Goal: Task Accomplishment & Management: Complete application form

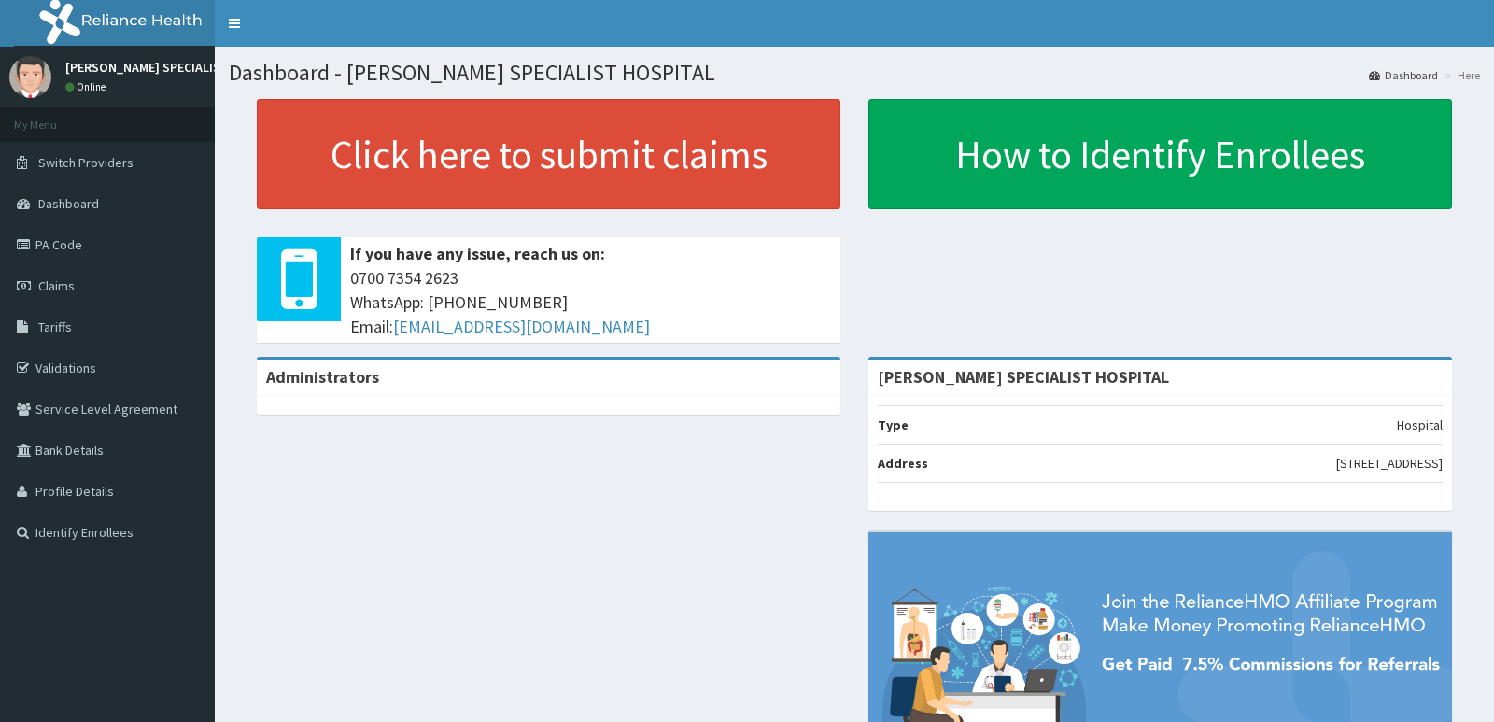
click at [81, 296] on link "Claims" at bounding box center [107, 285] width 215 height 41
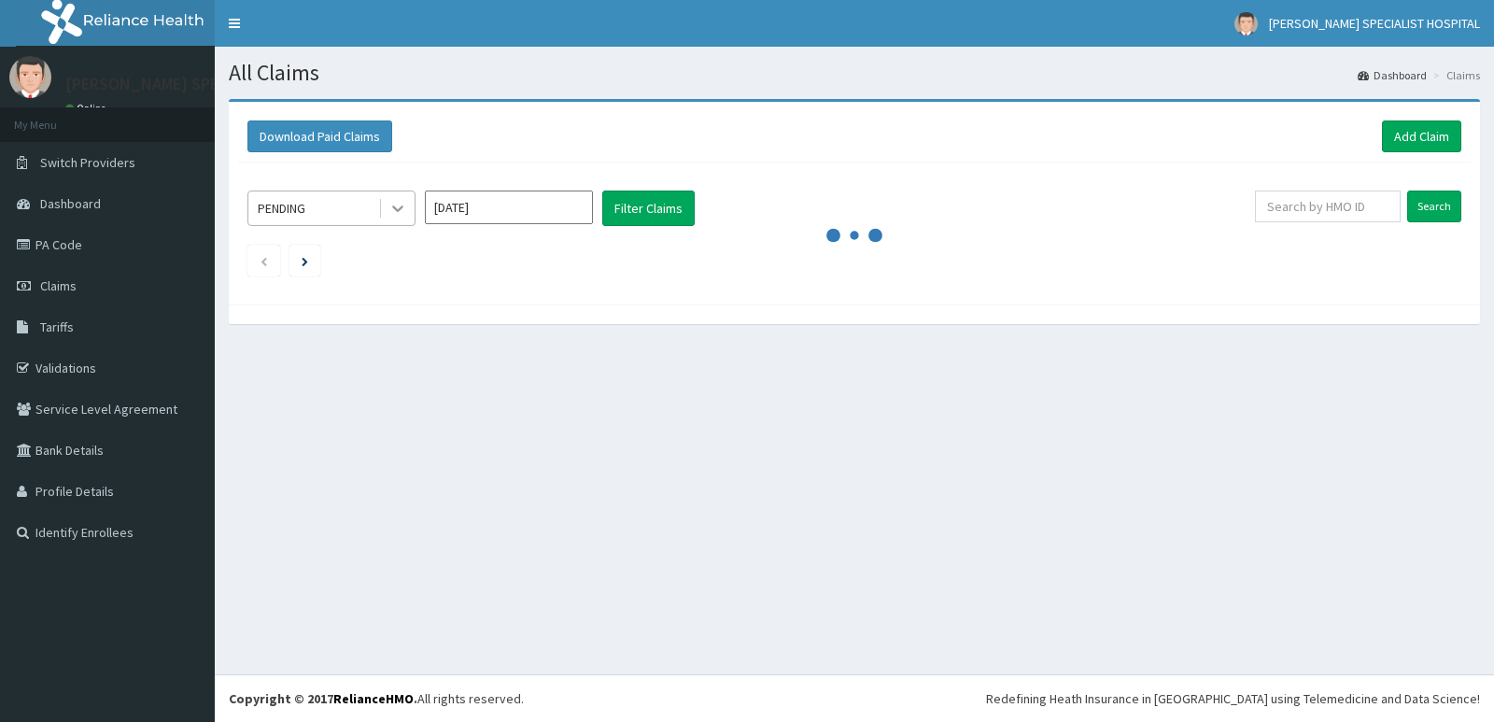
click at [394, 216] on icon at bounding box center [397, 208] width 19 height 19
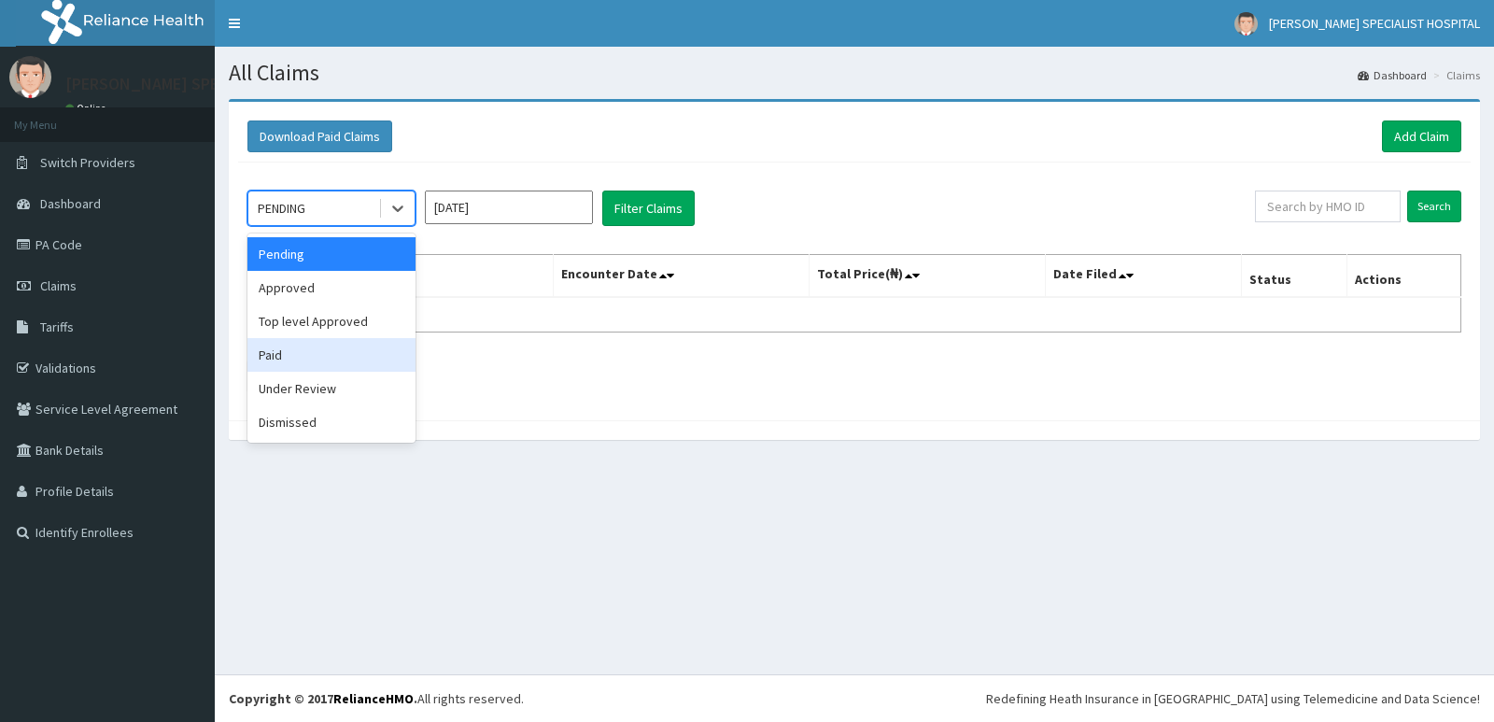
click at [290, 353] on div "Paid" at bounding box center [331, 355] width 168 height 34
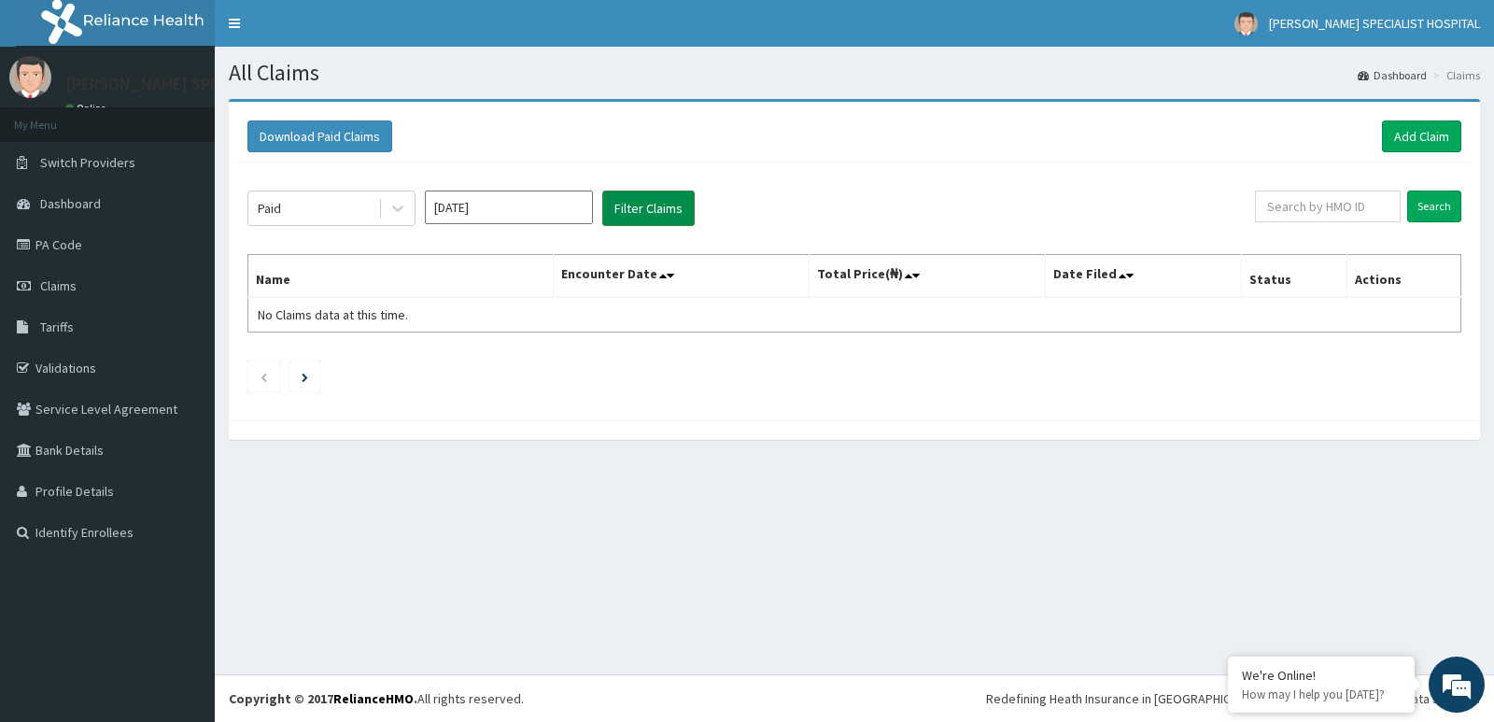
click at [666, 214] on button "Filter Claims" at bounding box center [648, 207] width 92 height 35
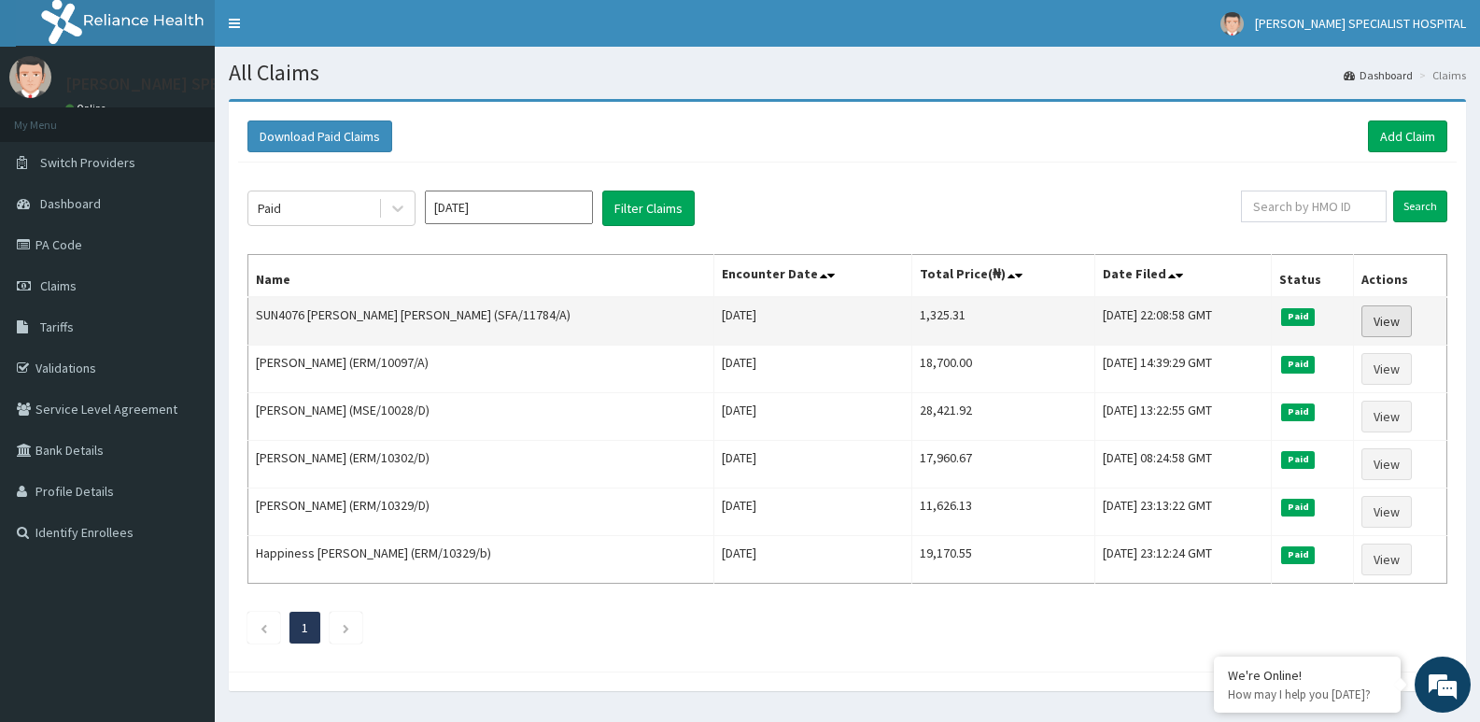
click at [1379, 309] on link "View" at bounding box center [1386, 321] width 50 height 32
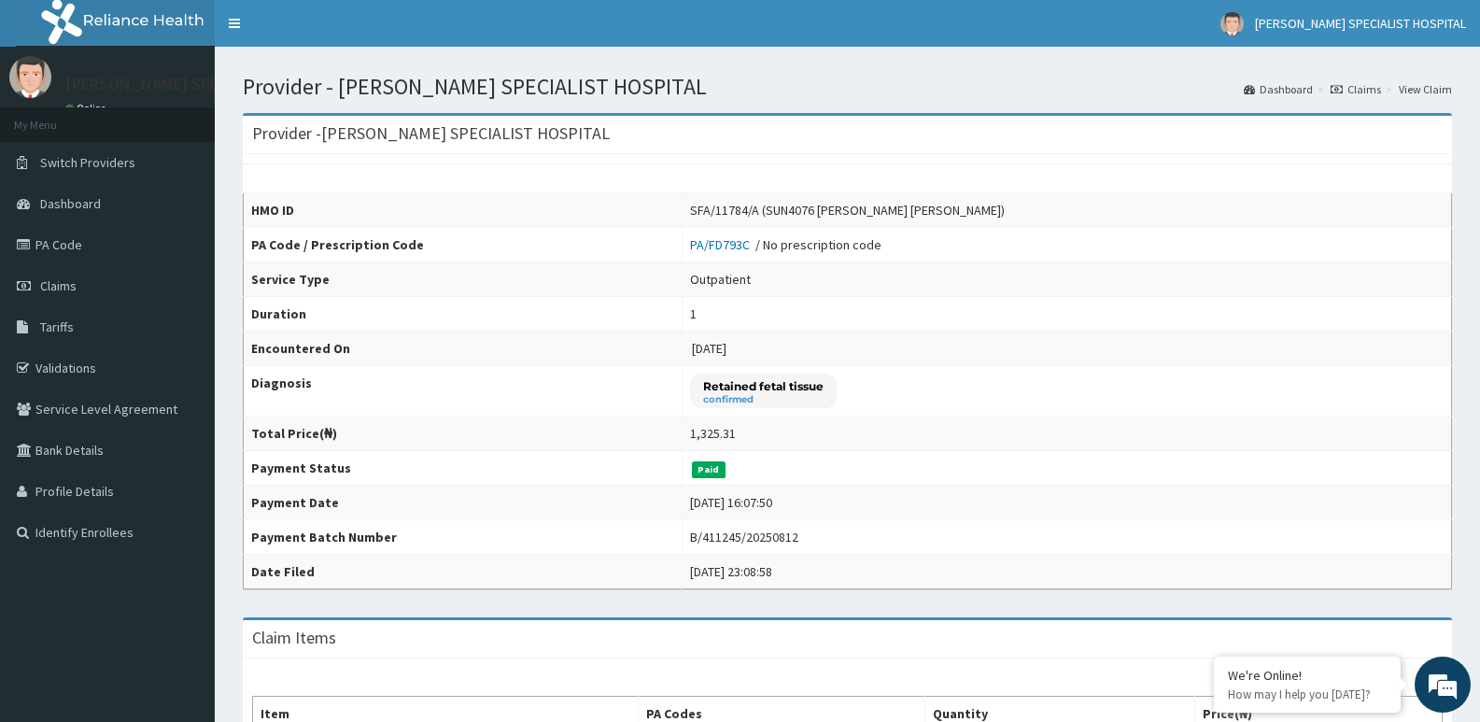
click at [1432, 83] on link "View Claim" at bounding box center [1425, 89] width 53 height 16
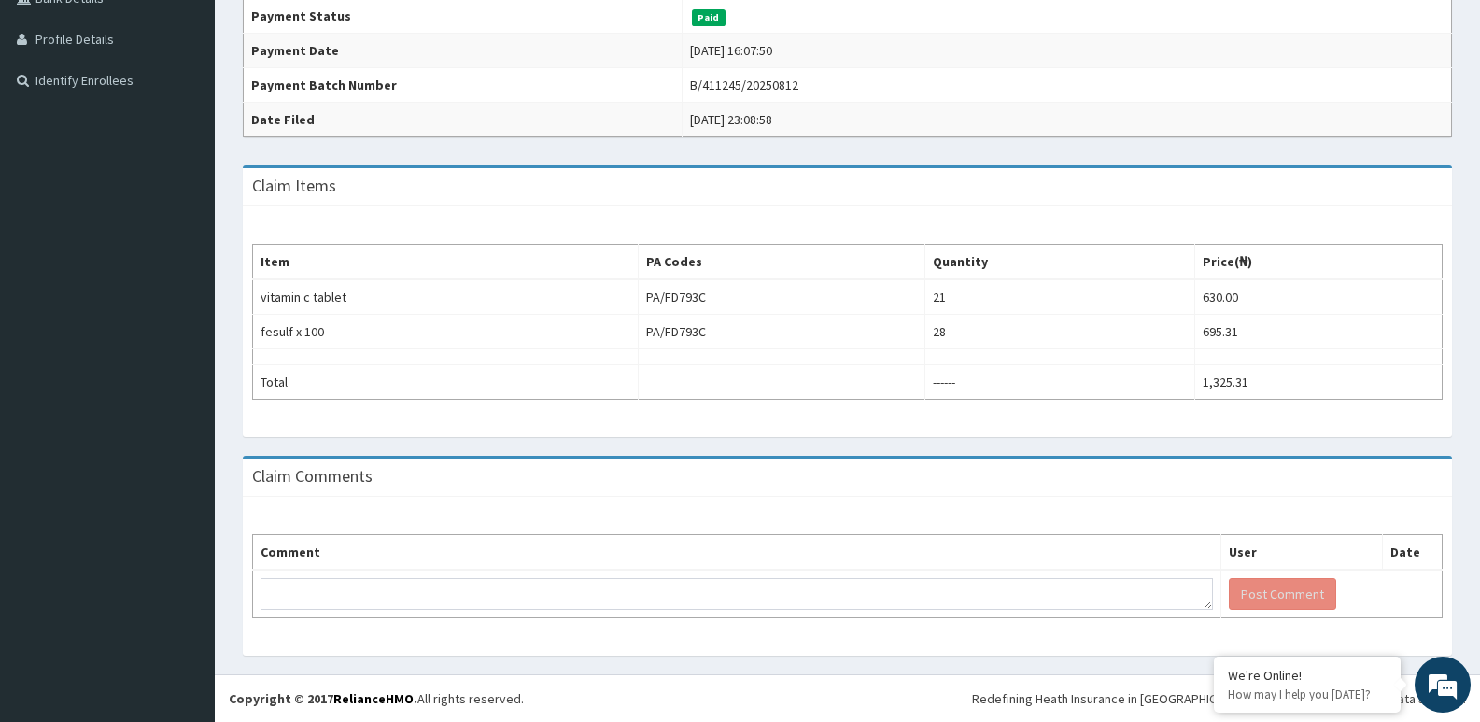
scroll to position [78, 0]
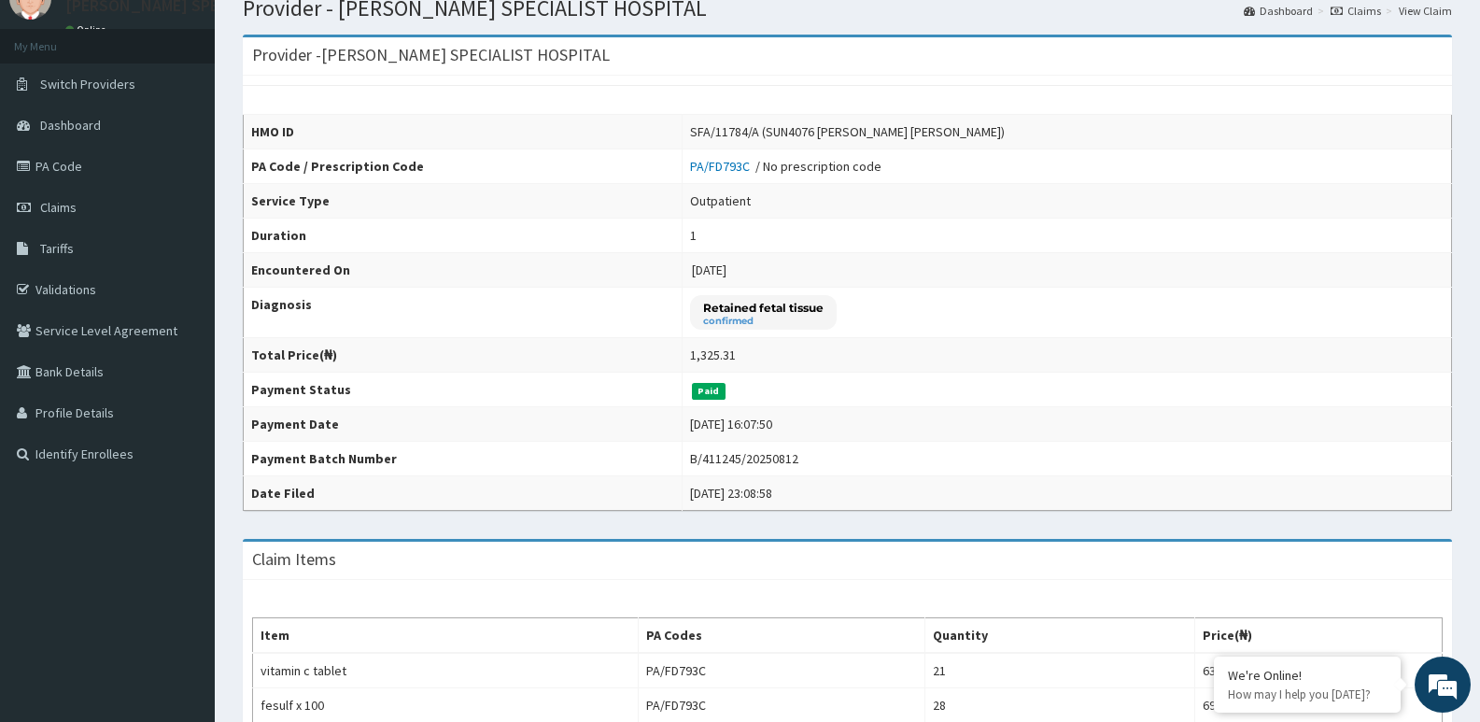
click at [1356, 12] on link "Claims" at bounding box center [1356, 11] width 50 height 16
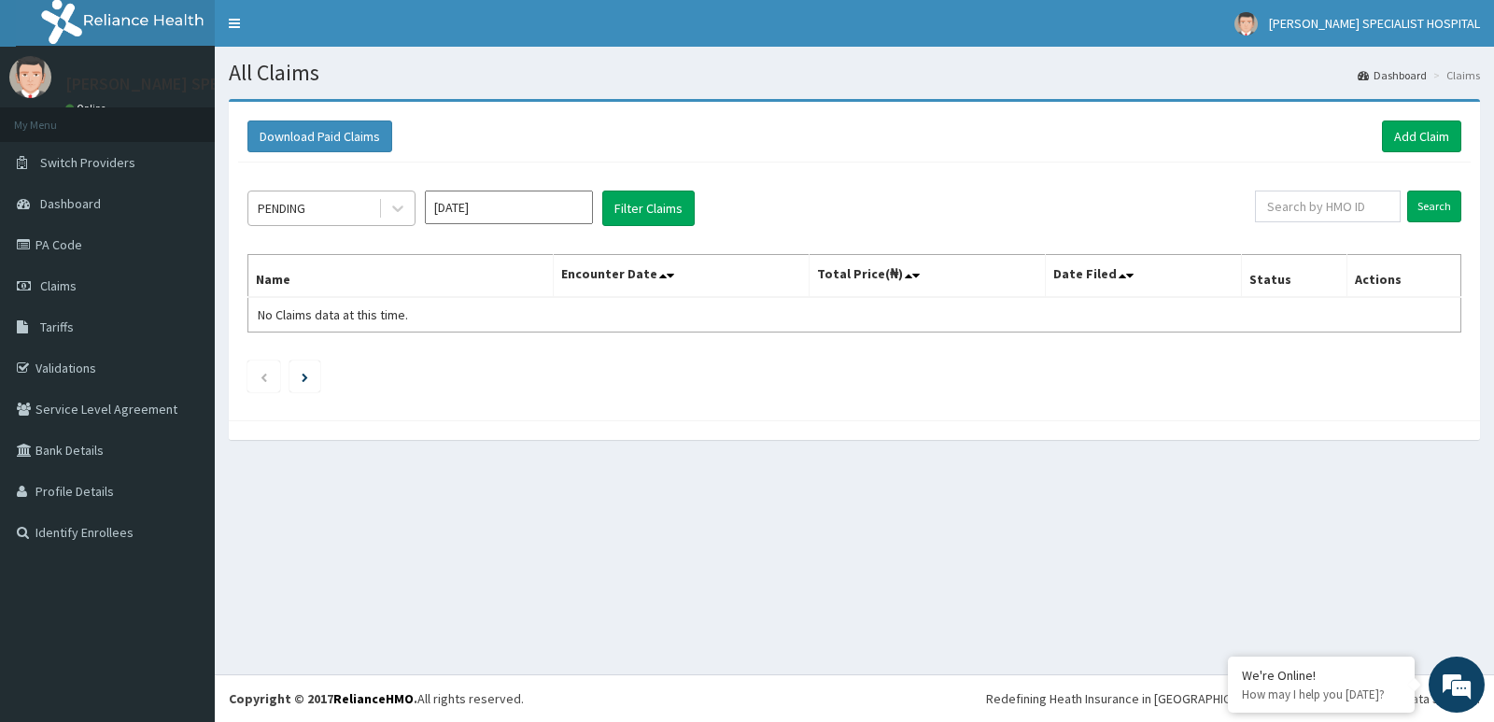
click at [367, 204] on div "PENDING" at bounding box center [313, 208] width 130 height 30
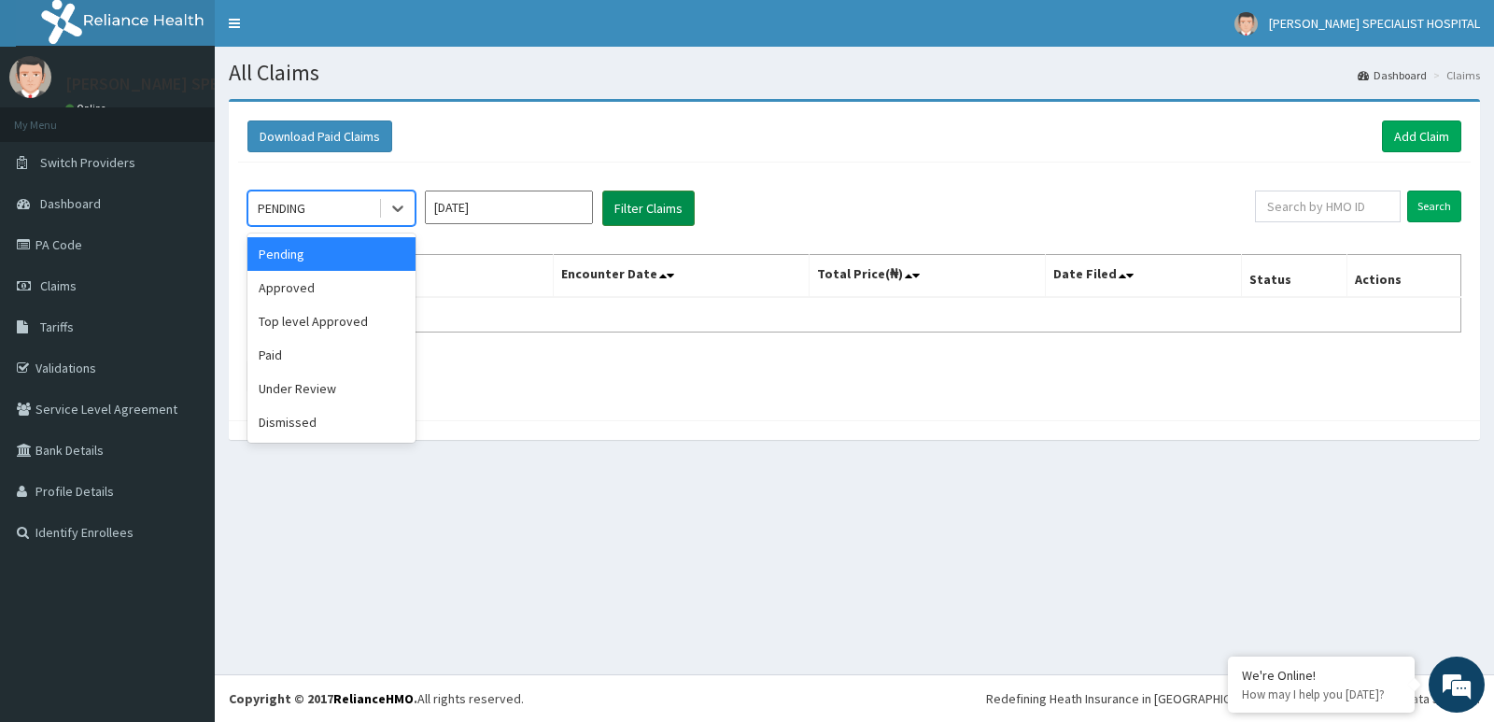
click at [636, 209] on button "Filter Claims" at bounding box center [648, 207] width 92 height 35
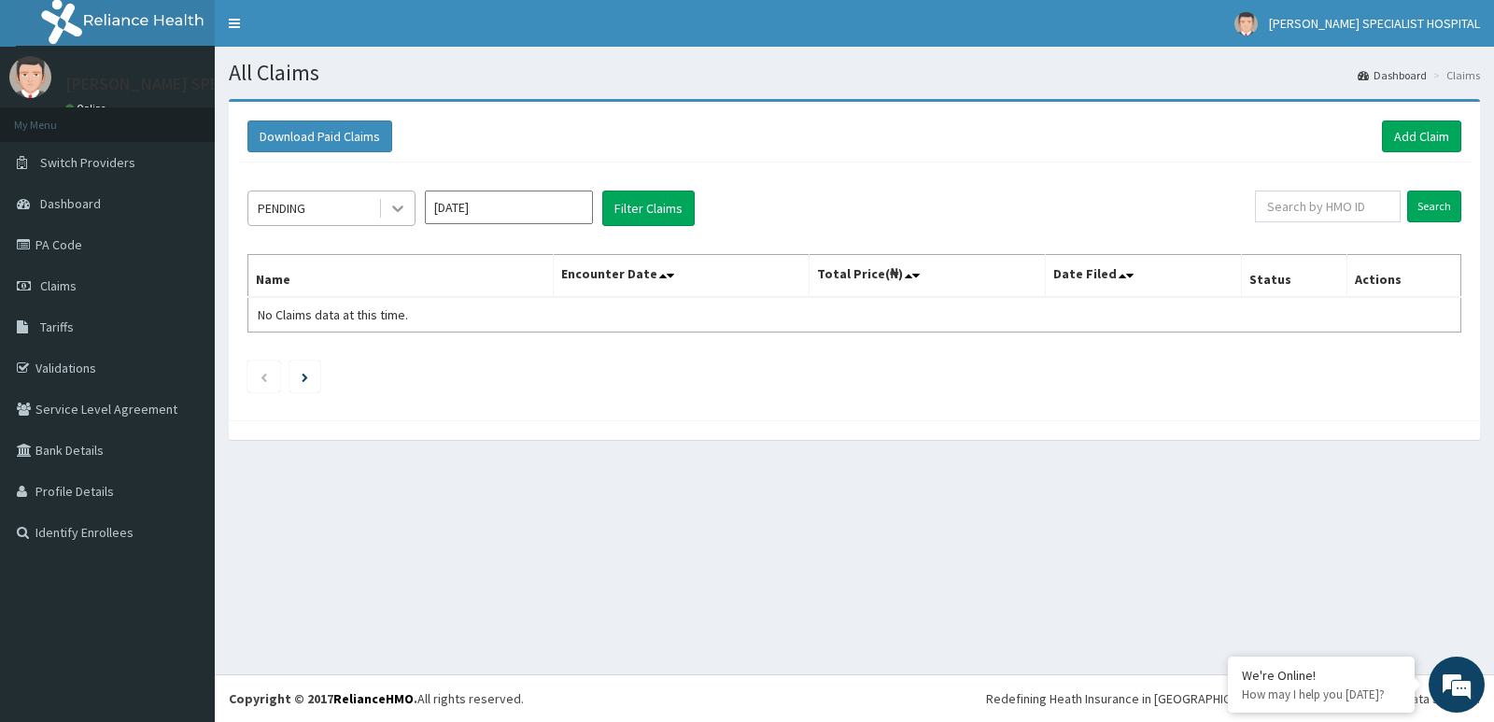
click at [403, 205] on icon at bounding box center [397, 208] width 19 height 19
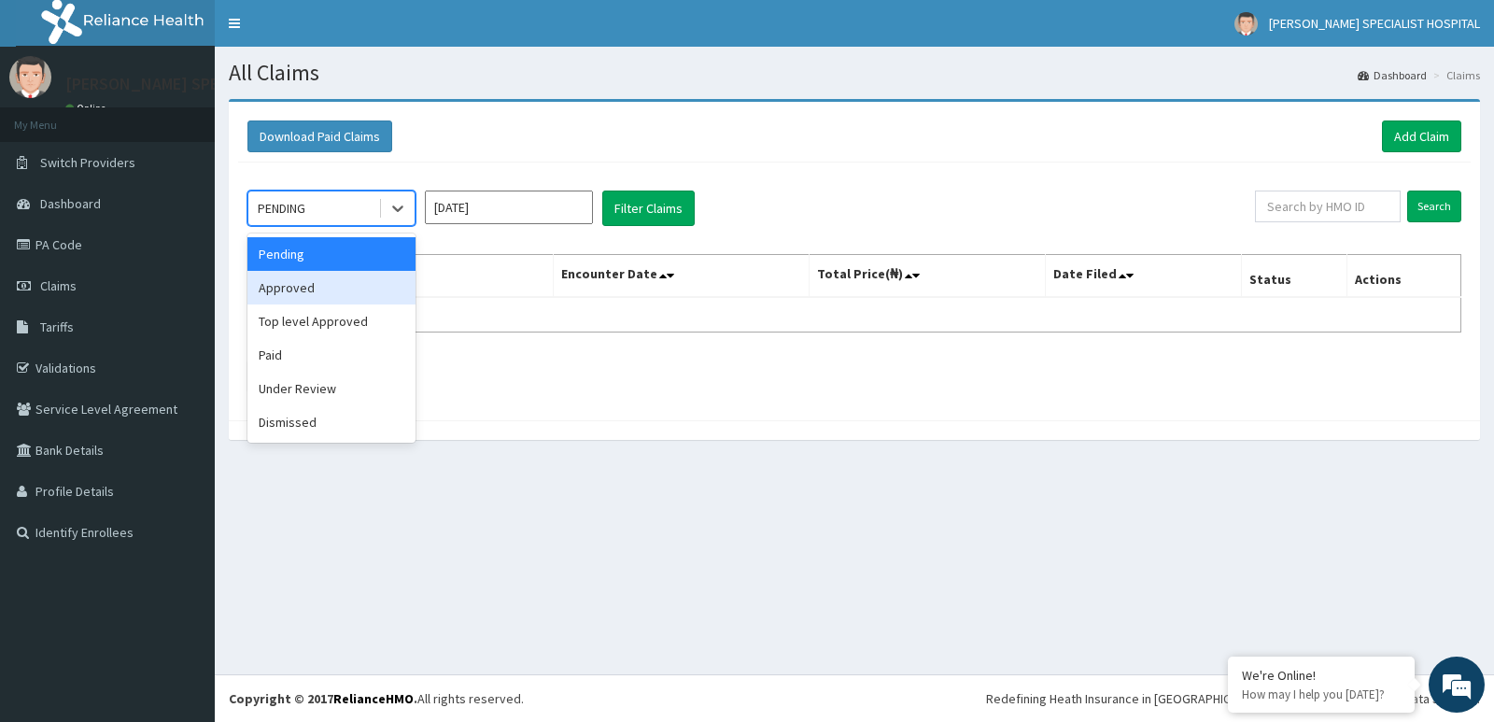
drag, startPoint x: 312, startPoint y: 293, endPoint x: 319, endPoint y: 284, distance: 12.0
click at [315, 284] on div "Approved" at bounding box center [331, 288] width 168 height 34
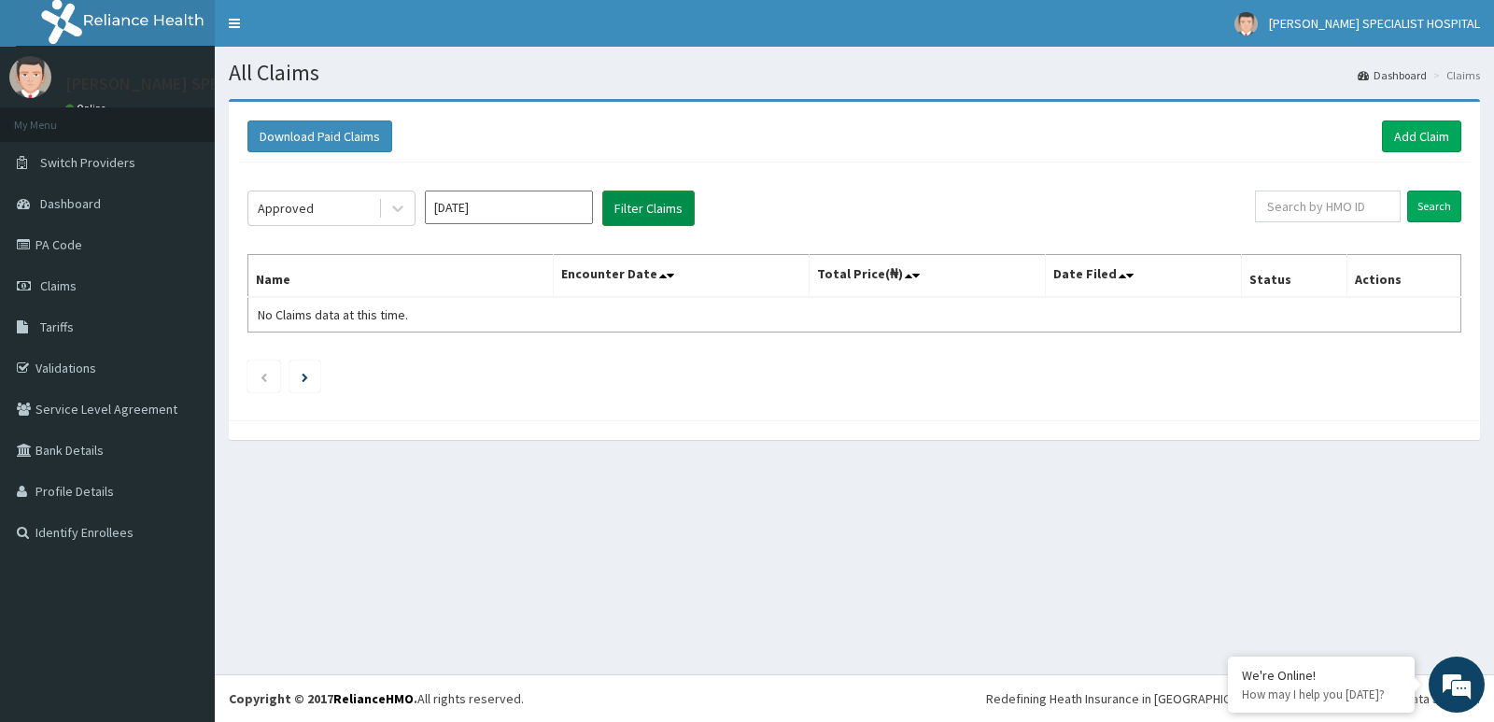
click at [653, 211] on button "Filter Claims" at bounding box center [648, 207] width 92 height 35
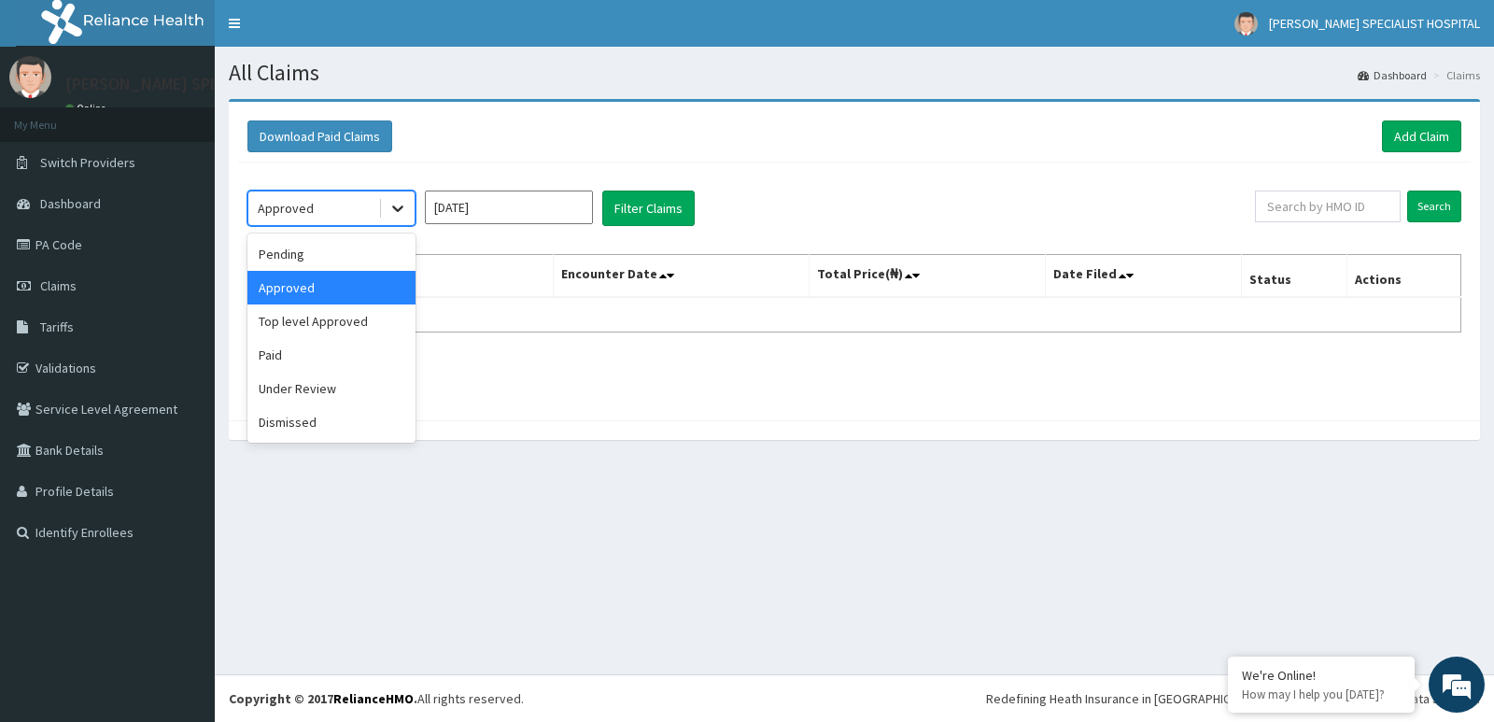
drag, startPoint x: 399, startPoint y: 206, endPoint x: 398, endPoint y: 219, distance: 12.2
click at [402, 206] on icon at bounding box center [397, 208] width 19 height 19
drag, startPoint x: 277, startPoint y: 351, endPoint x: 666, endPoint y: 287, distance: 393.8
click at [278, 351] on div "Paid" at bounding box center [331, 355] width 168 height 34
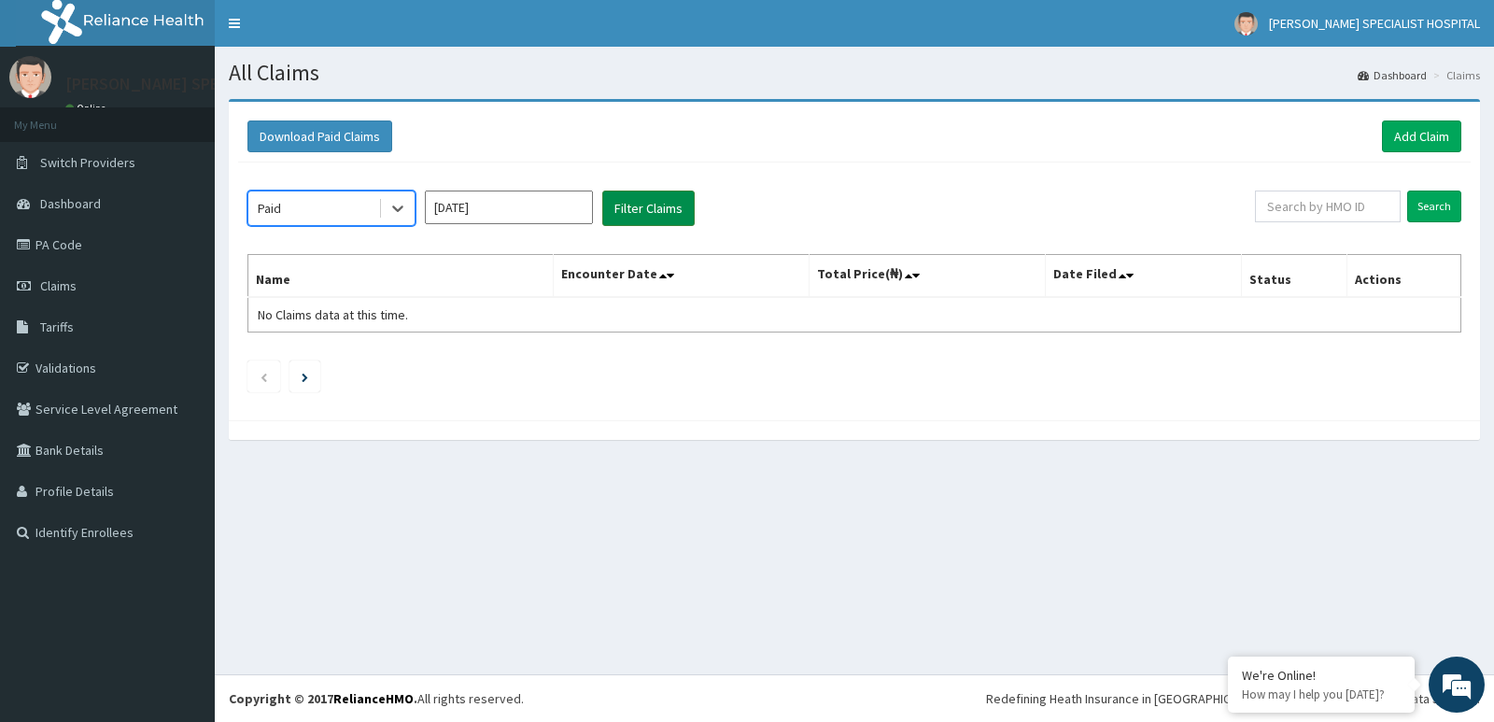
click at [640, 200] on button "Filter Claims" at bounding box center [648, 207] width 92 height 35
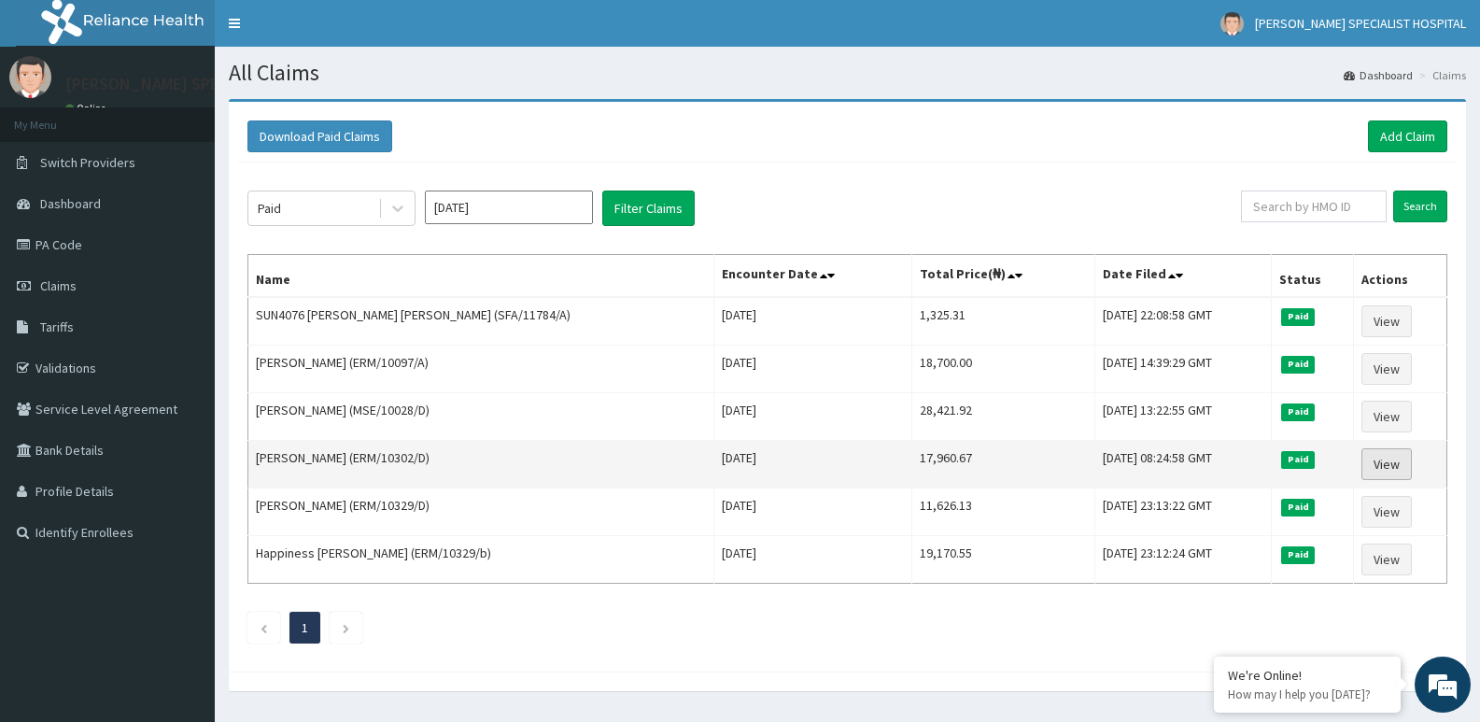
click at [1387, 460] on link "View" at bounding box center [1386, 464] width 50 height 32
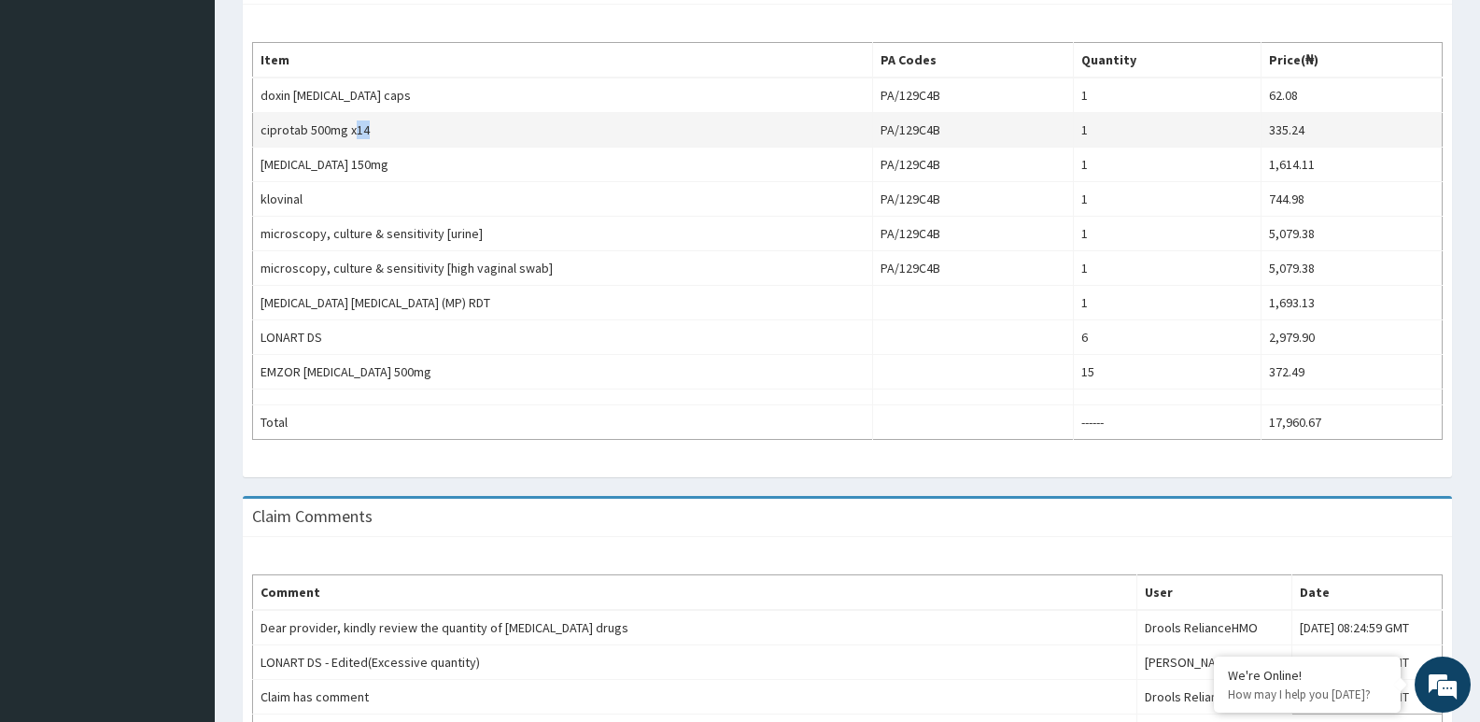
drag, startPoint x: 353, startPoint y: 131, endPoint x: 416, endPoint y: 125, distance: 63.7
click at [420, 126] on td "ciprotab 500mg x14" at bounding box center [563, 130] width 620 height 35
click at [1104, 133] on td "1" at bounding box center [1167, 130] width 189 height 35
drag, startPoint x: 1264, startPoint y: 136, endPoint x: 1314, endPoint y: 139, distance: 49.6
click at [1314, 139] on td "335.24" at bounding box center [1352, 130] width 181 height 35
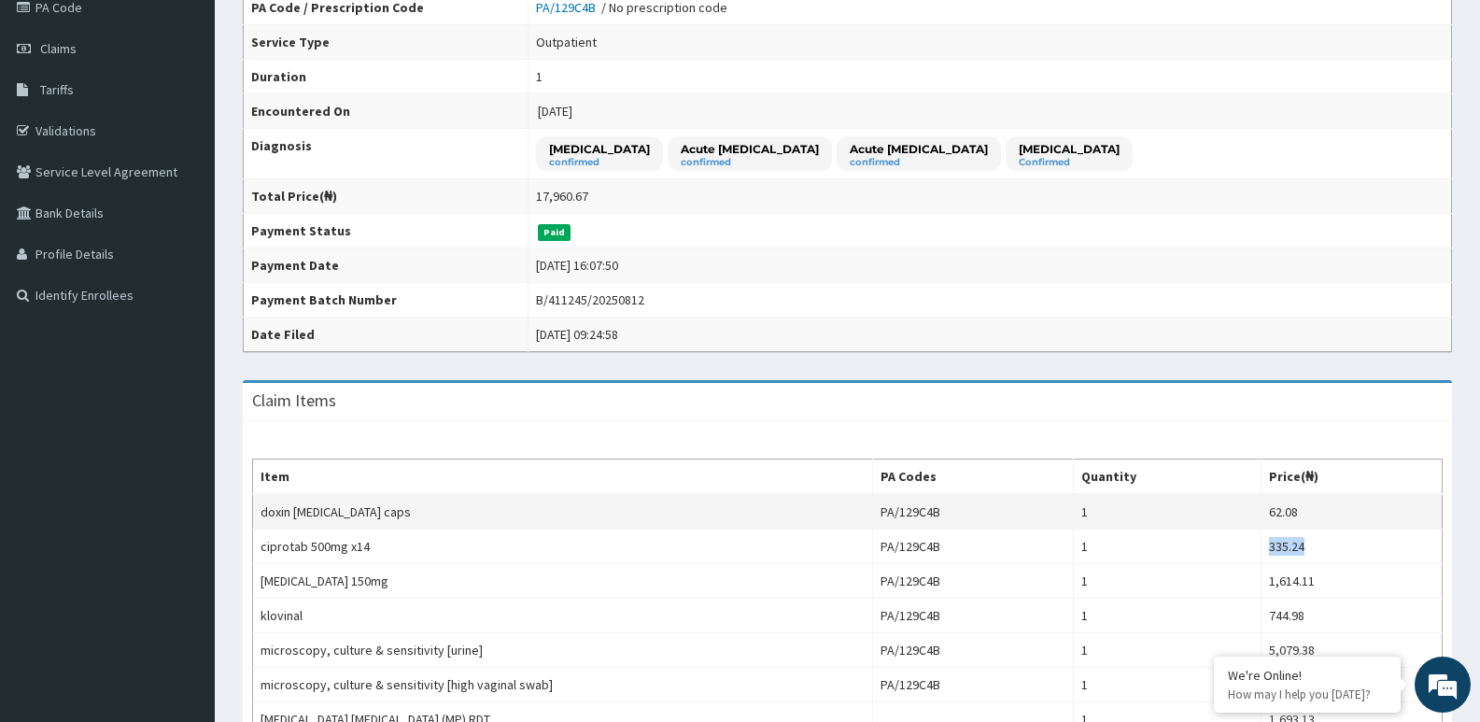
scroll to position [331, 0]
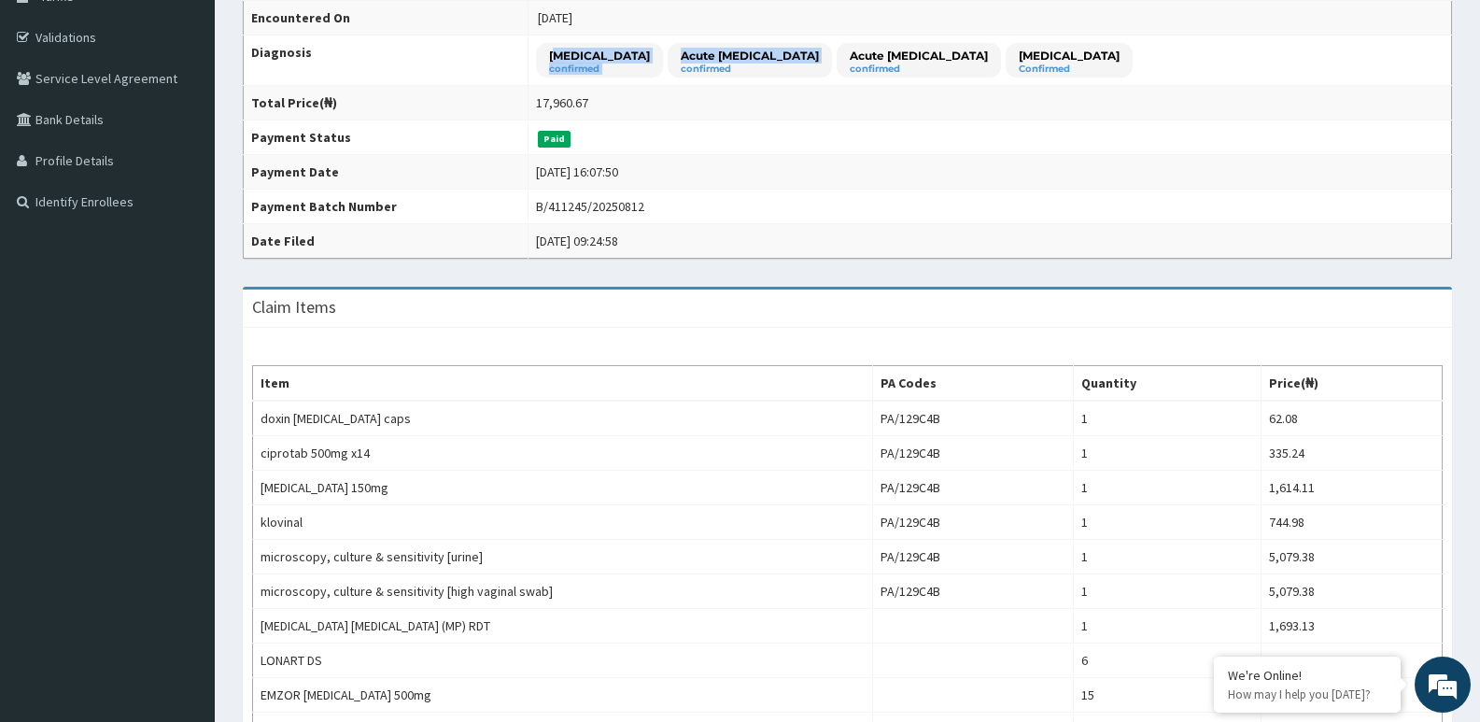
drag, startPoint x: 537, startPoint y: 58, endPoint x: 615, endPoint y: 66, distance: 78.9
click at [615, 66] on div "[MEDICAL_DATA] confirmed Acute [MEDICAL_DATA] confirmed Acute [MEDICAL_DATA] co…" at bounding box center [834, 60] width 597 height 35
click at [703, 138] on td "Paid" at bounding box center [990, 137] width 924 height 35
drag, startPoint x: 903, startPoint y: 59, endPoint x: 972, endPoint y: 59, distance: 69.1
click at [972, 59] on p "Acute [MEDICAL_DATA]" at bounding box center [919, 56] width 138 height 16
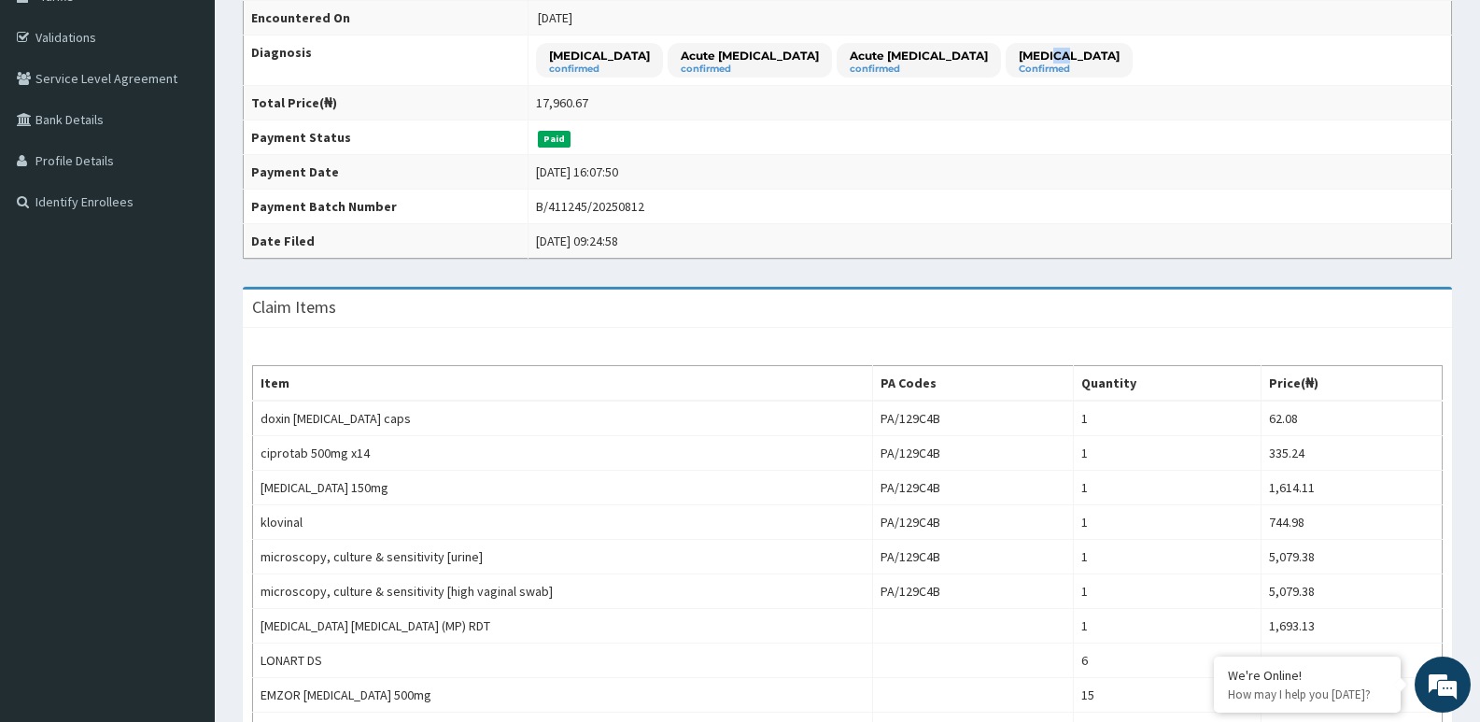
drag, startPoint x: 1096, startPoint y: 59, endPoint x: 1118, endPoint y: 55, distance: 21.8
click at [1118, 55] on td "[MEDICAL_DATA] confirmed Acute [MEDICAL_DATA] confirmed Acute [MEDICAL_DATA] co…" at bounding box center [990, 60] width 924 height 50
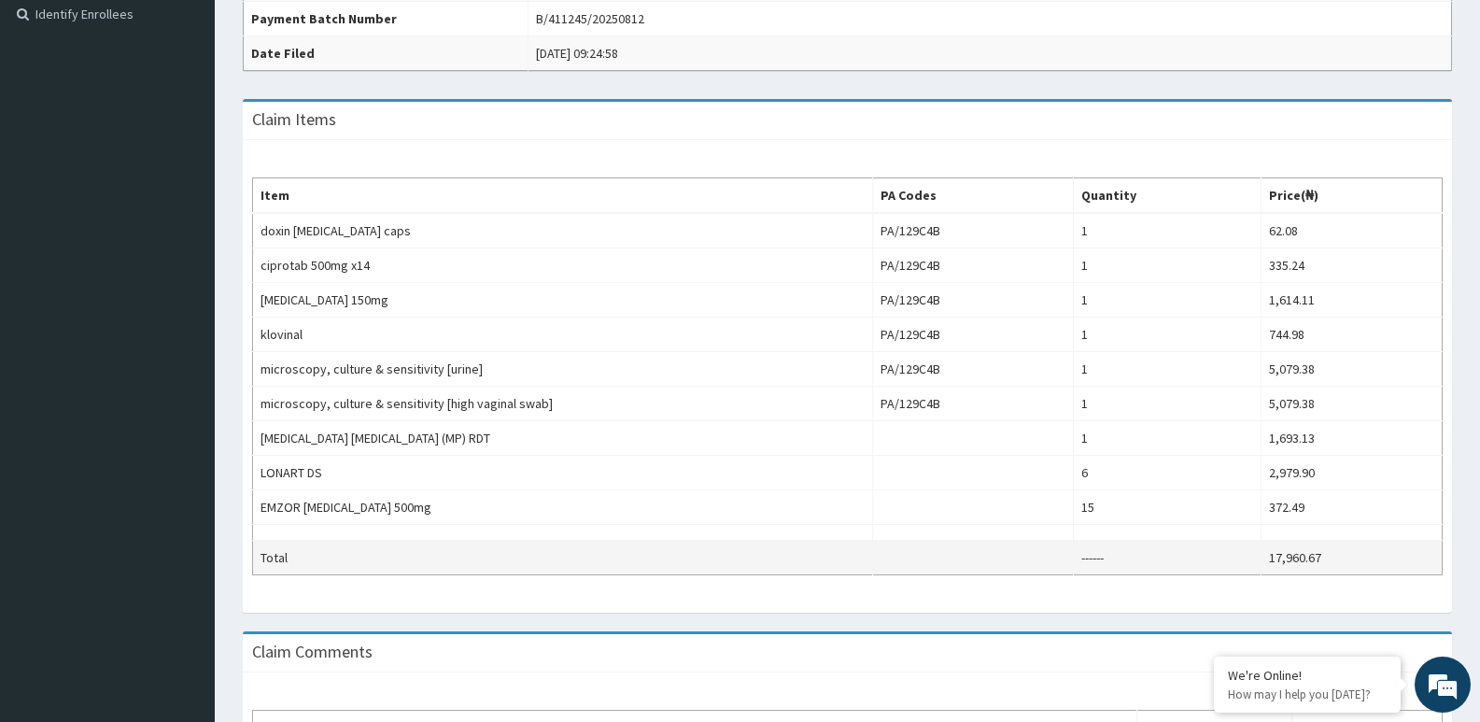
scroll to position [517, 0]
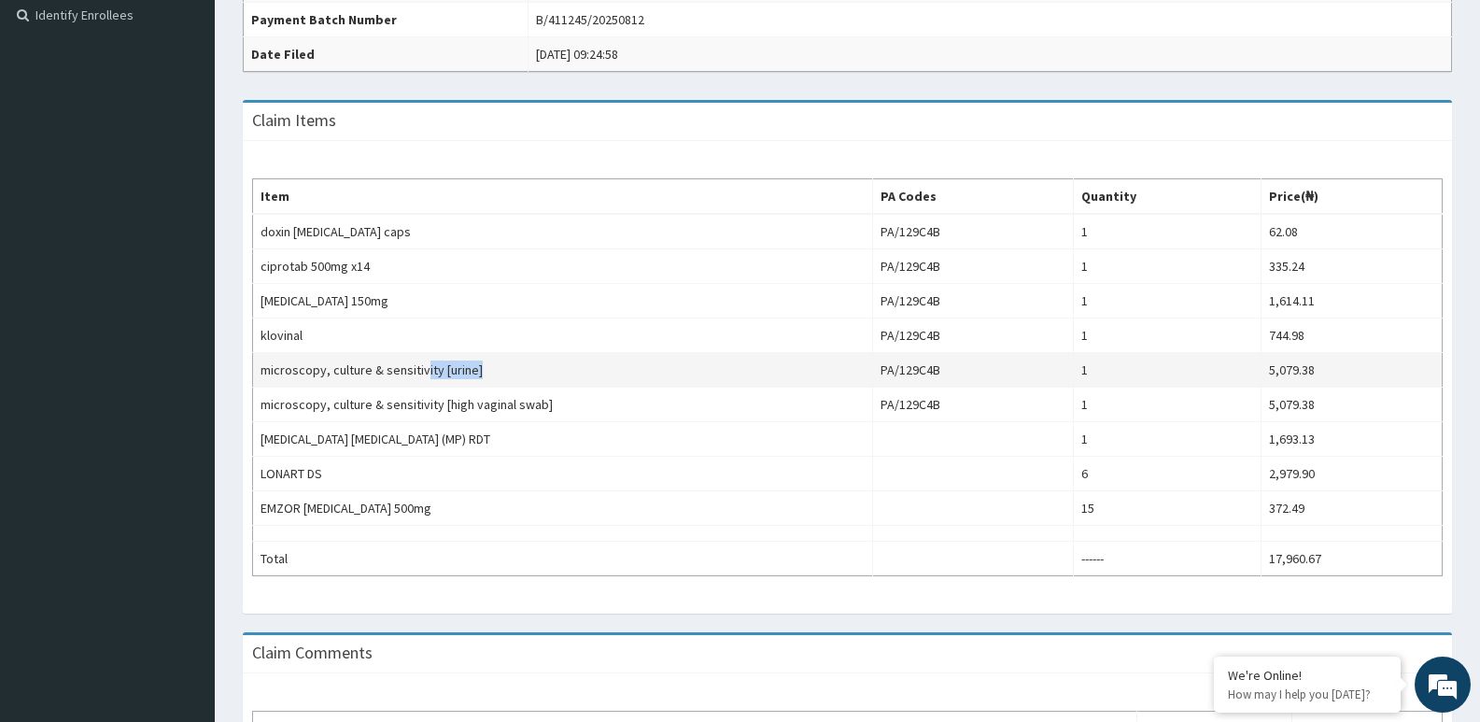
drag, startPoint x: 489, startPoint y: 371, endPoint x: 513, endPoint y: 366, distance: 23.8
click at [519, 366] on td "microscopy, culture & sensitivity [urine]" at bounding box center [563, 370] width 620 height 35
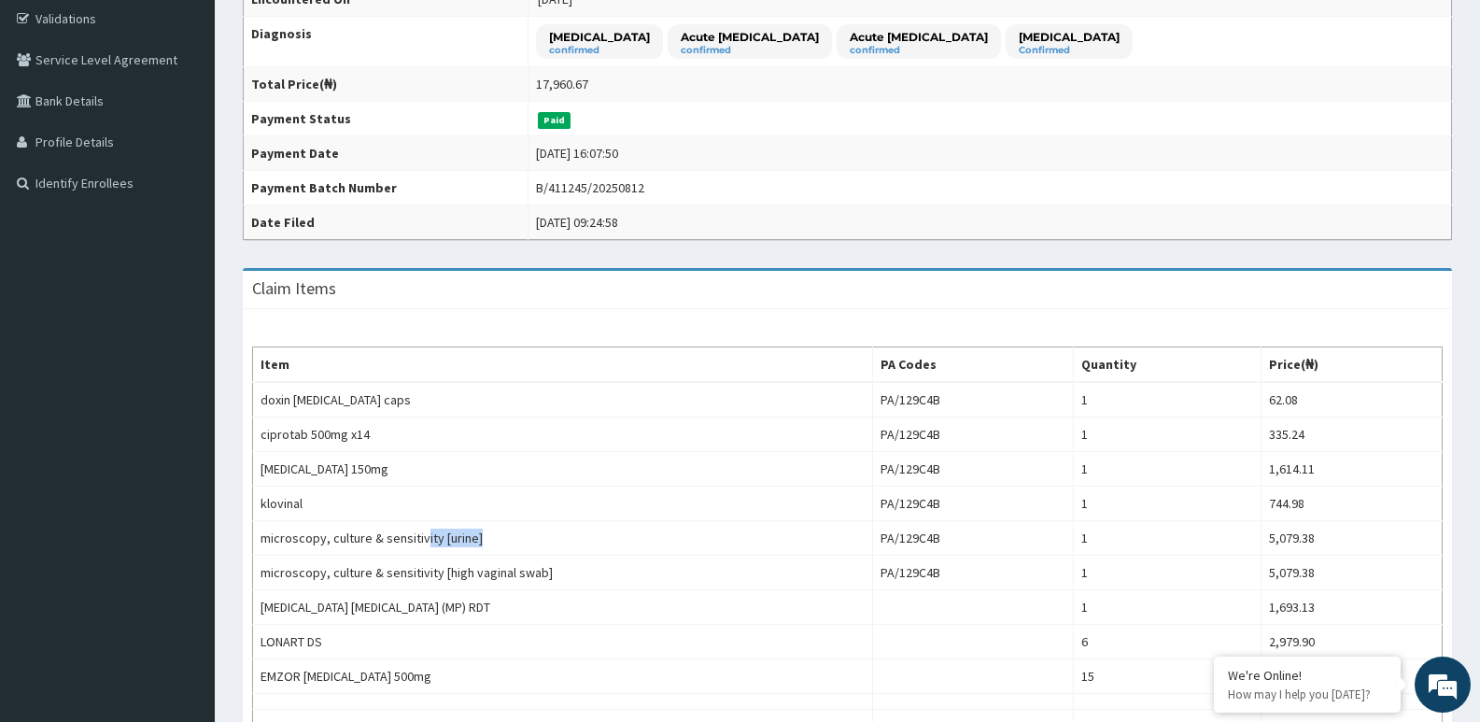
scroll to position [331, 0]
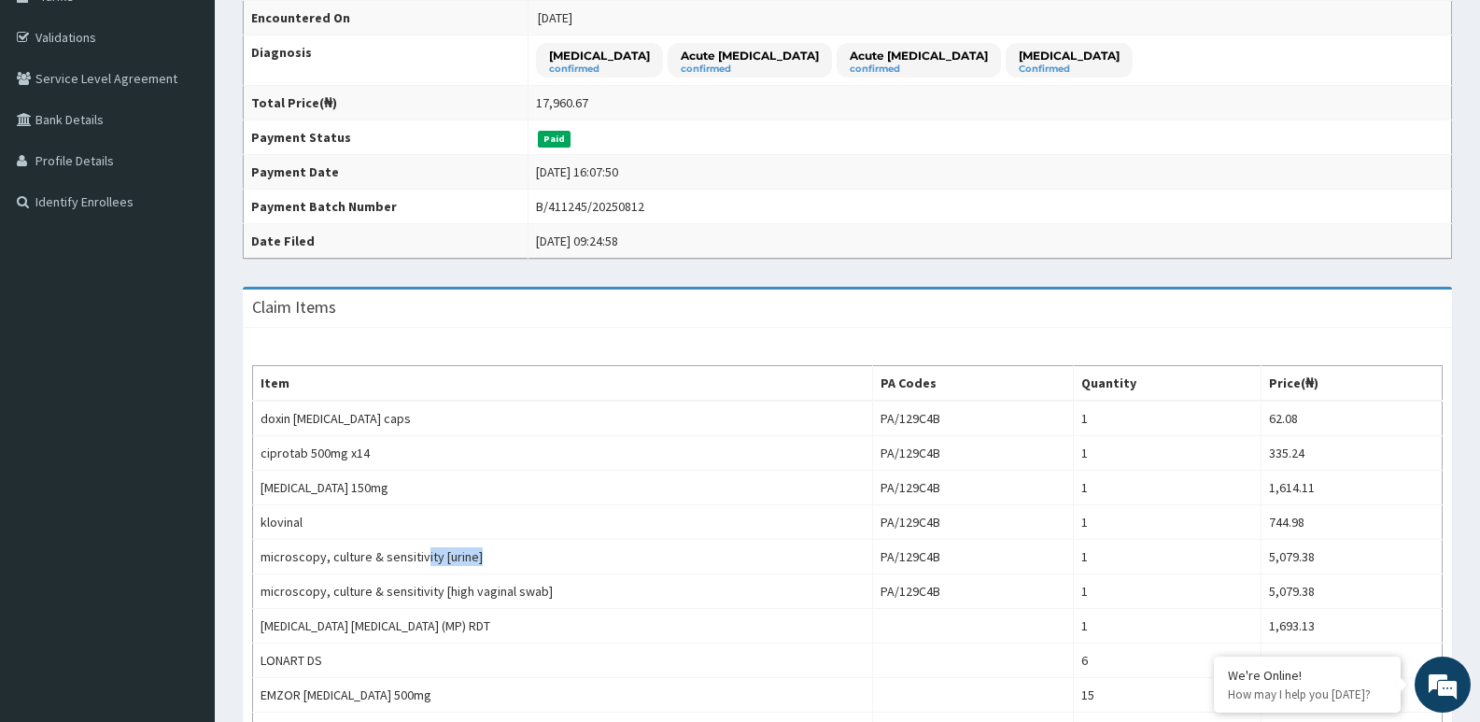
drag, startPoint x: 920, startPoint y: 54, endPoint x: 987, endPoint y: 54, distance: 67.2
click at [987, 54] on p "Acute [MEDICAL_DATA]" at bounding box center [919, 56] width 138 height 16
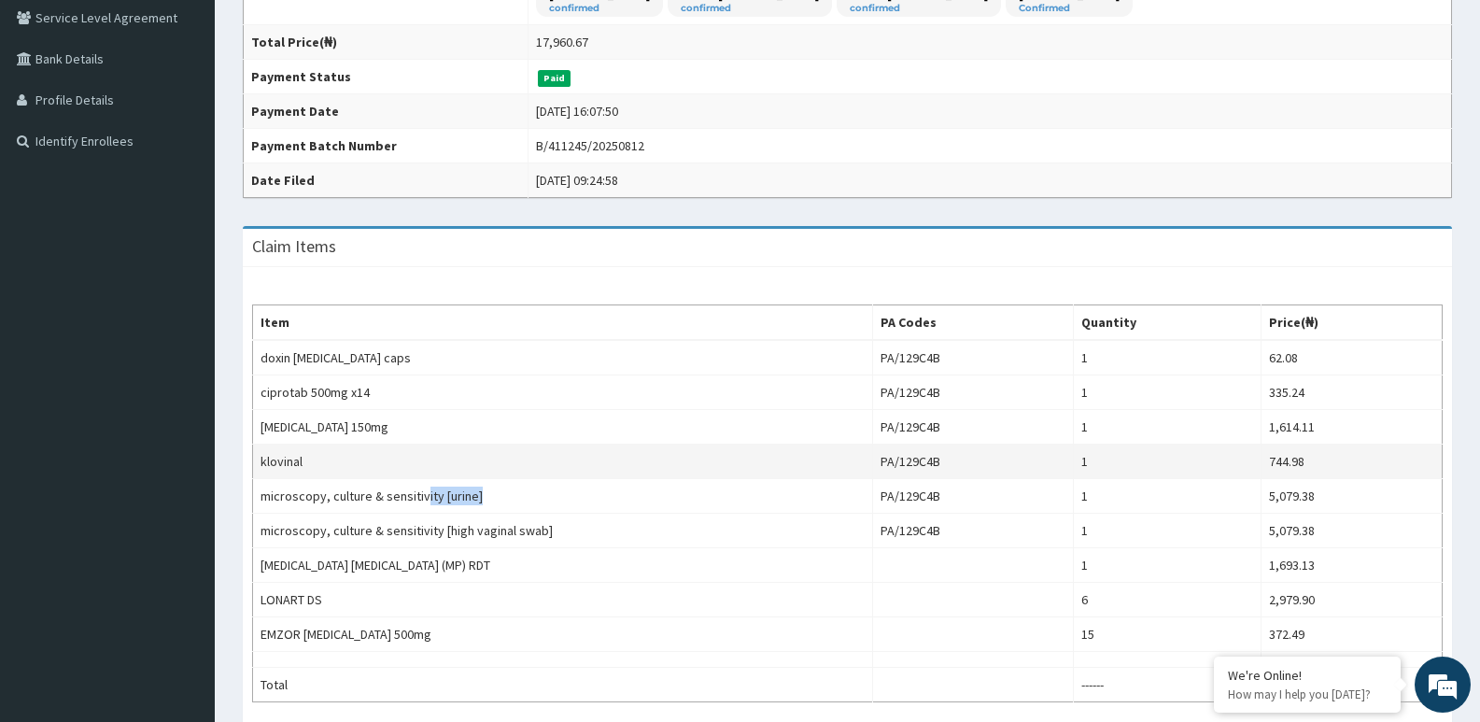
scroll to position [424, 0]
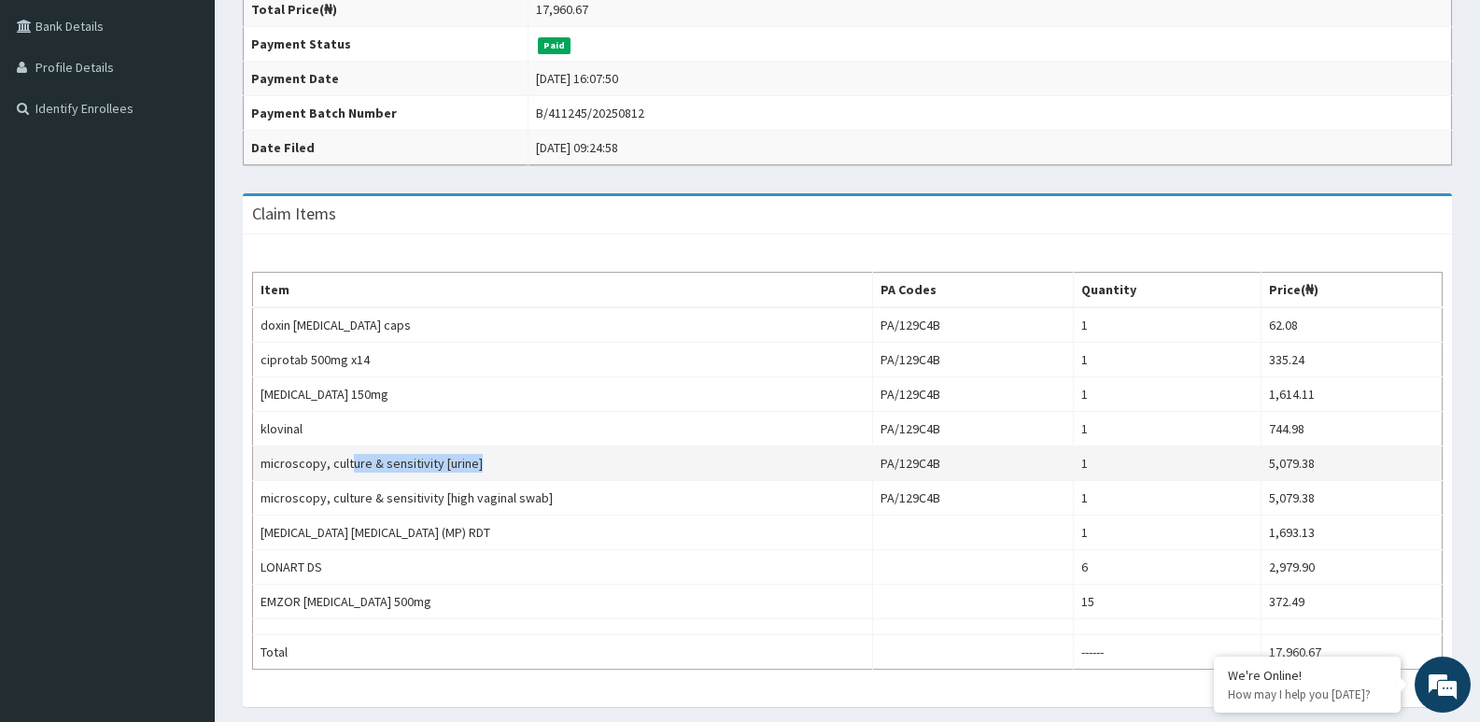
drag, startPoint x: 354, startPoint y: 471, endPoint x: 479, endPoint y: 466, distance: 125.2
click at [479, 466] on td "microscopy, culture & sensitivity [urine]" at bounding box center [563, 463] width 620 height 35
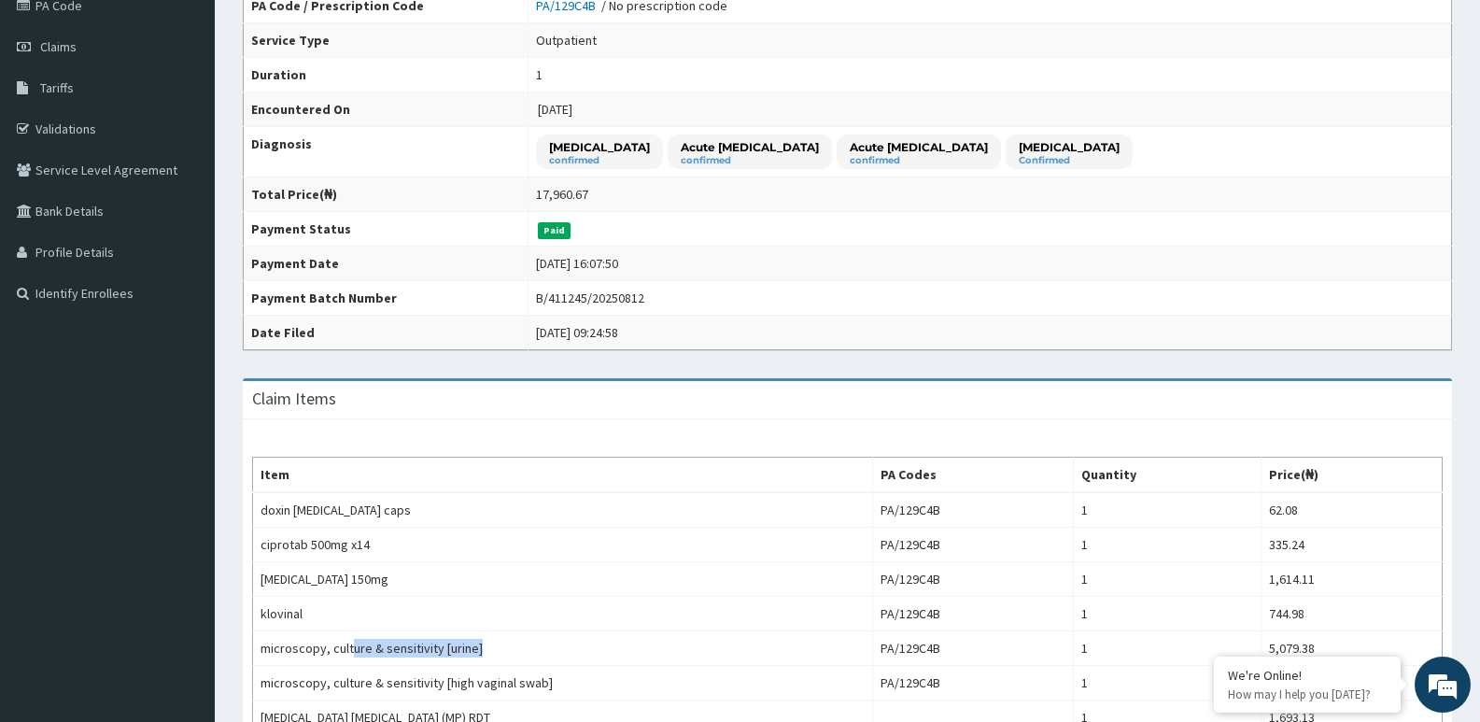
scroll to position [237, 0]
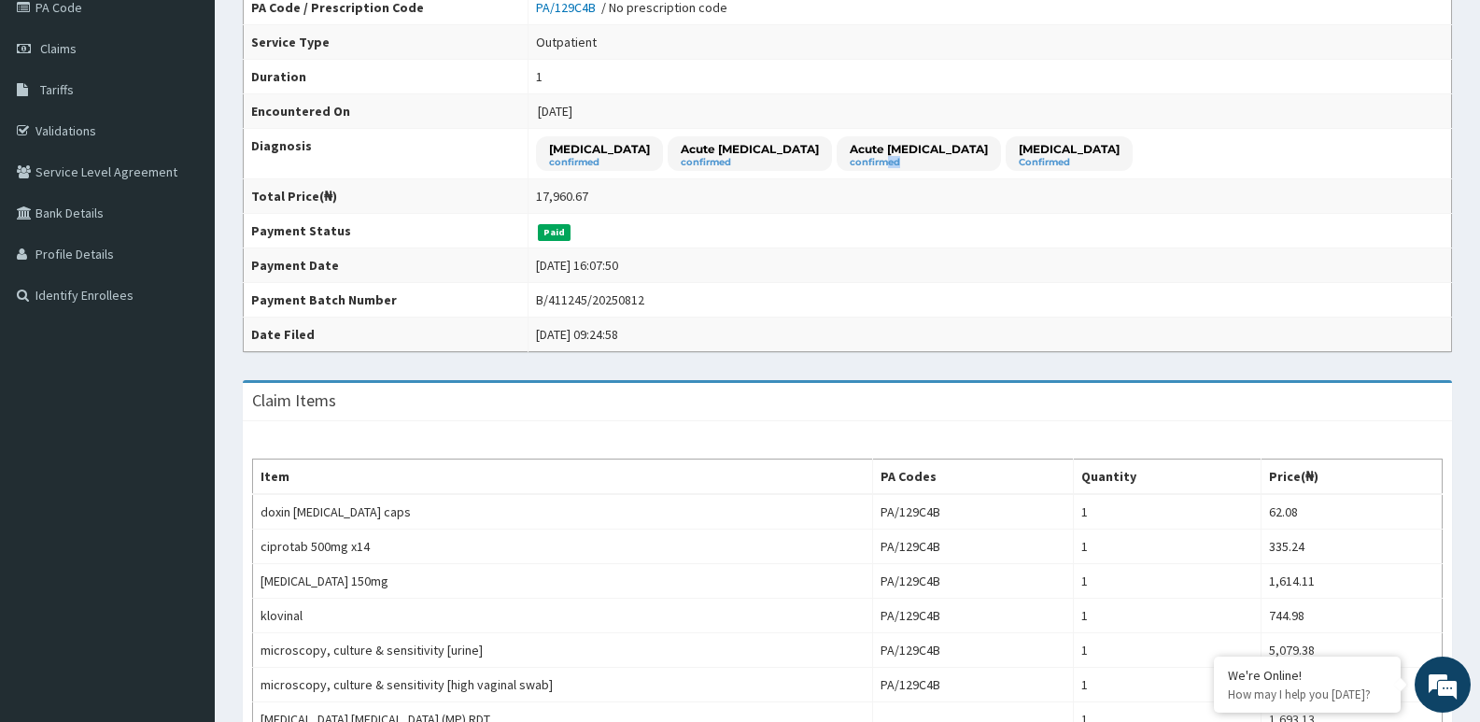
drag, startPoint x: 928, startPoint y: 157, endPoint x: 994, endPoint y: 146, distance: 66.3
click at [988, 158] on small "confirmed" at bounding box center [919, 162] width 138 height 9
drag, startPoint x: 942, startPoint y: 142, endPoint x: 1012, endPoint y: 142, distance: 70.0
click at [988, 142] on p "Acute urinary tract infection" at bounding box center [919, 149] width 138 height 16
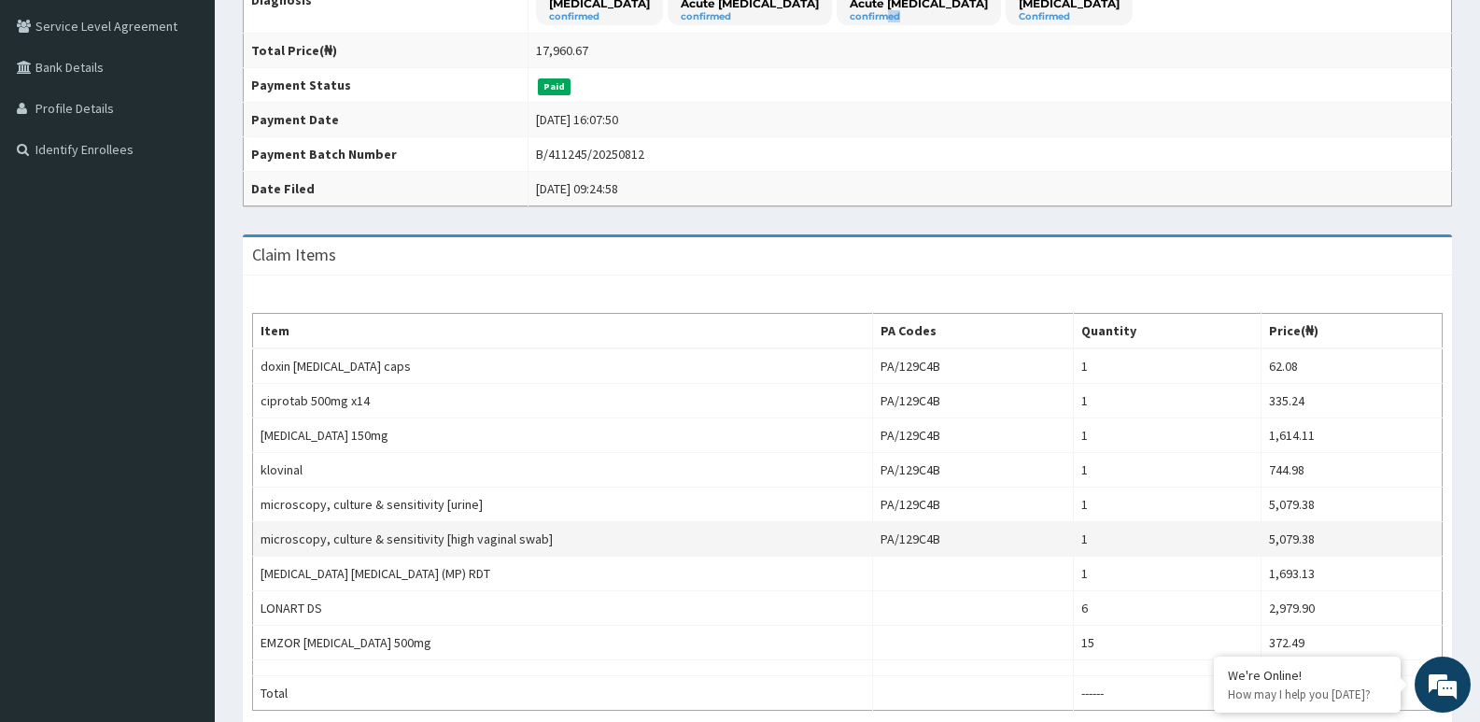
scroll to position [424, 0]
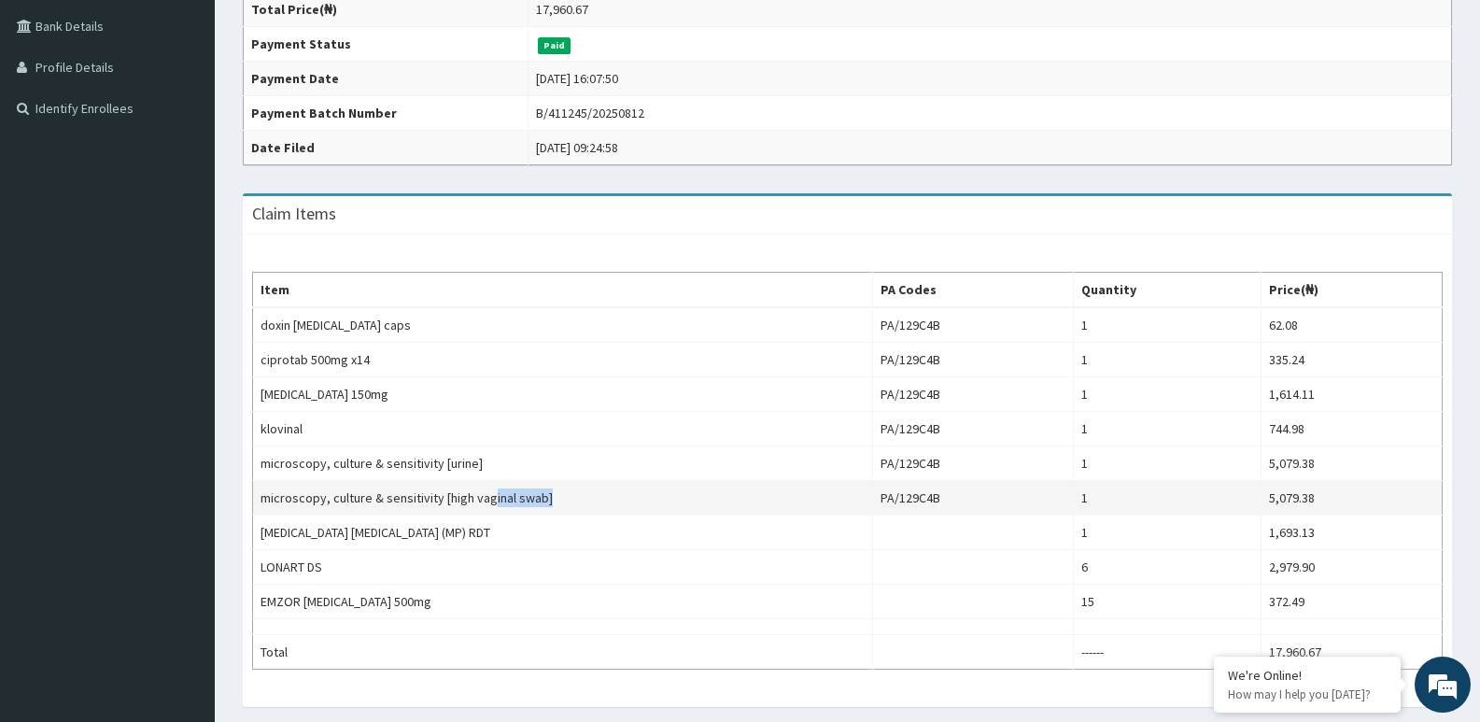
drag, startPoint x: 487, startPoint y: 489, endPoint x: 617, endPoint y: 492, distance: 130.8
click at [617, 493] on td "microscopy, culture & sensitivity [high vaginal swab]" at bounding box center [563, 498] width 620 height 35
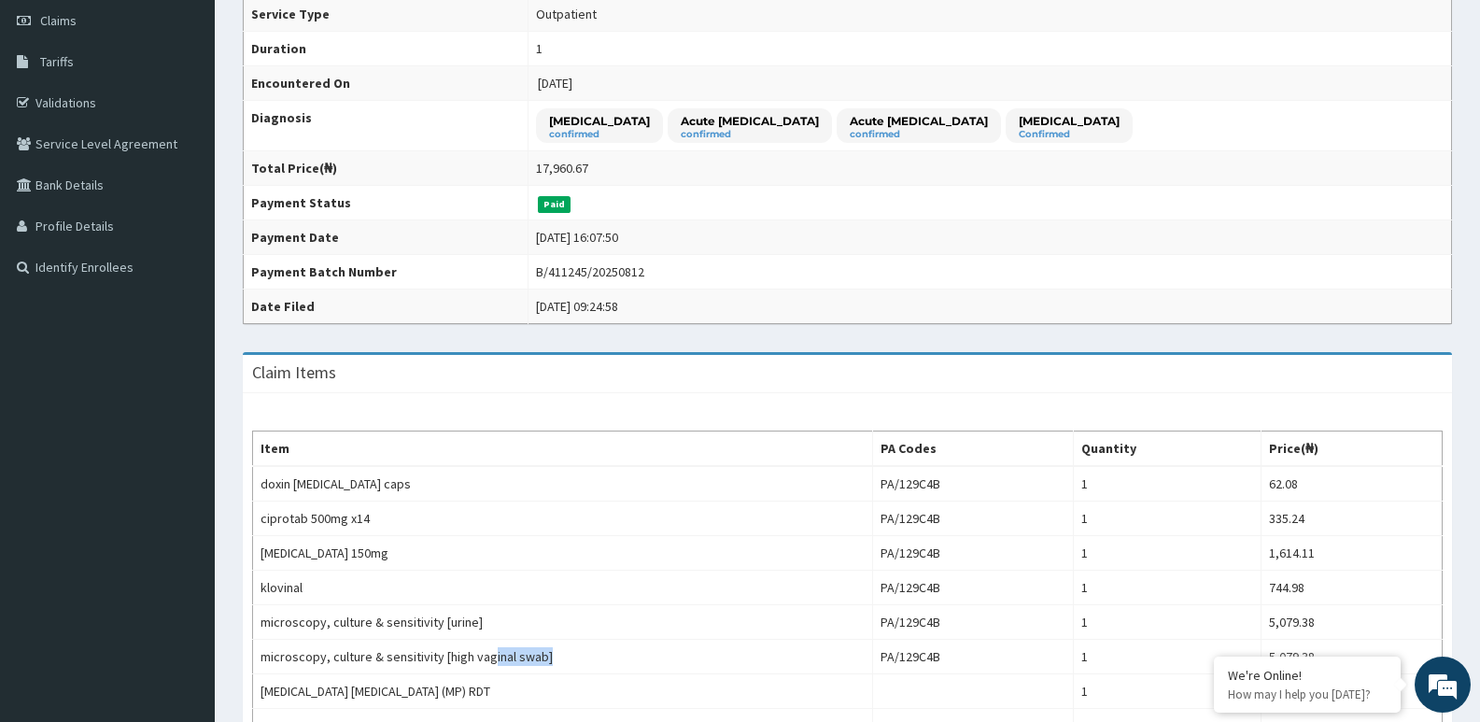
scroll to position [144, 0]
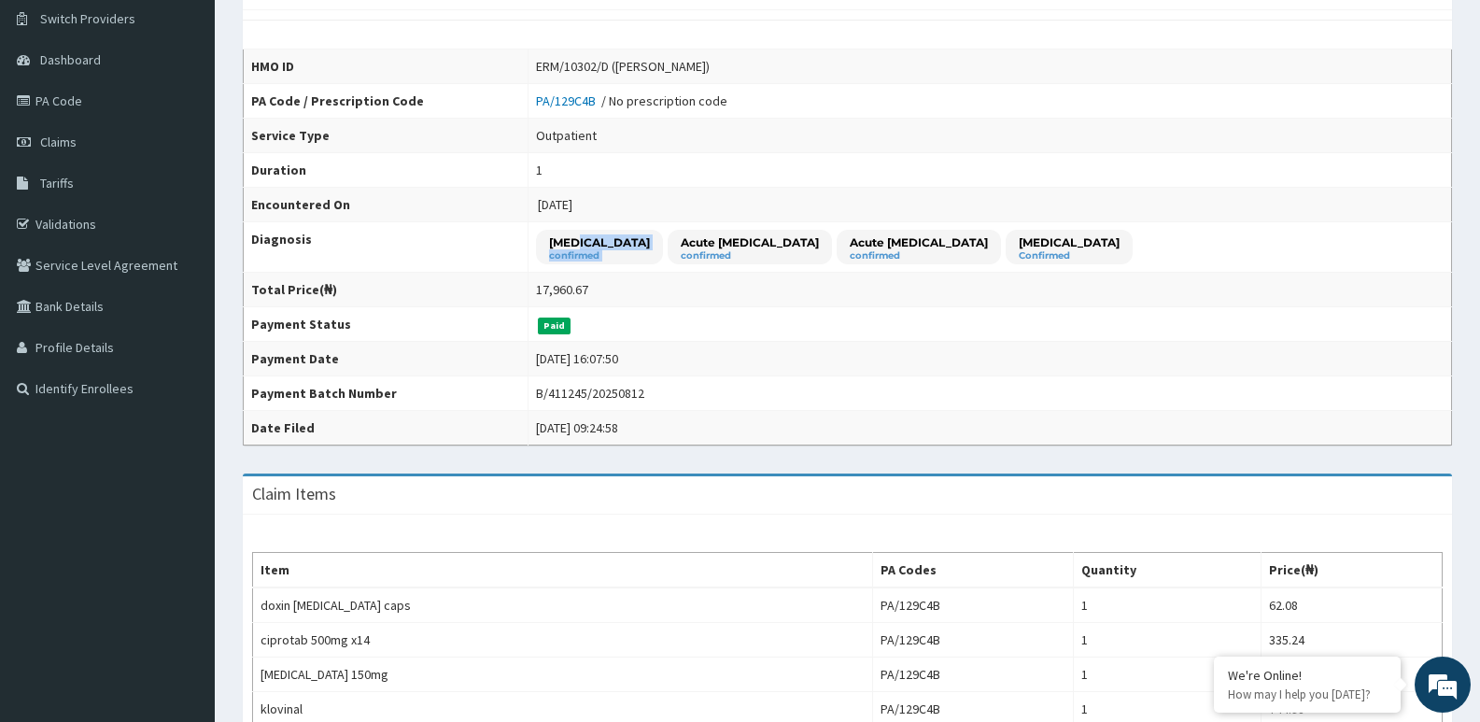
drag, startPoint x: 563, startPoint y: 243, endPoint x: 622, endPoint y: 247, distance: 58.9
click at [622, 247] on div "Candidiasis confirmed Acute upper respiratory infection confirmed Acute urinary…" at bounding box center [834, 247] width 597 height 35
click at [571, 282] on td "17,960.67" at bounding box center [990, 290] width 924 height 35
drag, startPoint x: 546, startPoint y: 237, endPoint x: 576, endPoint y: 241, distance: 30.1
click at [576, 241] on p "Candidiasis" at bounding box center [599, 242] width 101 height 16
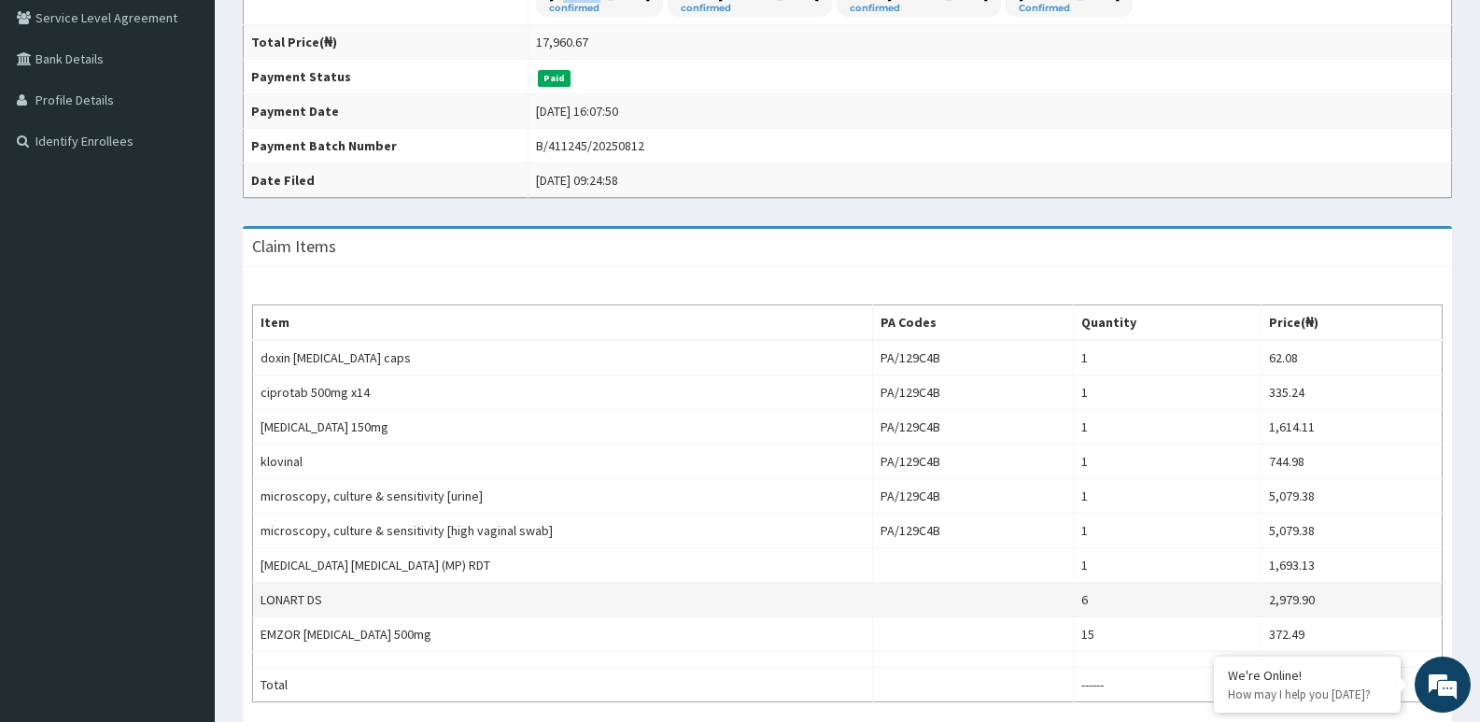
scroll to position [424, 0]
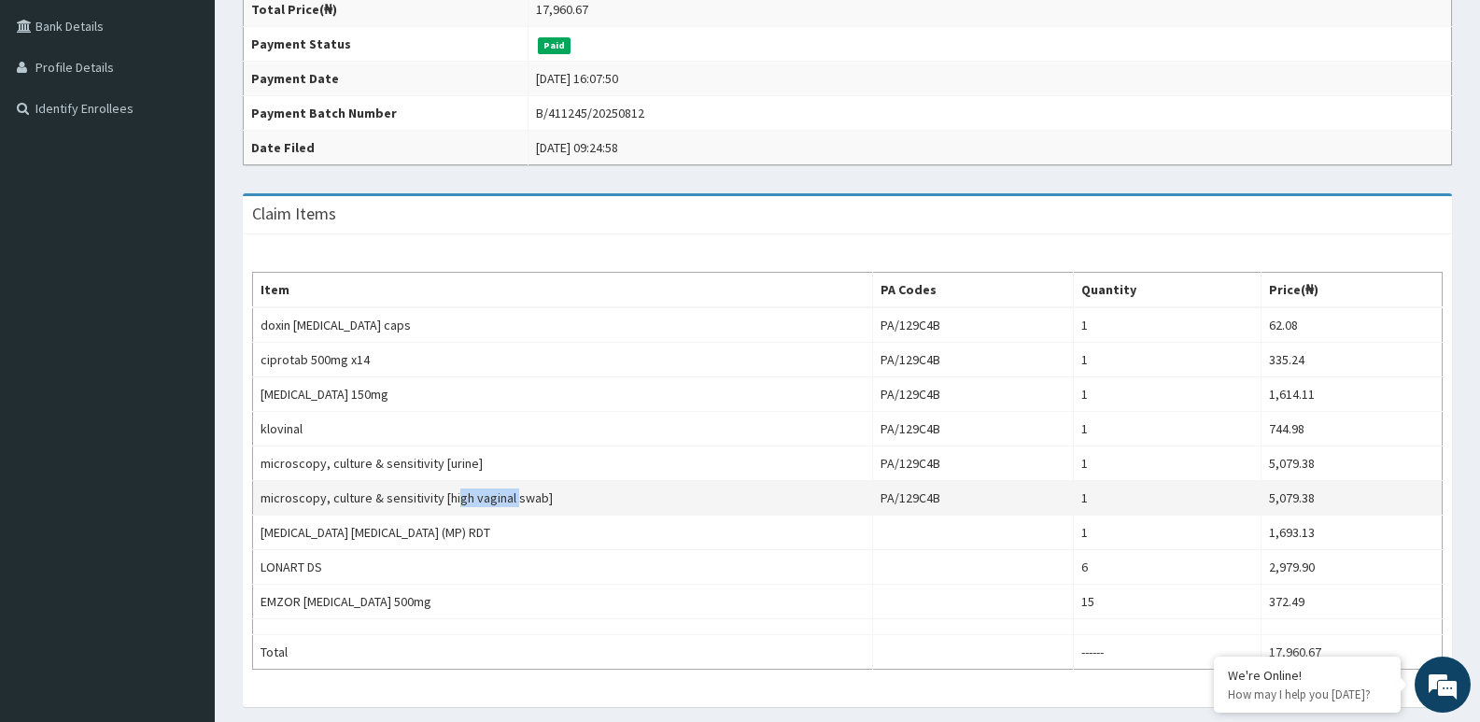
drag, startPoint x: 454, startPoint y: 496, endPoint x: 515, endPoint y: 497, distance: 61.6
click at [514, 497] on td "microscopy, culture & sensitivity [high vaginal swab]" at bounding box center [563, 498] width 620 height 35
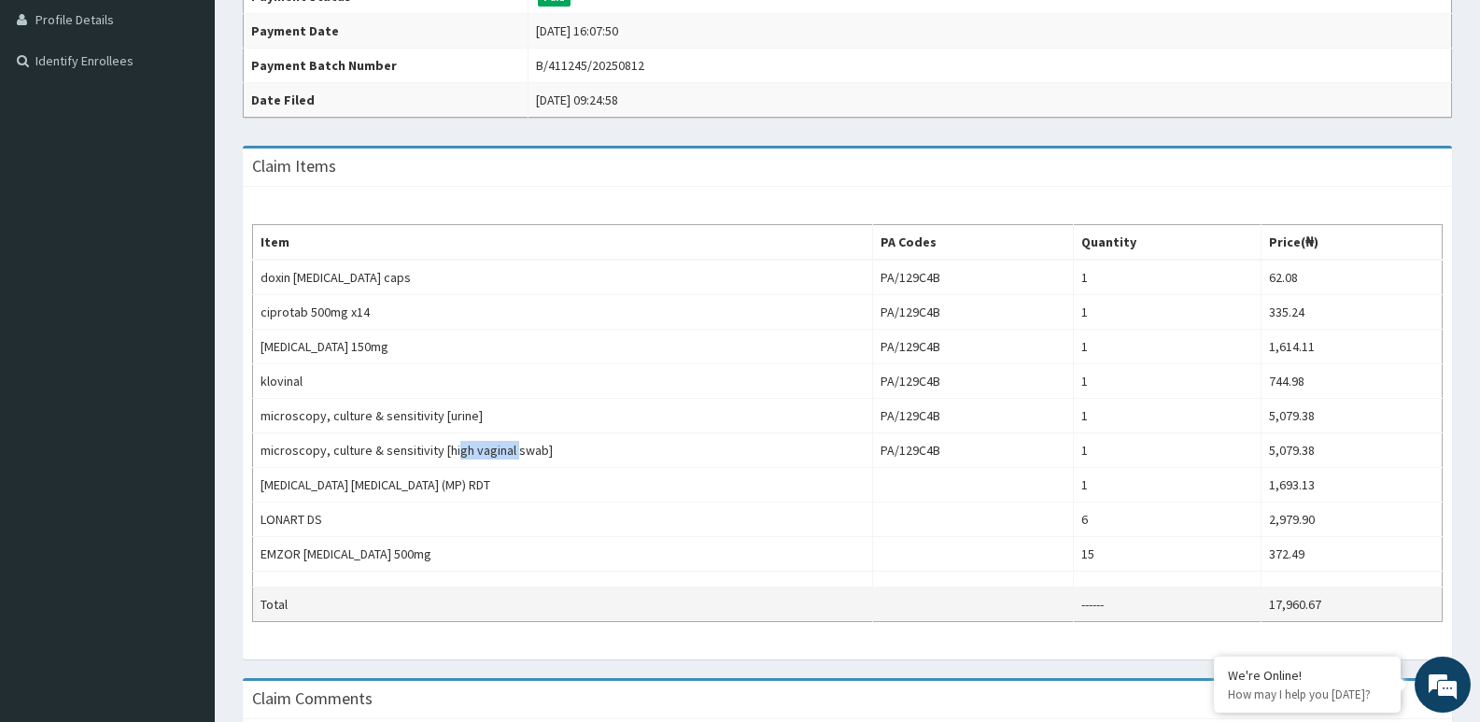
scroll to position [517, 0]
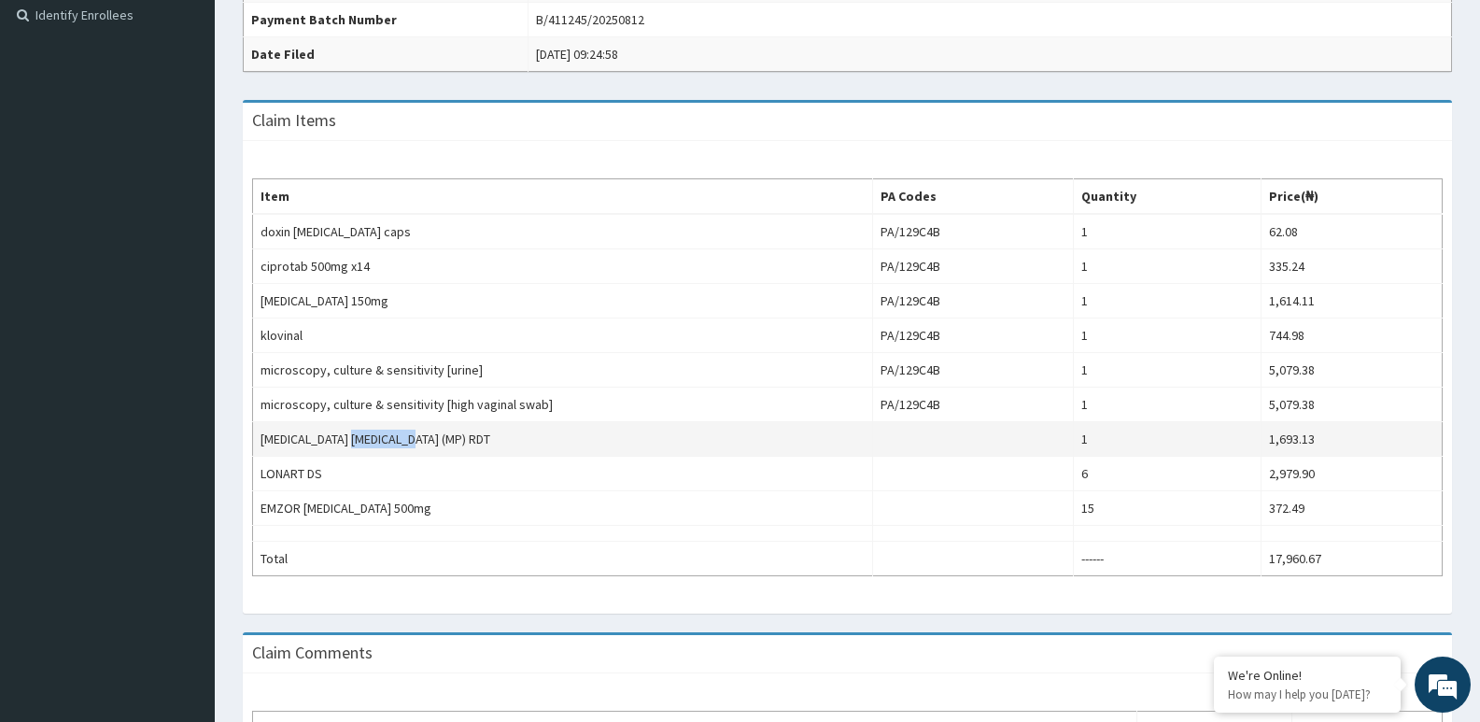
drag, startPoint x: 355, startPoint y: 440, endPoint x: 416, endPoint y: 438, distance: 60.7
click at [416, 438] on td "[MEDICAL_DATA] [MEDICAL_DATA] (MP) RDT" at bounding box center [563, 439] width 620 height 35
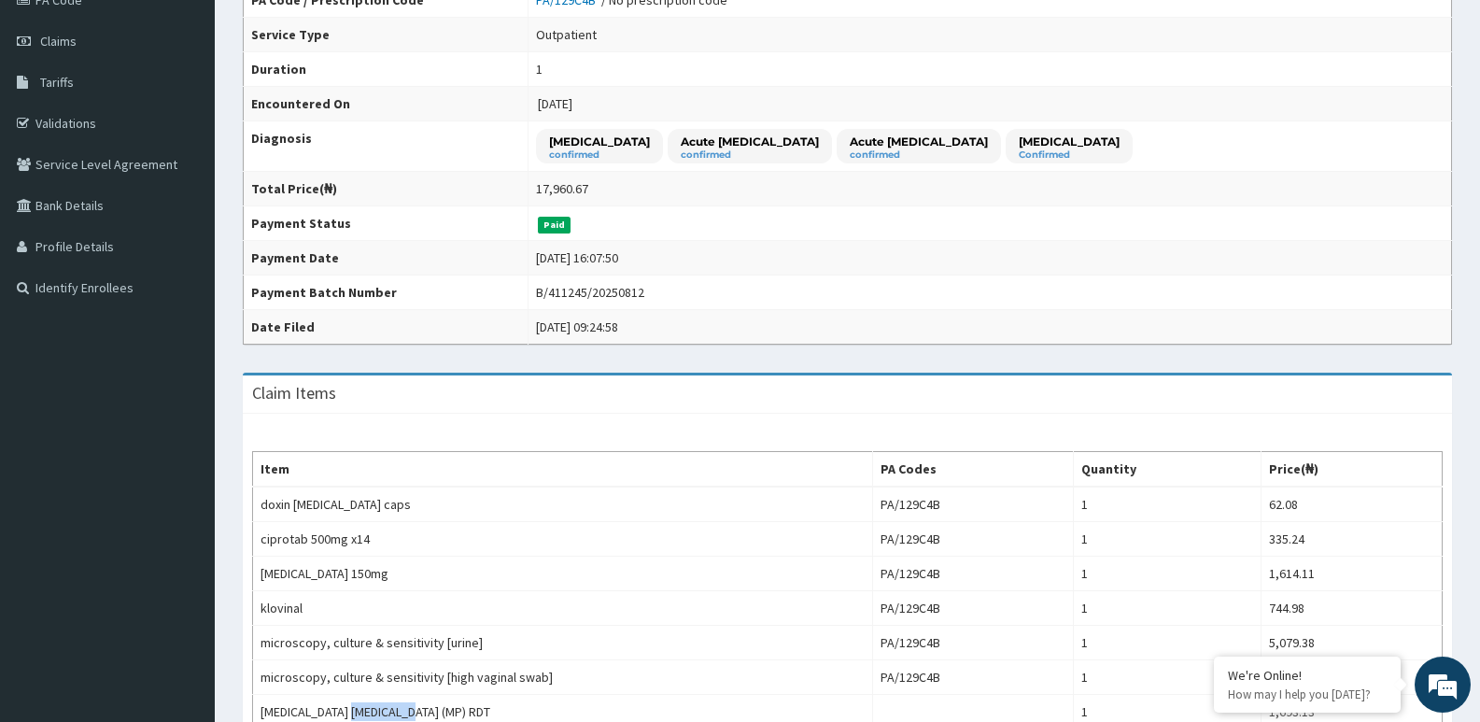
scroll to position [237, 0]
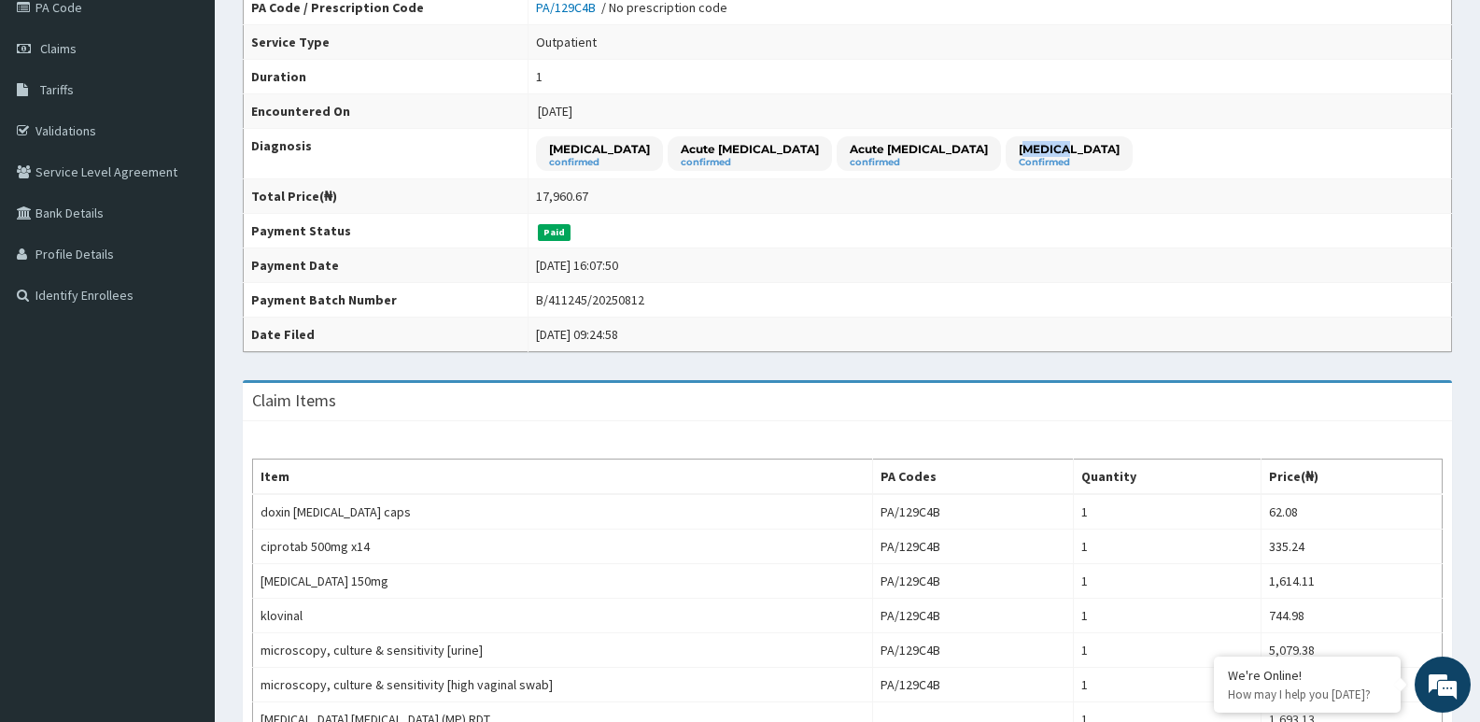
drag, startPoint x: 1061, startPoint y: 149, endPoint x: 1133, endPoint y: 145, distance: 72.1
click at [1108, 146] on div "Malaria Confirmed" at bounding box center [1069, 153] width 127 height 35
drag, startPoint x: 701, startPoint y: 152, endPoint x: 787, endPoint y: 147, distance: 86.1
click at [799, 145] on p "Acute [MEDICAL_DATA]" at bounding box center [750, 149] width 138 height 16
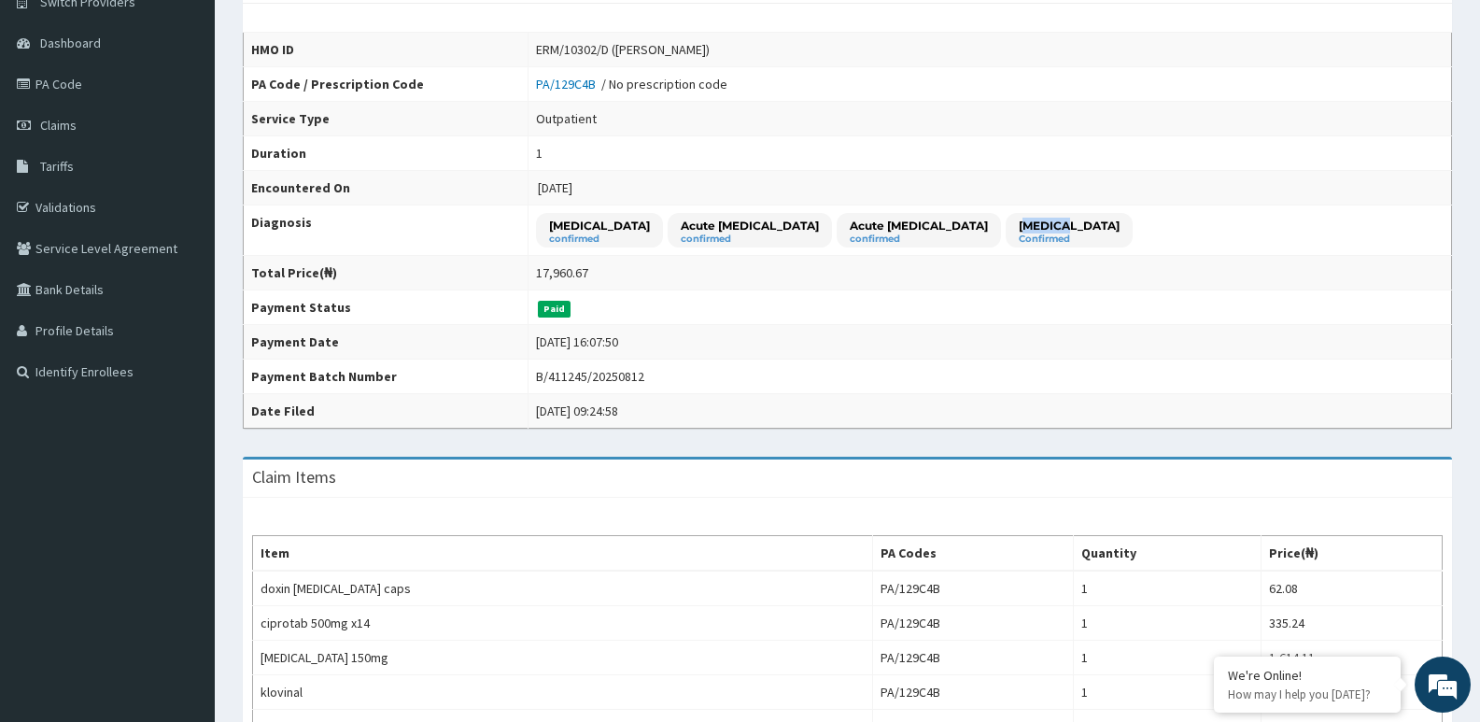
scroll to position [144, 0]
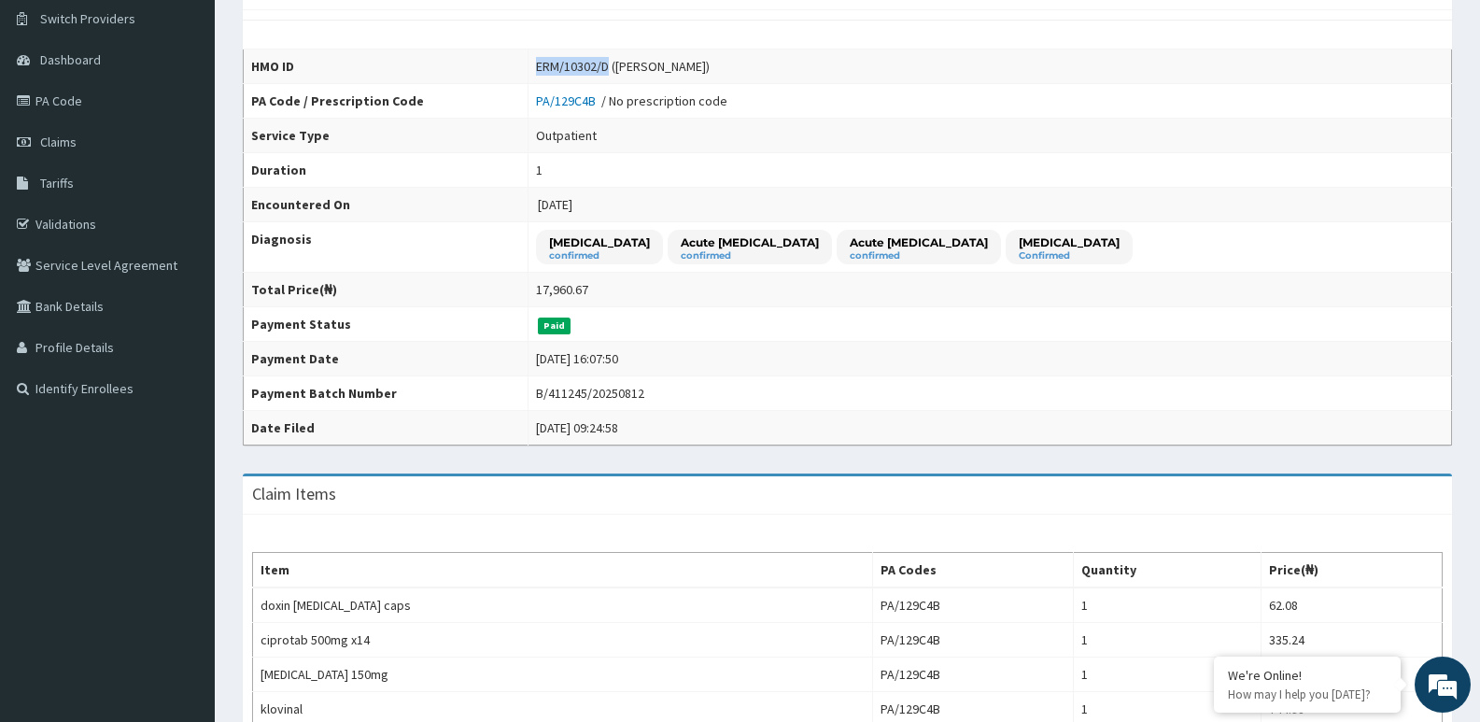
drag, startPoint x: 535, startPoint y: 63, endPoint x: 590, endPoint y: 62, distance: 55.1
click at [590, 62] on td "ERM/10302/D (Sarina Orluogwo)" at bounding box center [990, 66] width 924 height 35
copy div "ERM/10302/D"
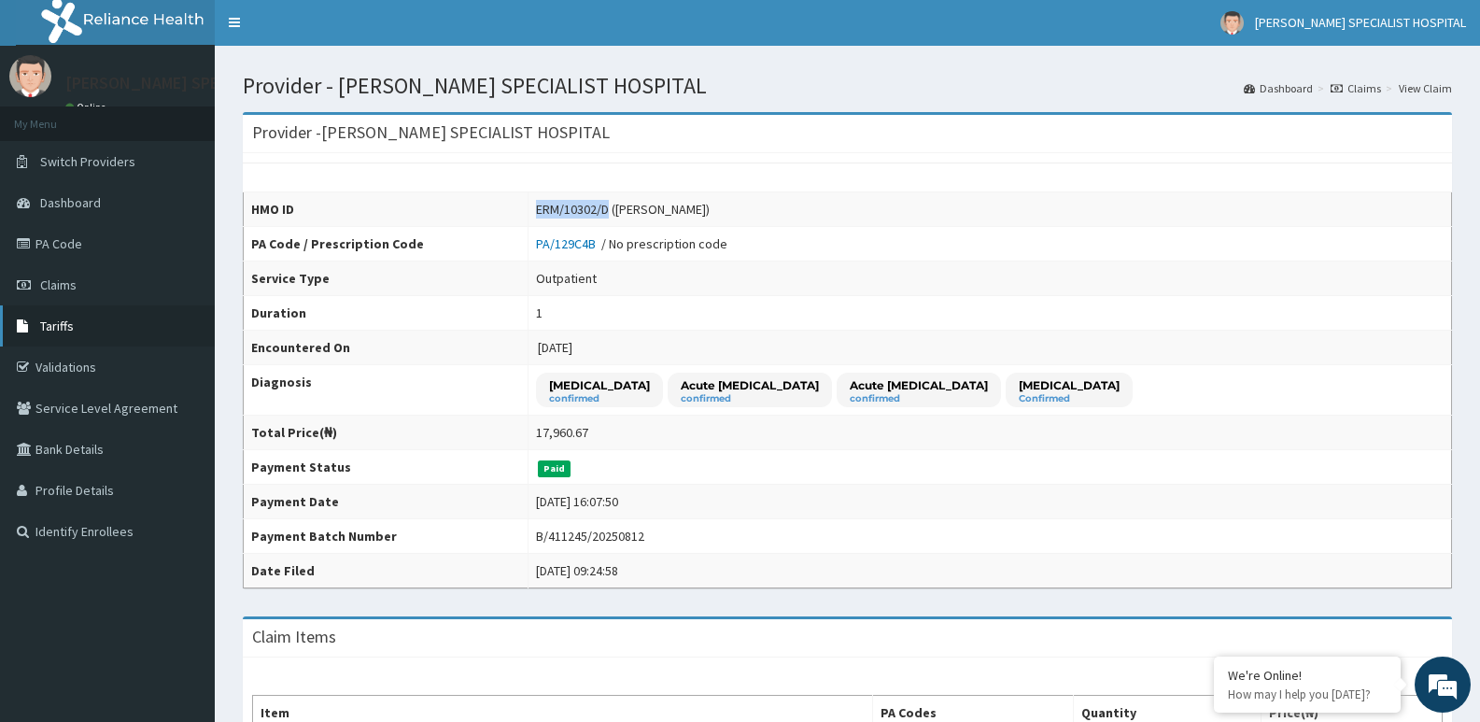
scroll to position [0, 0]
click at [83, 284] on link "Claims" at bounding box center [107, 285] width 215 height 41
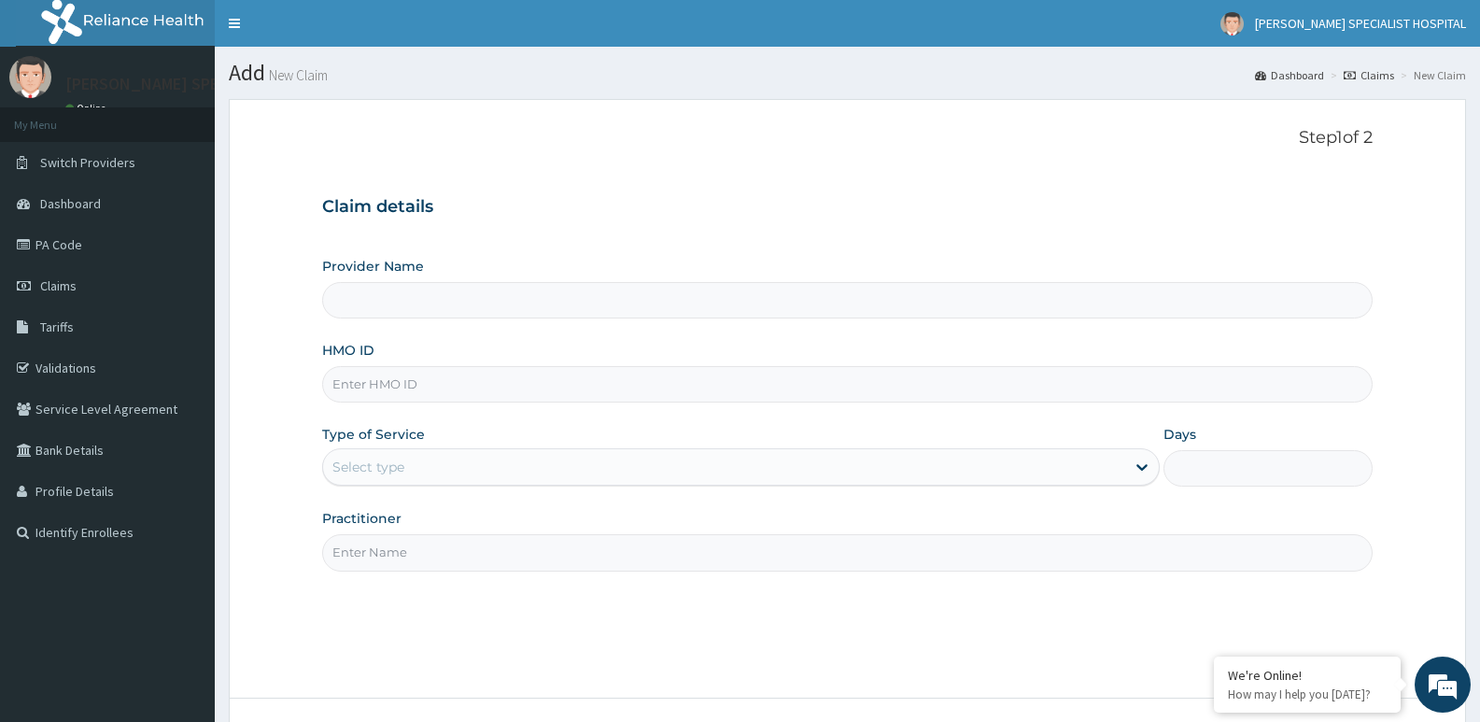
type input "[PERSON_NAME] SPECIALIST HOSPITAL"
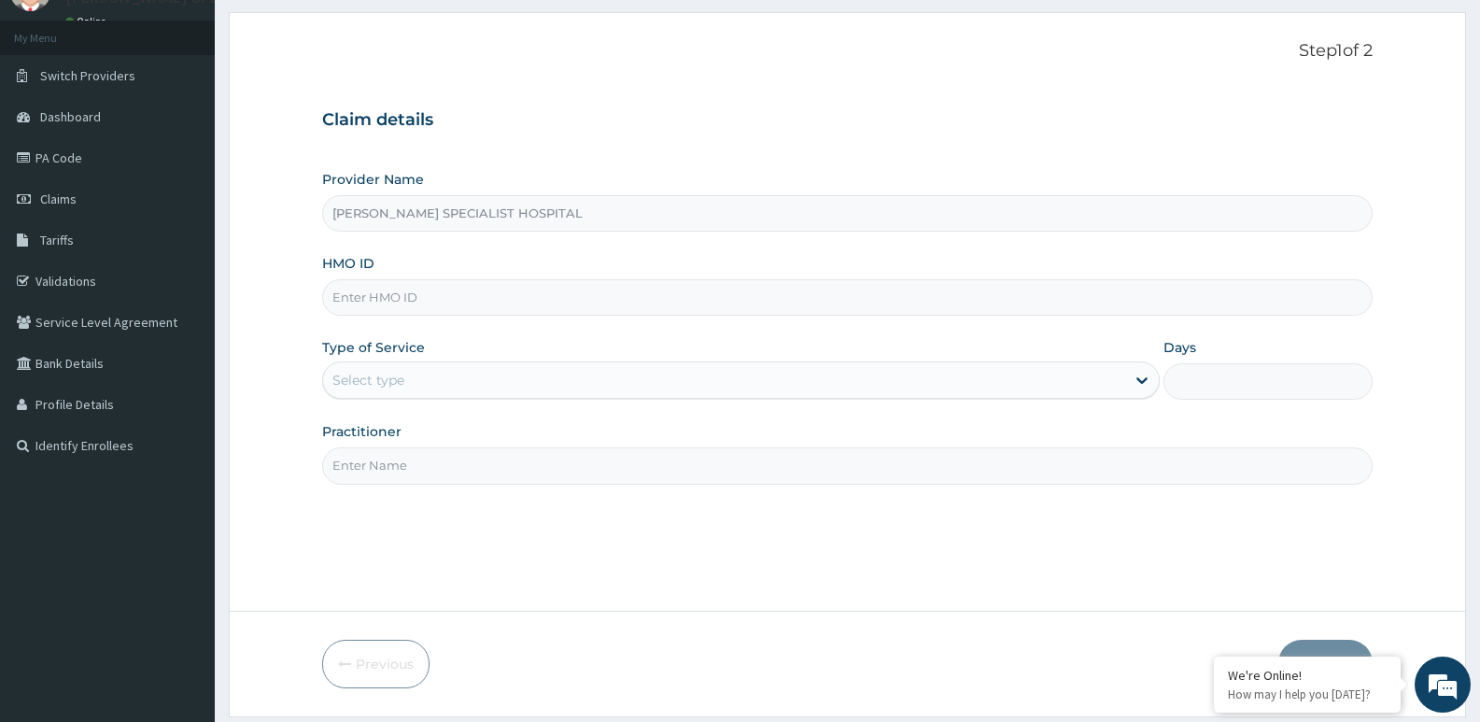
scroll to position [144, 0]
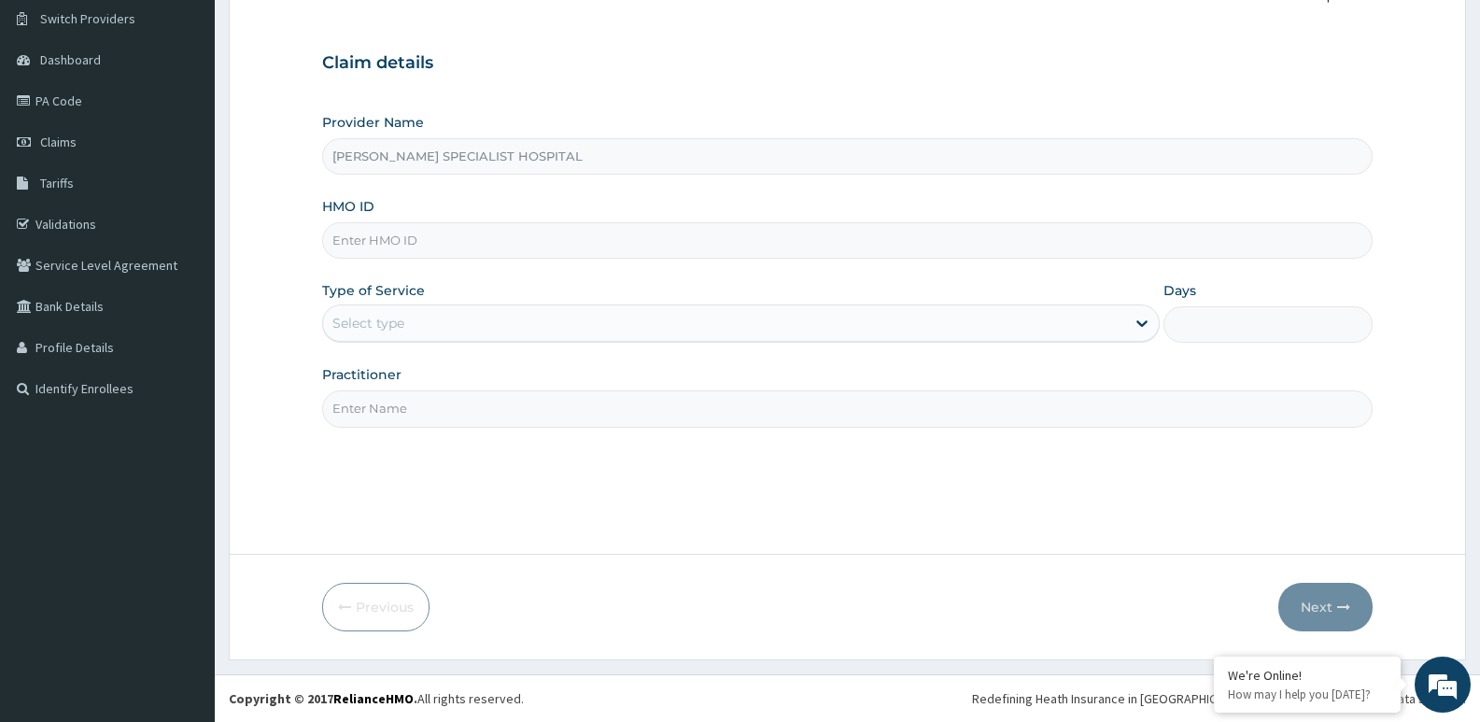
click at [459, 244] on input "HMO ID" at bounding box center [847, 240] width 1051 height 36
paste input "ERM/10302/D"
type input "ERM/10302/D"
click at [303, 301] on form "Step 1 of 2 Claim details Provider Name [PERSON_NAME] SPECIALIST HOSPITAL HMO I…" at bounding box center [847, 307] width 1237 height 705
click at [448, 330] on div "Select type" at bounding box center [723, 323] width 801 height 30
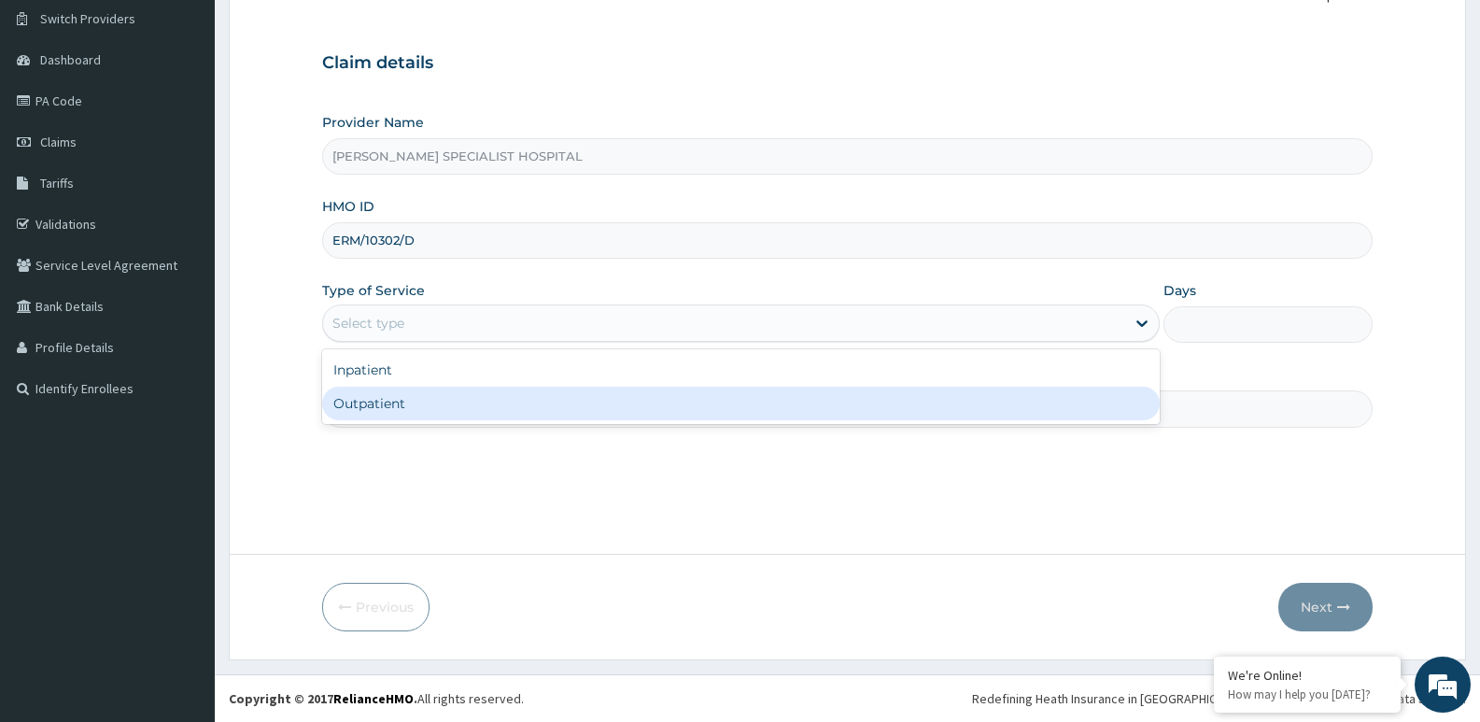
scroll to position [0, 0]
click at [400, 404] on div "Outpatient" at bounding box center [740, 404] width 837 height 34
type input "1"
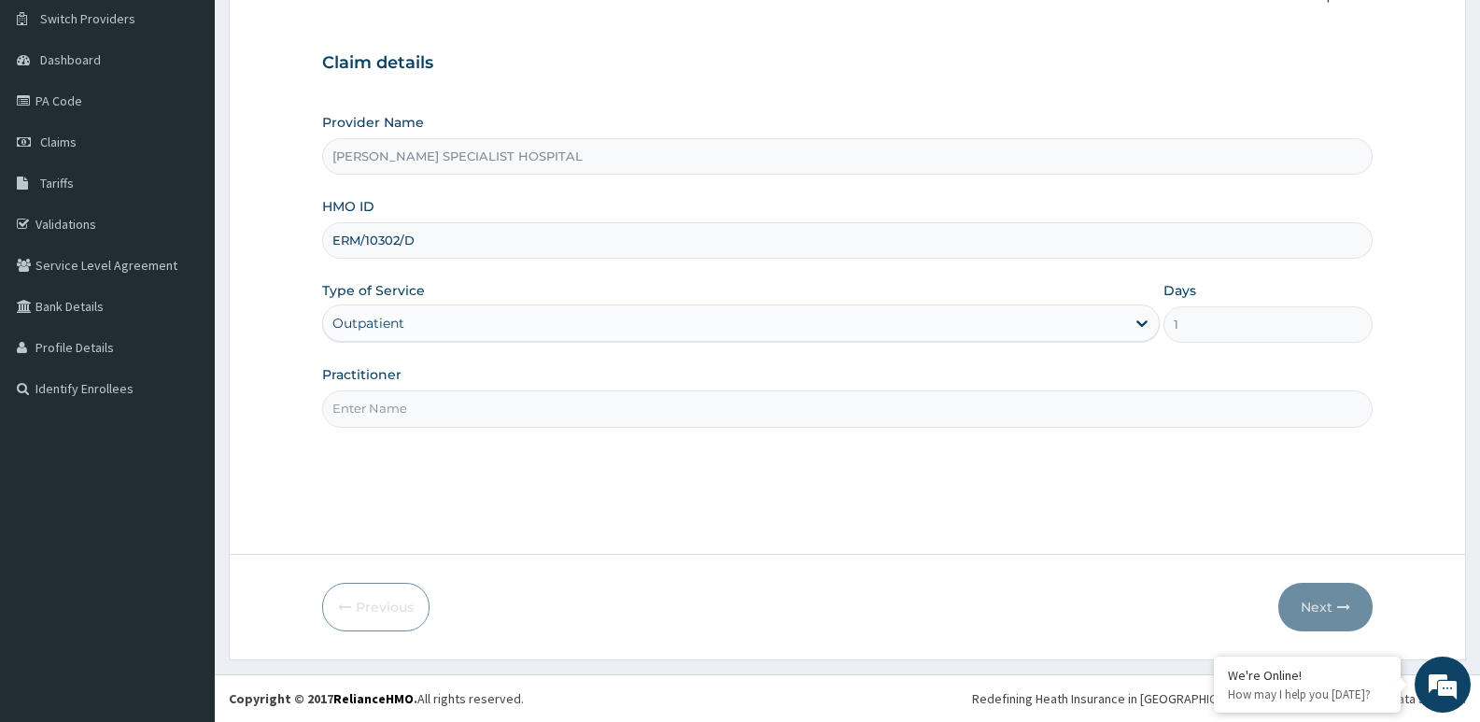
click at [459, 247] on input "ERM/10302/D" at bounding box center [847, 240] width 1051 height 36
click at [454, 415] on input "Practitioner" at bounding box center [847, 408] width 1051 height 36
type input "kelvin"
click at [1299, 616] on button "Next" at bounding box center [1325, 607] width 94 height 49
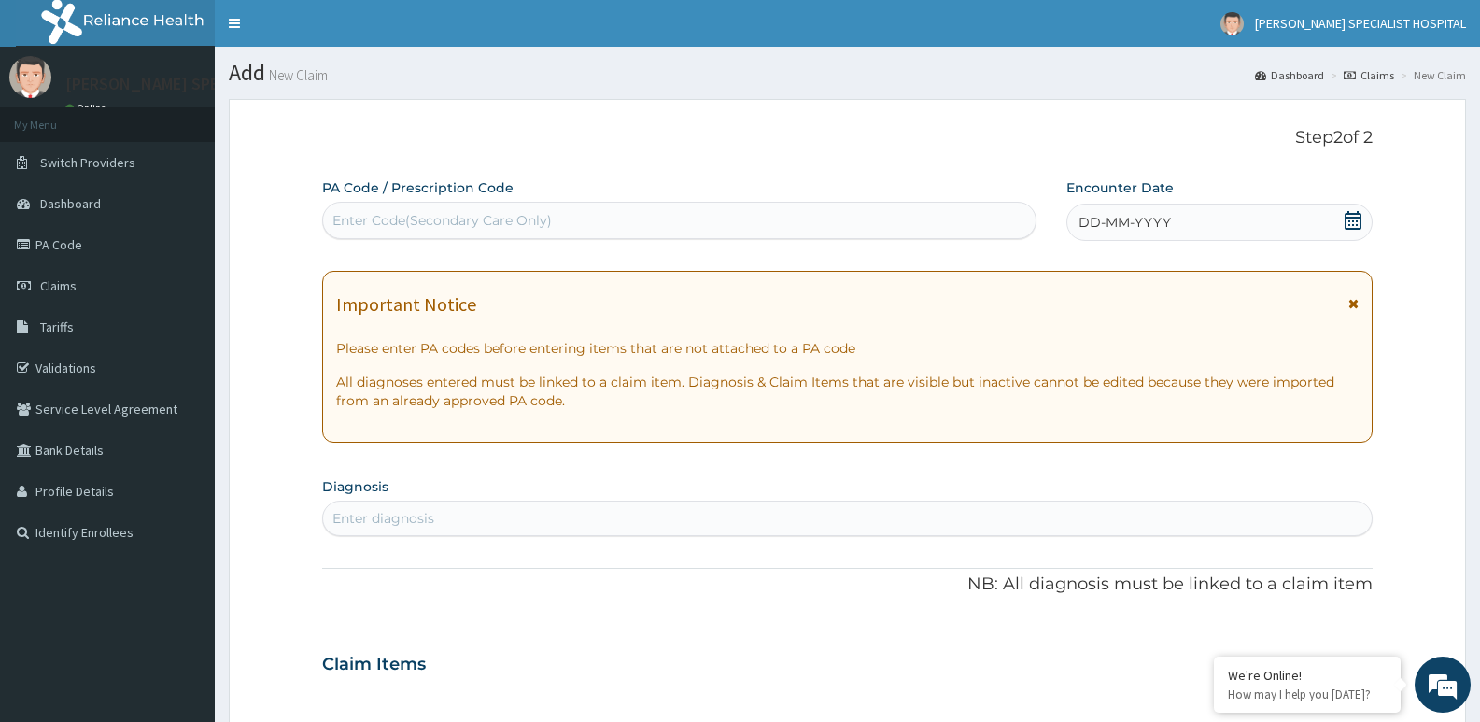
click at [1359, 218] on icon at bounding box center [1353, 220] width 17 height 19
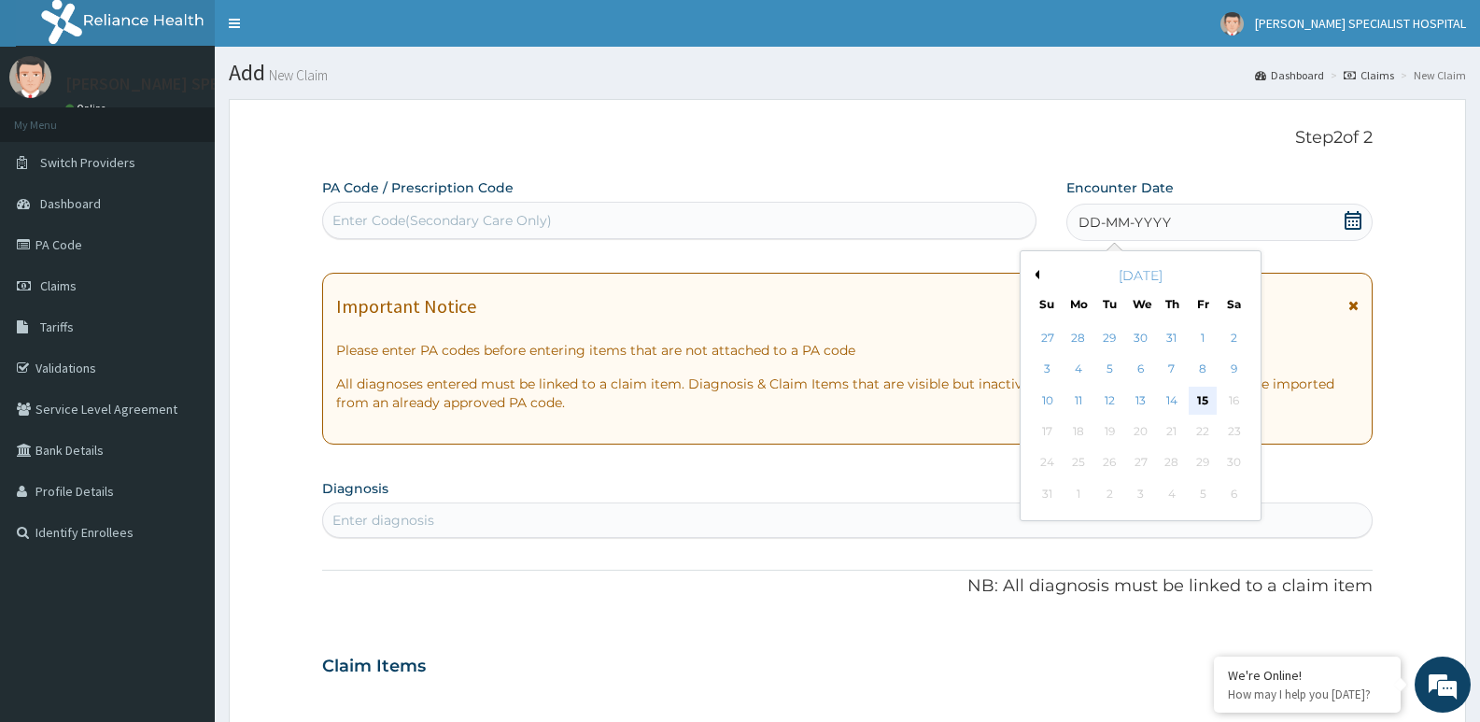
click at [1201, 402] on div "15" at bounding box center [1203, 401] width 28 height 28
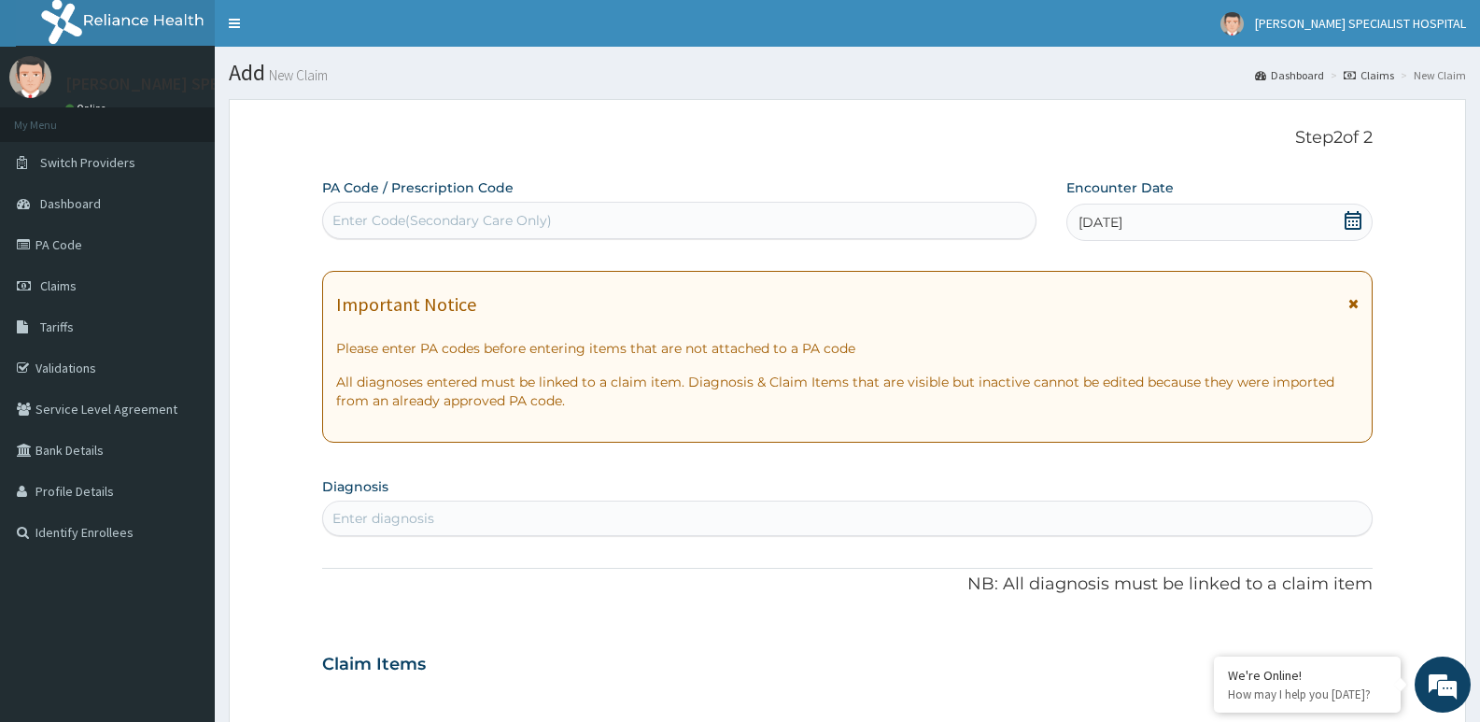
click at [453, 529] on div "Enter diagnosis" at bounding box center [847, 518] width 1049 height 30
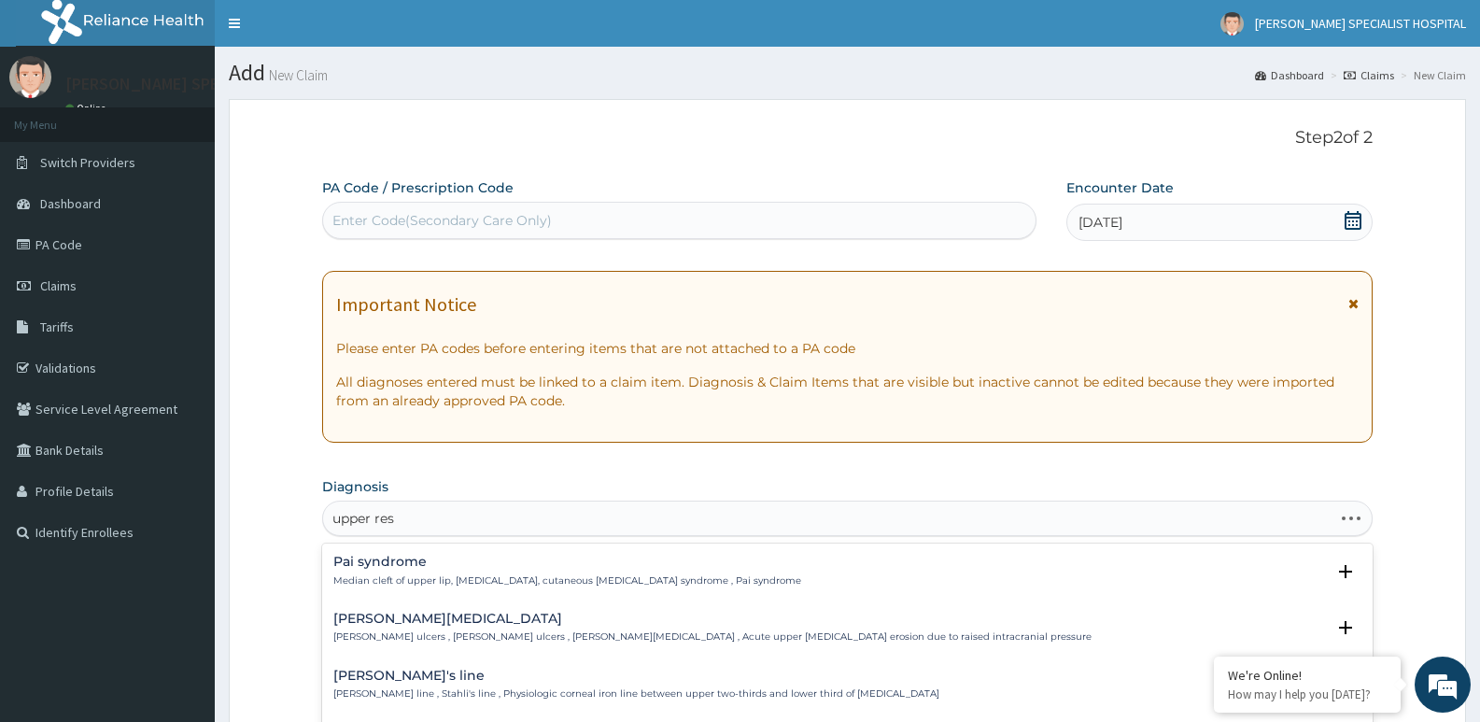
type input "upper resp"
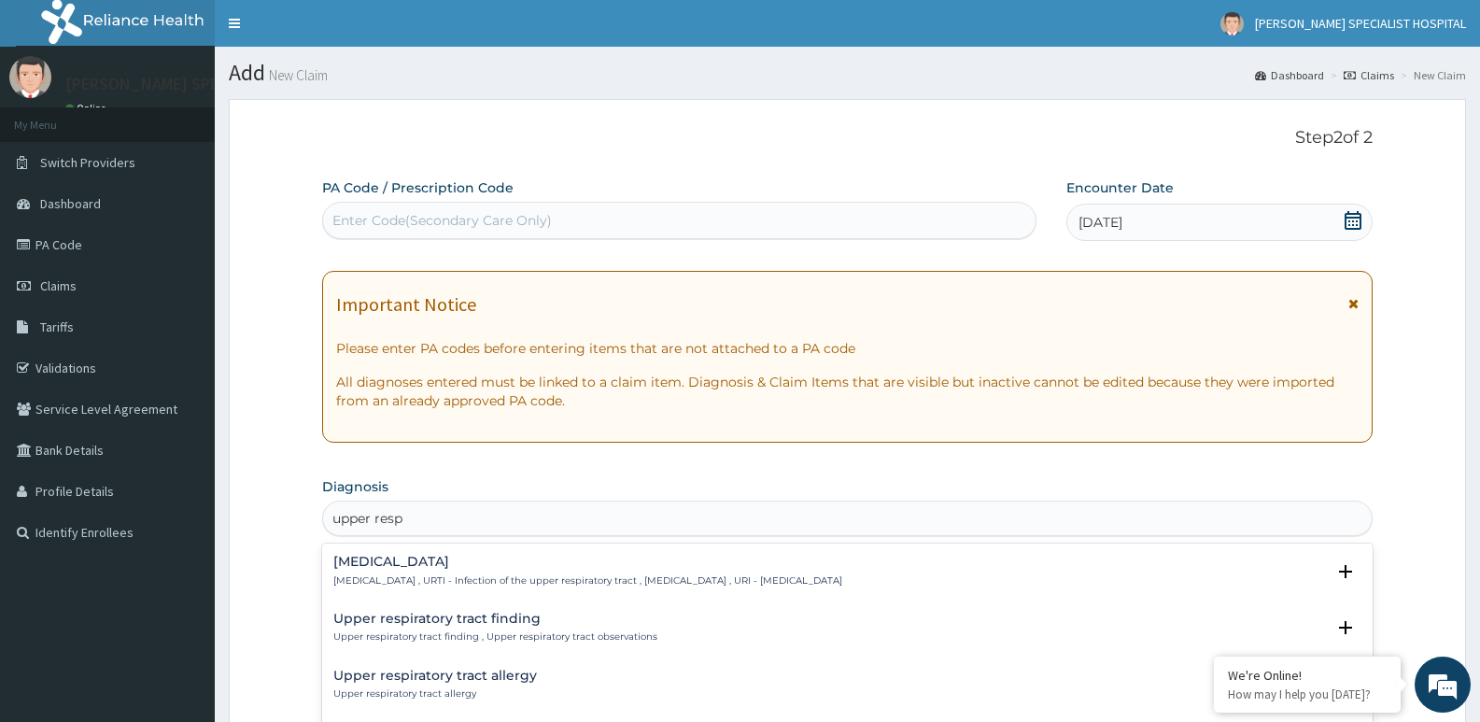
click at [580, 578] on p "[MEDICAL_DATA] , URTI - Infection of the upper respiratory tract , [MEDICAL_DAT…" at bounding box center [587, 580] width 509 height 13
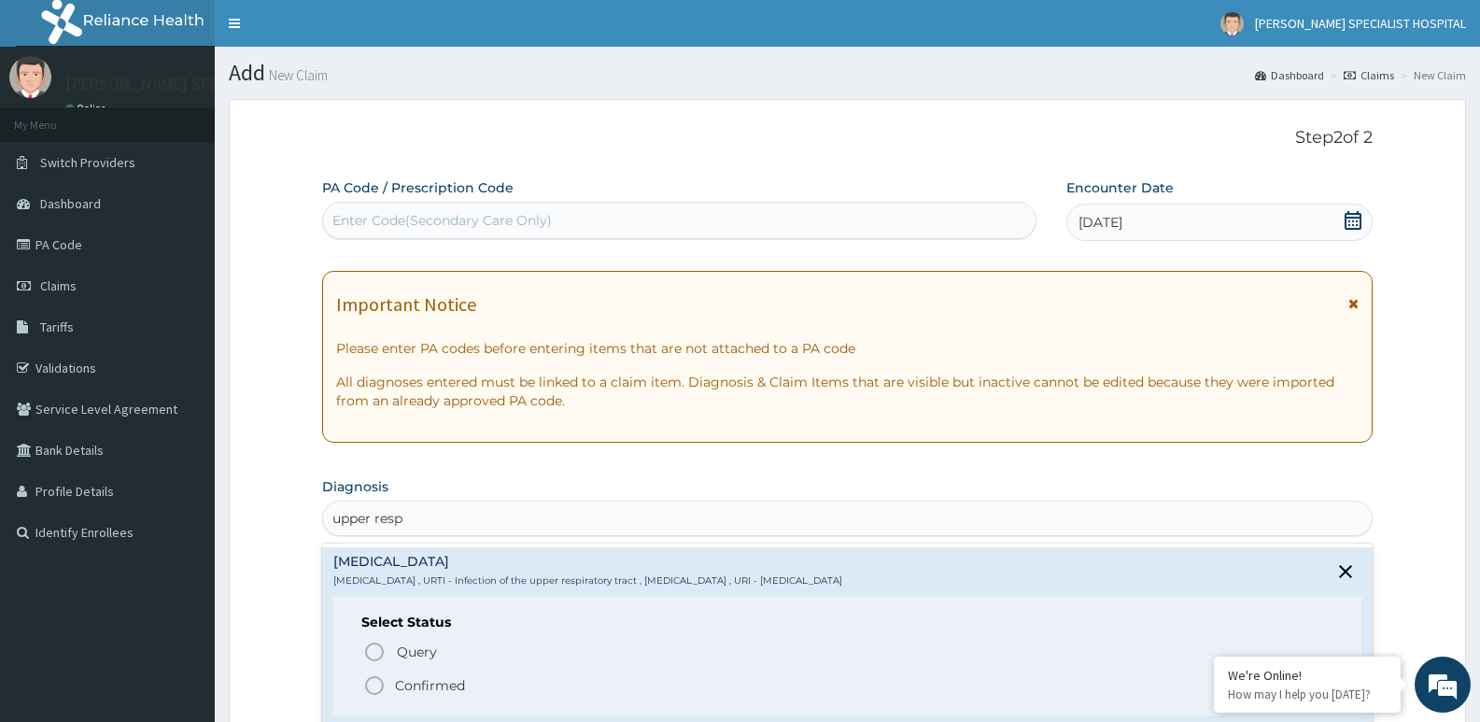
click at [374, 687] on icon "status option filled" at bounding box center [374, 685] width 22 height 22
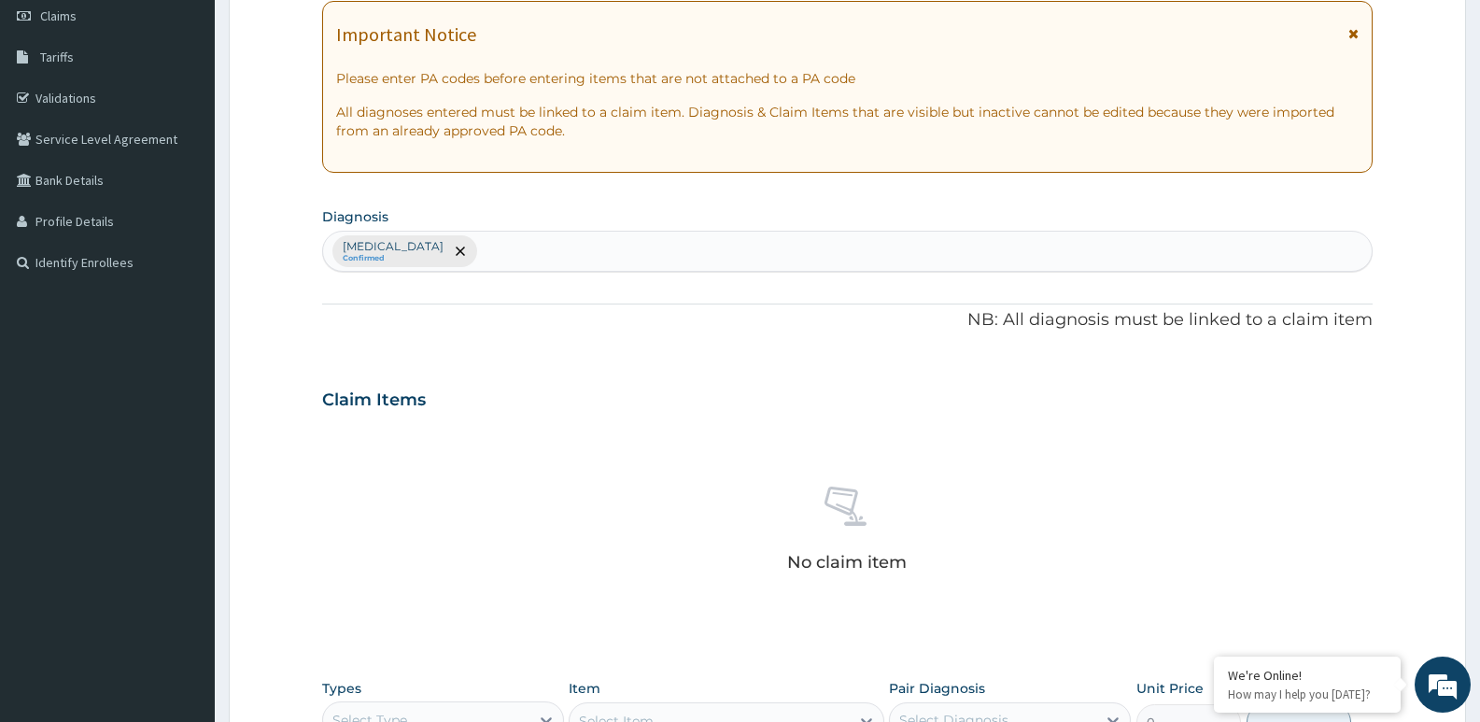
scroll to position [280, 0]
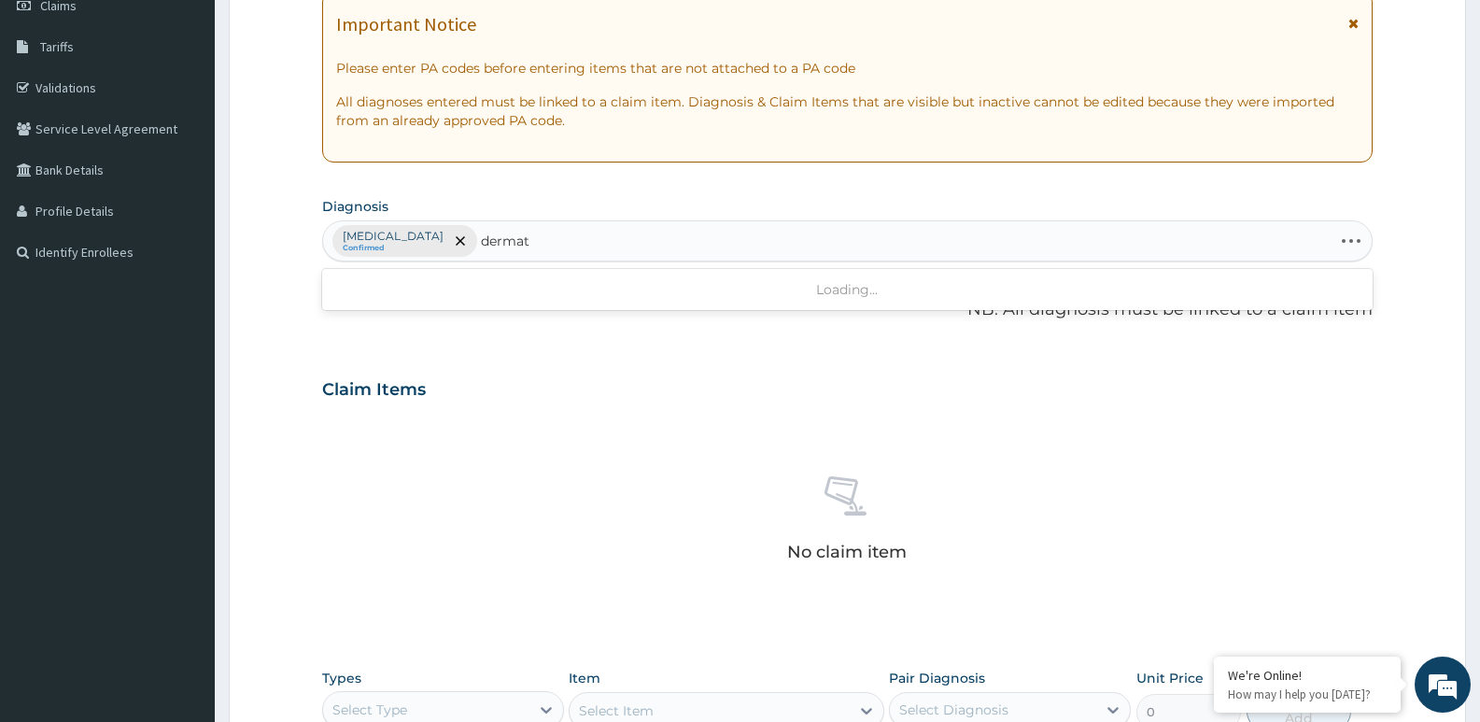
type input "dermati"
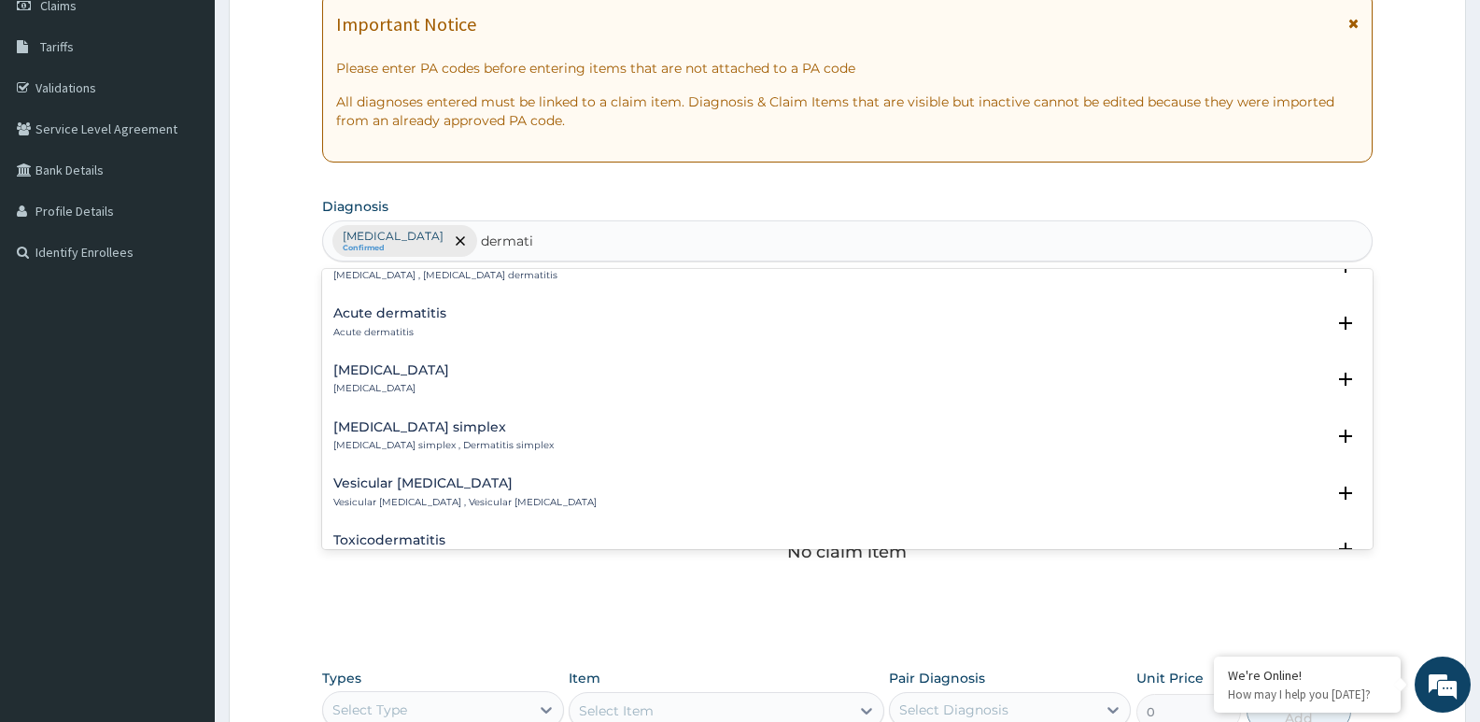
scroll to position [934, 0]
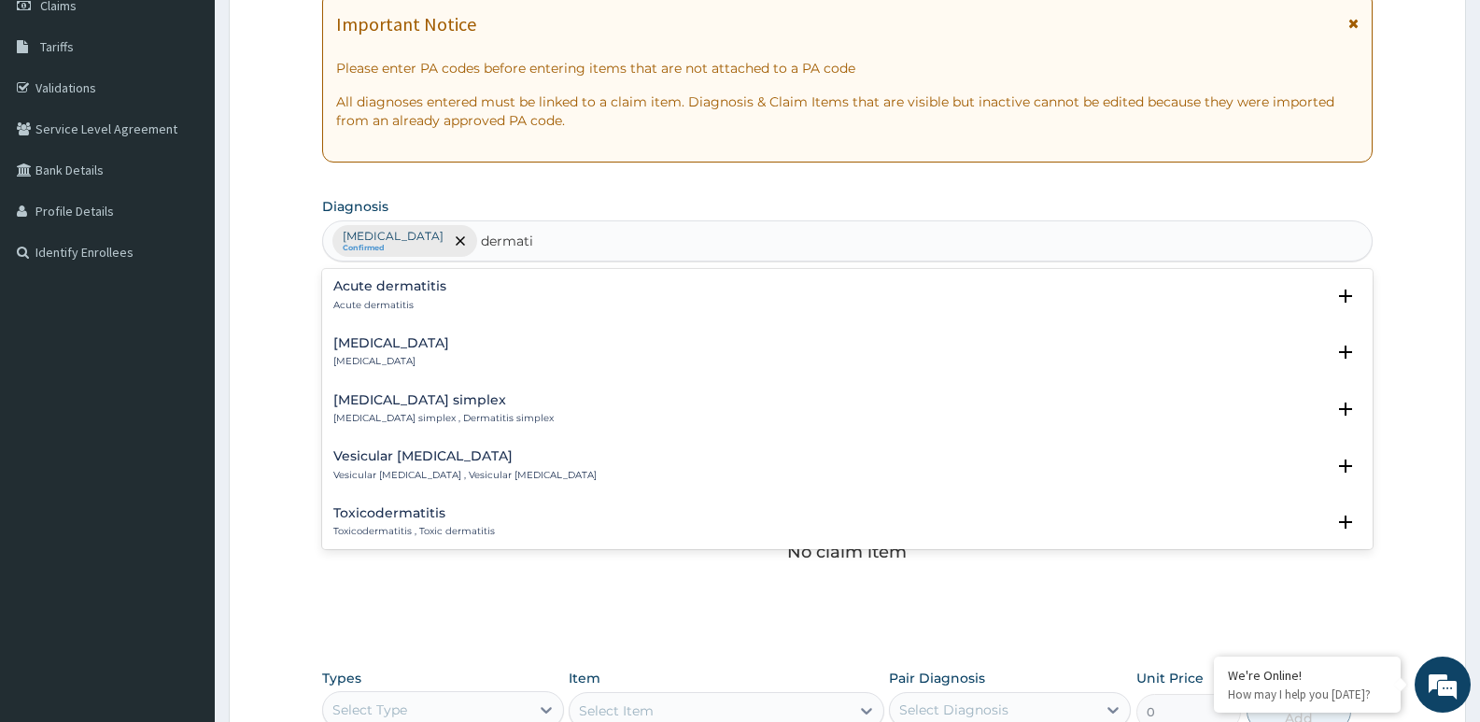
click at [404, 297] on div "Acute dermatitis Acute dermatitis" at bounding box center [389, 295] width 113 height 33
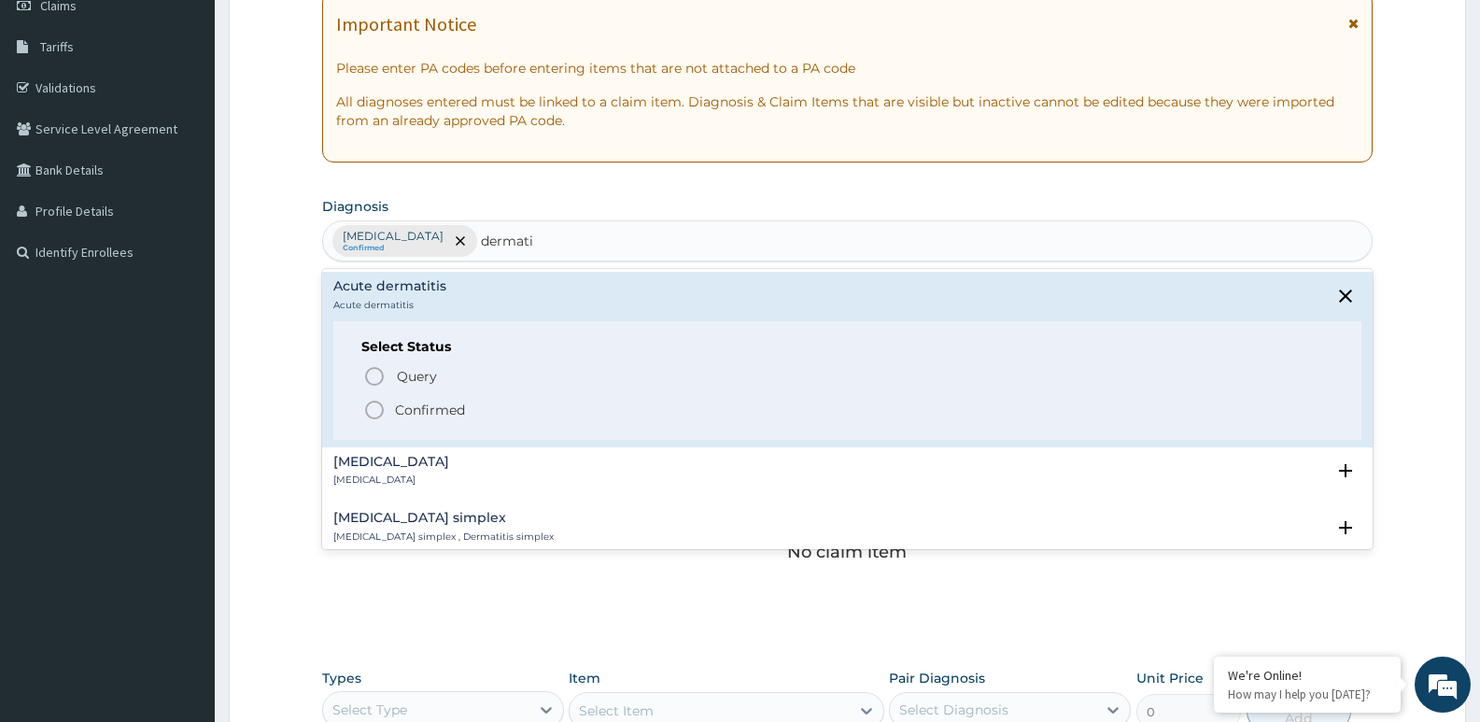
click at [373, 415] on icon "status option filled" at bounding box center [374, 410] width 22 height 22
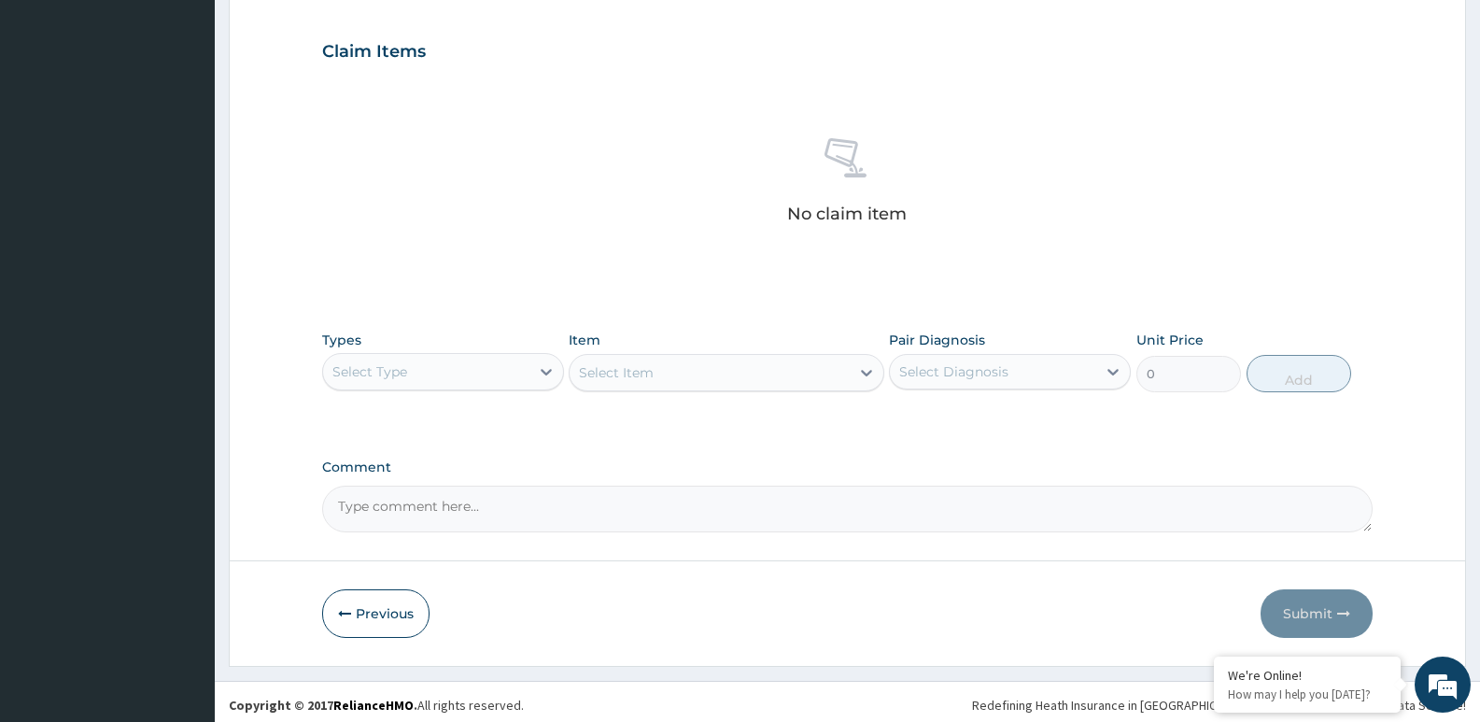
scroll to position [625, 0]
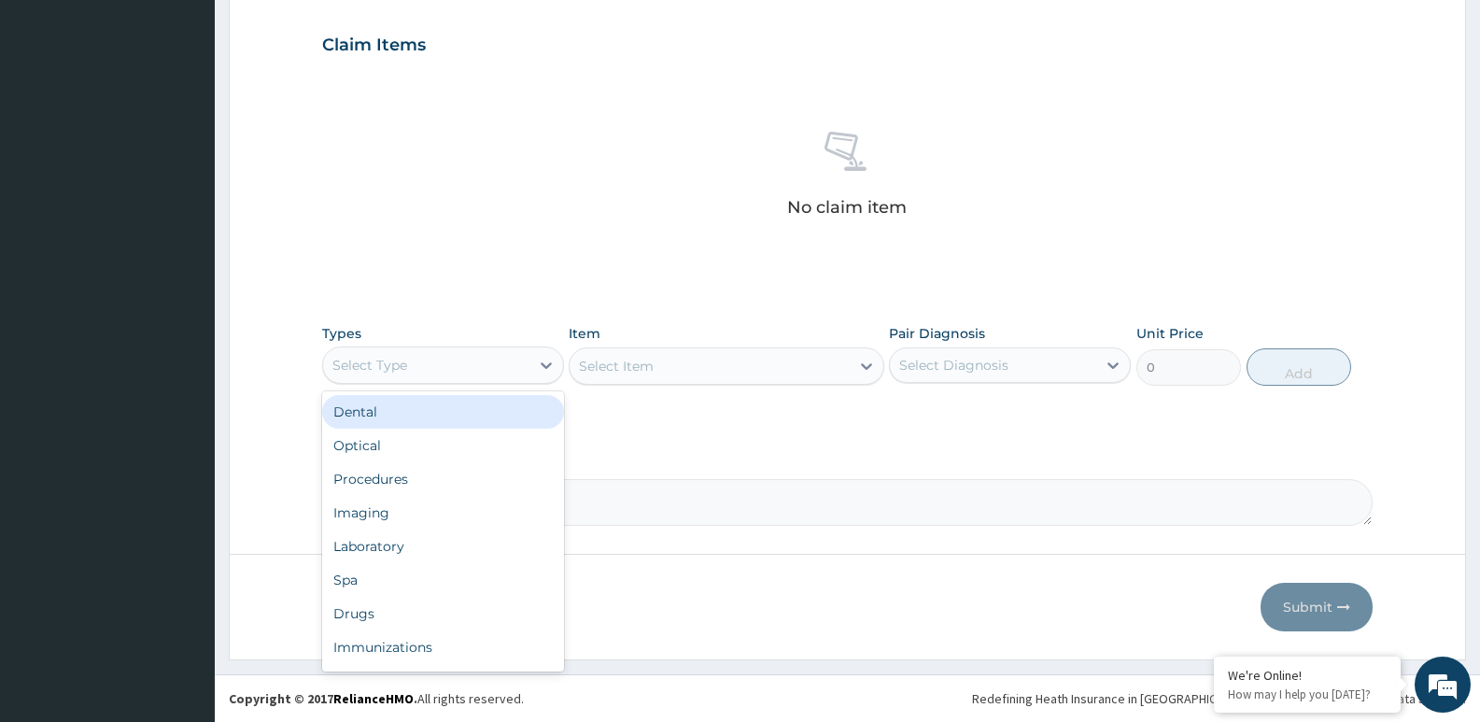
click at [471, 380] on div "Select Type" at bounding box center [443, 364] width 242 height 37
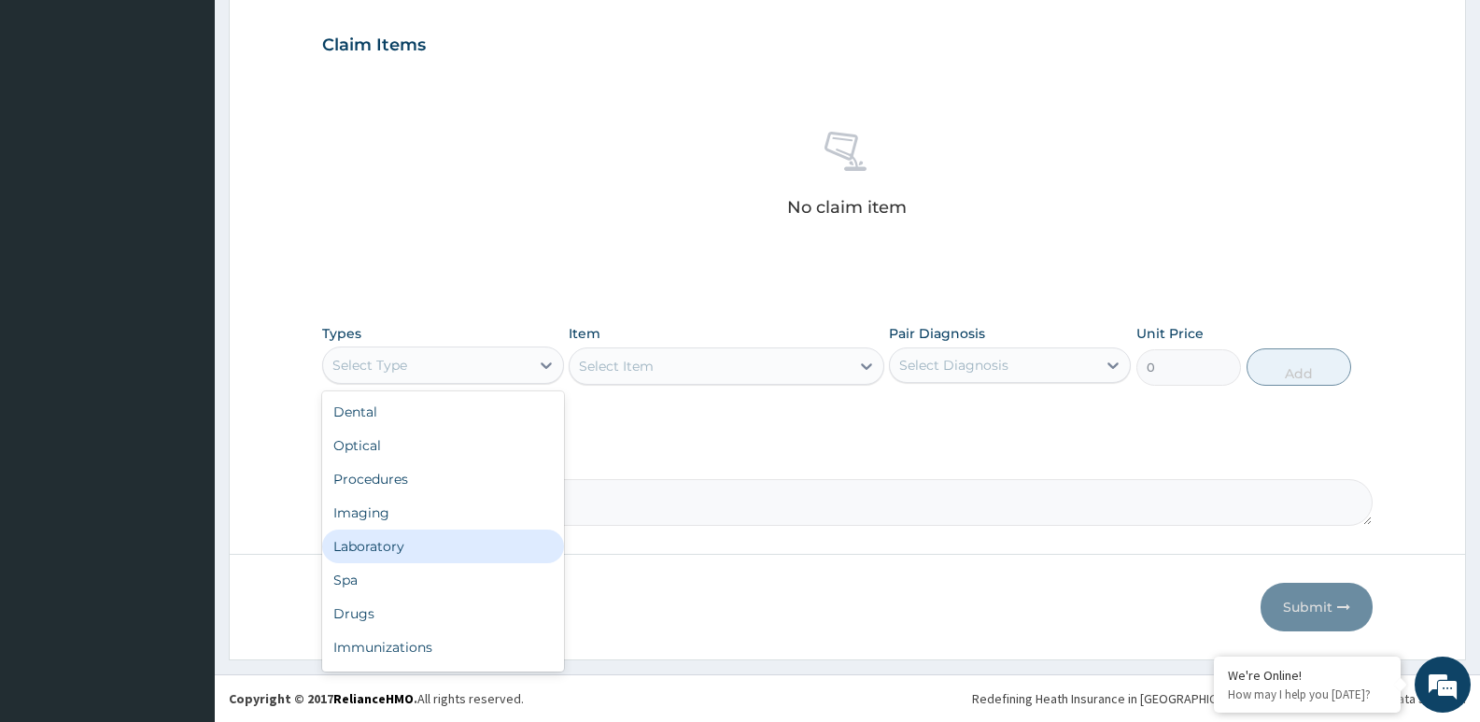
click at [371, 543] on div "Laboratory" at bounding box center [443, 546] width 242 height 34
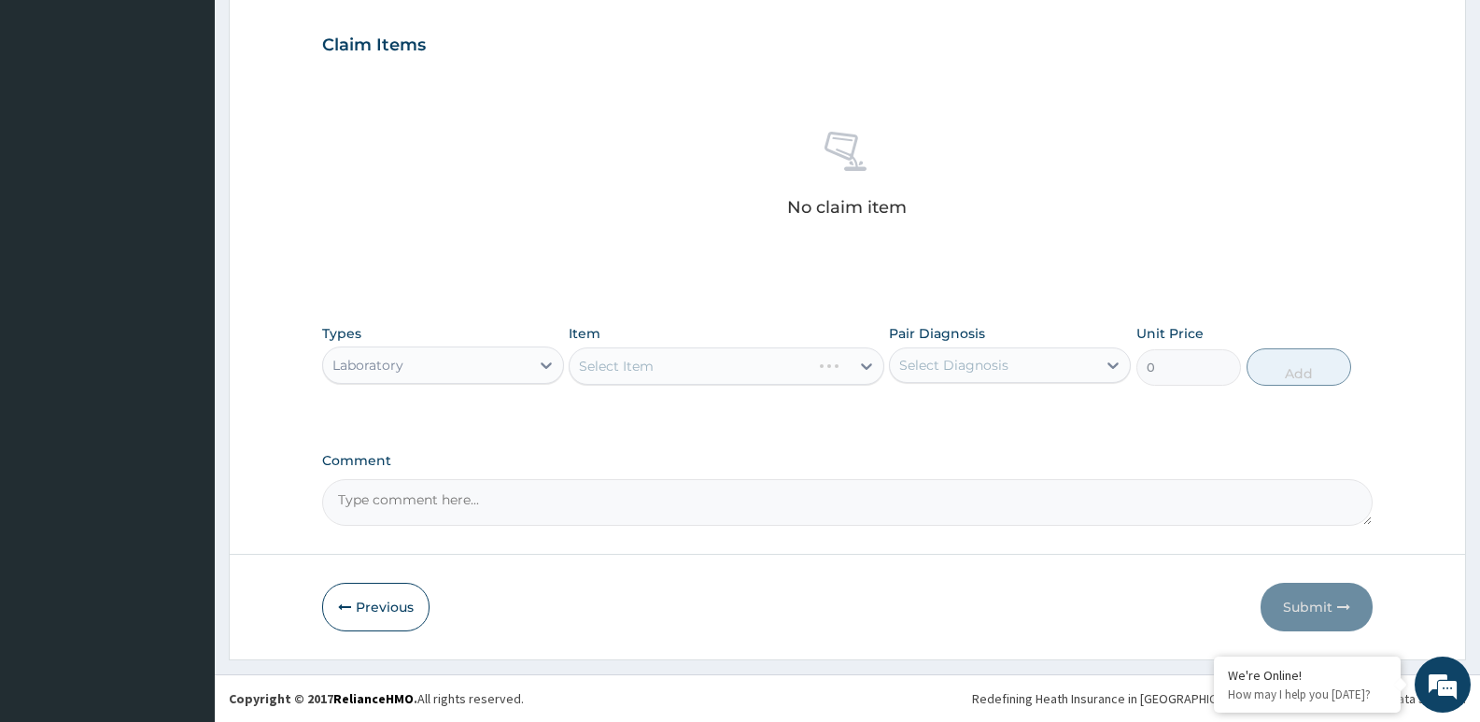
click at [651, 381] on div "Select Item" at bounding box center [726, 365] width 315 height 37
click at [626, 372] on div "Select Item" at bounding box center [616, 366] width 75 height 19
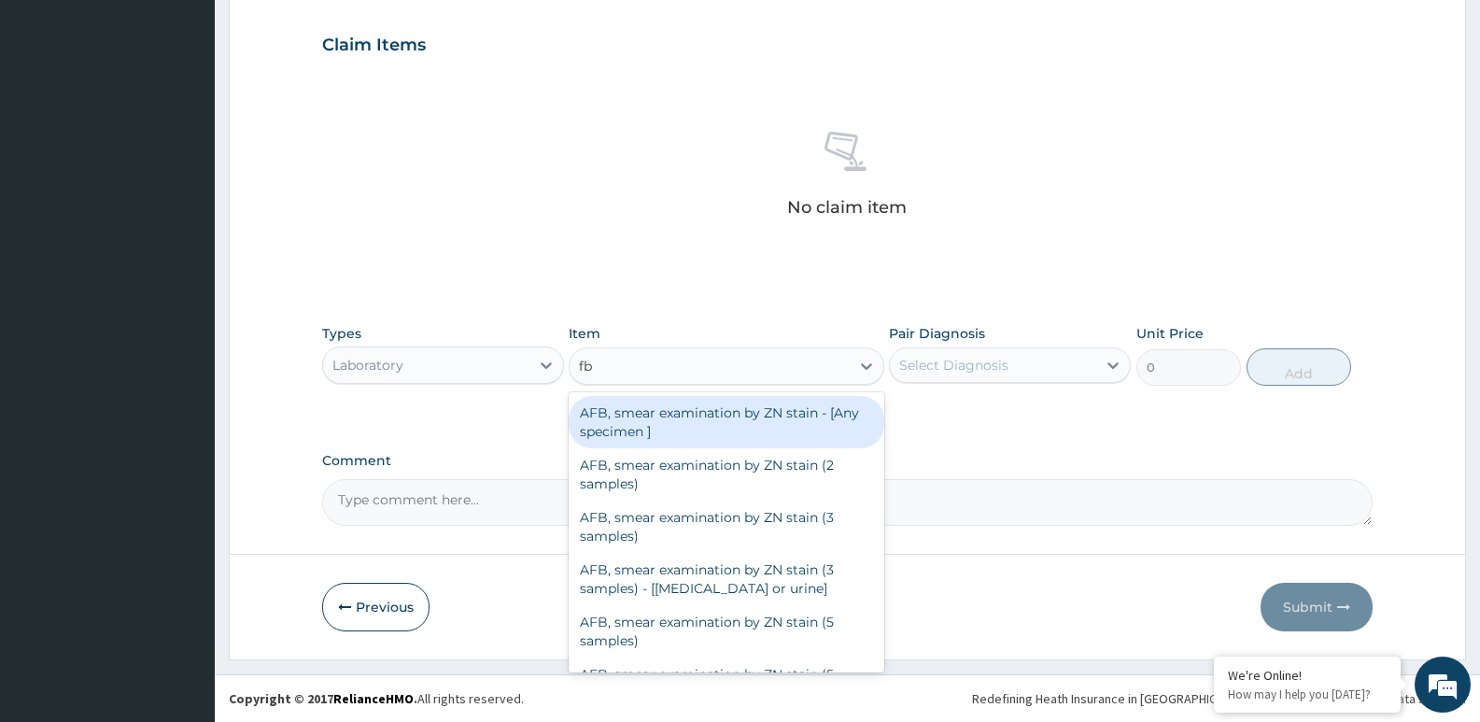
type input "fbc"
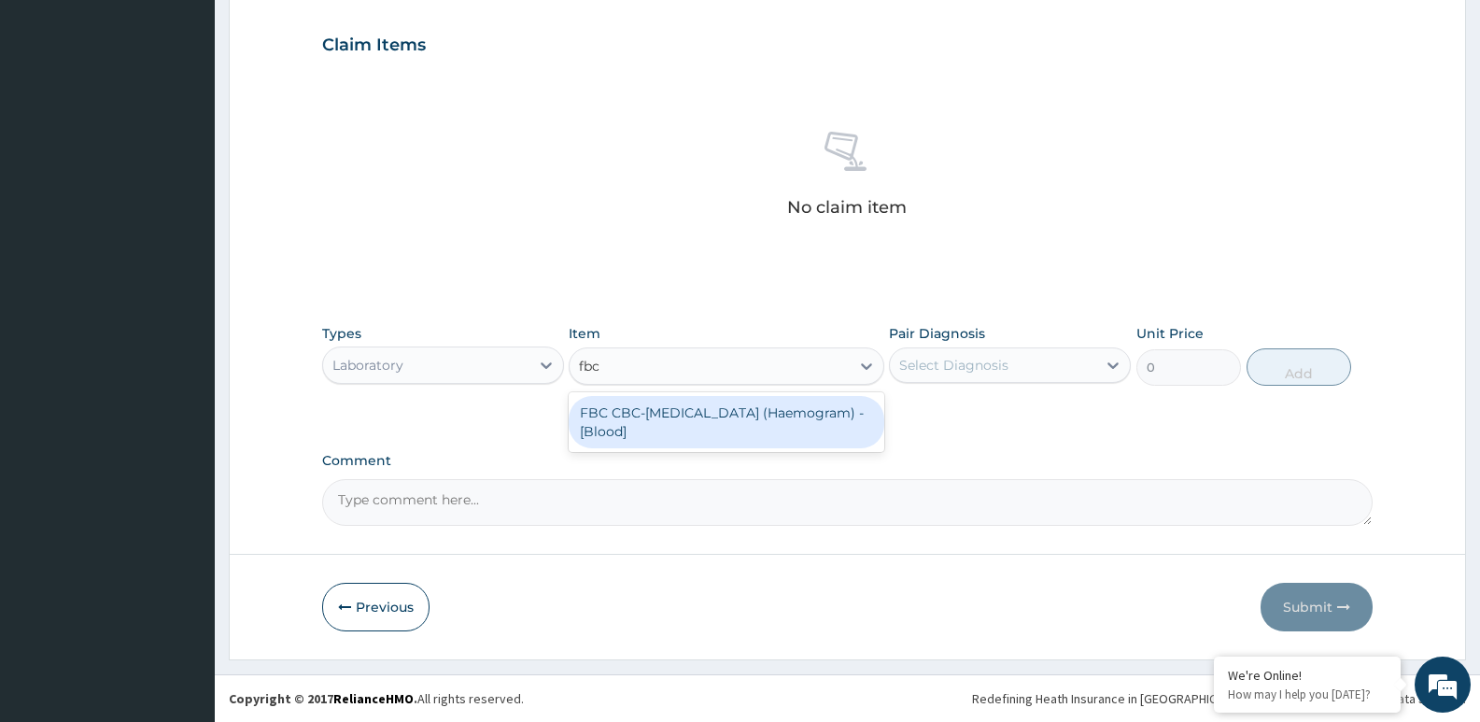
click at [780, 420] on div "FBC CBC-Complete Blood Count (Haemogram) - [Blood]" at bounding box center [726, 422] width 315 height 52
type input "4515"
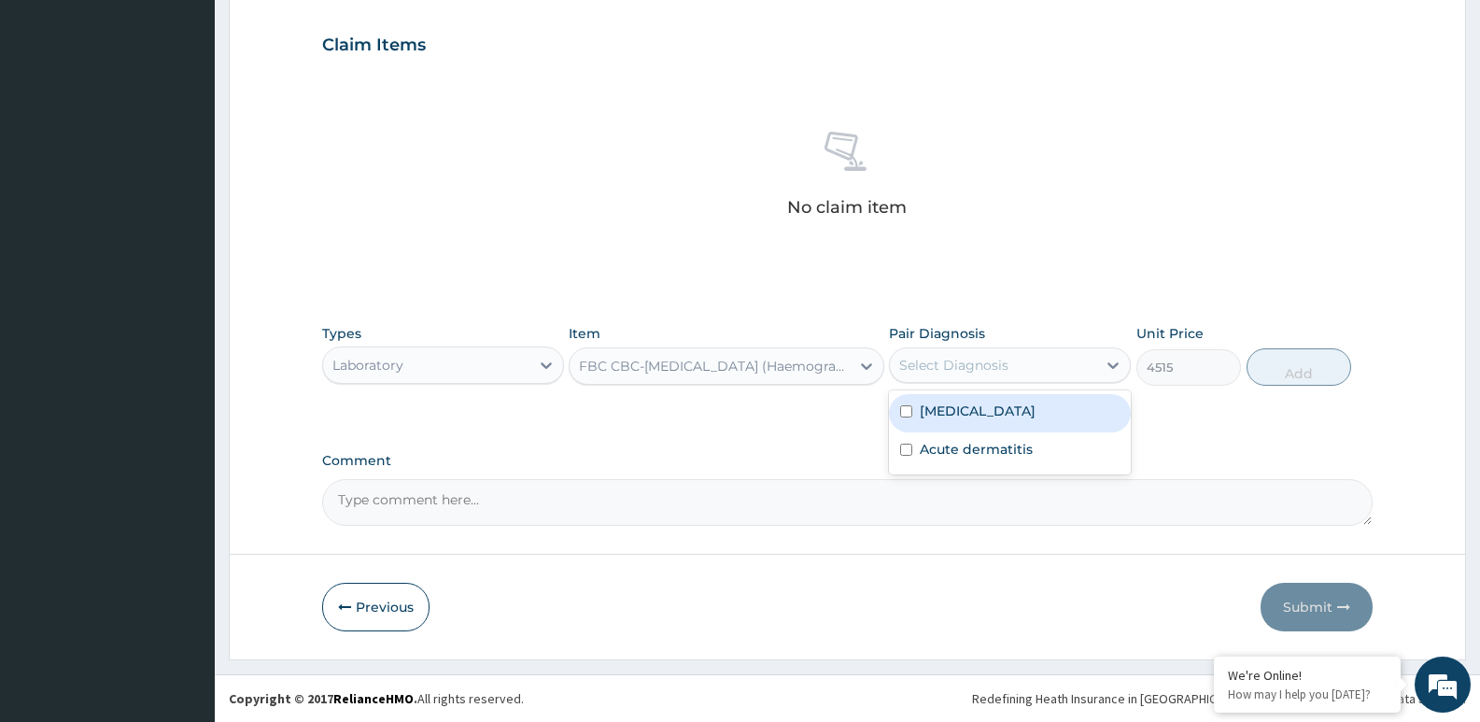
click at [1041, 373] on div "Select Diagnosis" at bounding box center [993, 365] width 206 height 30
click at [907, 411] on input "checkbox" at bounding box center [906, 411] width 12 height 12
checkbox input "true"
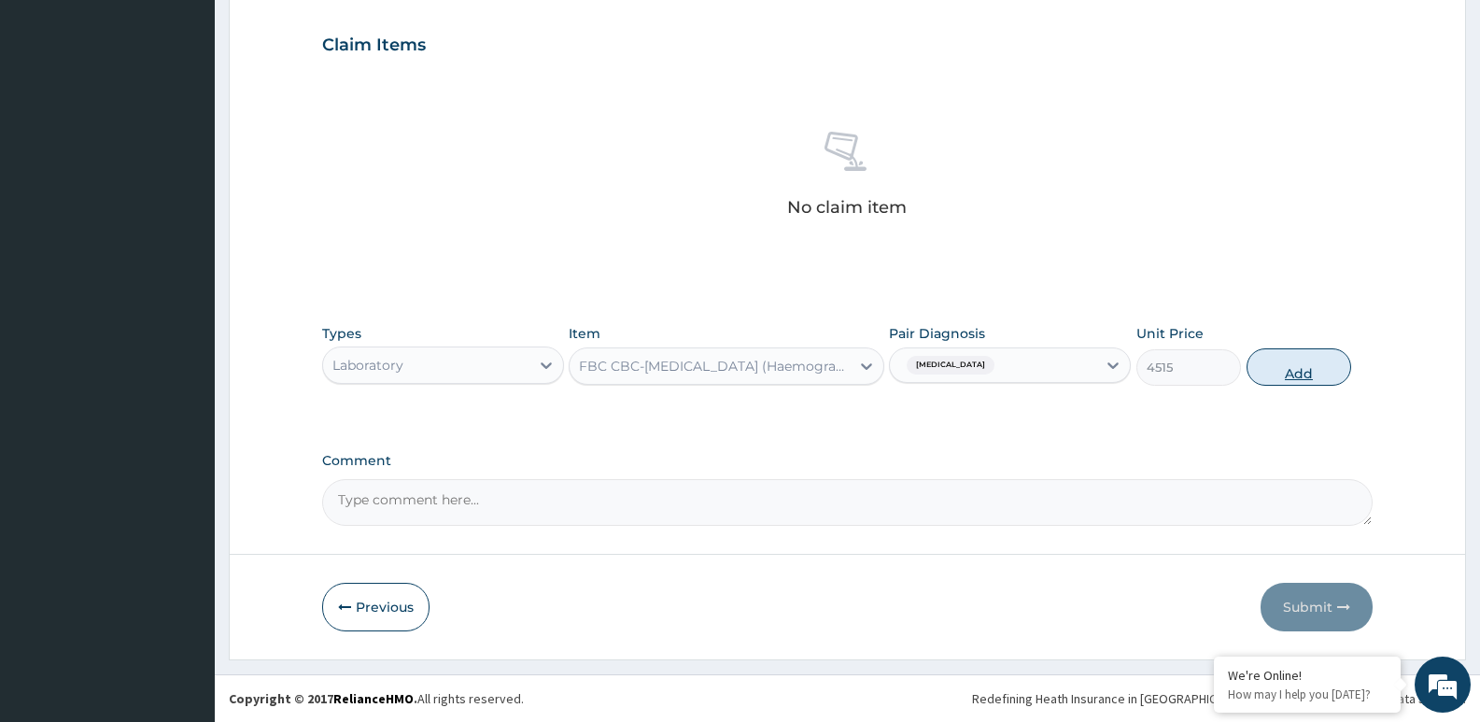
click at [1316, 380] on button "Add" at bounding box center [1299, 366] width 105 height 37
type input "0"
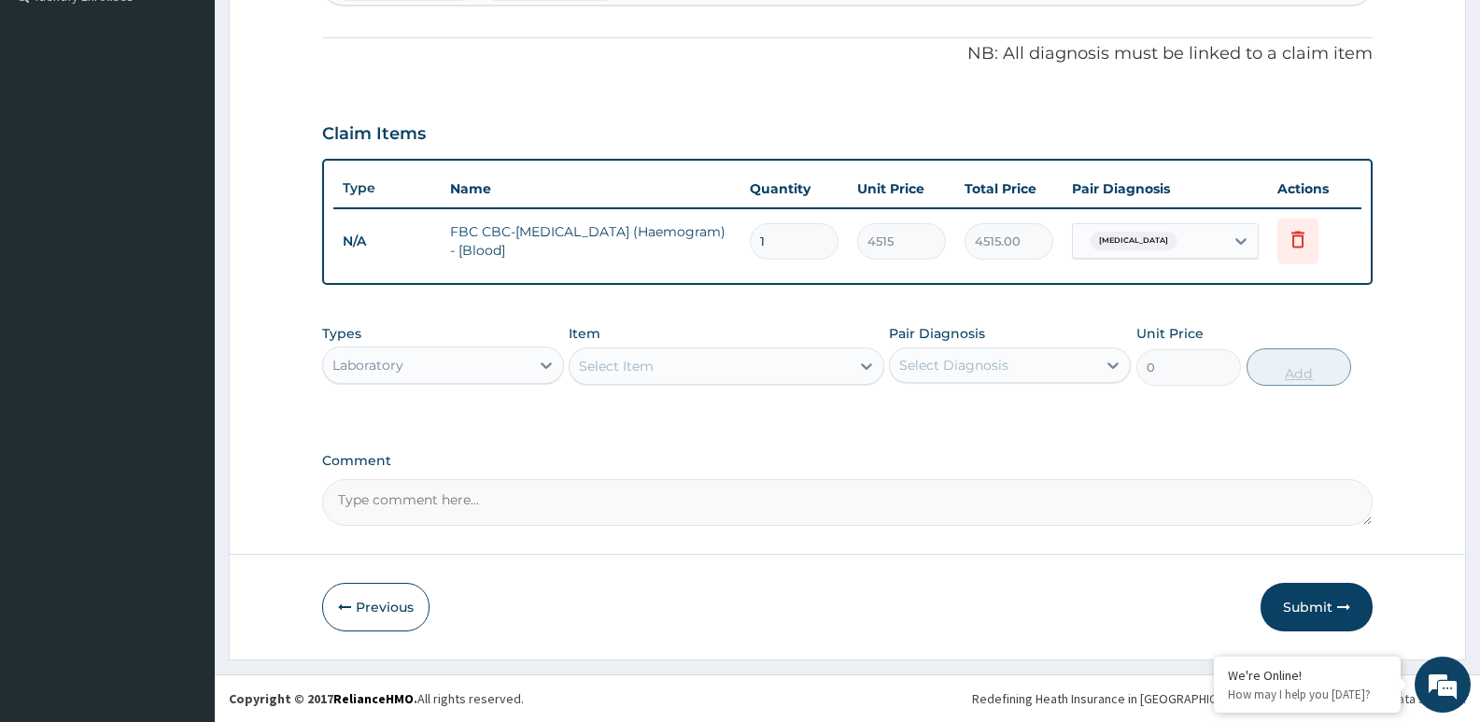
scroll to position [536, 0]
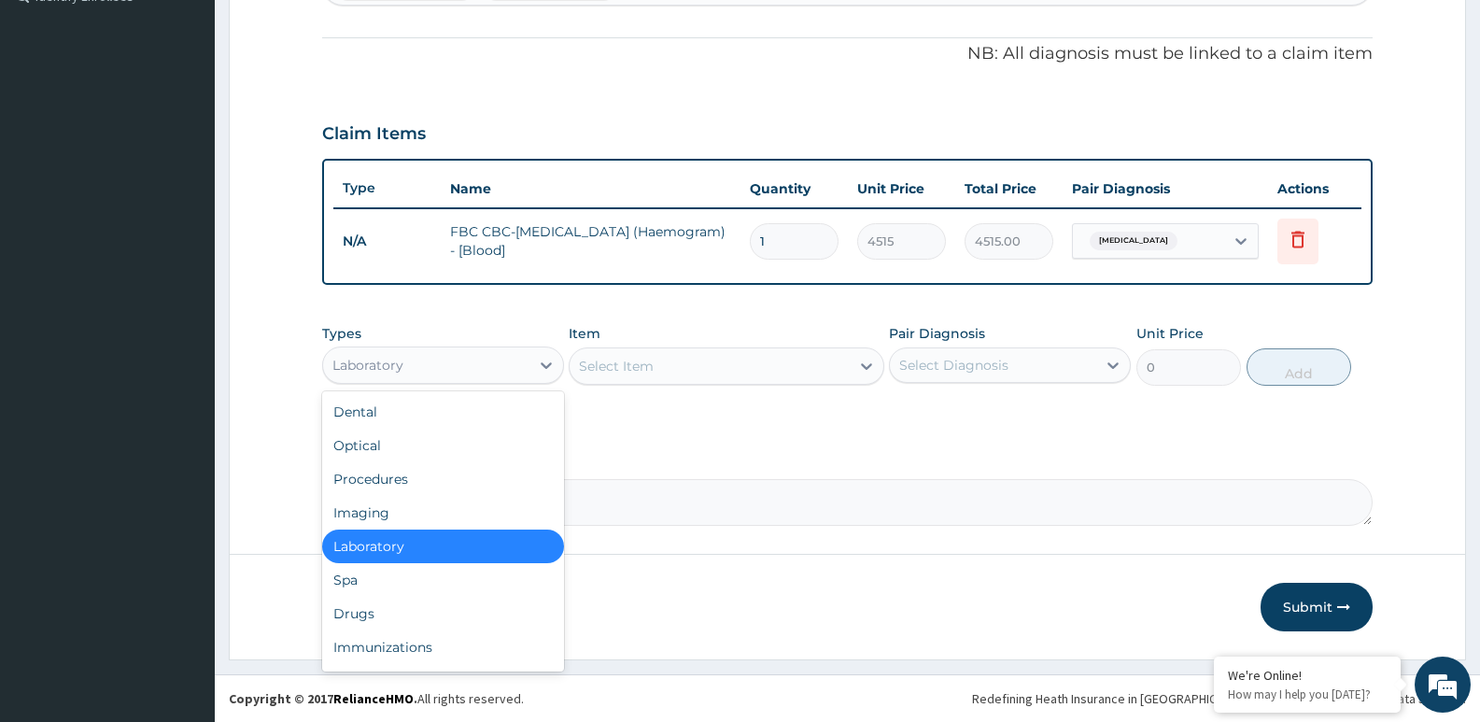
click at [444, 369] on div "Laboratory" at bounding box center [426, 365] width 206 height 30
drag, startPoint x: 368, startPoint y: 616, endPoint x: 458, endPoint y: 515, distance: 135.6
click at [368, 614] on div "Drugs" at bounding box center [443, 614] width 242 height 34
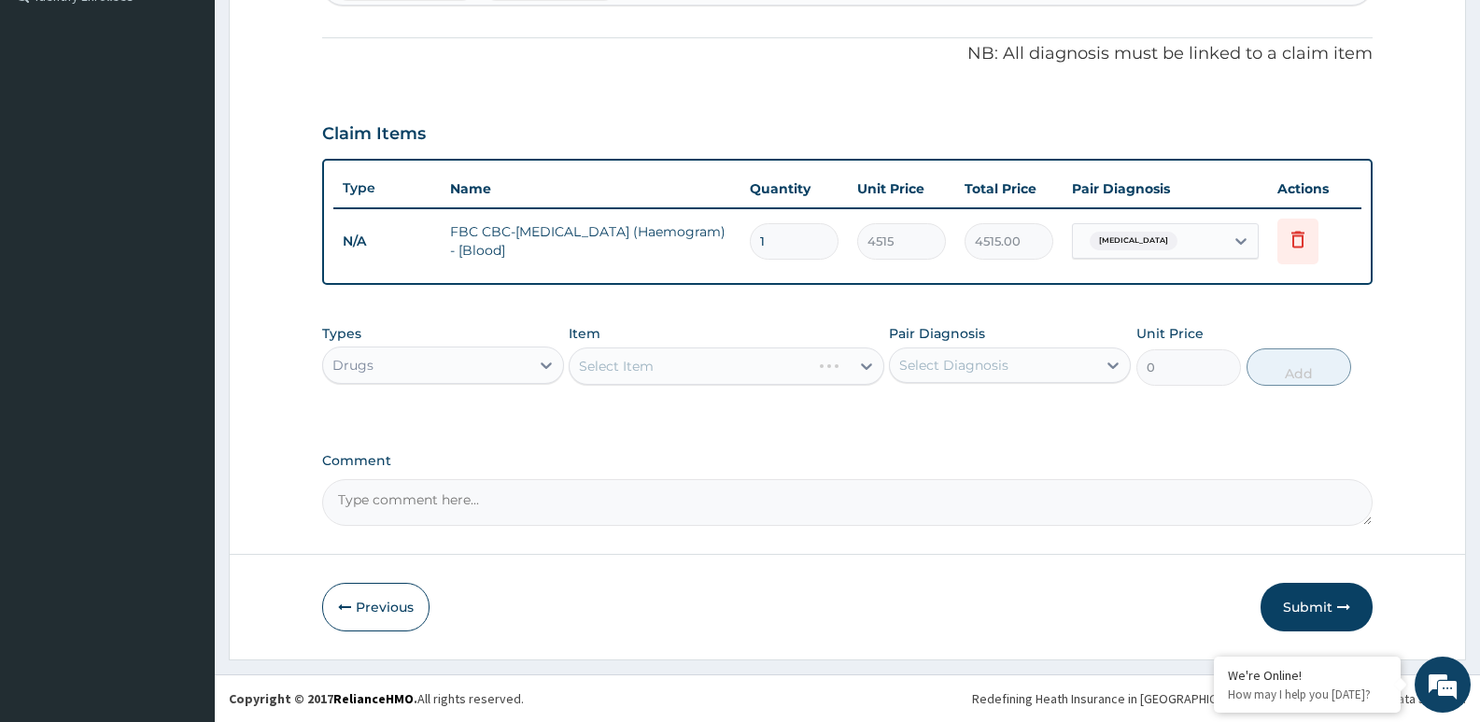
click at [620, 370] on div "Select Item" at bounding box center [726, 365] width 315 height 37
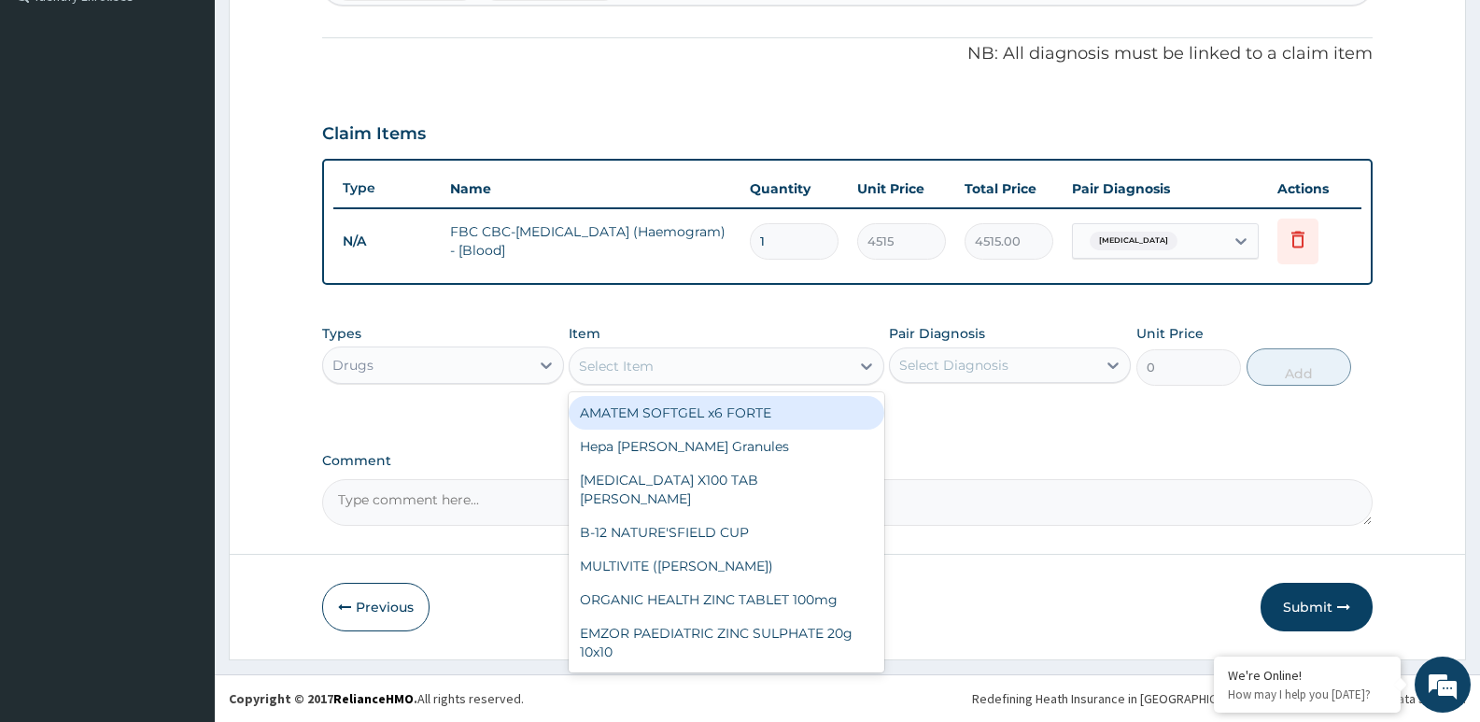
click at [609, 372] on div "Select Item" at bounding box center [616, 366] width 75 height 19
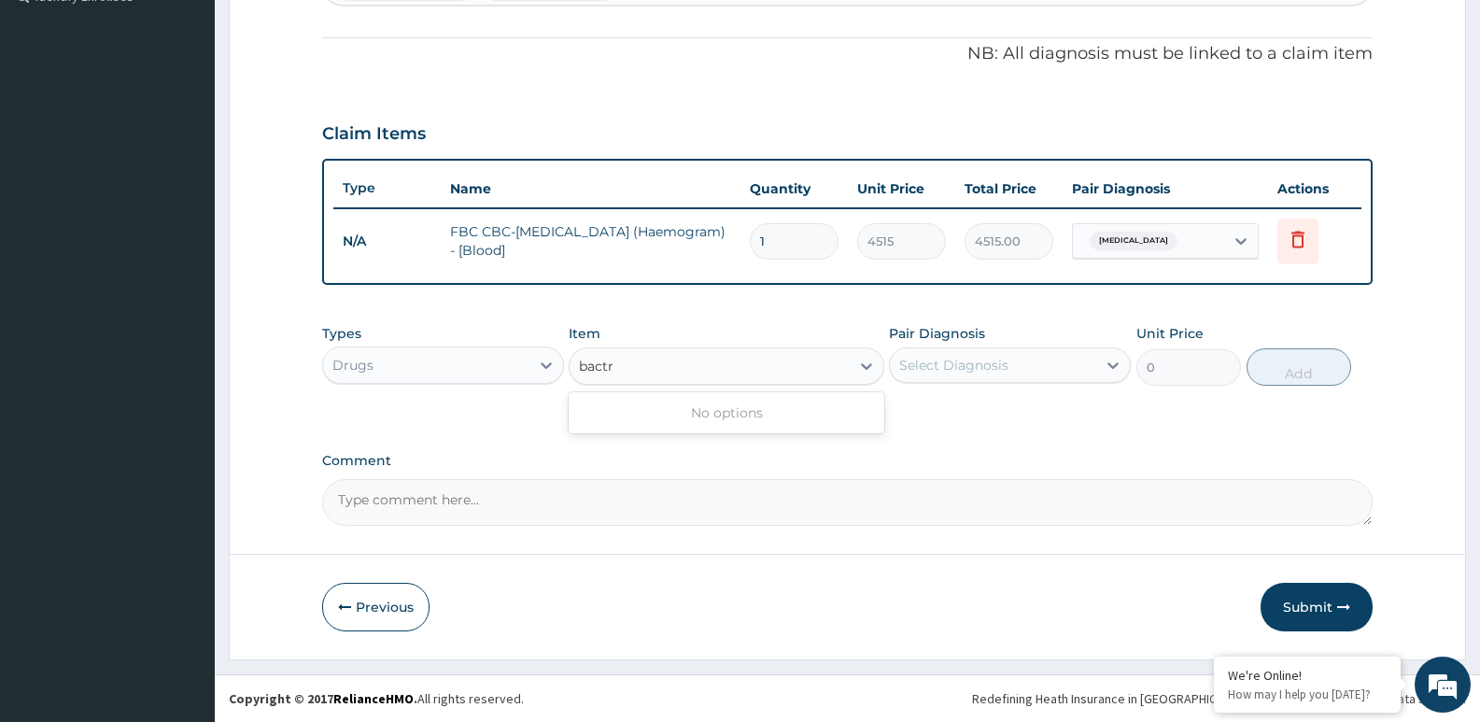
type input "bact"
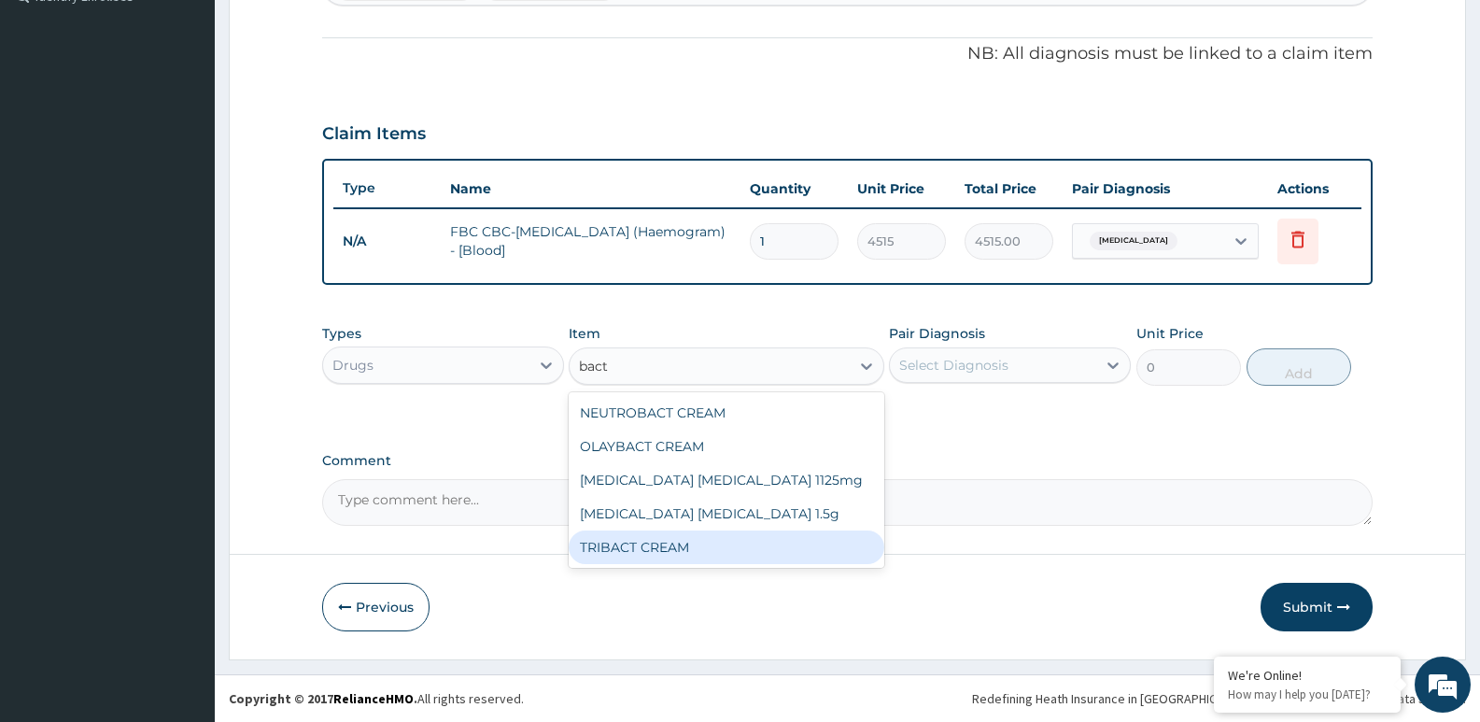
click at [662, 551] on div "TRIBACT CREAM" at bounding box center [726, 547] width 315 height 34
type input "993.3"
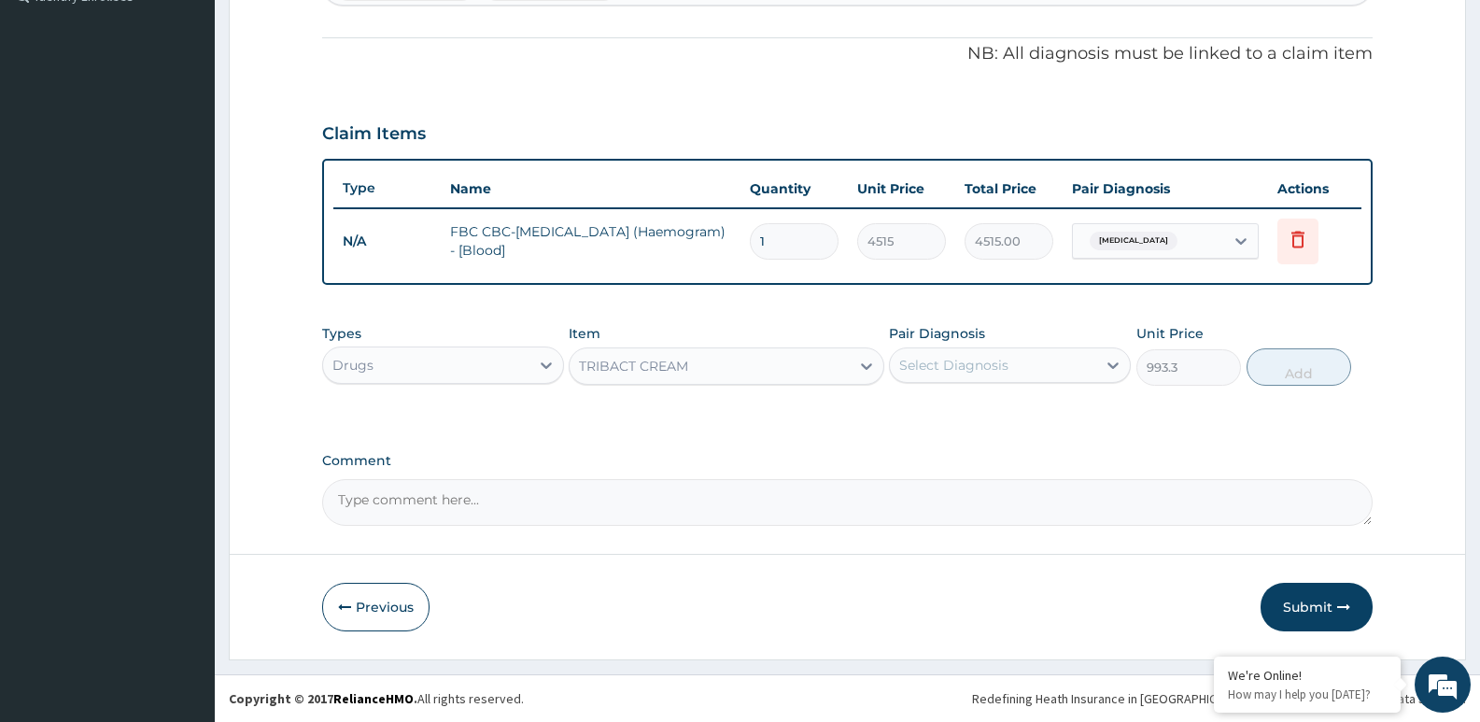
click at [997, 373] on div "Select Diagnosis" at bounding box center [953, 365] width 109 height 19
click at [906, 450] on input "checkbox" at bounding box center [906, 450] width 12 height 12
checkbox input "true"
click at [1287, 381] on button "Add" at bounding box center [1299, 366] width 105 height 37
type input "0"
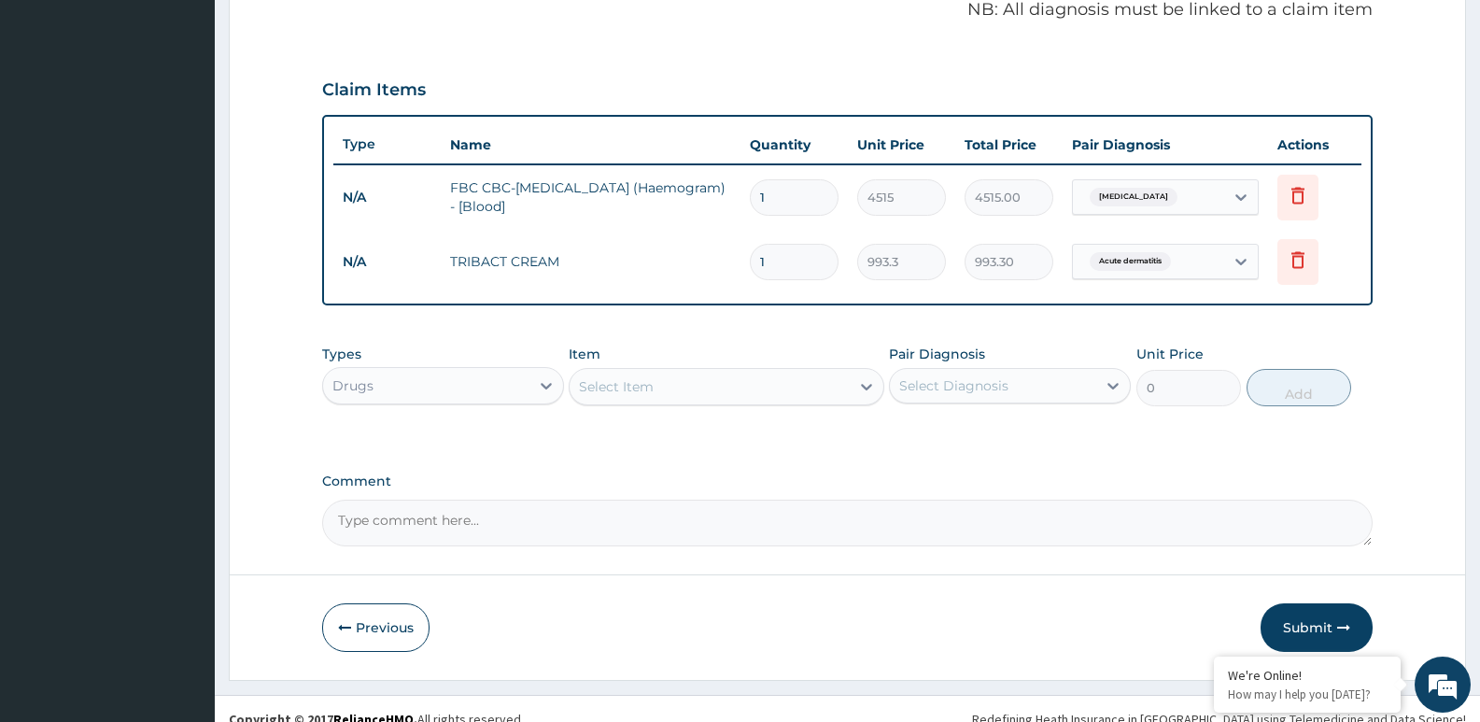
scroll to position [600, 0]
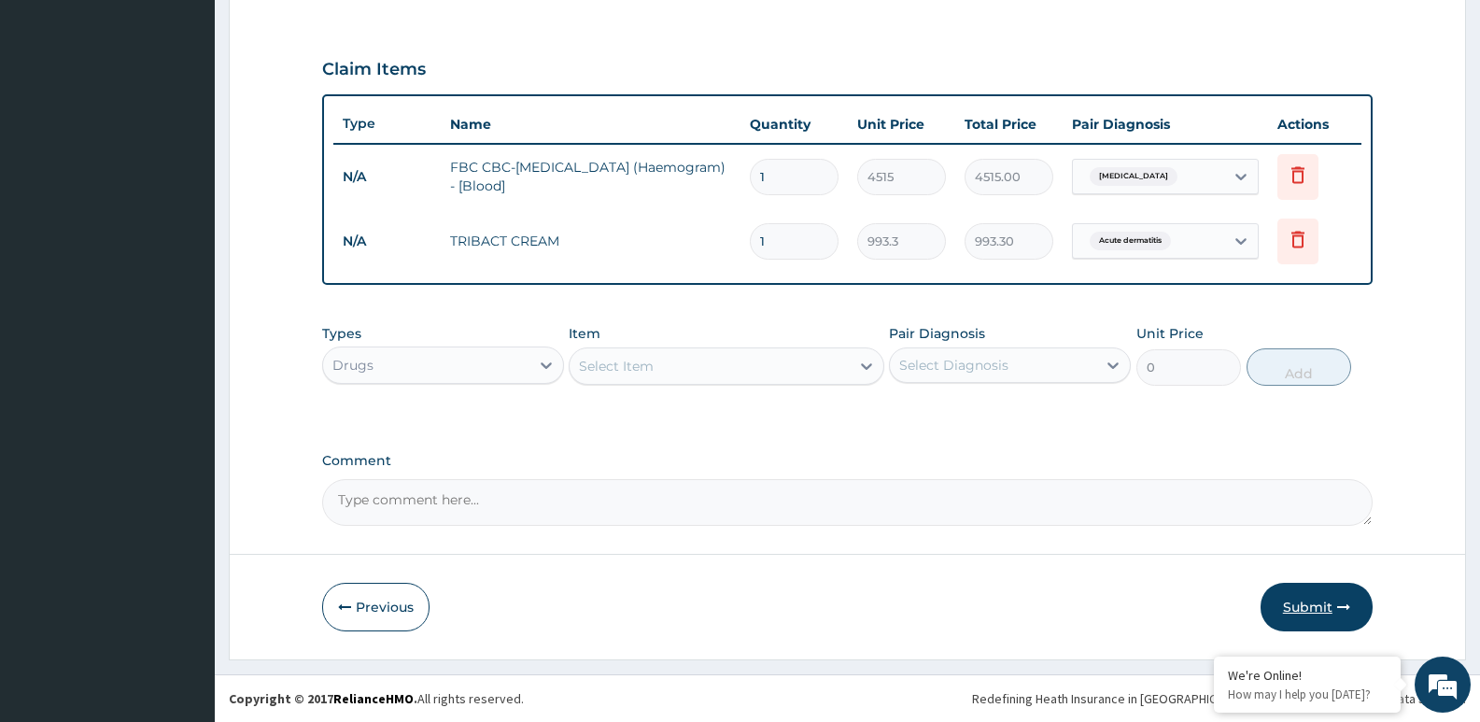
click at [1335, 607] on button "Submit" at bounding box center [1317, 607] width 112 height 49
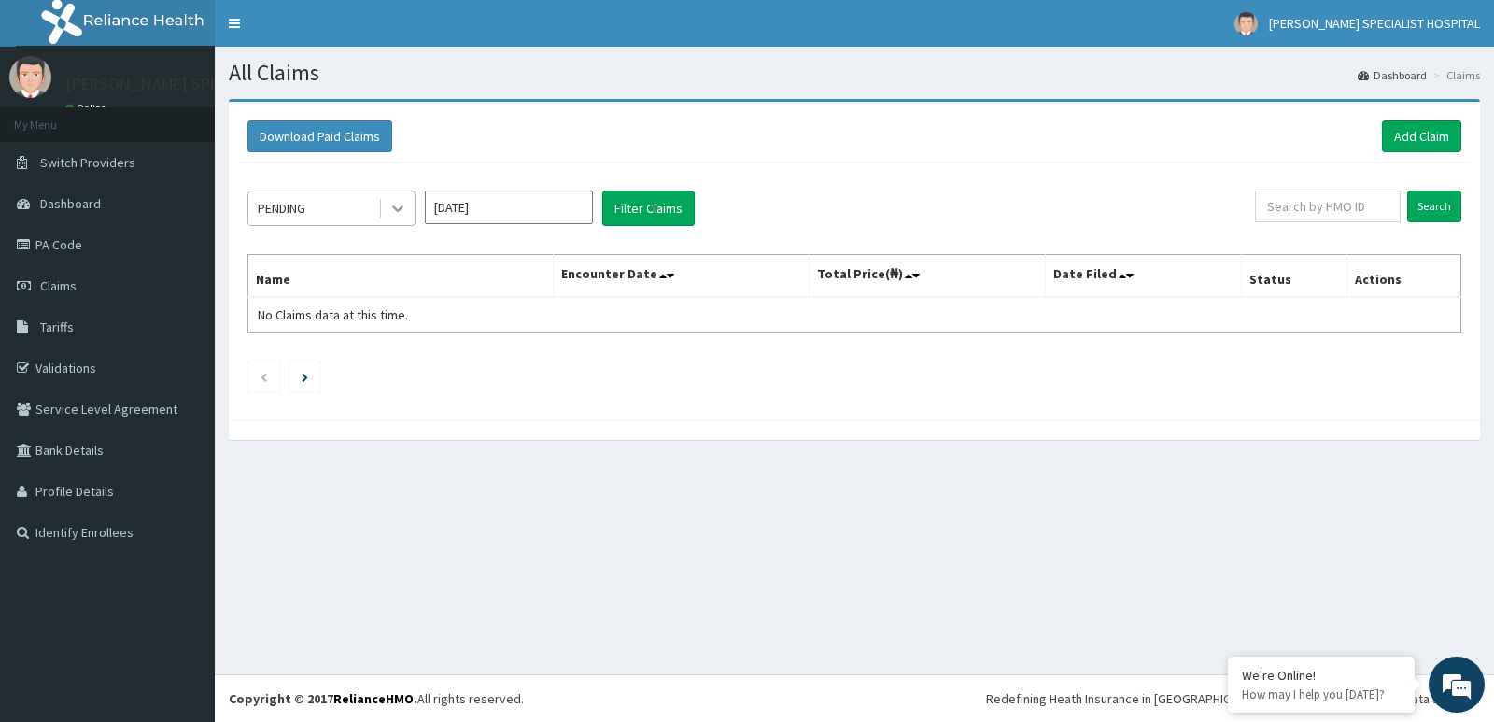
click at [388, 213] on icon at bounding box center [397, 208] width 19 height 19
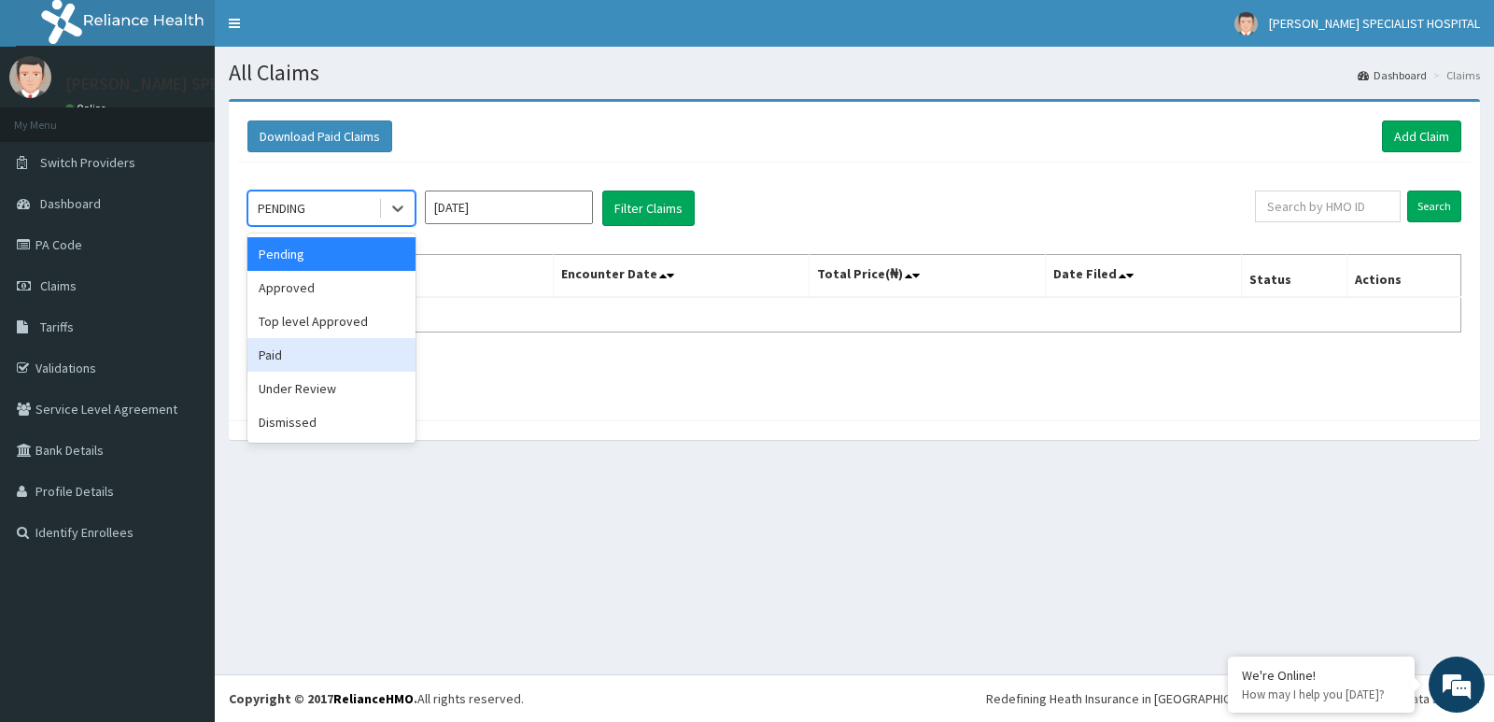
click at [301, 360] on div "Paid" at bounding box center [331, 355] width 168 height 34
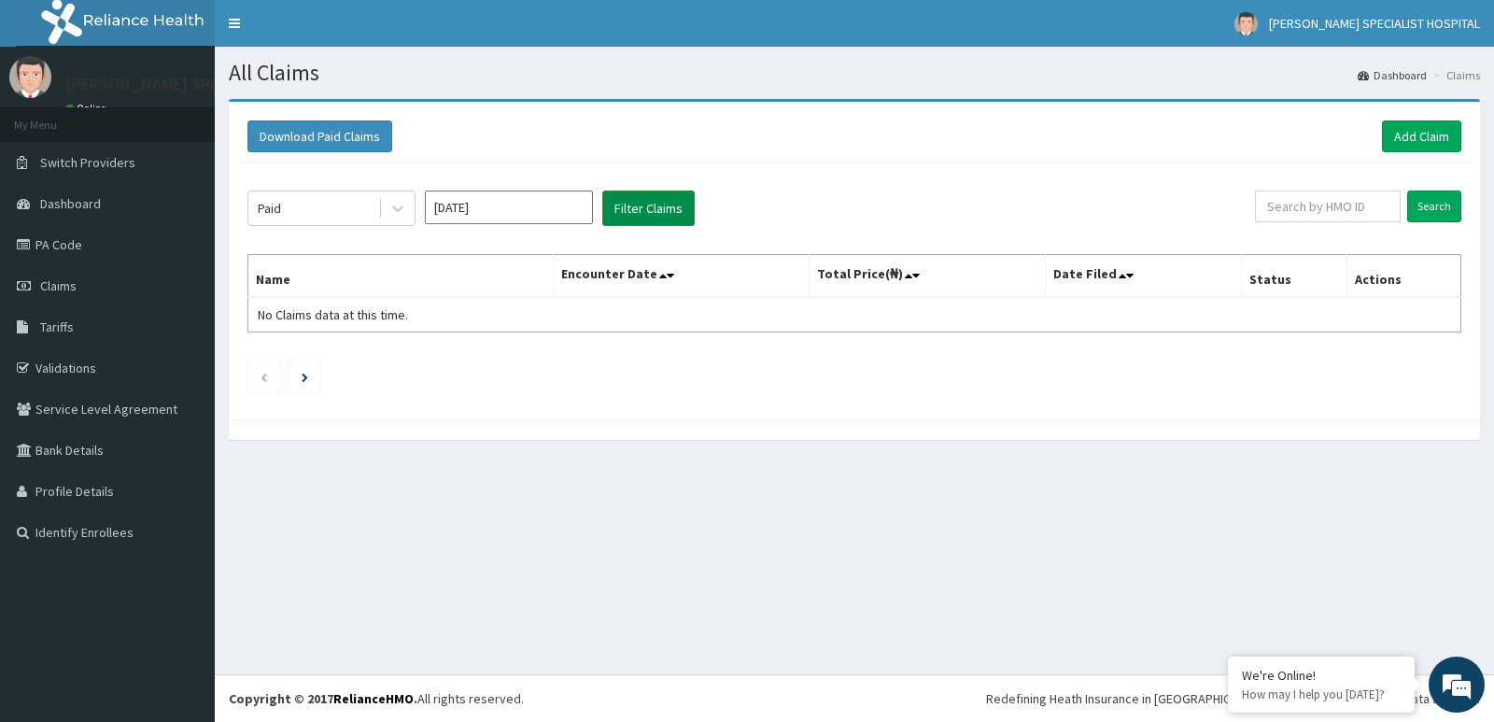
click at [647, 209] on button "Filter Claims" at bounding box center [648, 207] width 92 height 35
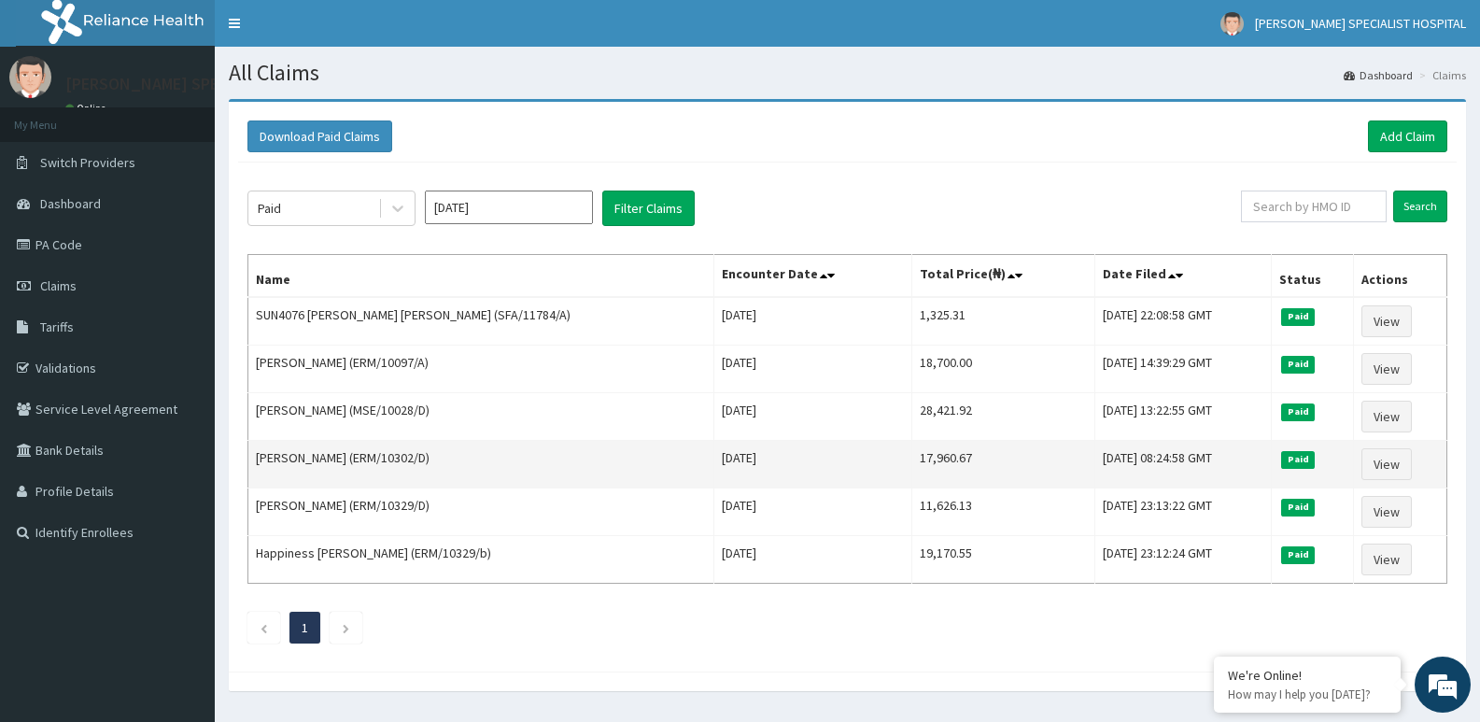
drag, startPoint x: 355, startPoint y: 457, endPoint x: 426, endPoint y: 462, distance: 71.2
click at [426, 462] on td "Sarina Orluogwo (ERM/10302/D)" at bounding box center [481, 465] width 466 height 48
copy td "ERM/10302/D"
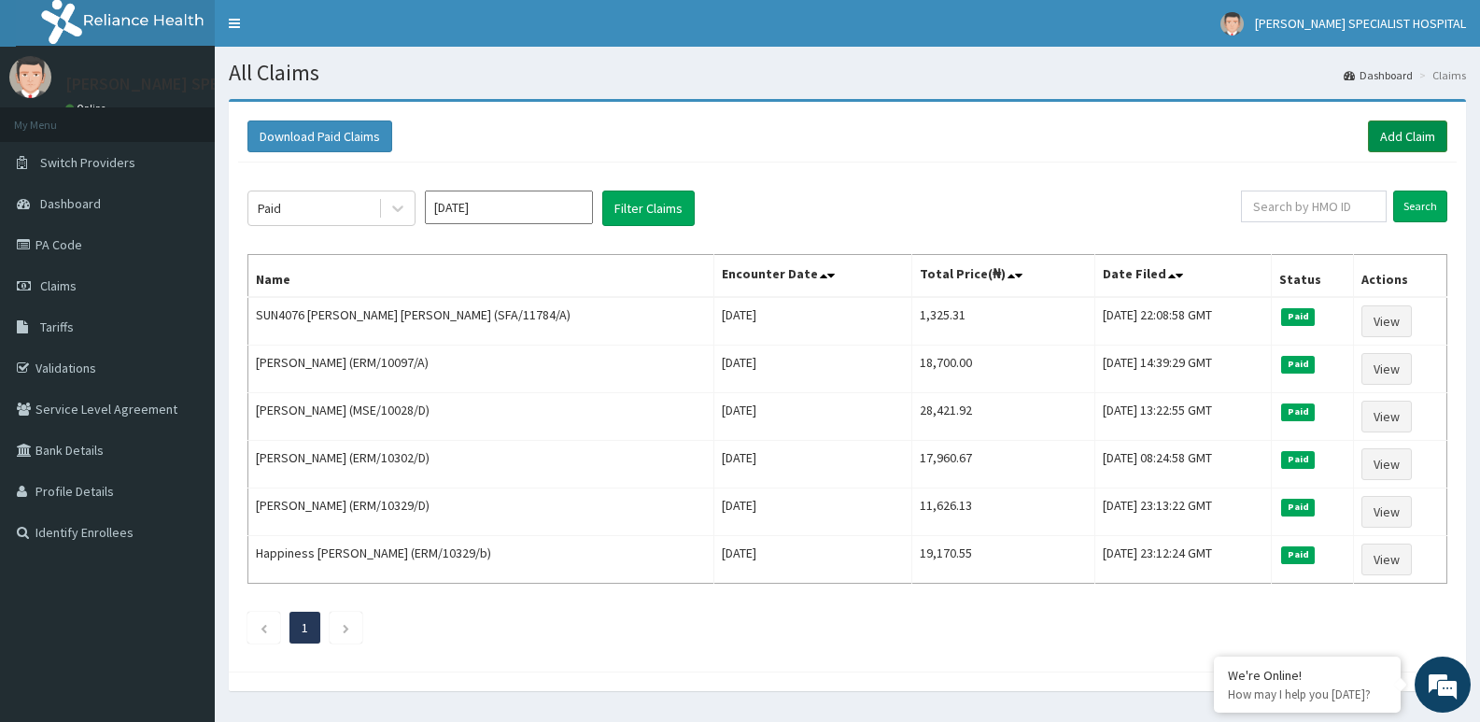
click at [1416, 144] on link "Add Claim" at bounding box center [1407, 136] width 79 height 32
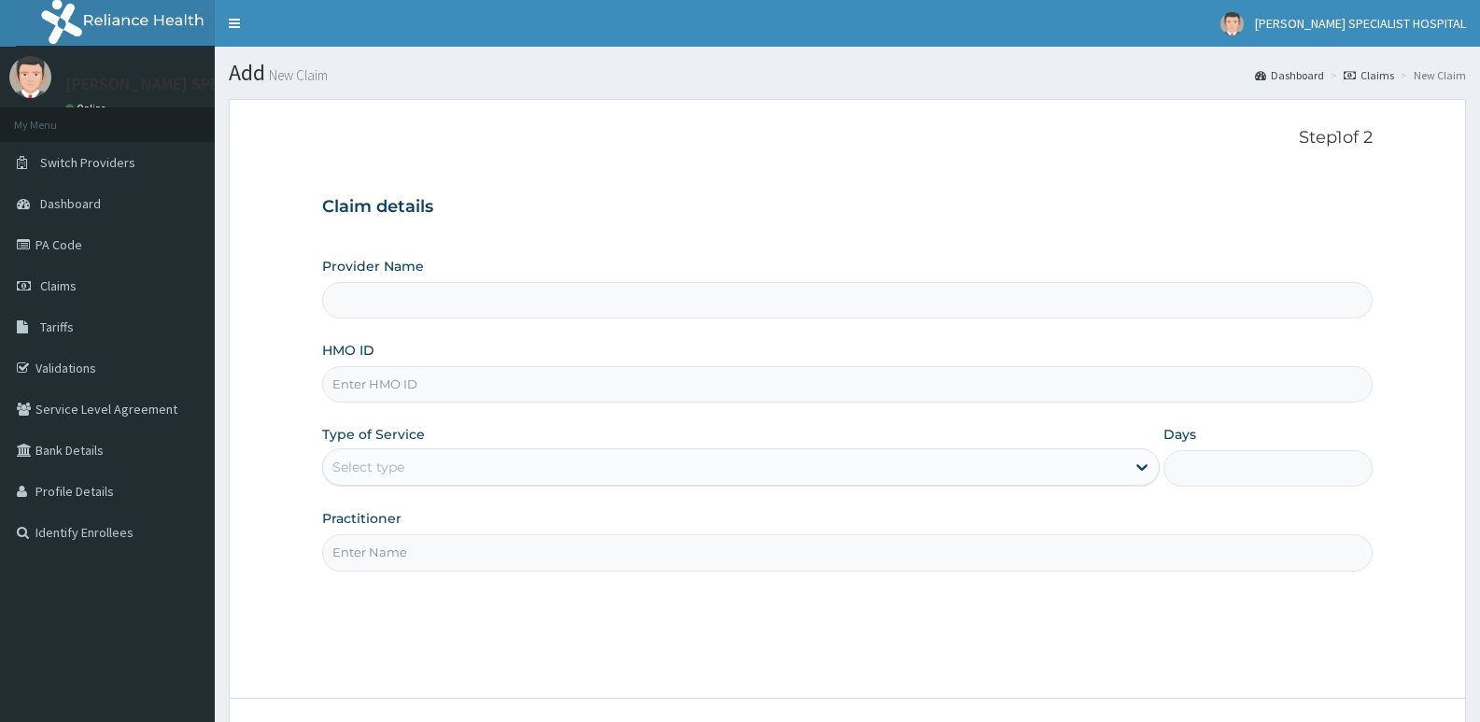
click at [410, 471] on div "Select type" at bounding box center [723, 467] width 801 height 30
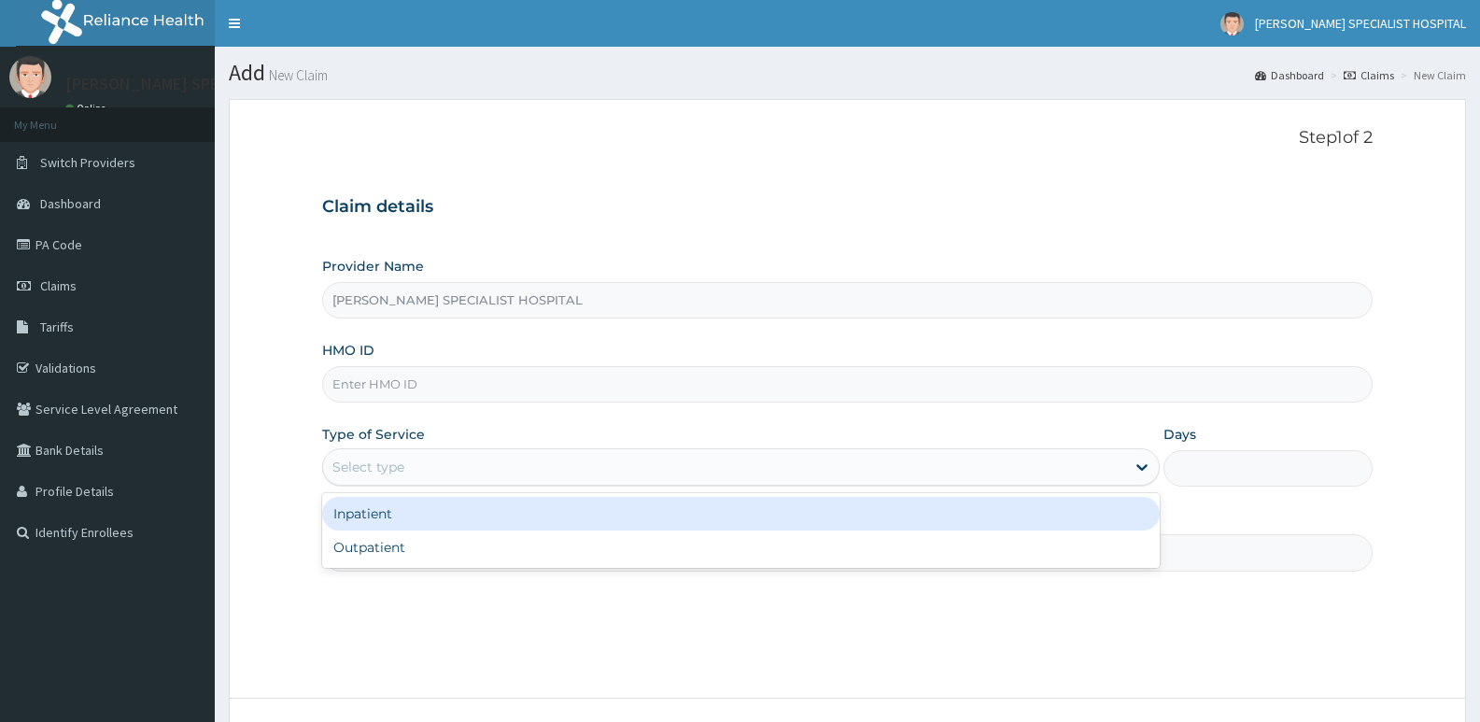
type input "[PERSON_NAME] SPECIALIST HOSPITAL"
paste input "ERM/10302/D"
type input "ERM/10302/D"
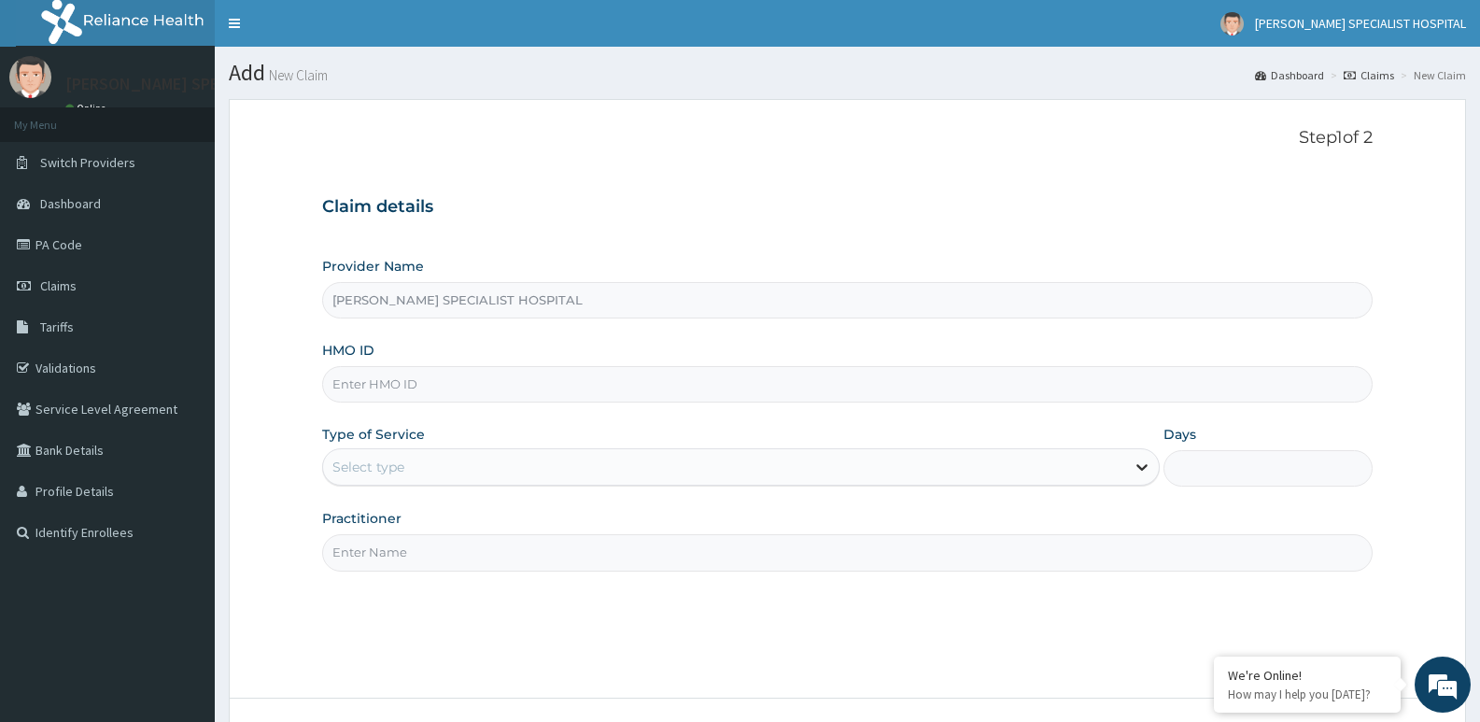
click at [1154, 466] on div at bounding box center [1142, 467] width 34 height 34
drag, startPoint x: 973, startPoint y: 461, endPoint x: 946, endPoint y: 477, distance: 31.4
click at [975, 461] on div "Select type" at bounding box center [723, 467] width 801 height 30
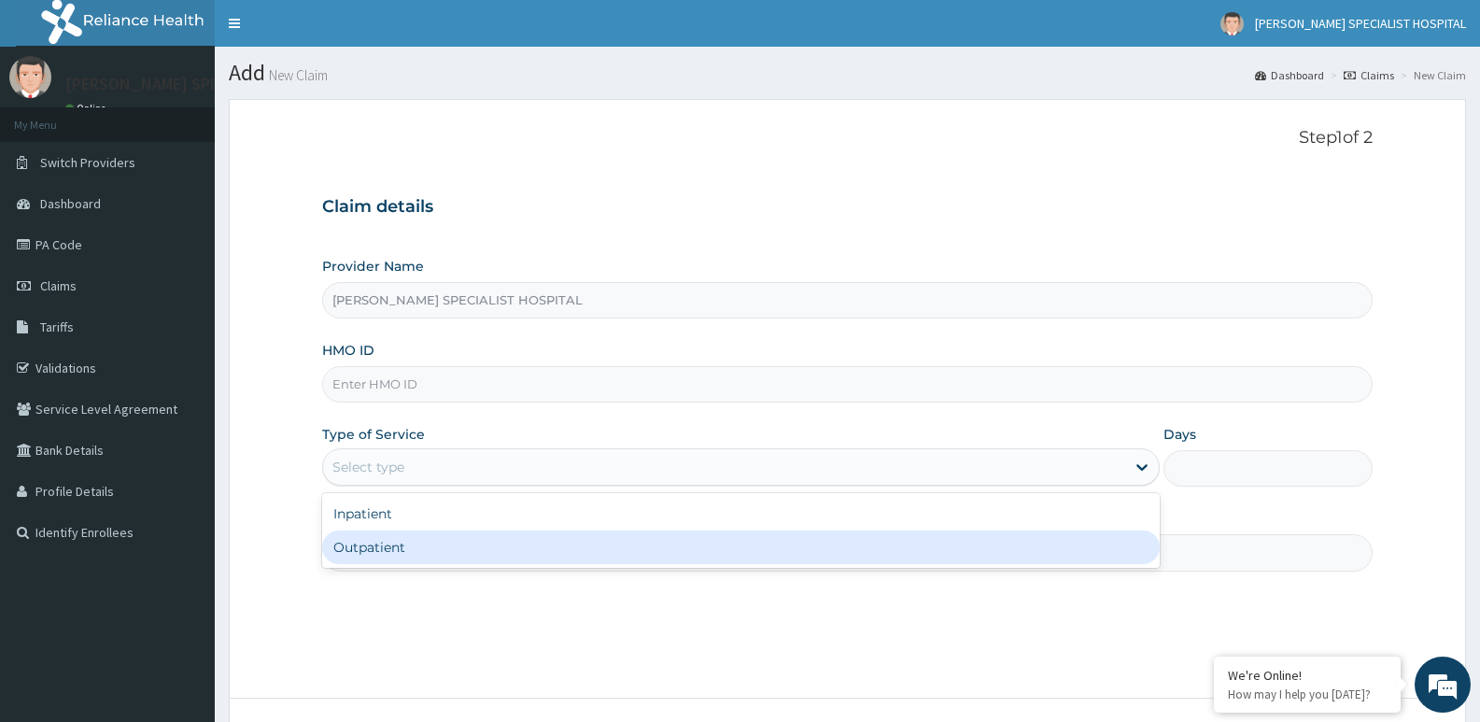
click at [467, 553] on div "Outpatient" at bounding box center [740, 547] width 837 height 34
type input "1"
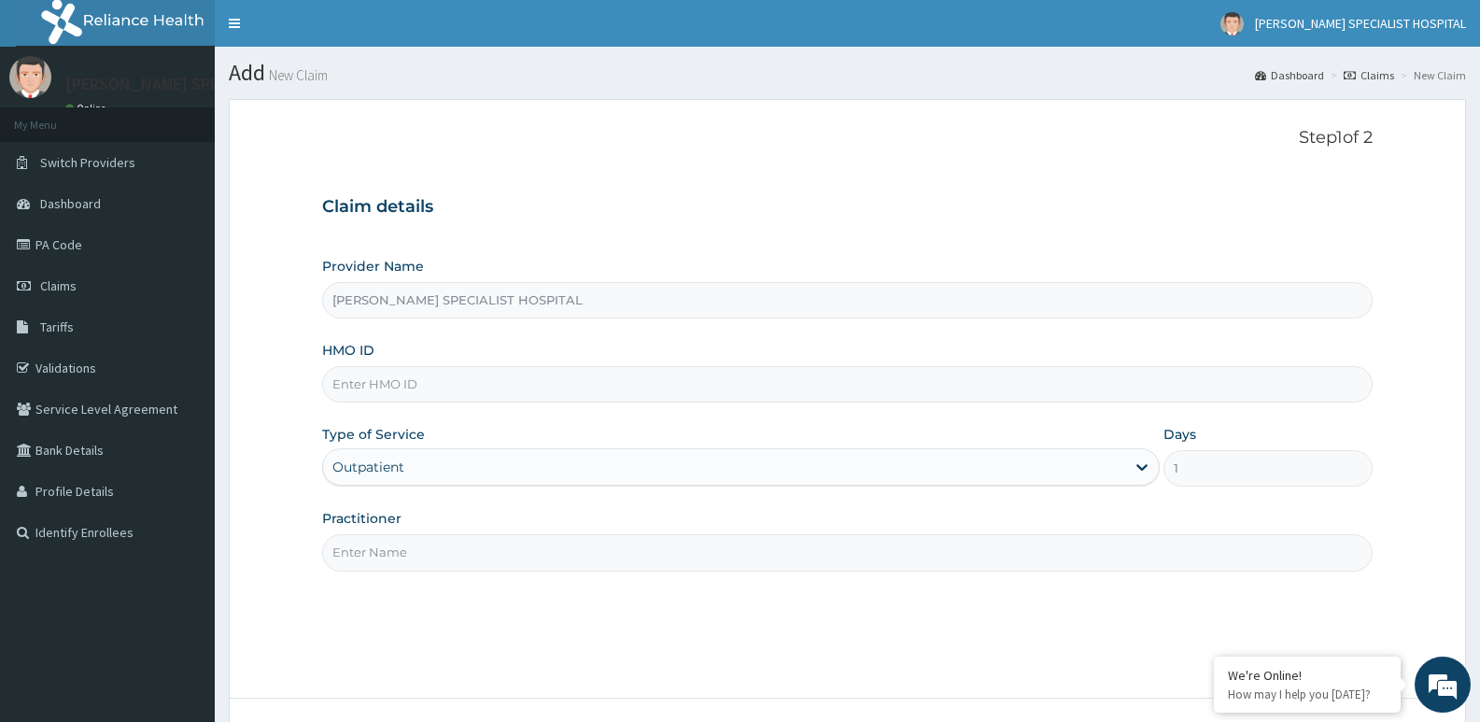
click at [455, 374] on input "HMO ID" at bounding box center [847, 384] width 1051 height 36
click at [687, 580] on div "Step 1 of 2 Claim details Provider Name BEULAH SPECIALIST HOSPITAL HMO ID Type …" at bounding box center [847, 399] width 1051 height 542
click at [383, 390] on input "HMO ID" at bounding box center [847, 384] width 1051 height 36
paste input "ERM/10302/D"
type input "ERM/10302/D"
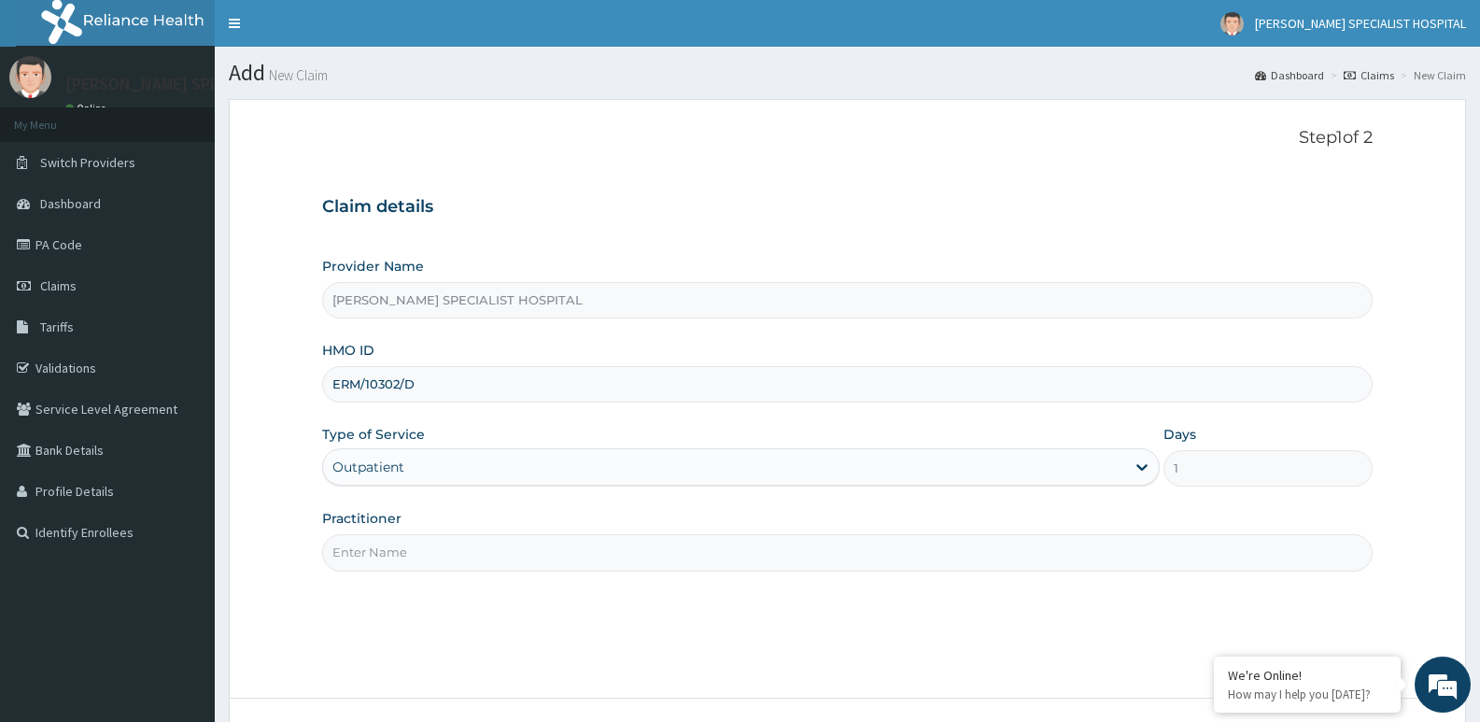
click at [433, 560] on input "Practitioner" at bounding box center [847, 552] width 1051 height 36
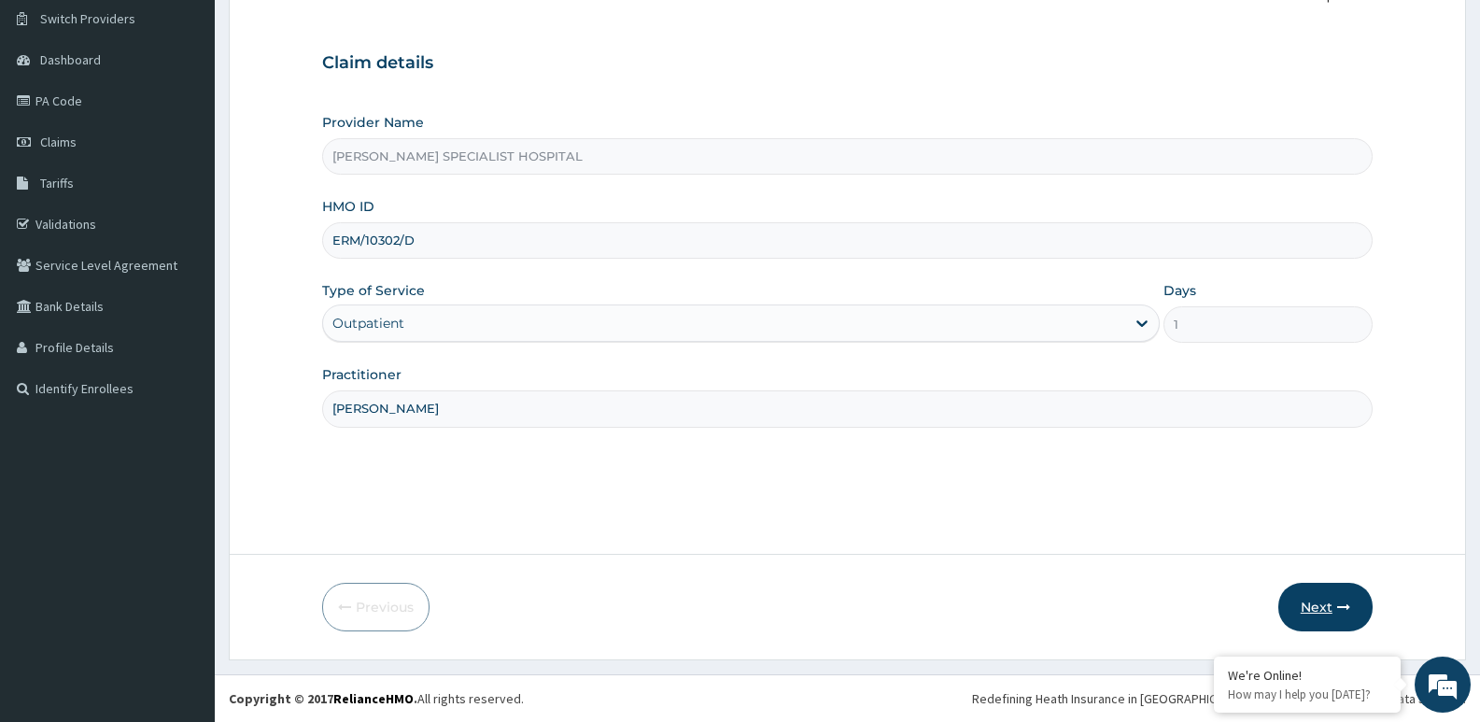
type input "kelvin"
click at [1344, 612] on icon "button" at bounding box center [1343, 606] width 13 height 13
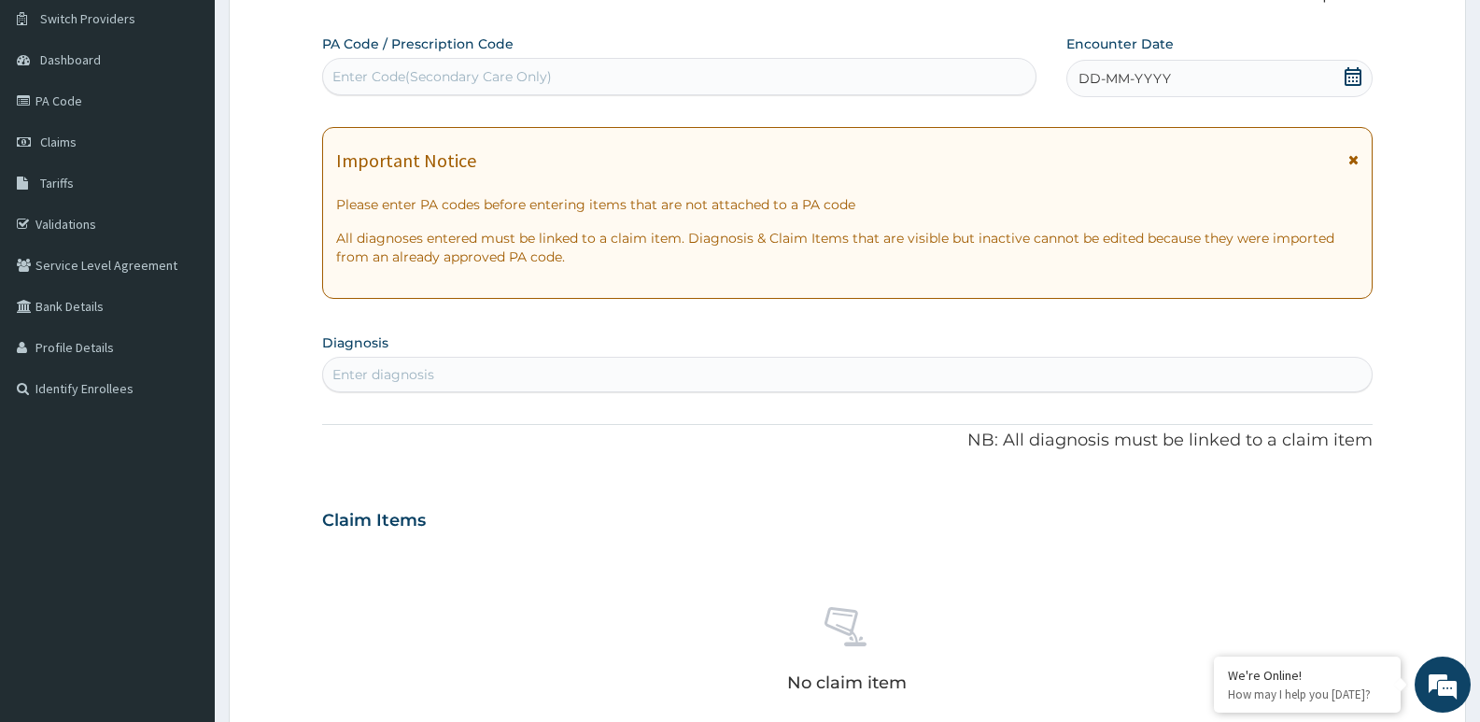
click at [435, 378] on div "Enter diagnosis" at bounding box center [847, 375] width 1049 height 30
type input "sepsis"
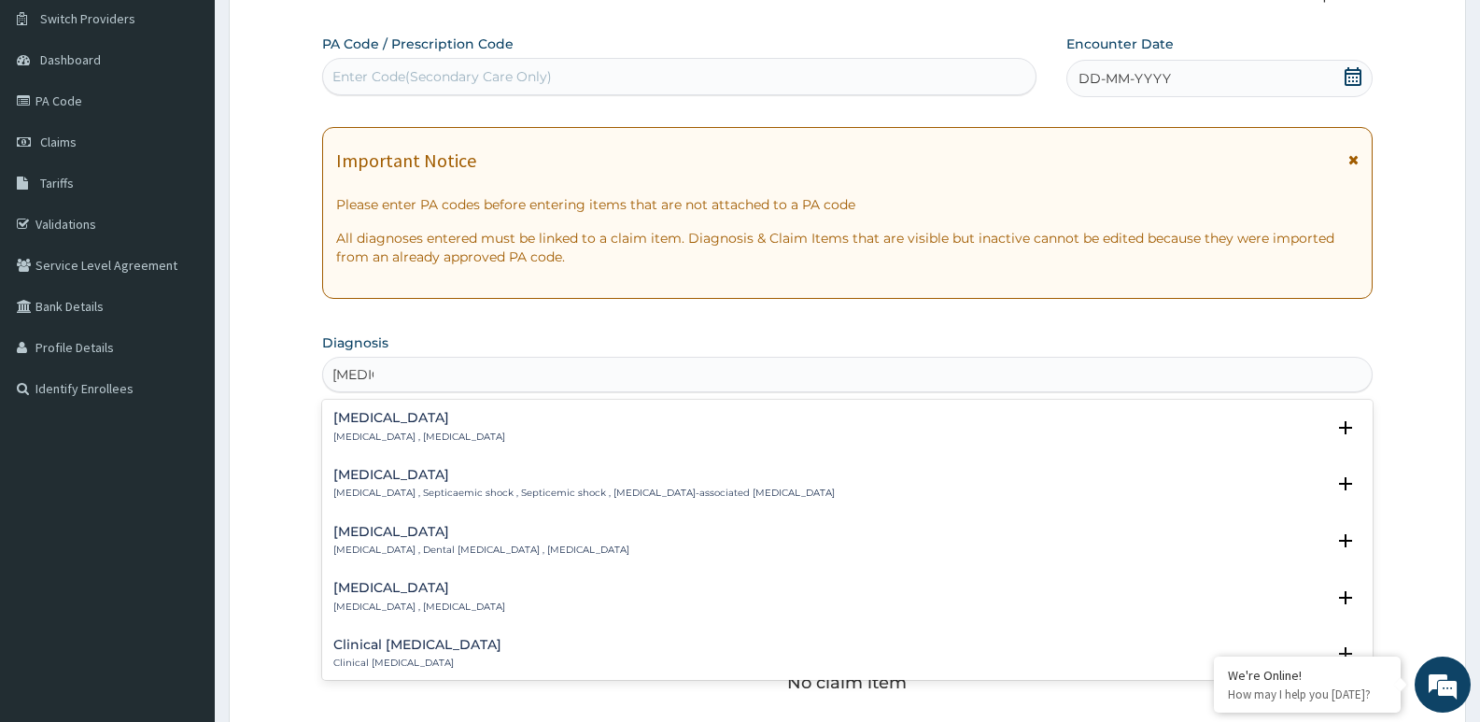
click at [402, 427] on div "Sepsis Systemic infection , Sepsis" at bounding box center [419, 427] width 172 height 33
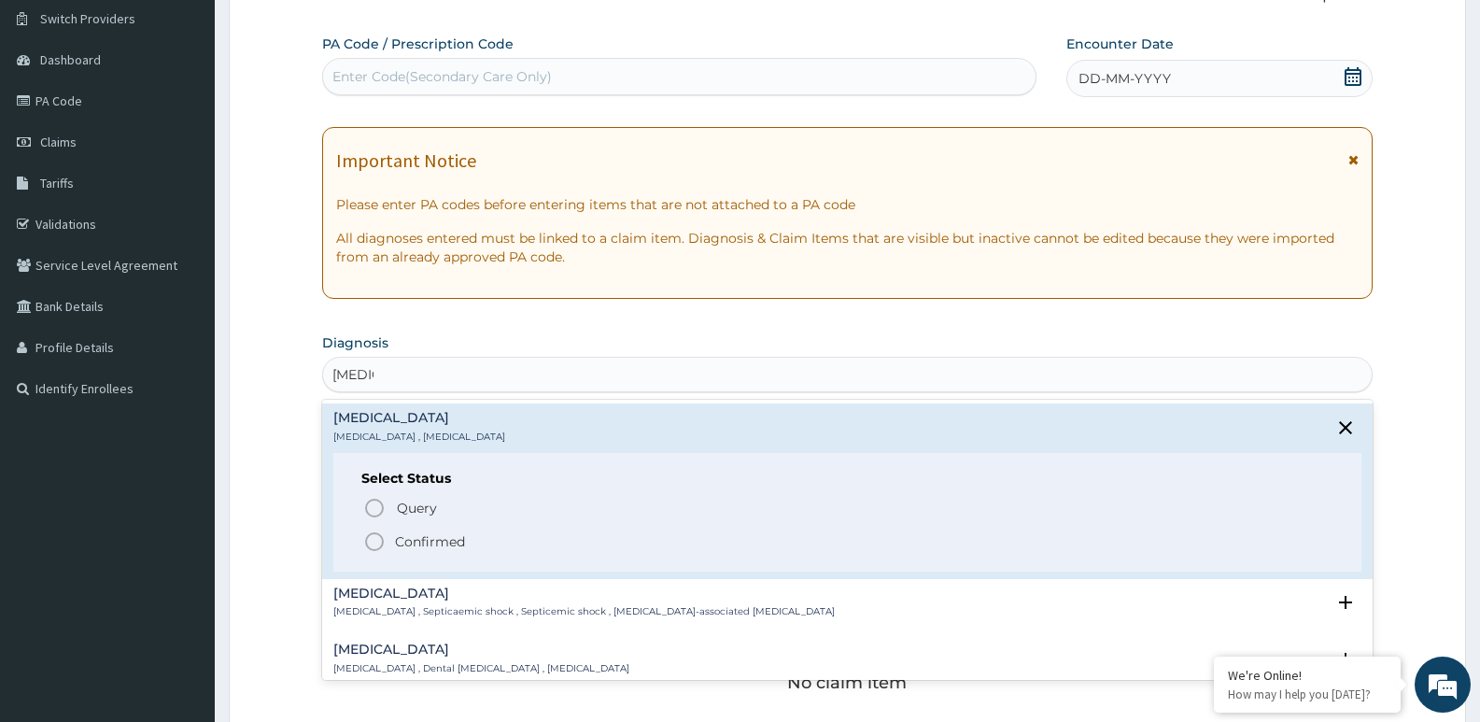
click at [377, 551] on icon "status option filled" at bounding box center [374, 541] width 22 height 22
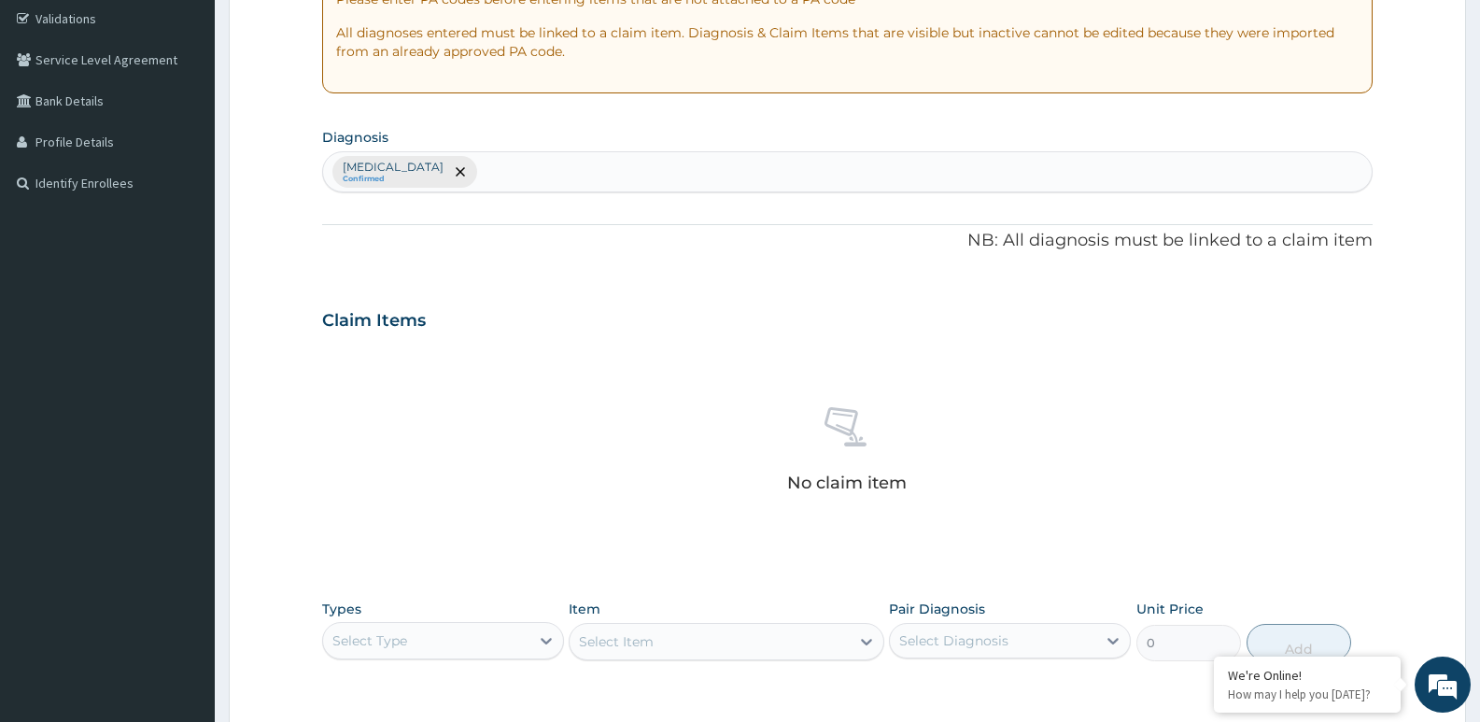
scroll to position [424, 0]
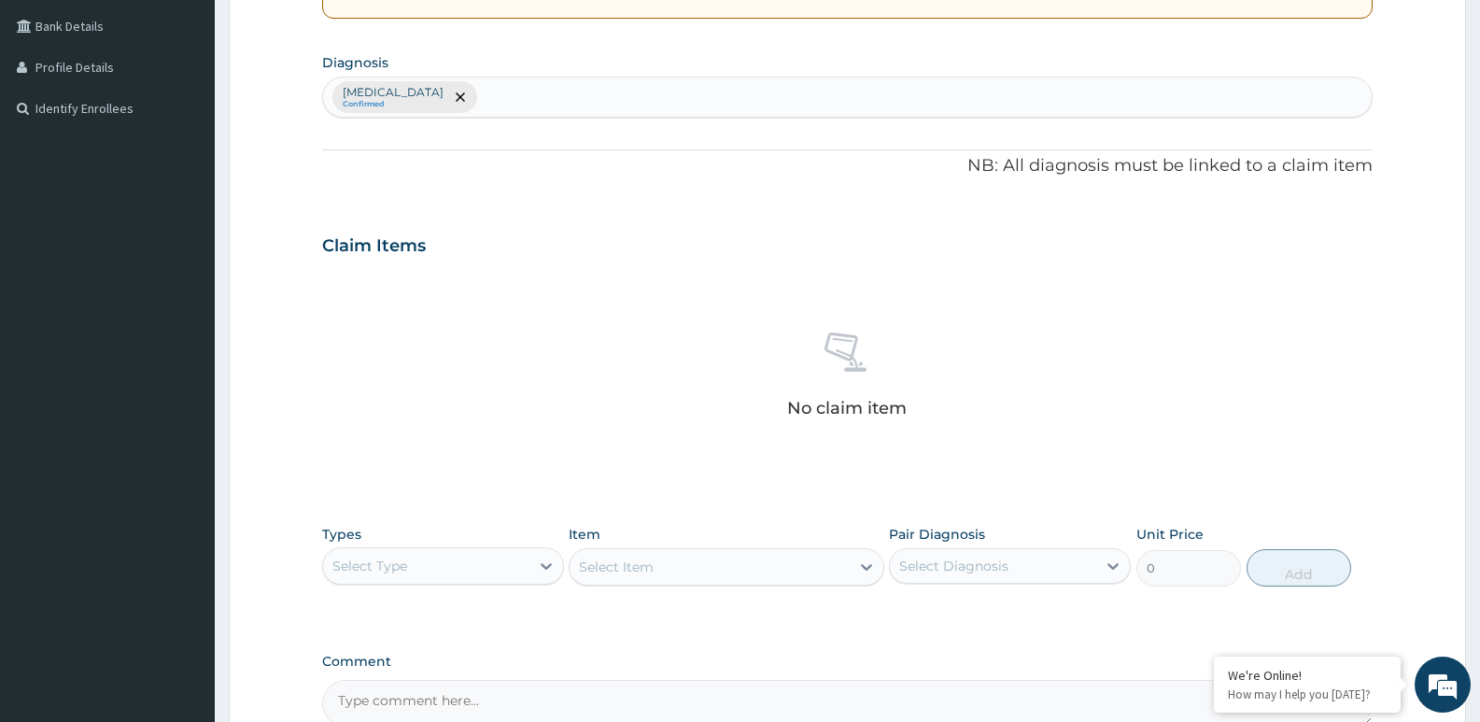
click at [464, 560] on div "Select Type" at bounding box center [426, 566] width 206 height 30
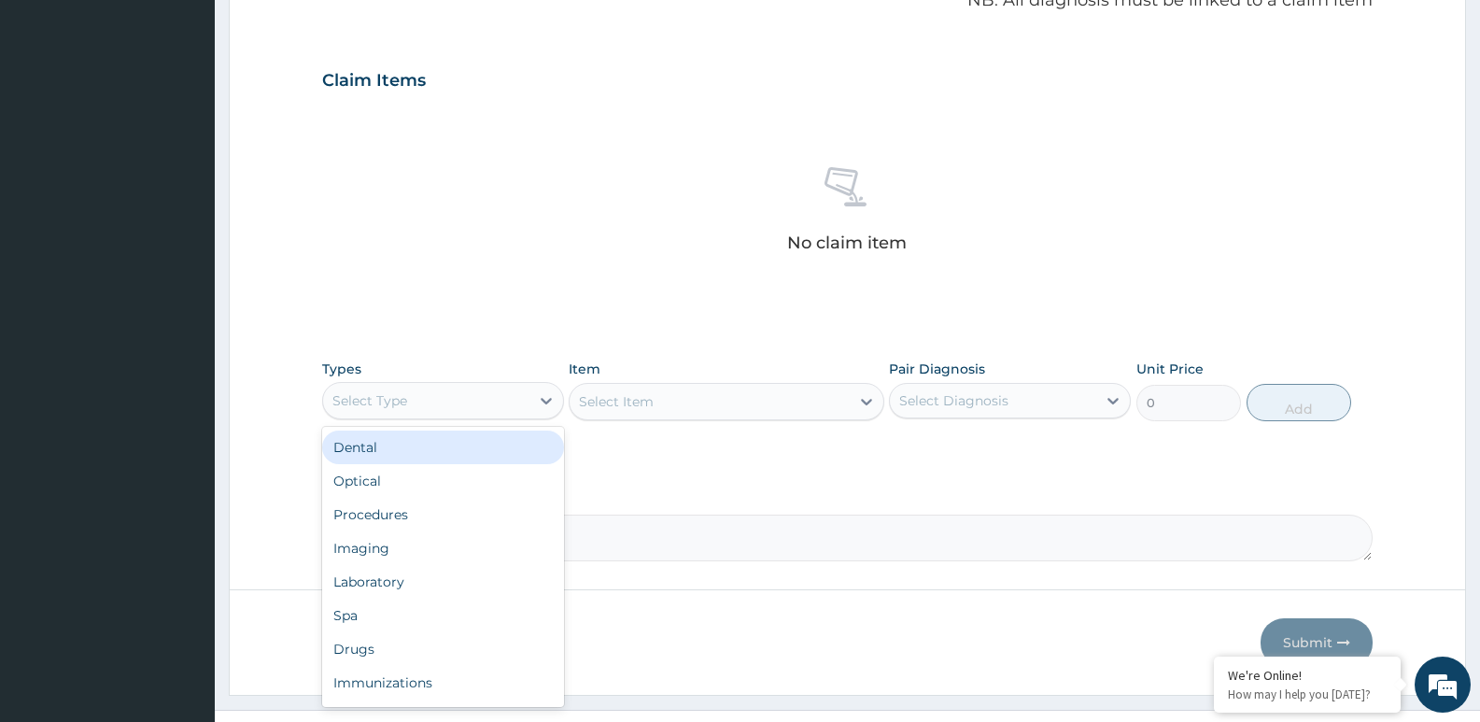
scroll to position [611, 0]
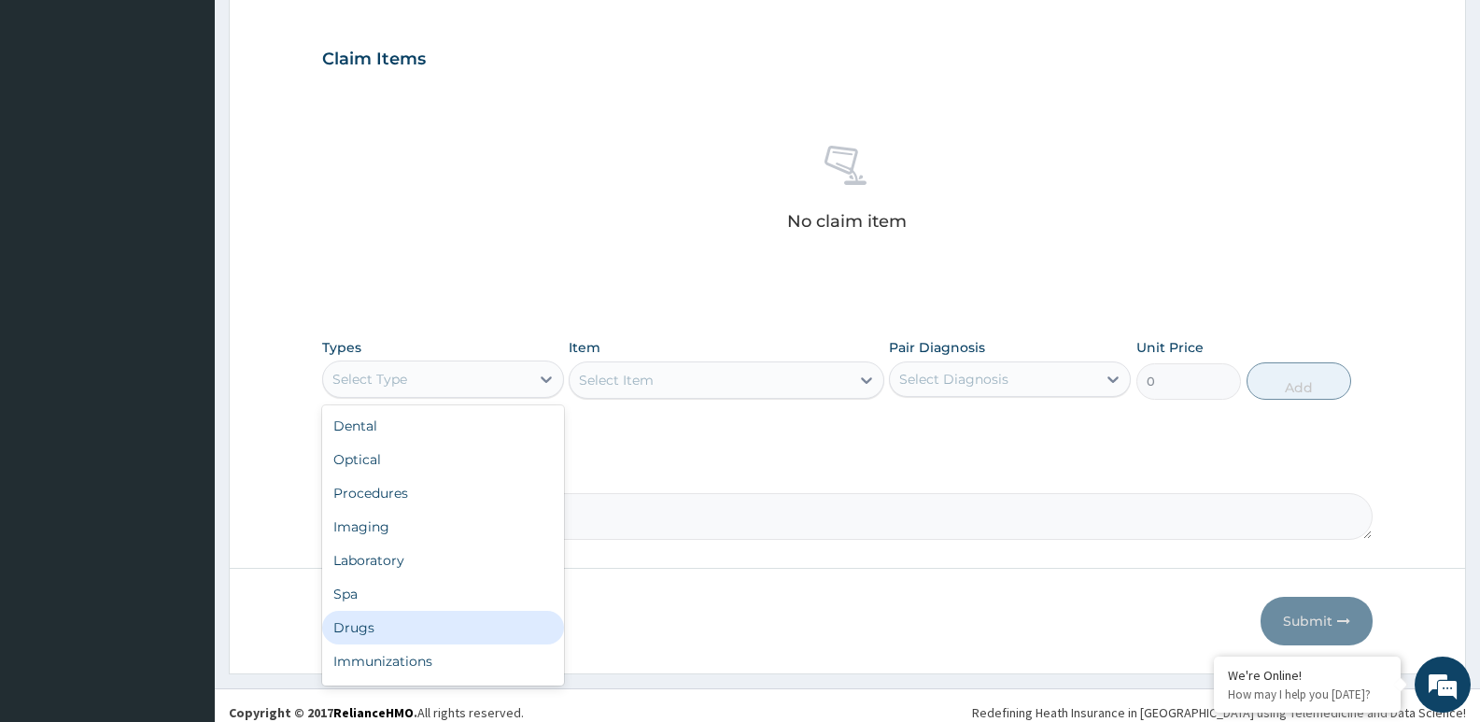
click at [374, 625] on div "Drugs" at bounding box center [443, 628] width 242 height 34
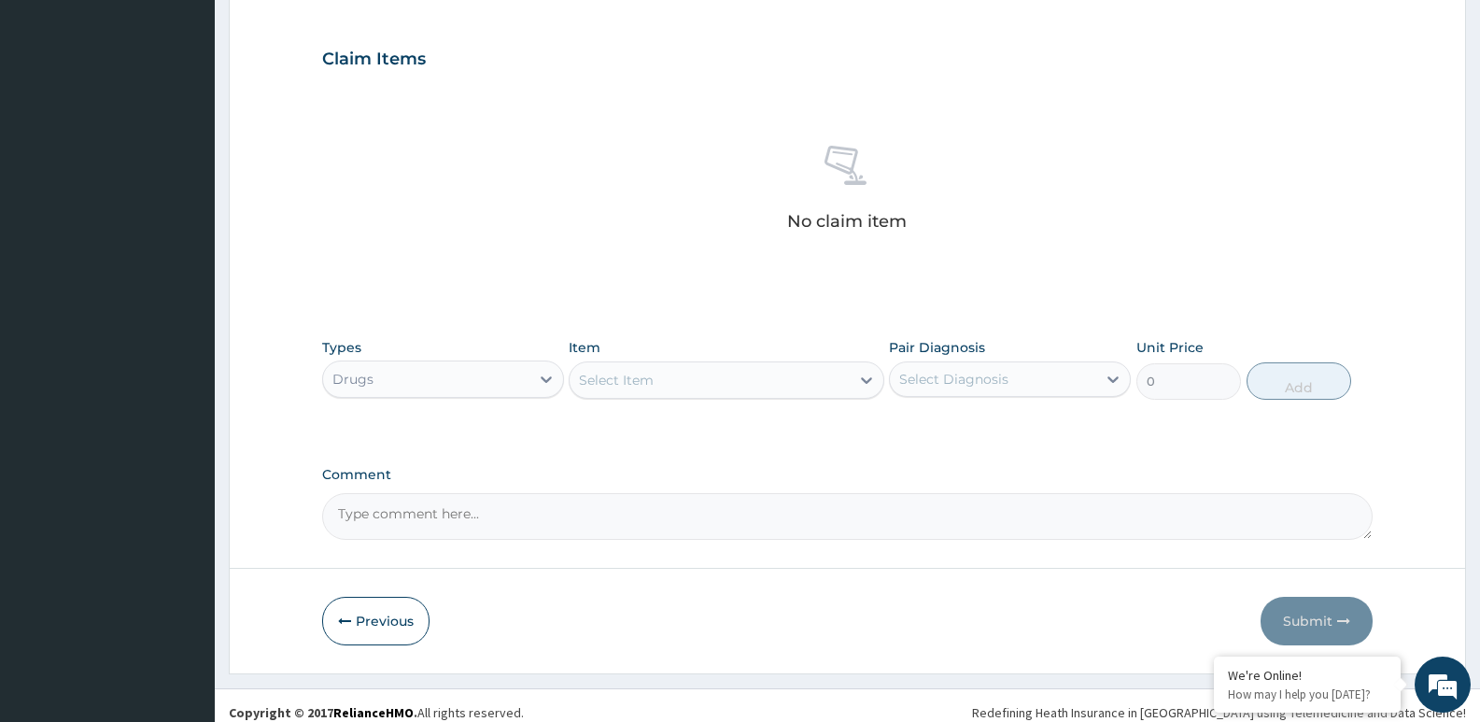
click at [628, 385] on div "Select Item" at bounding box center [616, 380] width 75 height 19
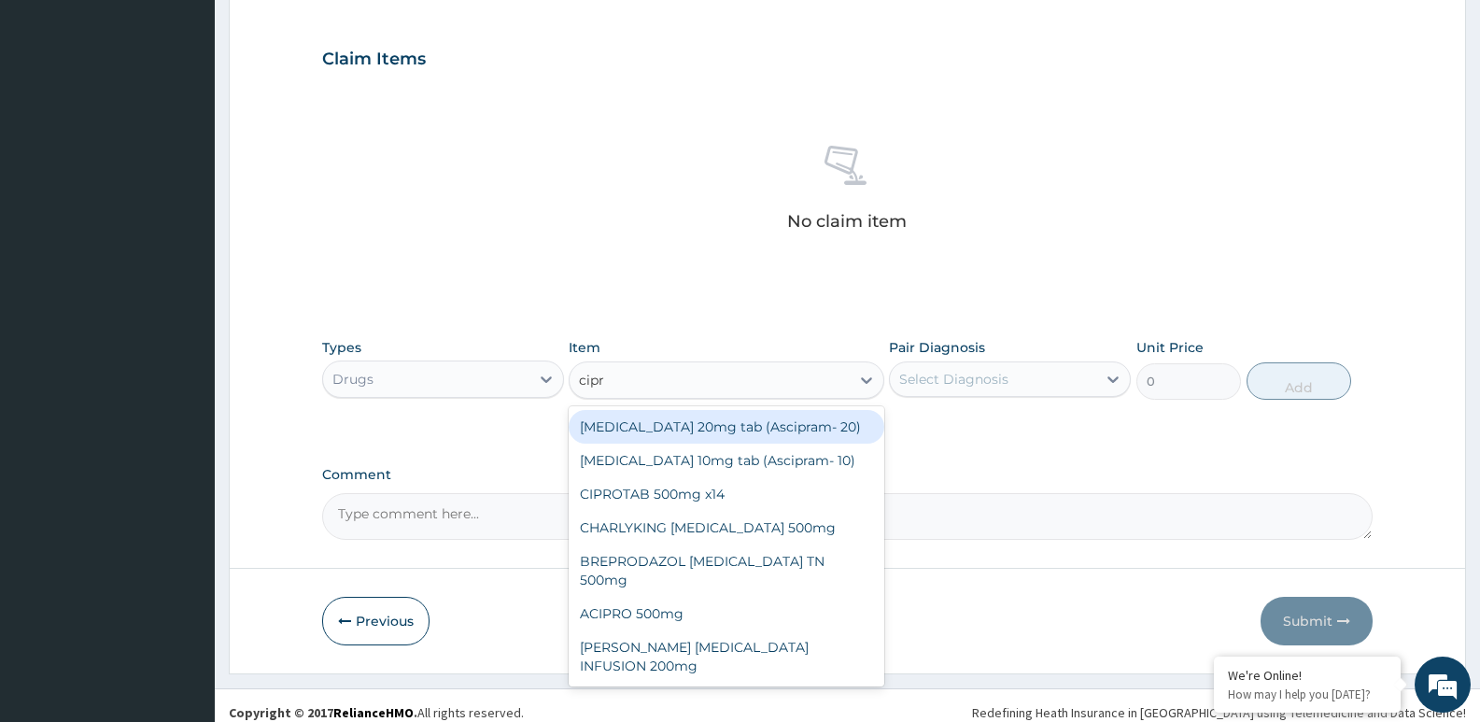
type input "cipr"
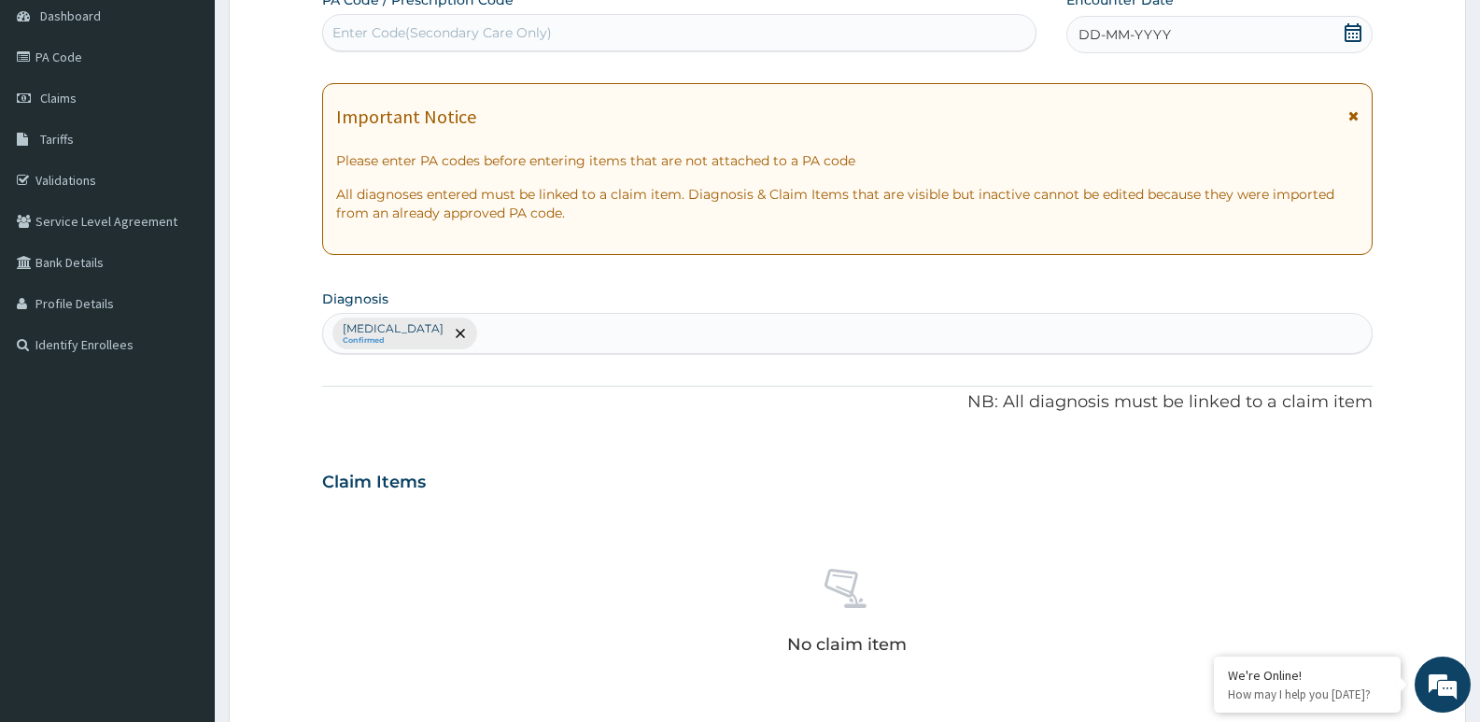
scroll to position [144, 0]
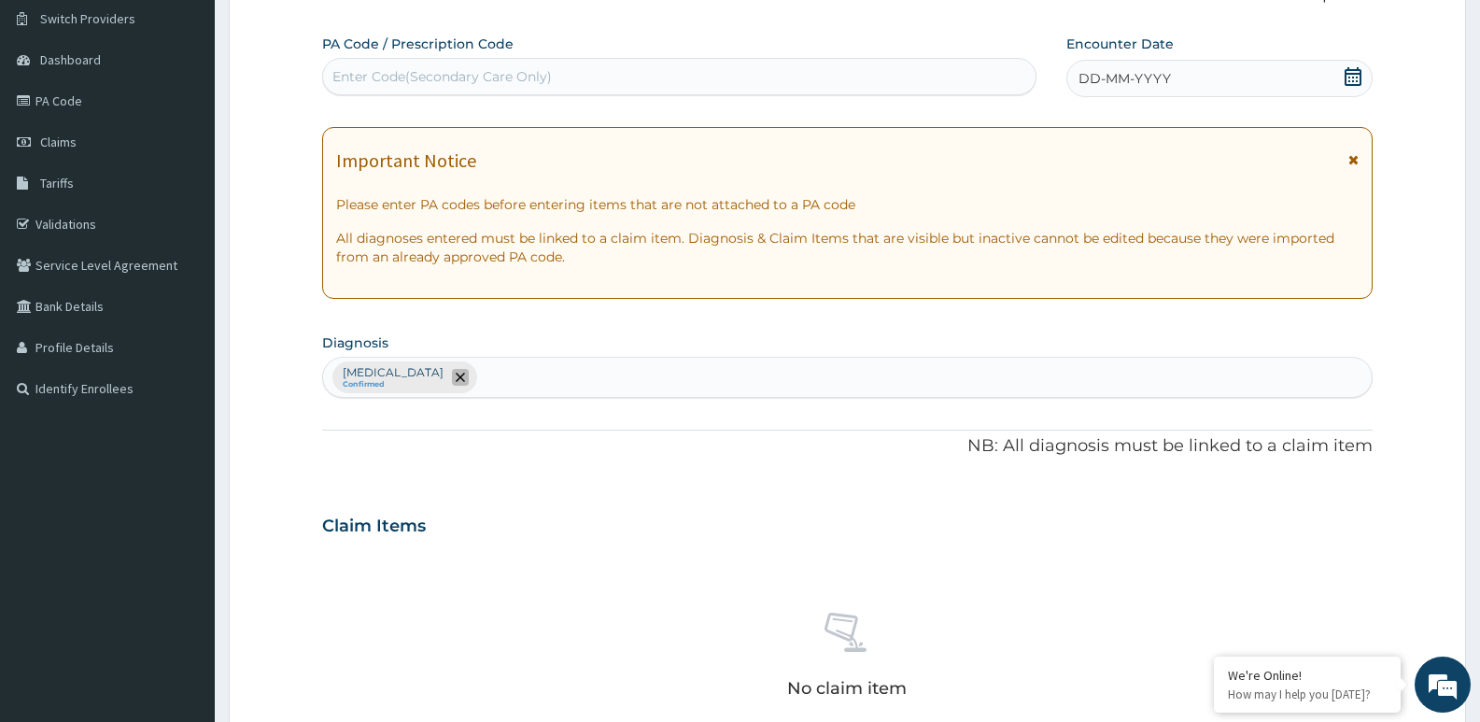
click at [456, 376] on icon "remove selection option" at bounding box center [460, 377] width 9 height 9
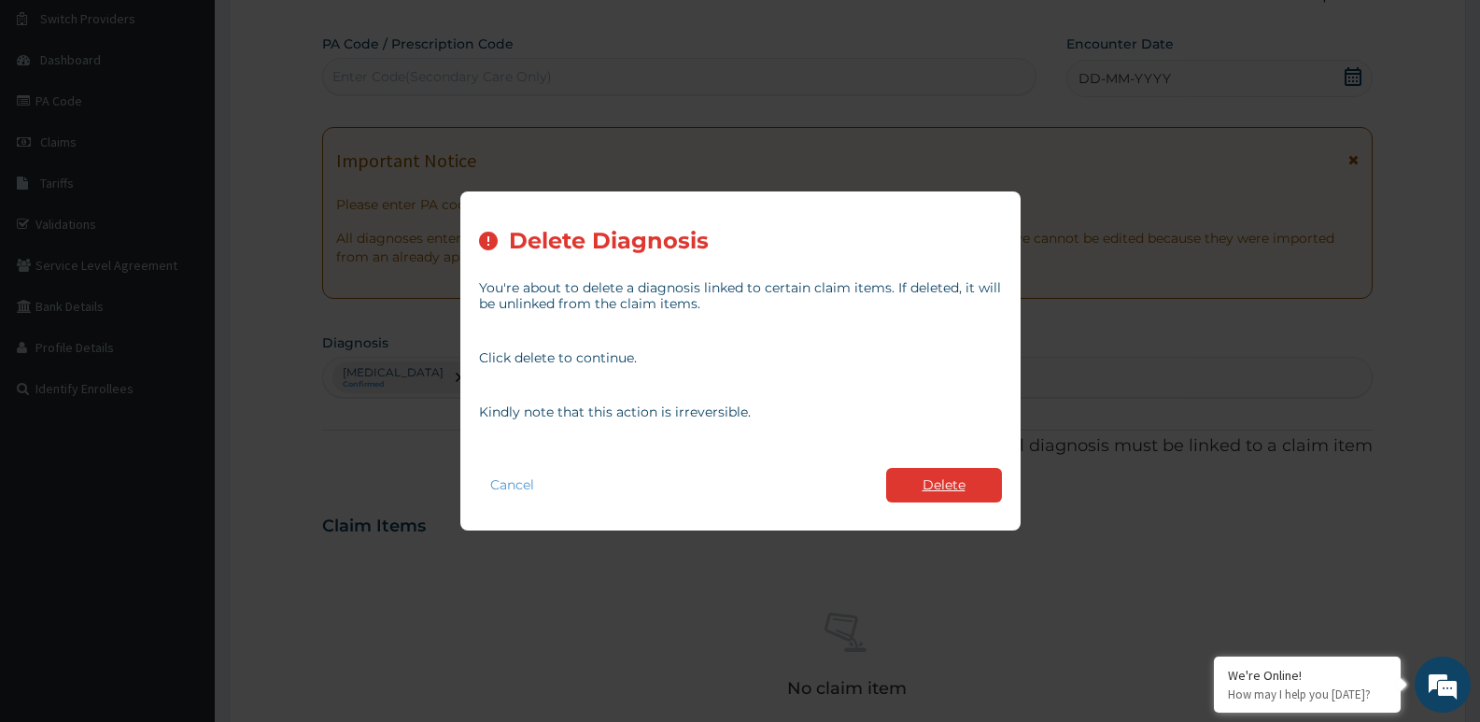
click at [924, 485] on button "Delete" at bounding box center [944, 485] width 116 height 35
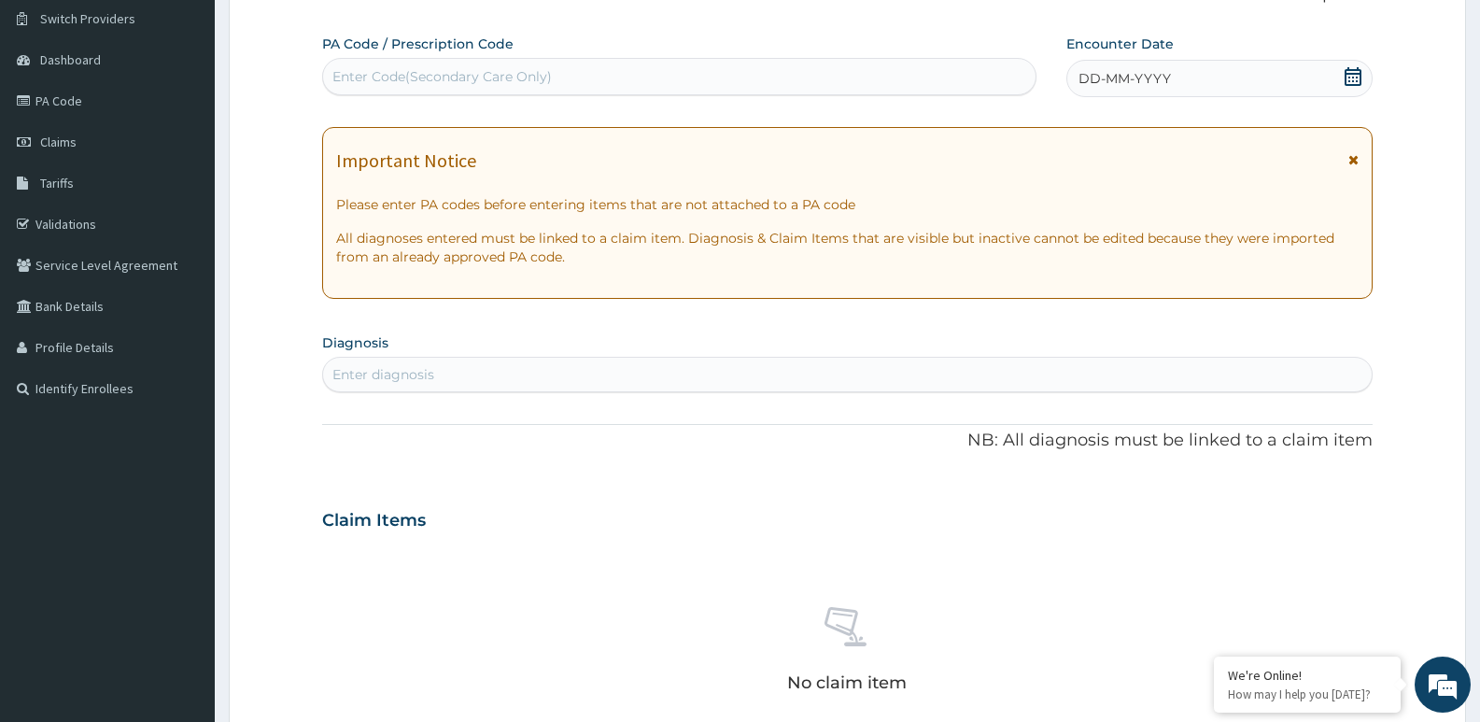
click at [441, 380] on div "Enter diagnosis" at bounding box center [847, 375] width 1049 height 30
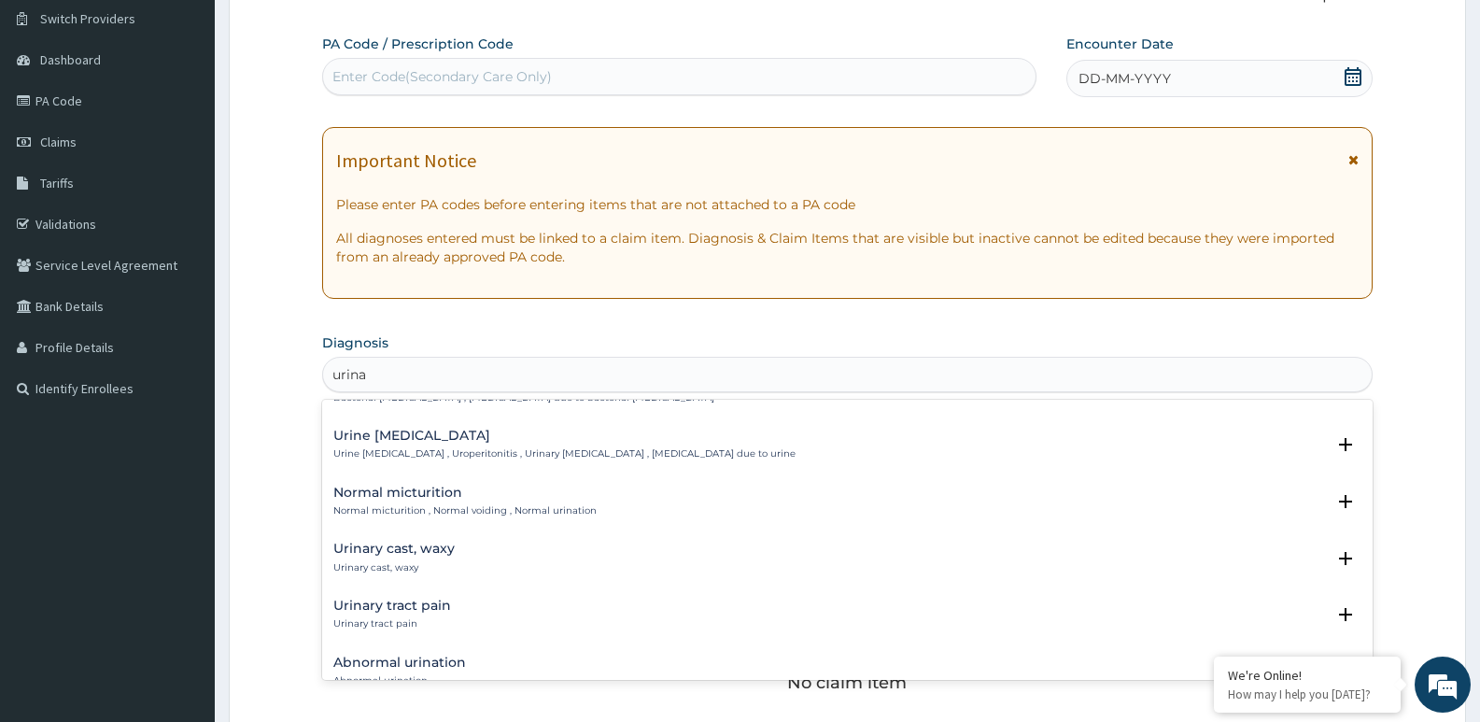
scroll to position [560, 0]
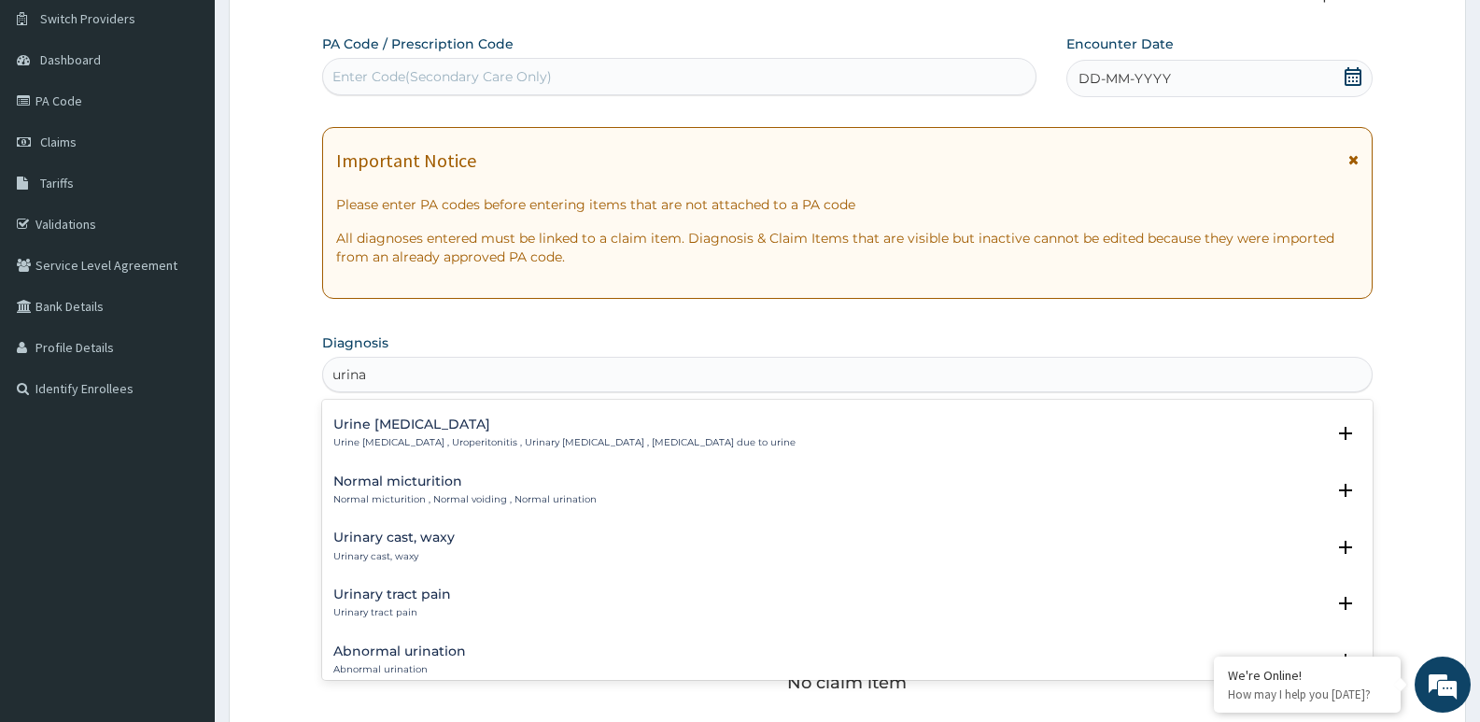
type input "urina"
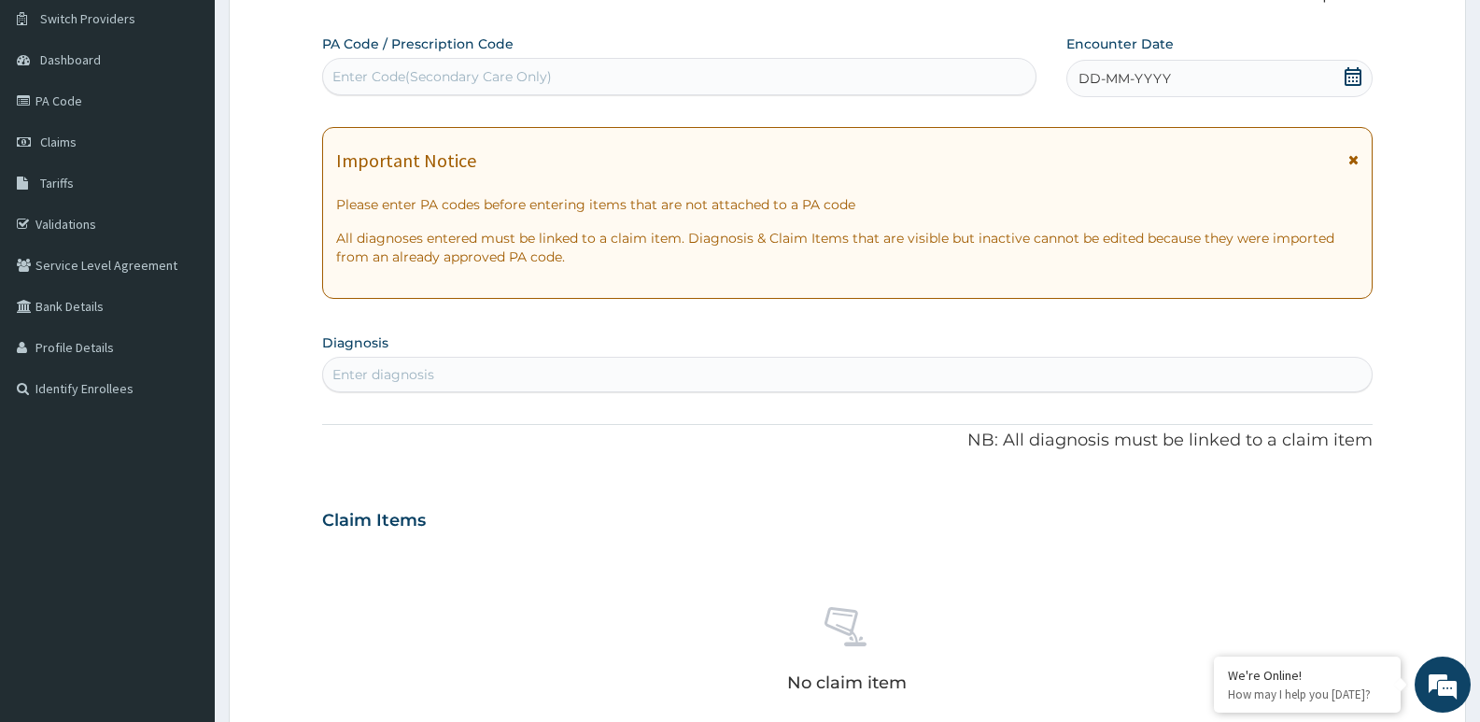
click at [426, 372] on div "Enter diagnosis" at bounding box center [383, 374] width 102 height 19
type input "urina"
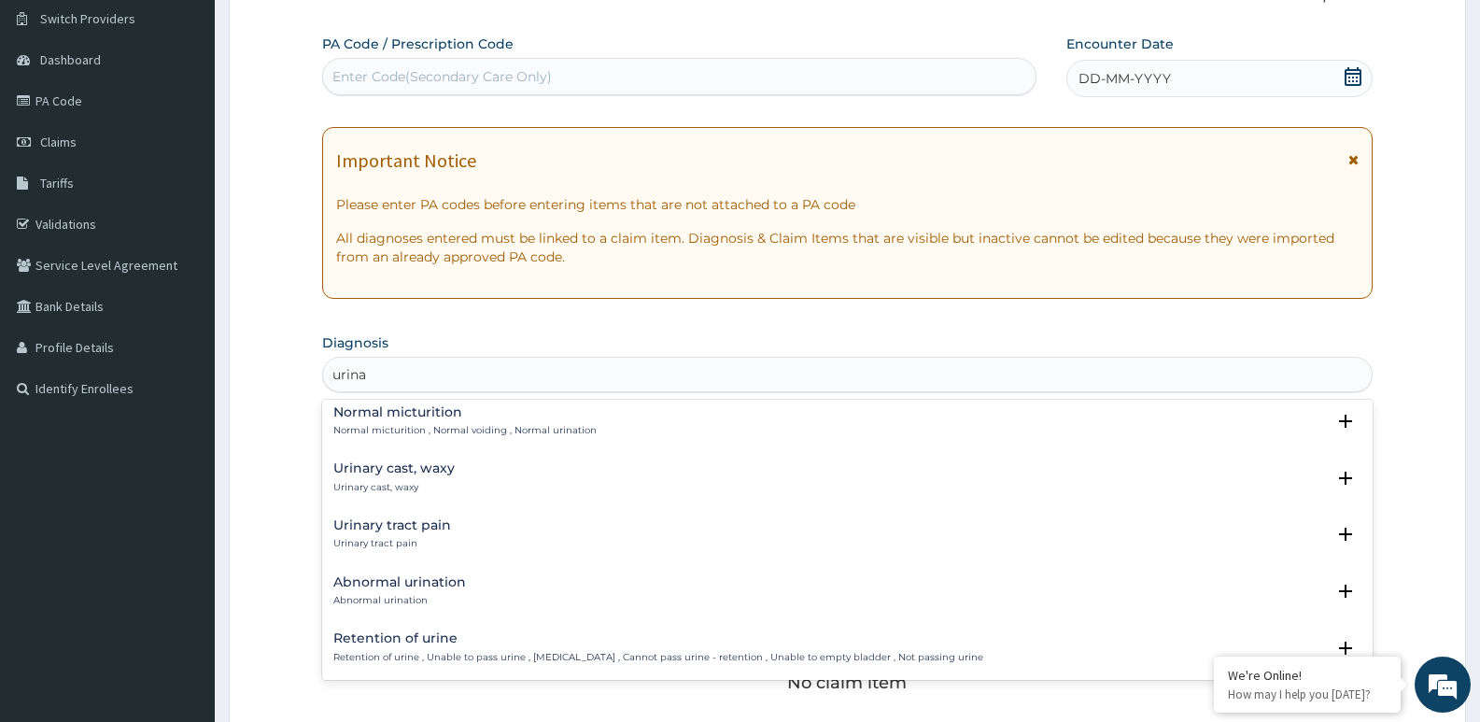
scroll to position [654, 0]
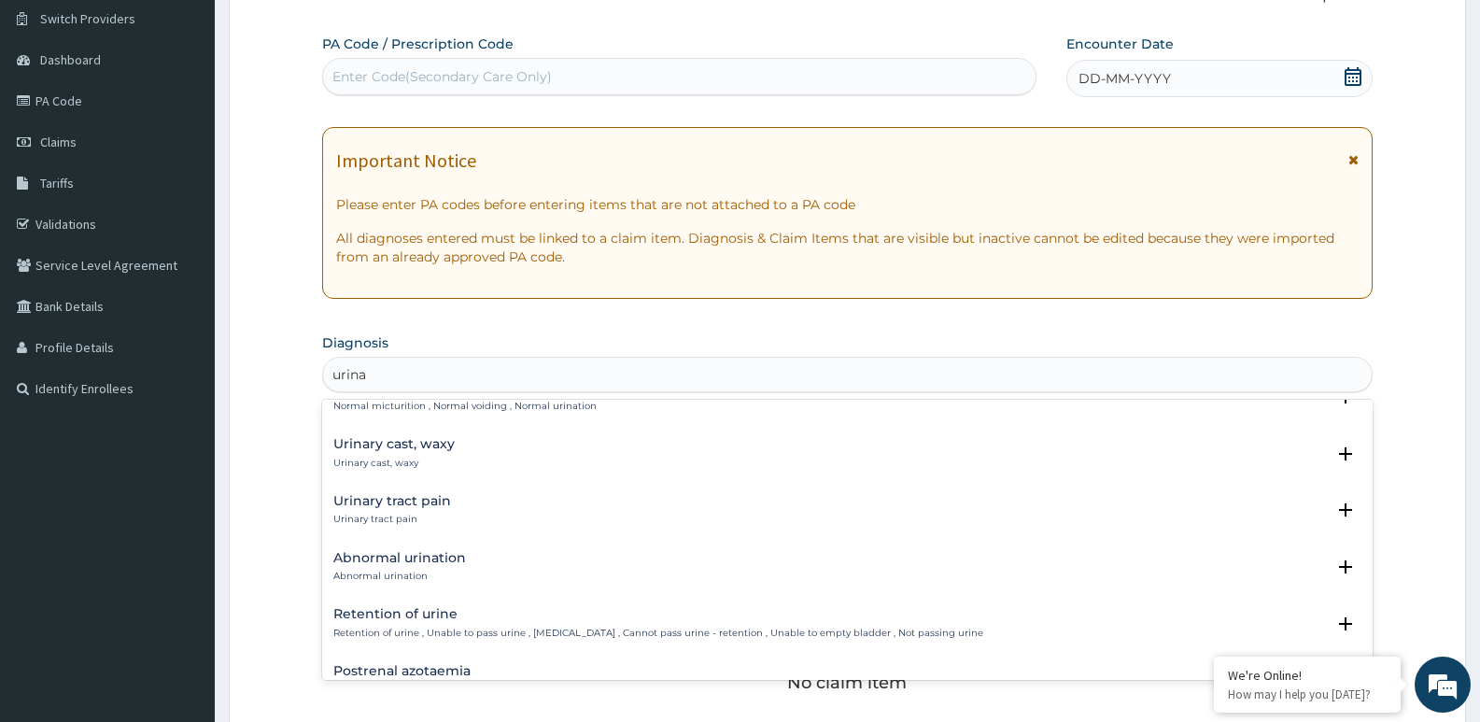
click at [421, 508] on div "Urinary tract pain Urinary tract pain" at bounding box center [392, 510] width 118 height 33
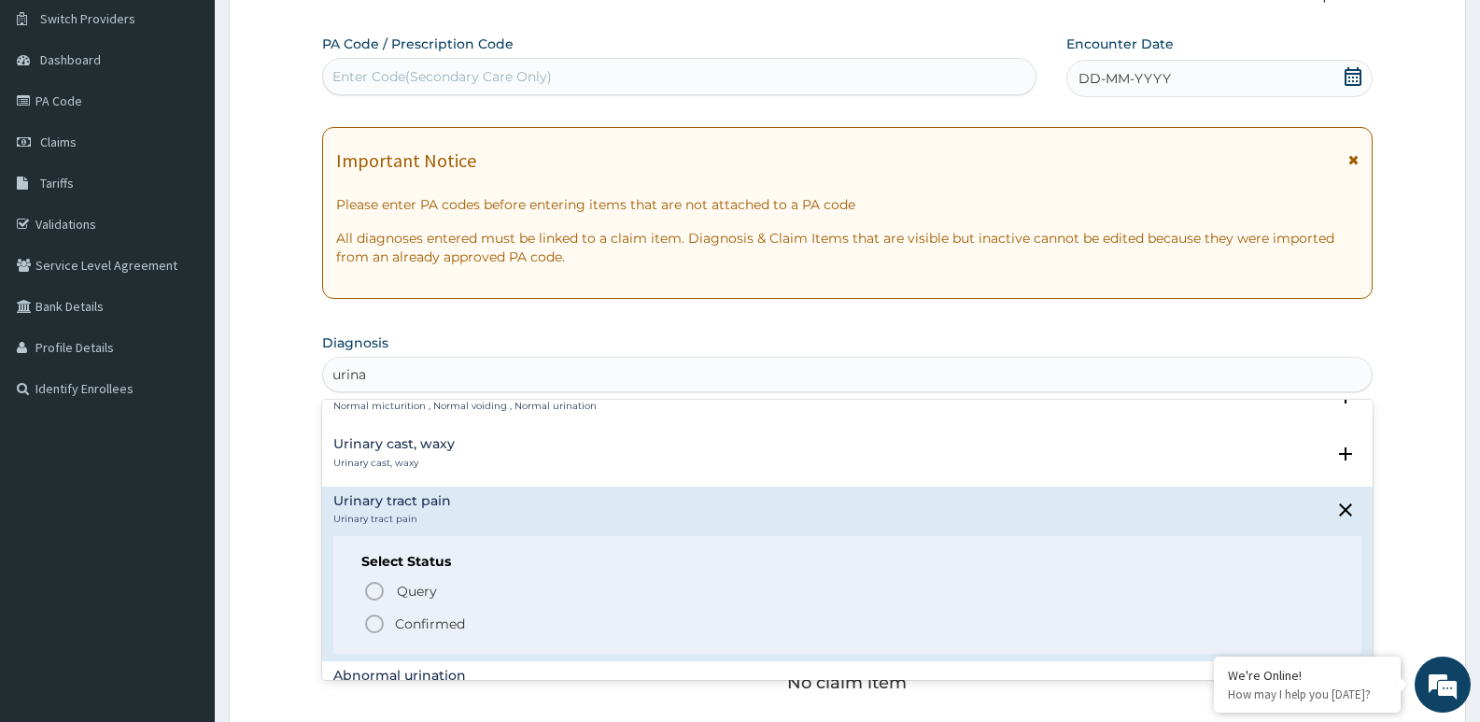
click at [379, 624] on icon "status option filled" at bounding box center [374, 624] width 22 height 22
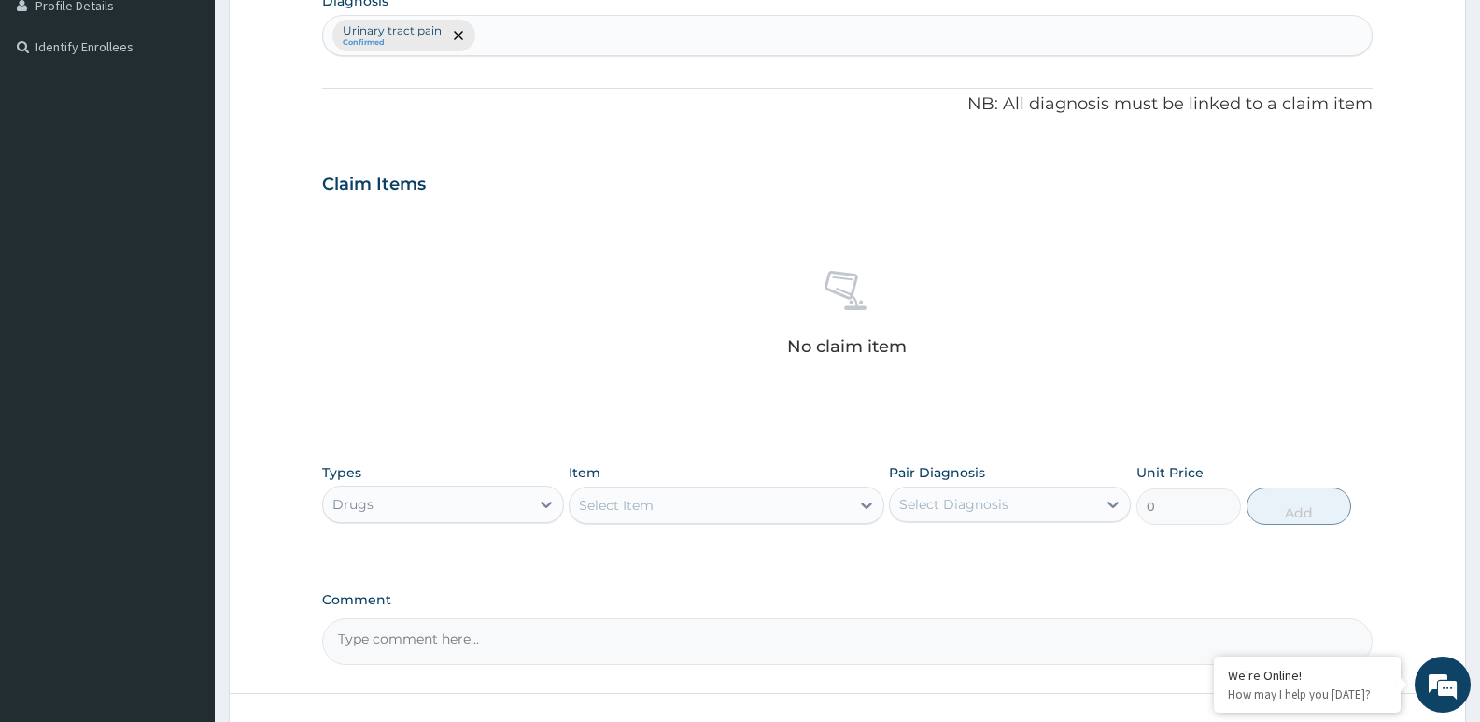
scroll to position [517, 0]
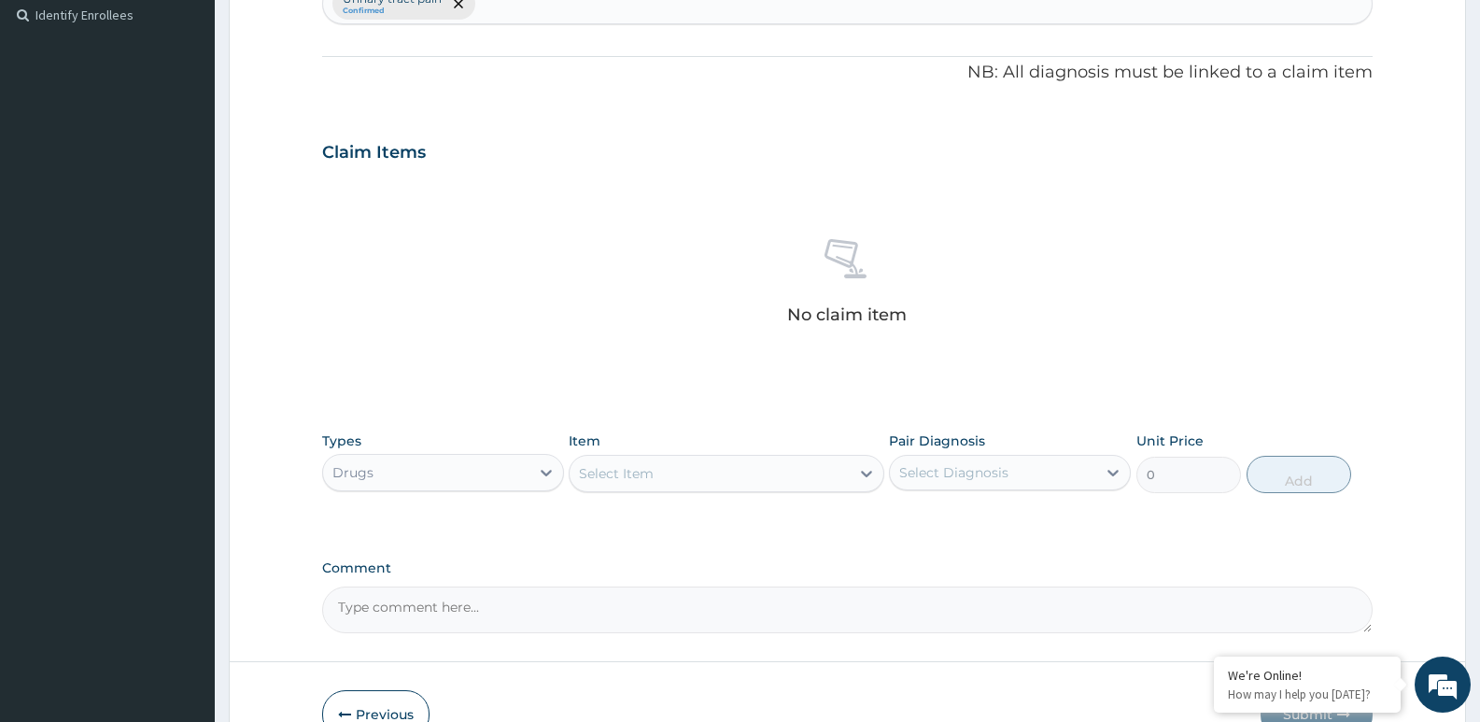
click at [628, 490] on div "Select Item" at bounding box center [726, 473] width 315 height 37
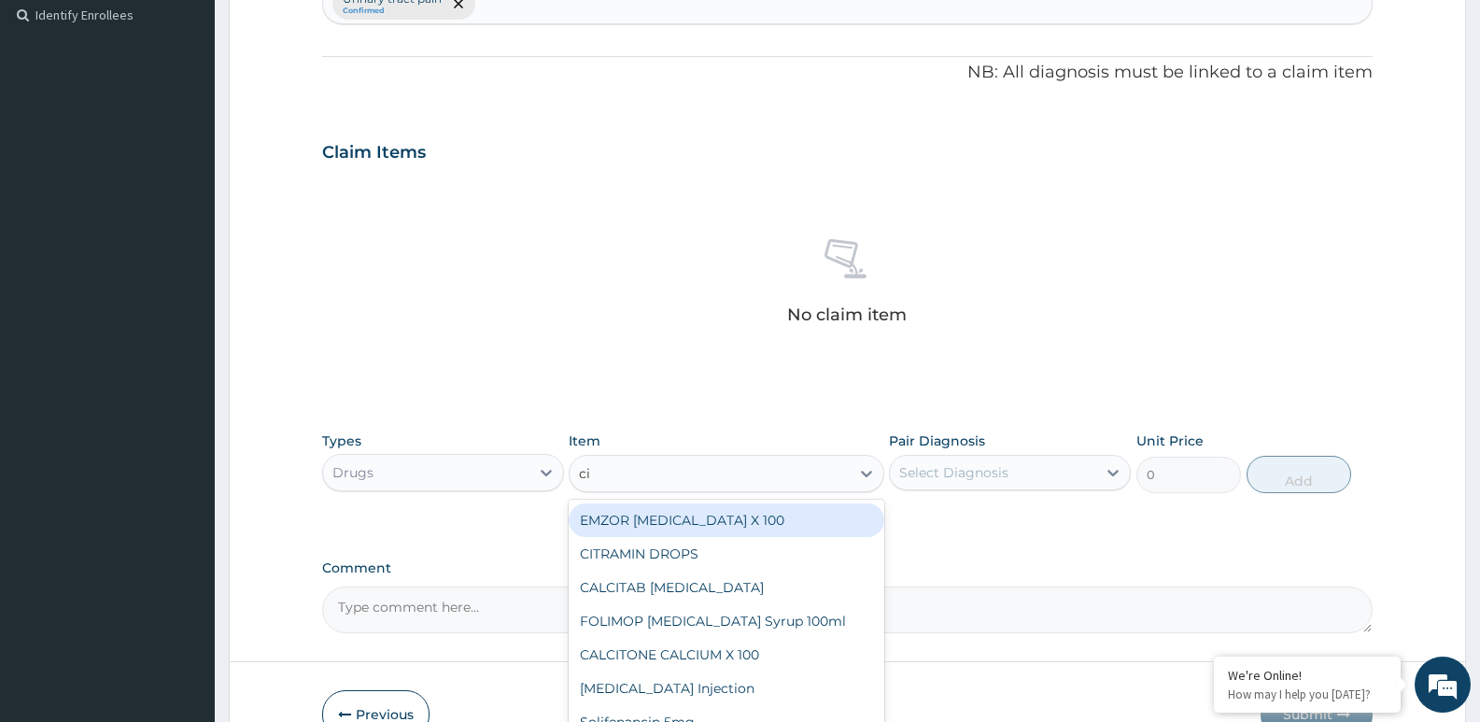
type input "cip"
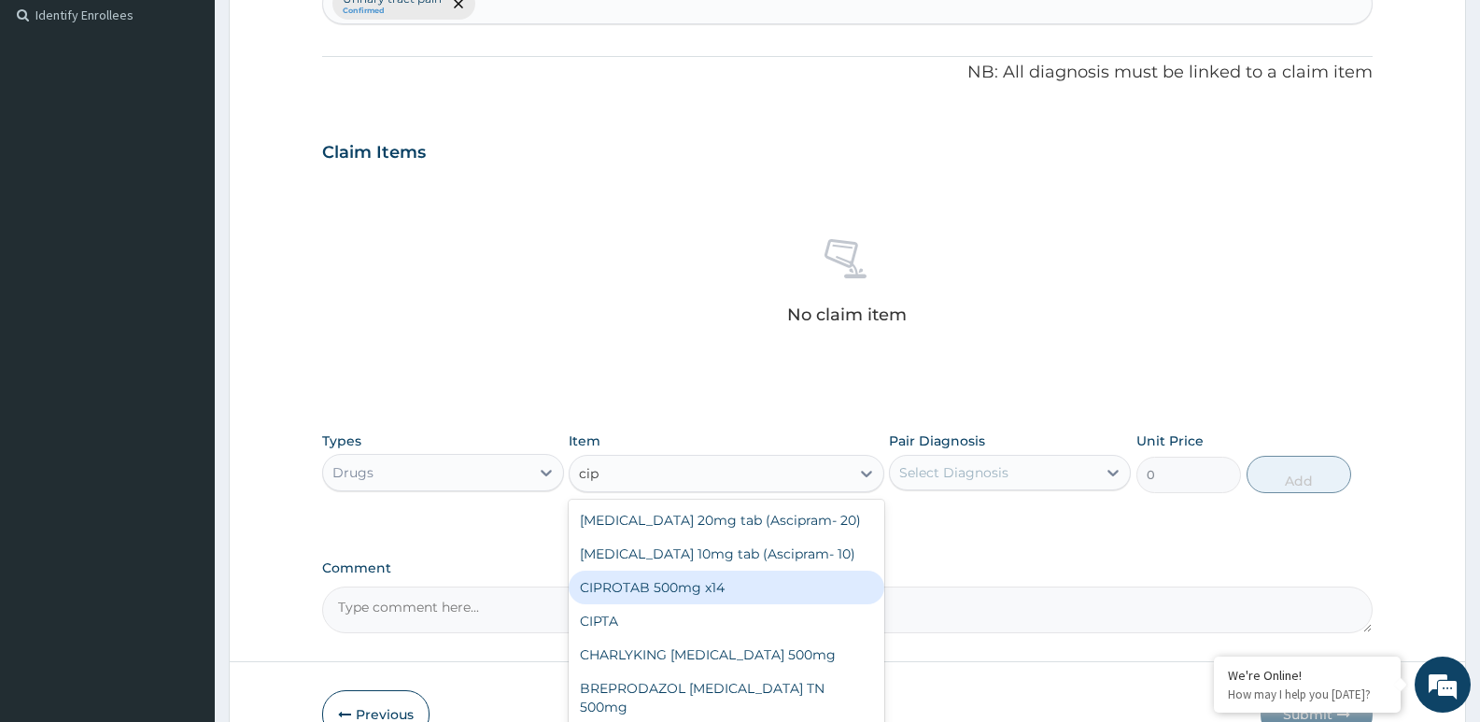
click at [702, 590] on div "CIPROTAB 500mg x14" at bounding box center [726, 588] width 315 height 34
type input "335.23874"
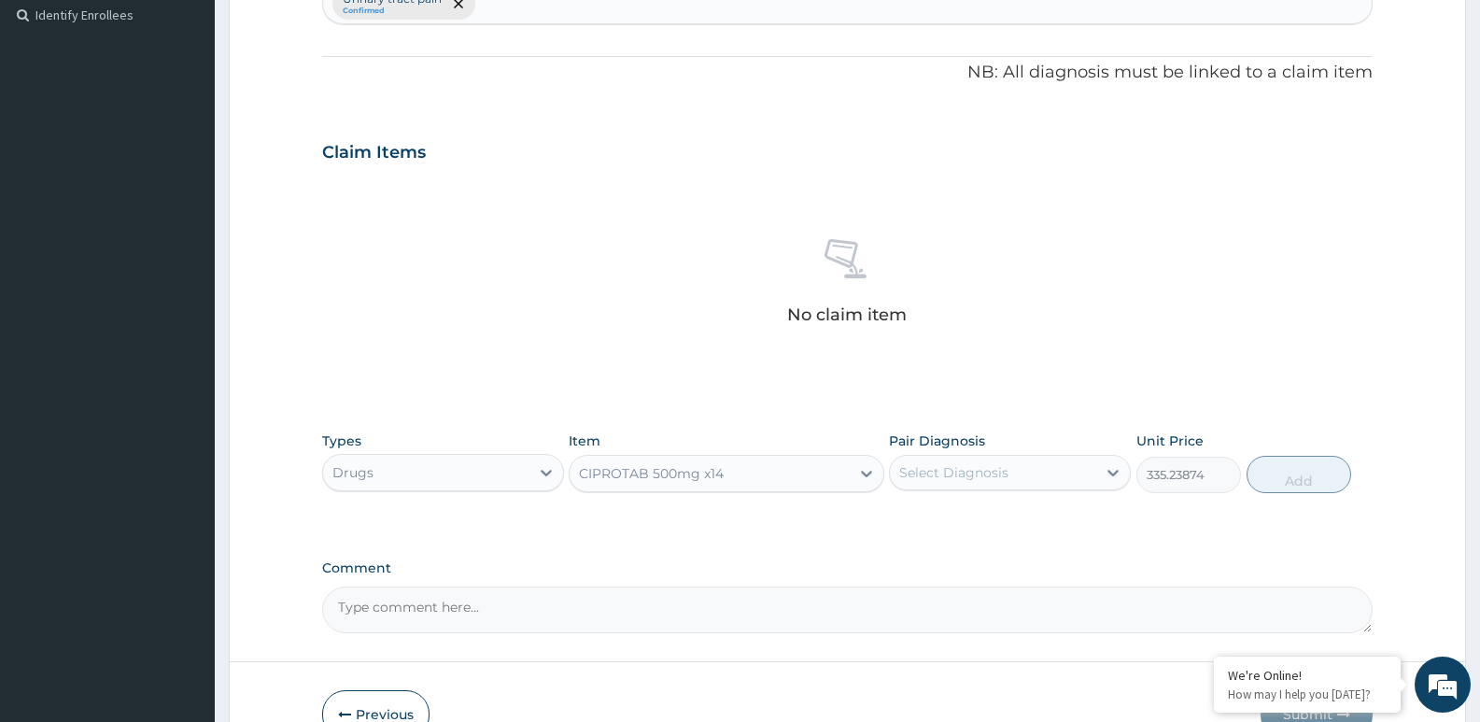
click at [960, 469] on div "Select Diagnosis" at bounding box center [953, 472] width 109 height 19
click at [902, 522] on input "checkbox" at bounding box center [906, 519] width 12 height 12
checkbox input "true"
click at [1263, 483] on button "Add" at bounding box center [1299, 474] width 105 height 37
type input "0"
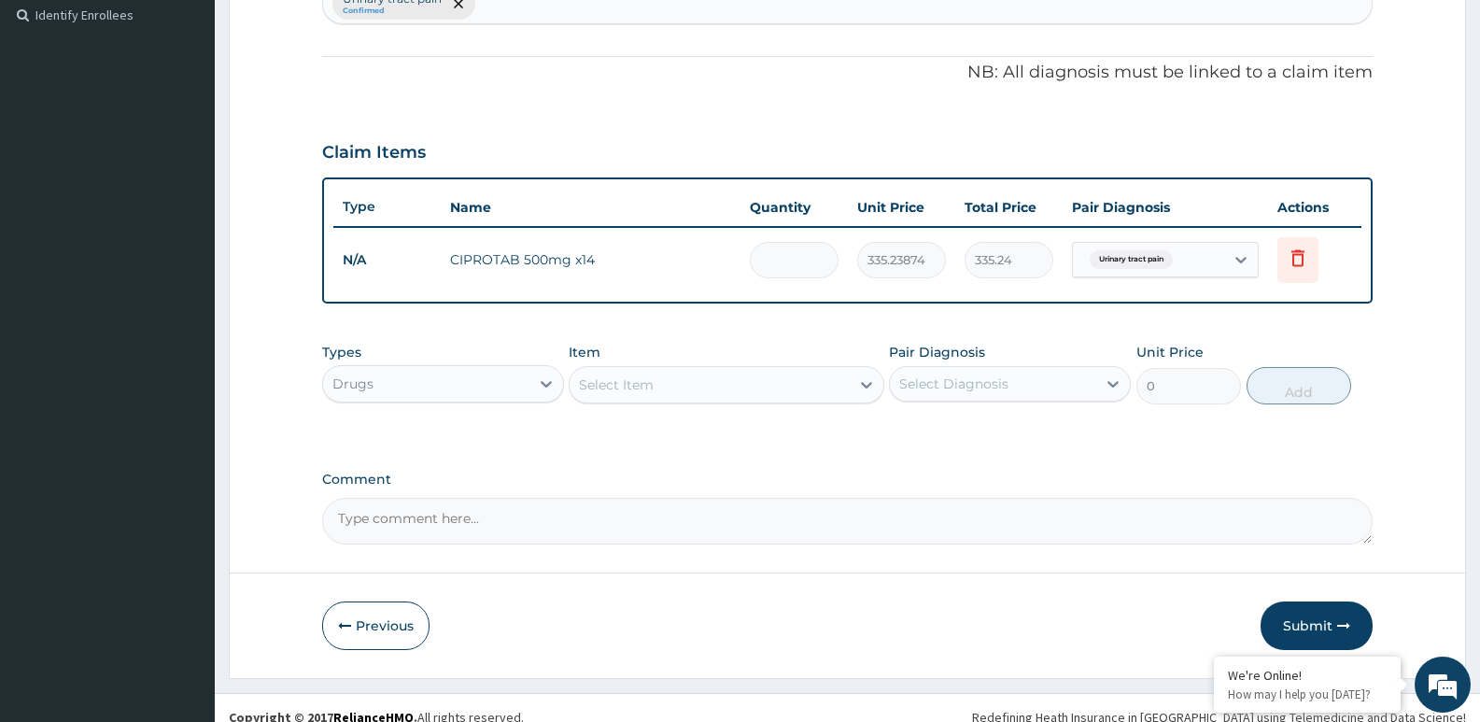
type input "0.00"
type input "9"
type input "3017.15"
type input "9"
click at [778, 510] on textarea "Comment" at bounding box center [847, 521] width 1051 height 47
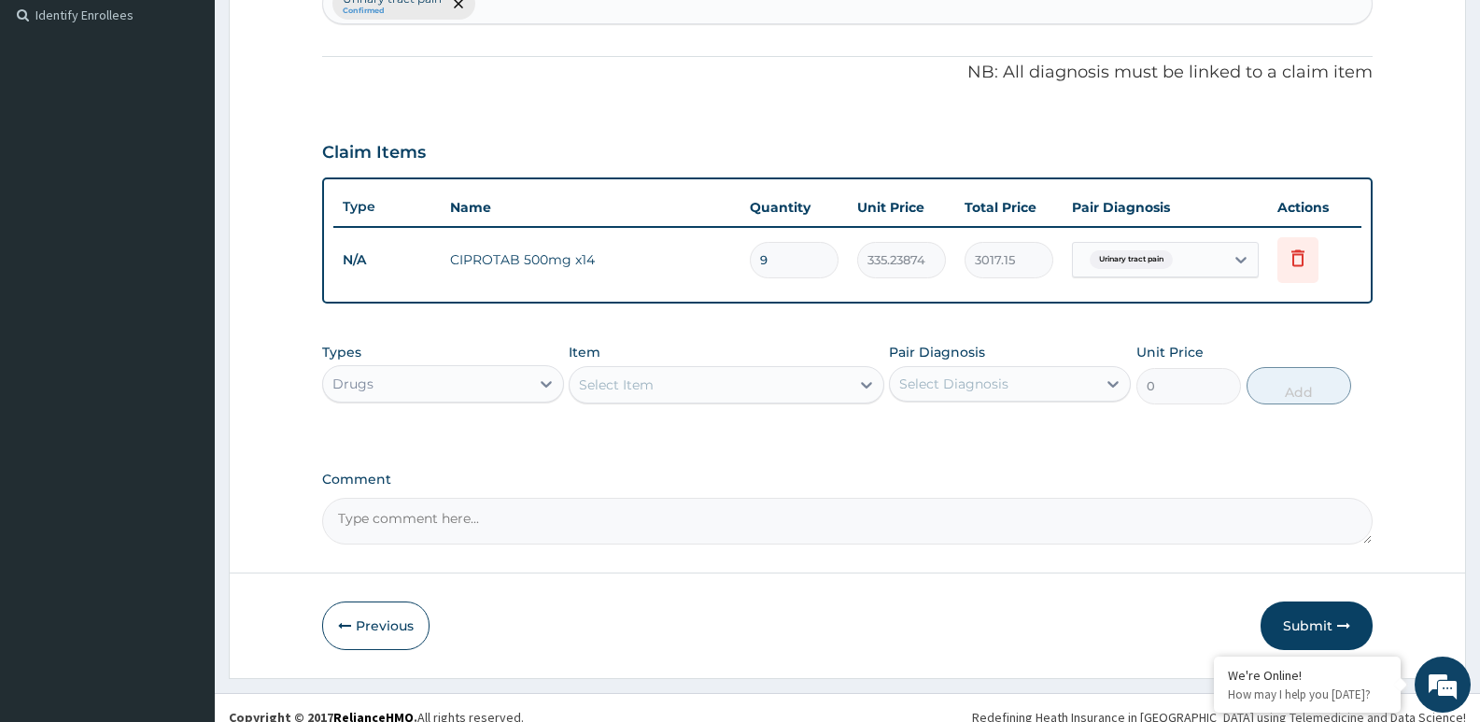
click at [785, 267] on input "9" at bounding box center [794, 260] width 89 height 36
type input "0.00"
type input "1"
type input "335.24"
type input "1"
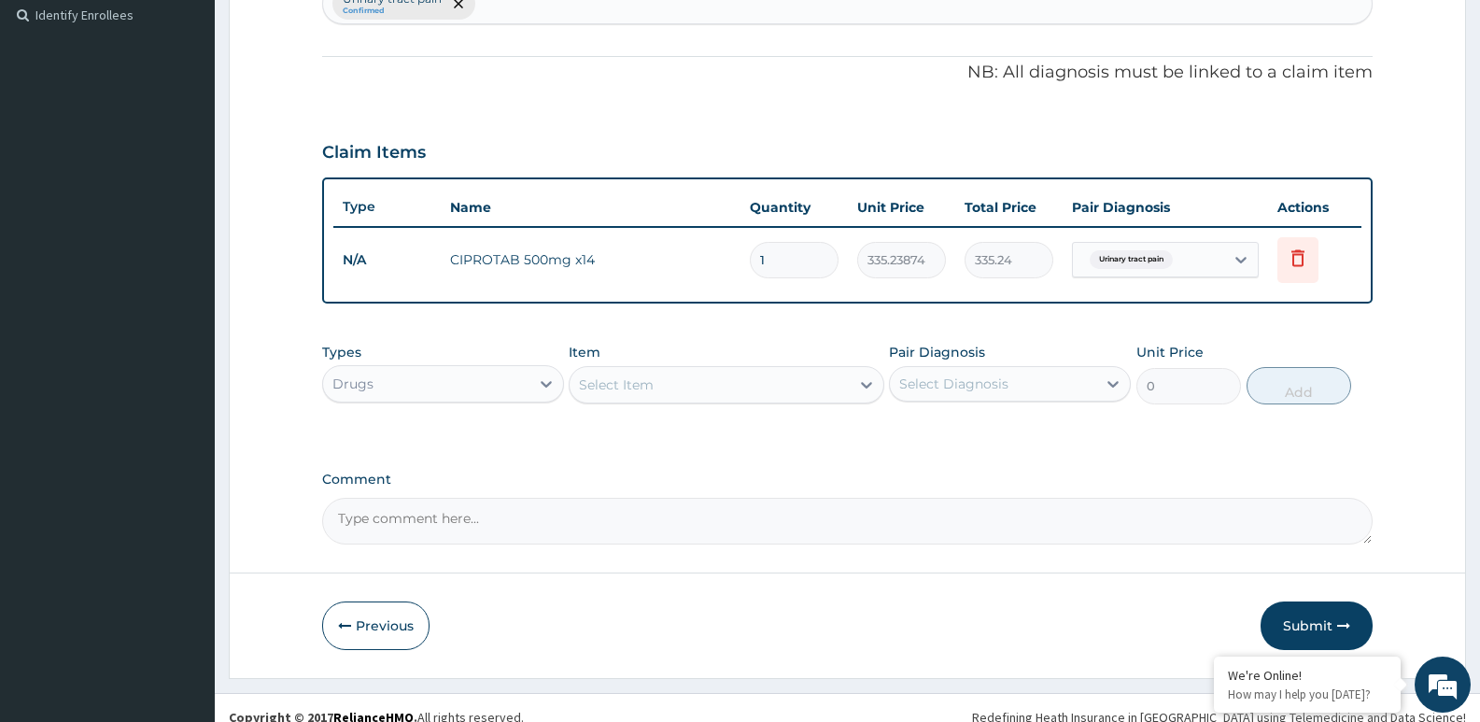
click at [905, 491] on div "Comment" at bounding box center [847, 508] width 1051 height 73
click at [790, 267] on input "1" at bounding box center [794, 260] width 89 height 36
type input "0.00"
type input "9"
type input "3017.15"
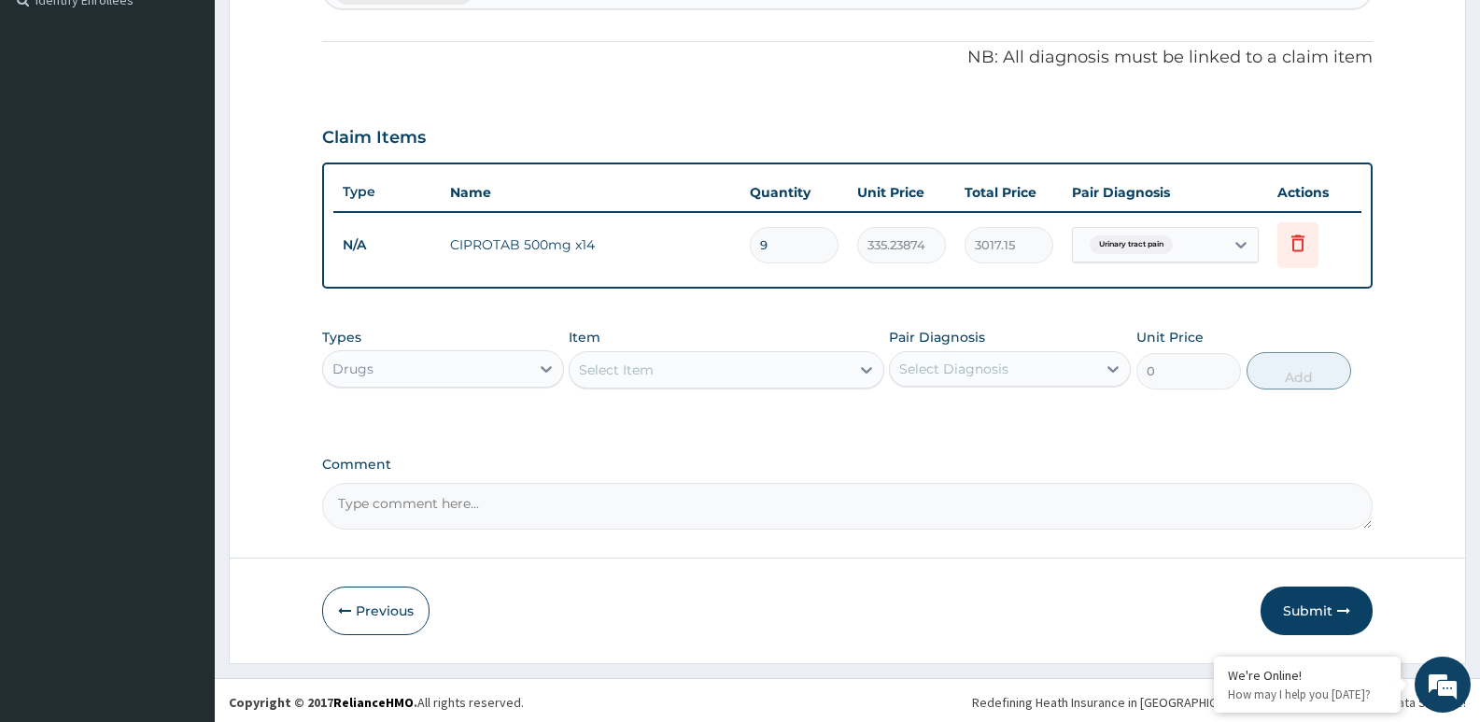
scroll to position [536, 0]
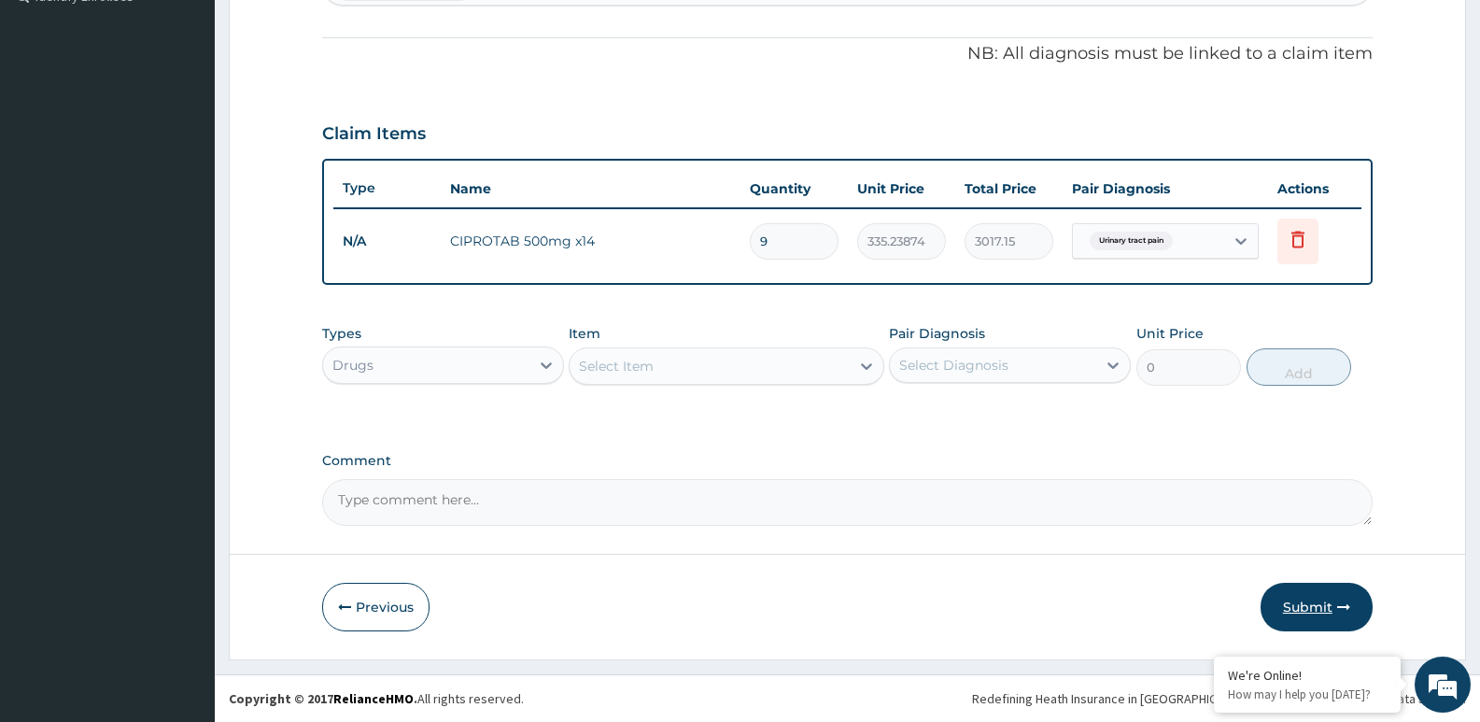
type input "9"
click at [1324, 602] on button "Submit" at bounding box center [1317, 607] width 112 height 49
click at [797, 240] on input "9" at bounding box center [794, 241] width 89 height 36
type input "0.00"
type input "1"
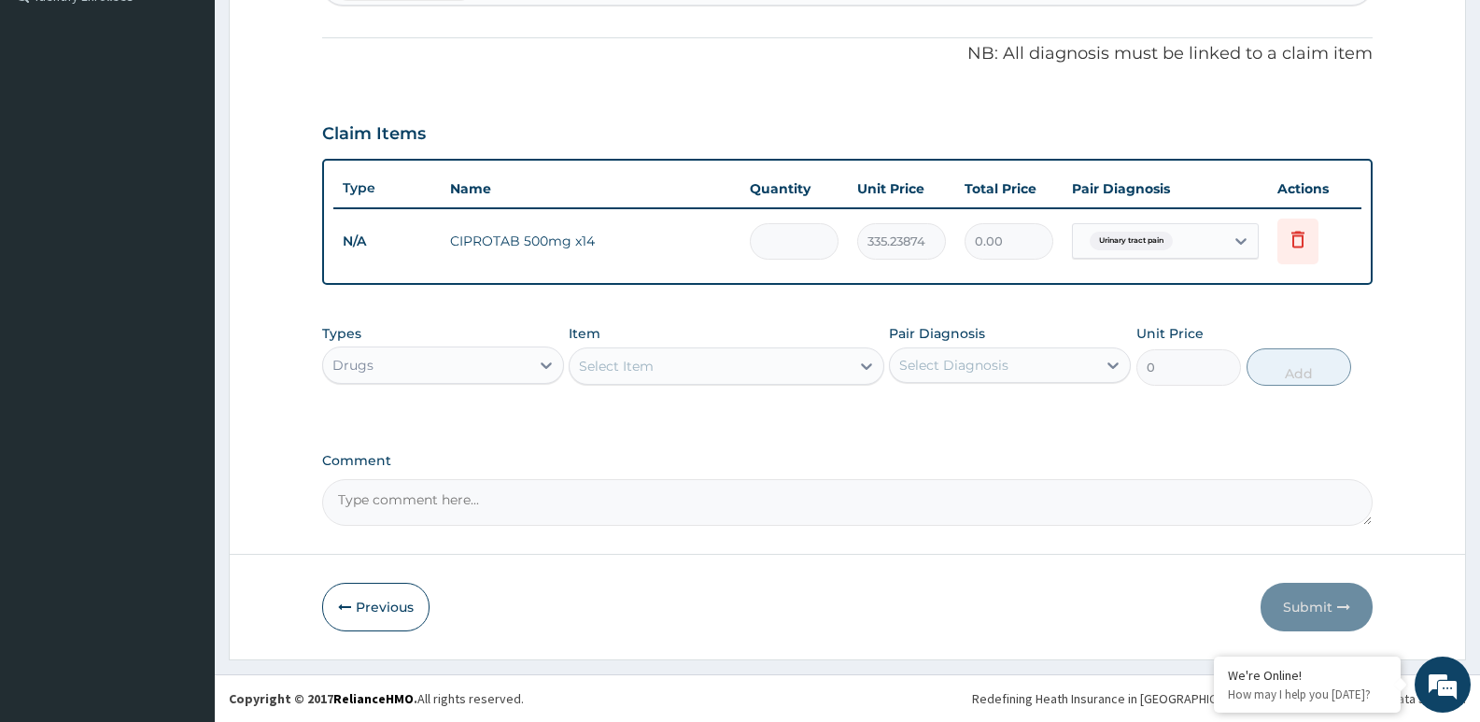
type input "335.24"
type input "14"
type input "4693.34"
click at [1305, 610] on button "Submit" at bounding box center [1317, 607] width 112 height 49
click at [1315, 603] on button "Submit" at bounding box center [1317, 607] width 112 height 49
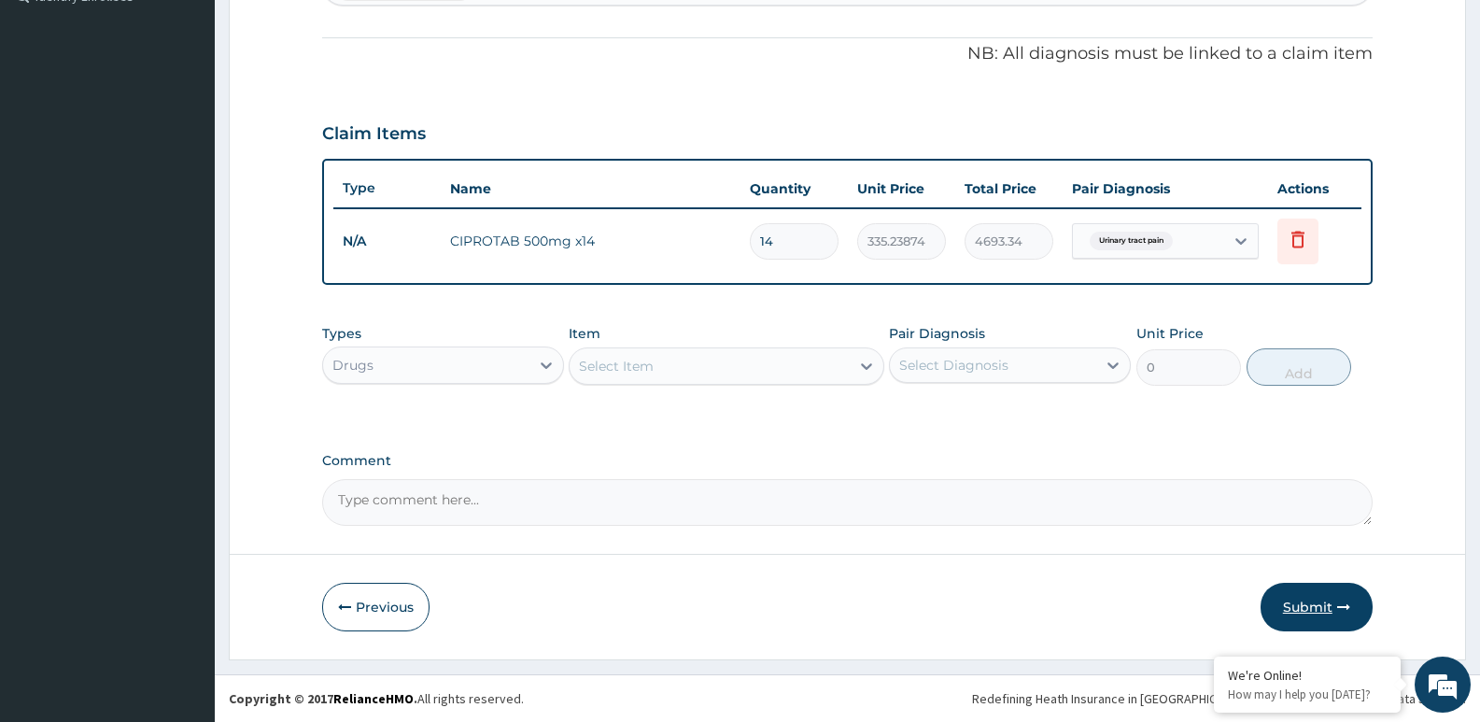
click at [1331, 599] on button "Submit" at bounding box center [1317, 607] width 112 height 49
click at [1314, 607] on button "Submit" at bounding box center [1317, 607] width 112 height 49
click at [1312, 607] on button "Submit" at bounding box center [1317, 607] width 112 height 49
click at [784, 255] on input "14" at bounding box center [794, 241] width 89 height 36
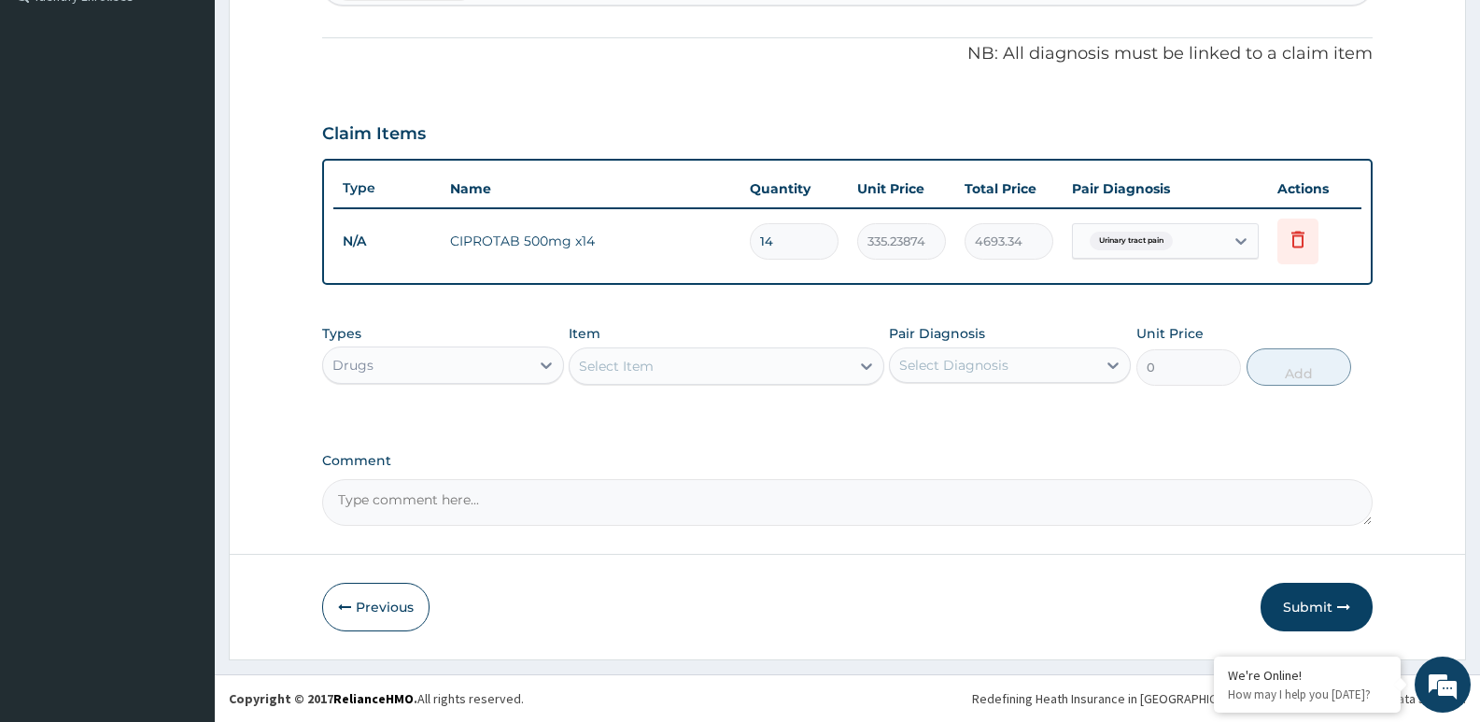
type input "1"
type input "335.24"
type input "19"
type input "6369.54"
type input "1"
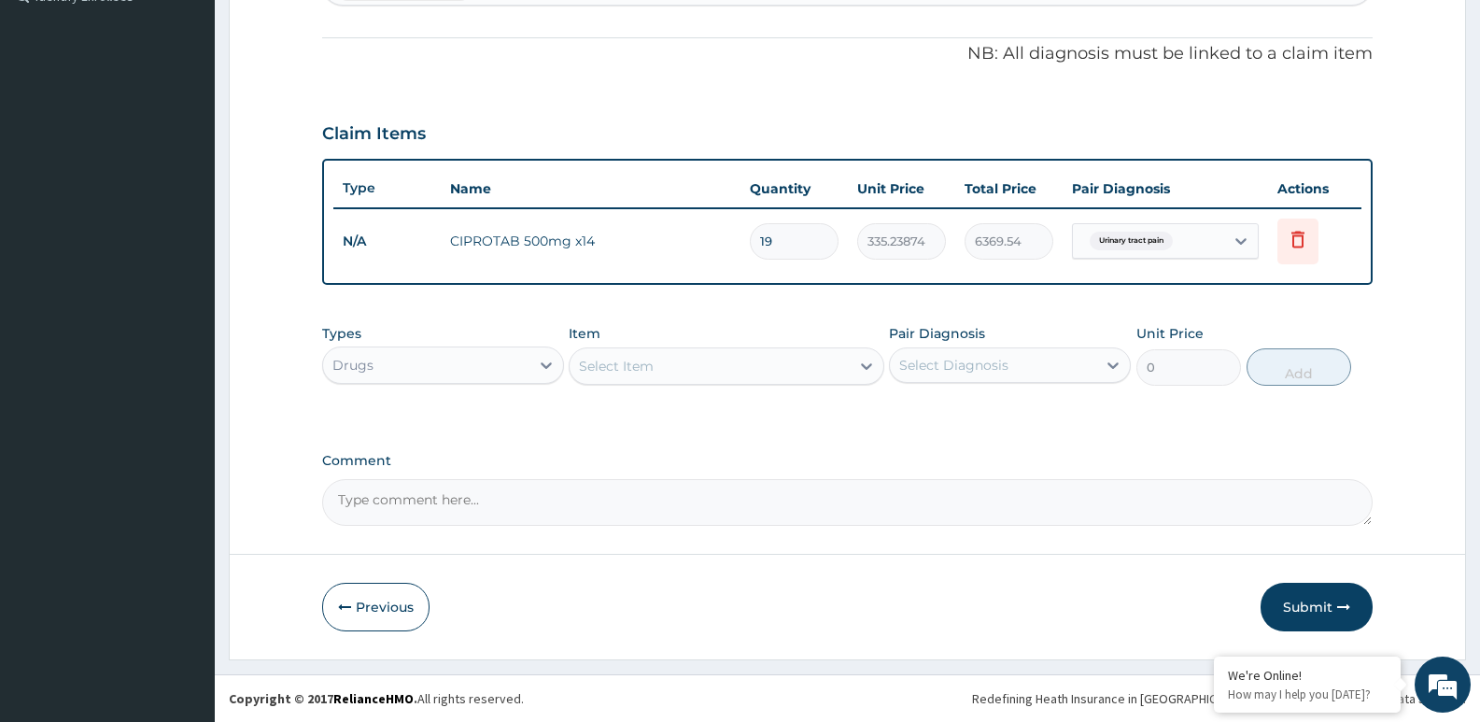
type input "335.24"
type input "0.00"
type input "8"
type input "2681.91"
type input "0.00"
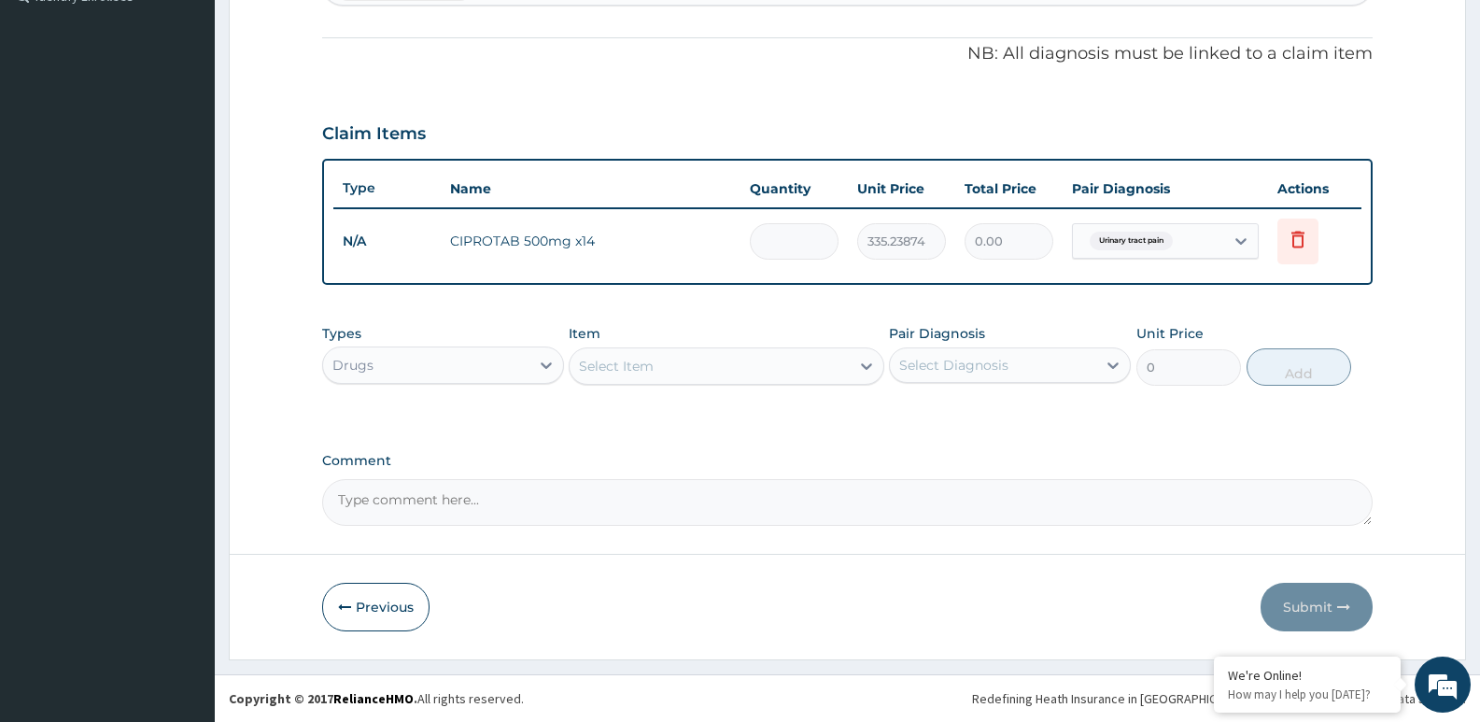
type input "9"
type input "3017.15"
type input "9"
click at [1287, 606] on button "Submit" at bounding box center [1317, 607] width 112 height 49
click at [1310, 604] on button "Submit" at bounding box center [1317, 607] width 112 height 49
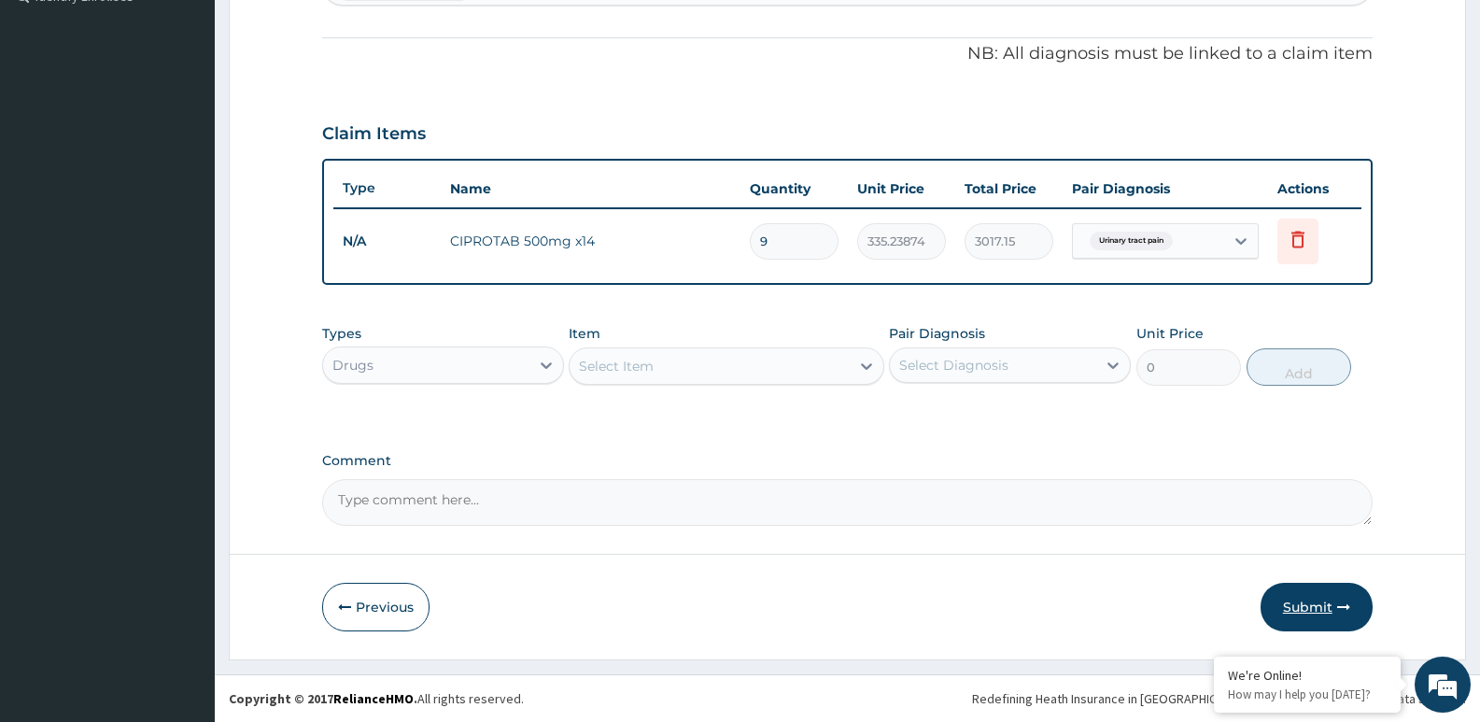
click at [1310, 604] on button "Submit" at bounding box center [1317, 607] width 112 height 49
click at [647, 369] on div "Select Item" at bounding box center [616, 366] width 75 height 19
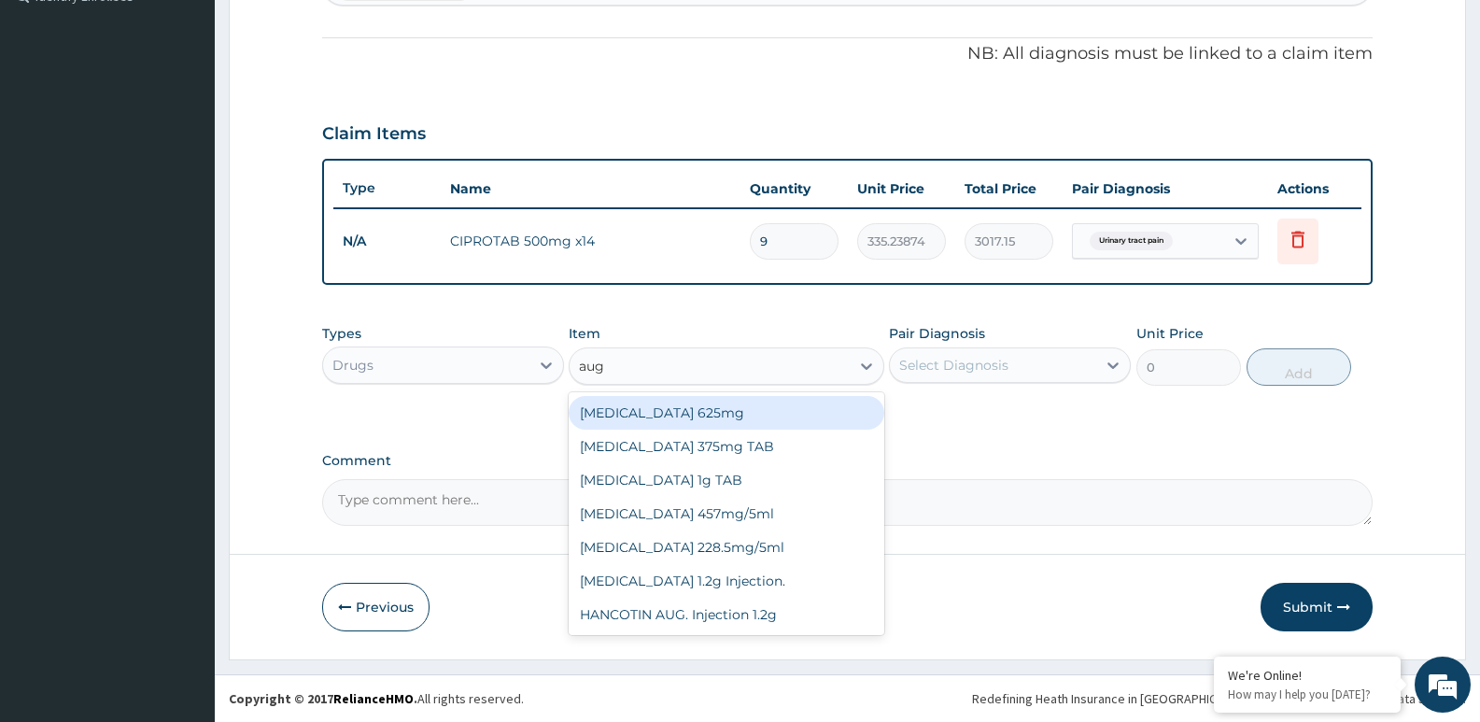
type input "augm"
click at [686, 419] on div "[MEDICAL_DATA] 625mg" at bounding box center [726, 413] width 315 height 34
type input "931.21875"
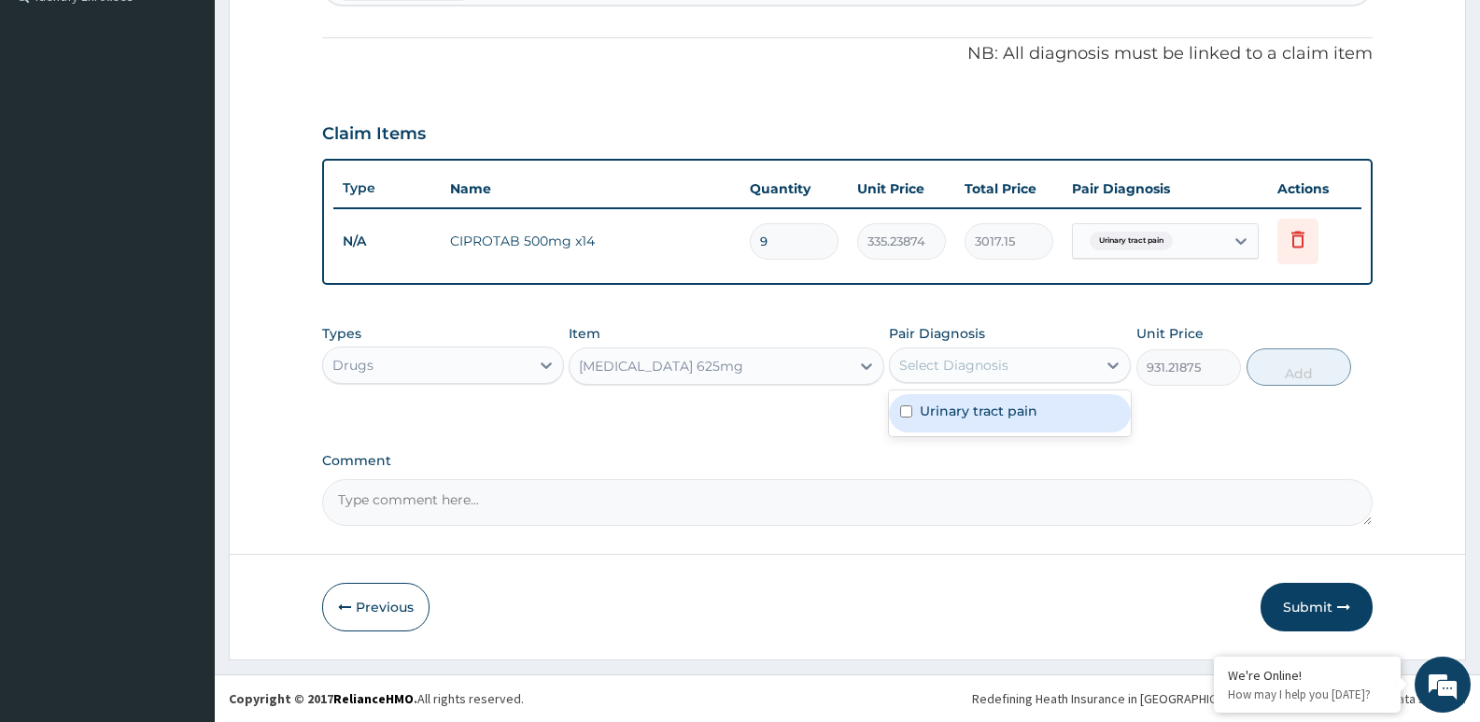
click at [983, 369] on div "Select Diagnosis" at bounding box center [953, 365] width 109 height 19
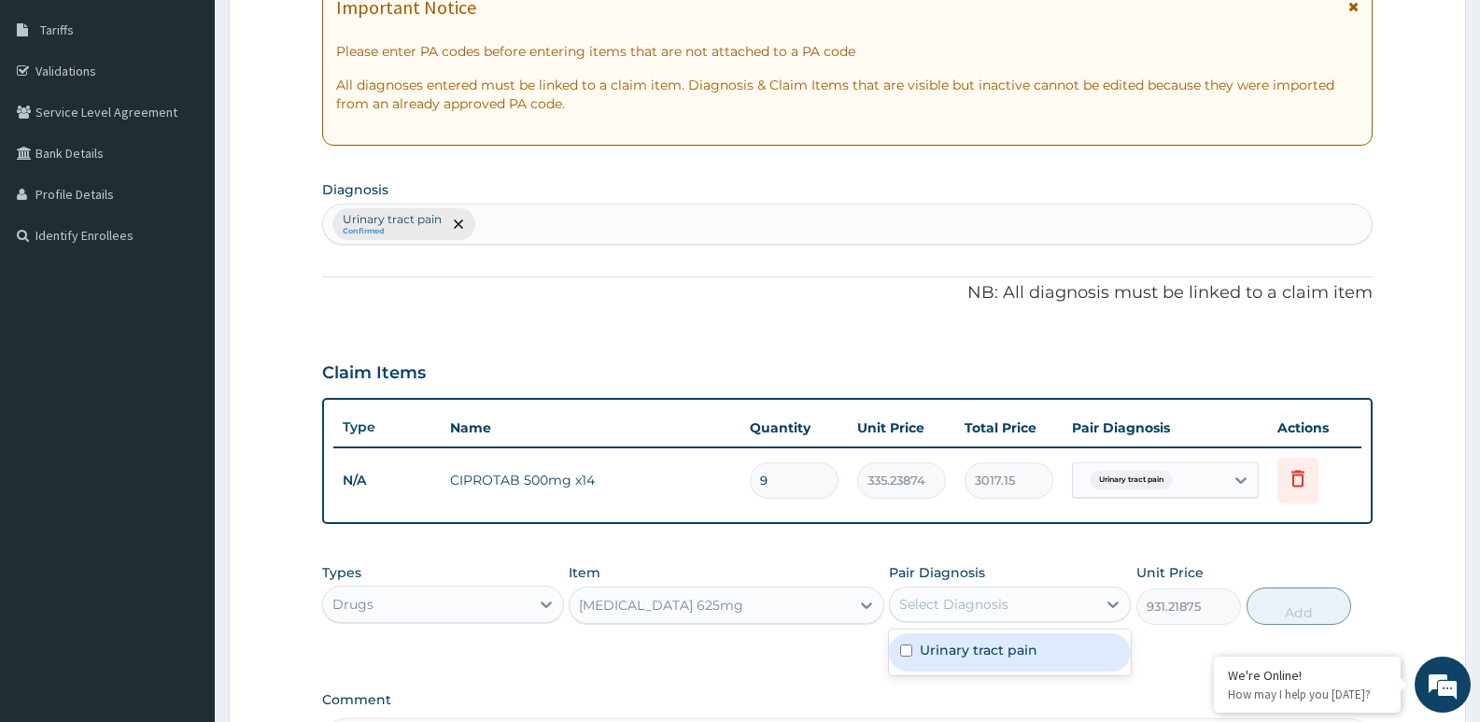
scroll to position [69, 0]
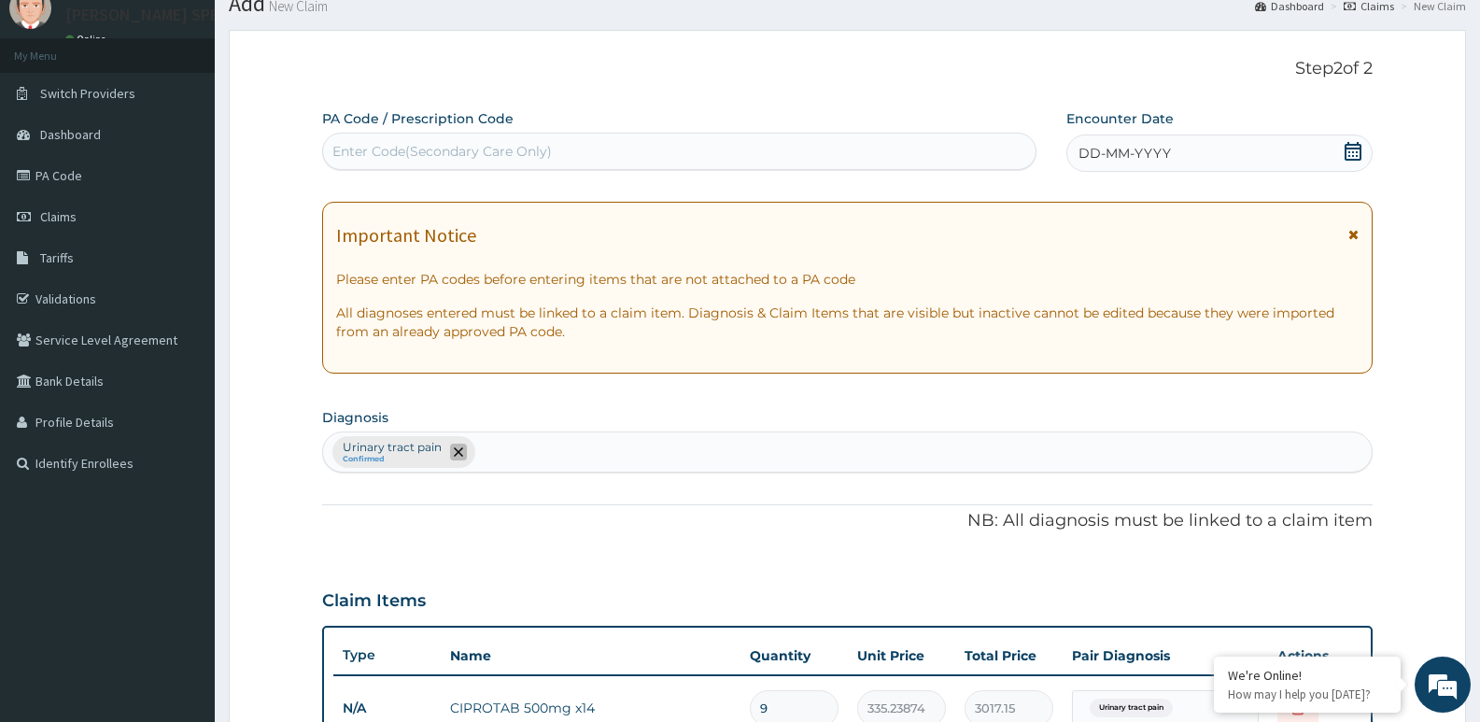
click at [454, 457] on icon "remove selection option" at bounding box center [458, 451] width 9 height 9
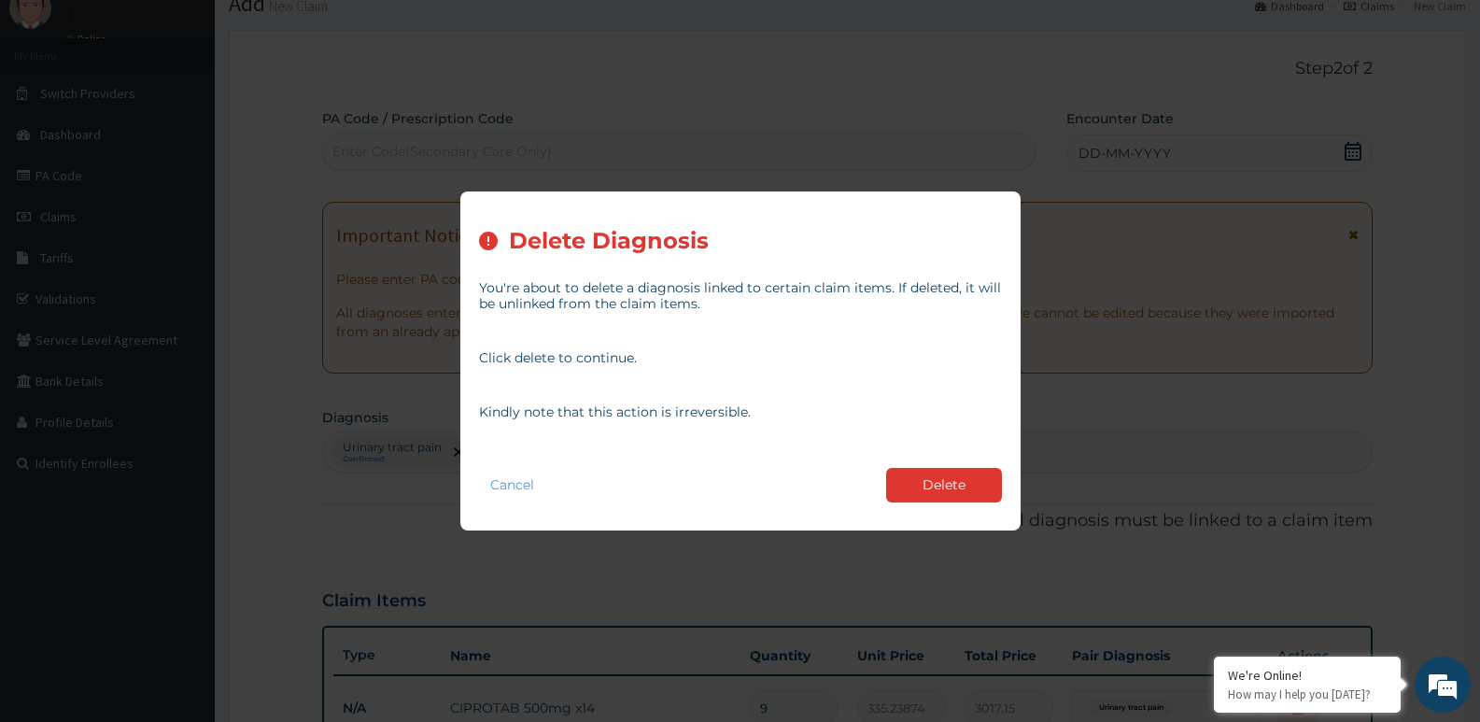
click at [932, 477] on button "Delete" at bounding box center [944, 485] width 116 height 35
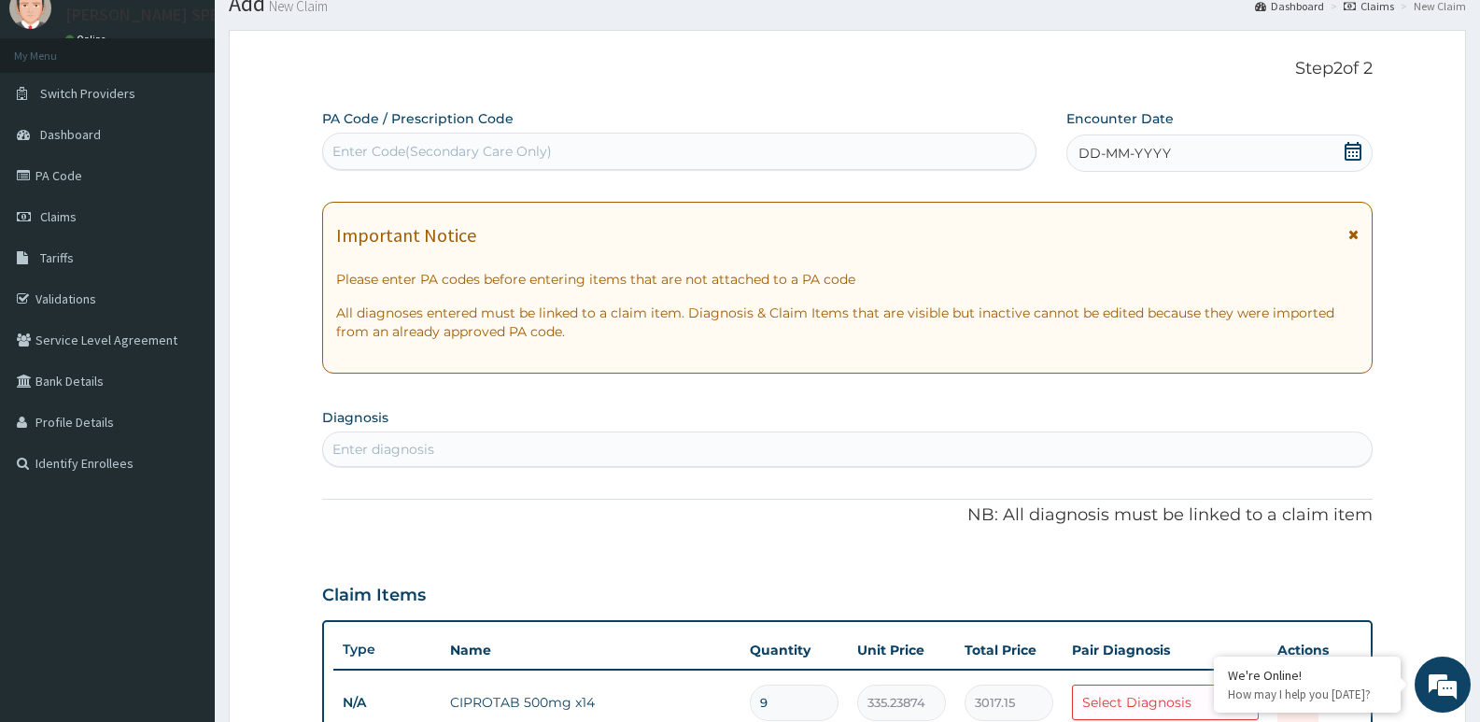
click at [440, 446] on div "Enter diagnosis" at bounding box center [847, 449] width 1049 height 30
type input "uppr"
type input "upper res"
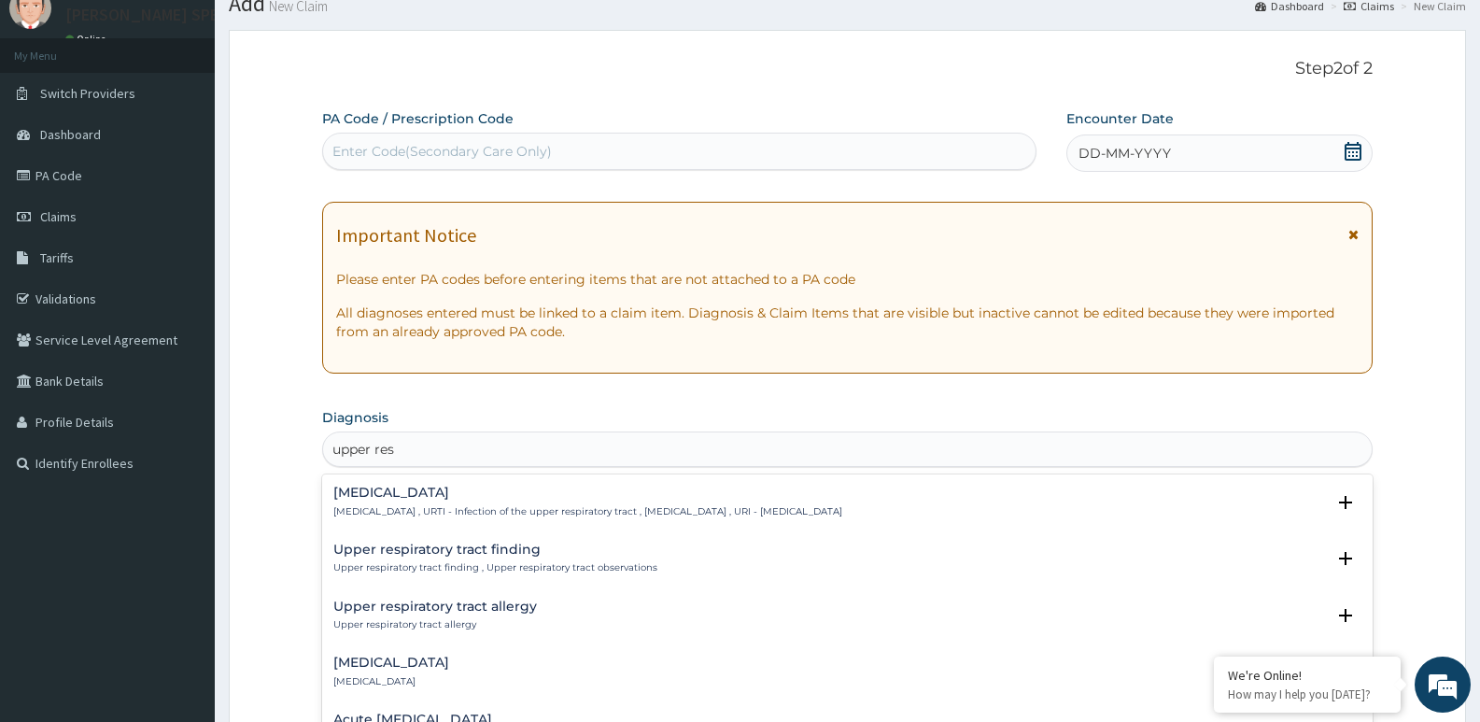
click at [448, 505] on p "Upper respiratory infection , URTI - Infection of the upper respiratory tract ,…" at bounding box center [587, 511] width 509 height 13
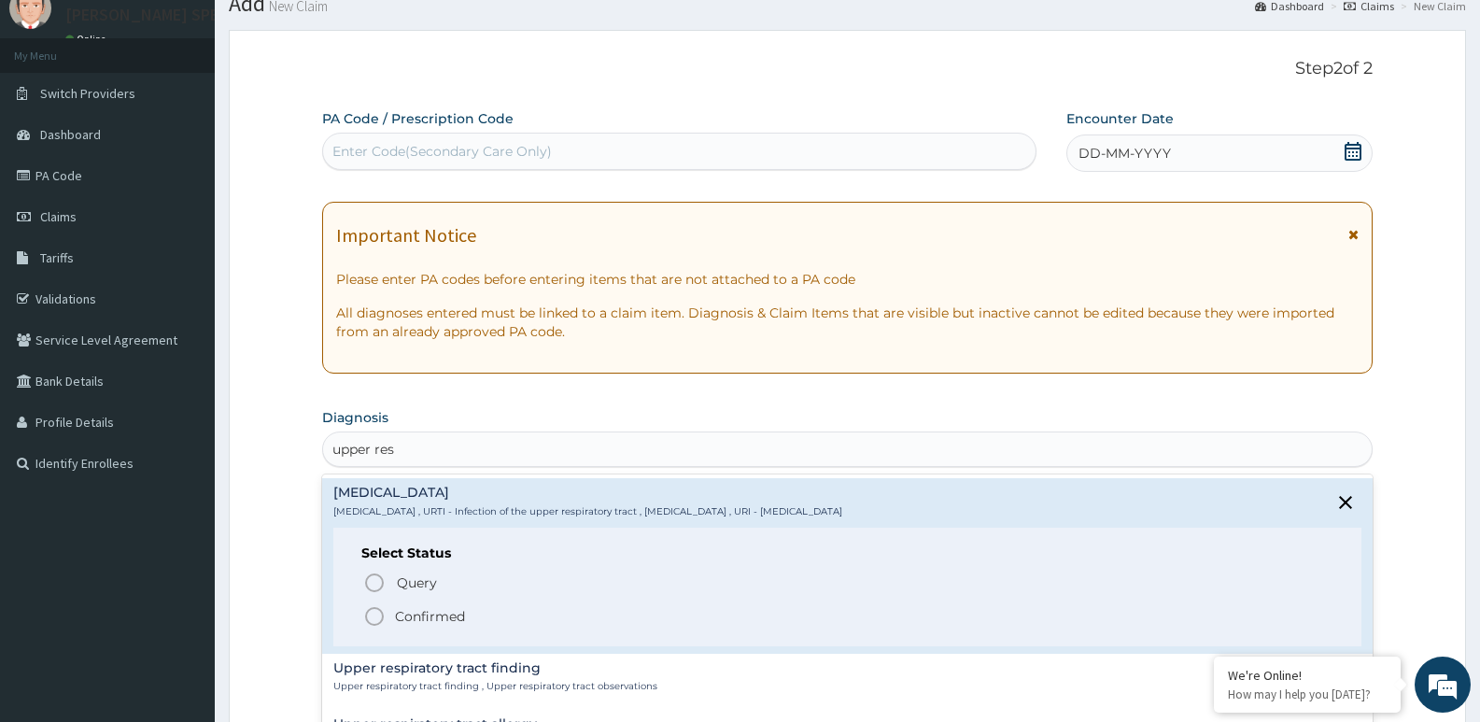
click at [375, 613] on icon "status option filled" at bounding box center [374, 616] width 22 height 22
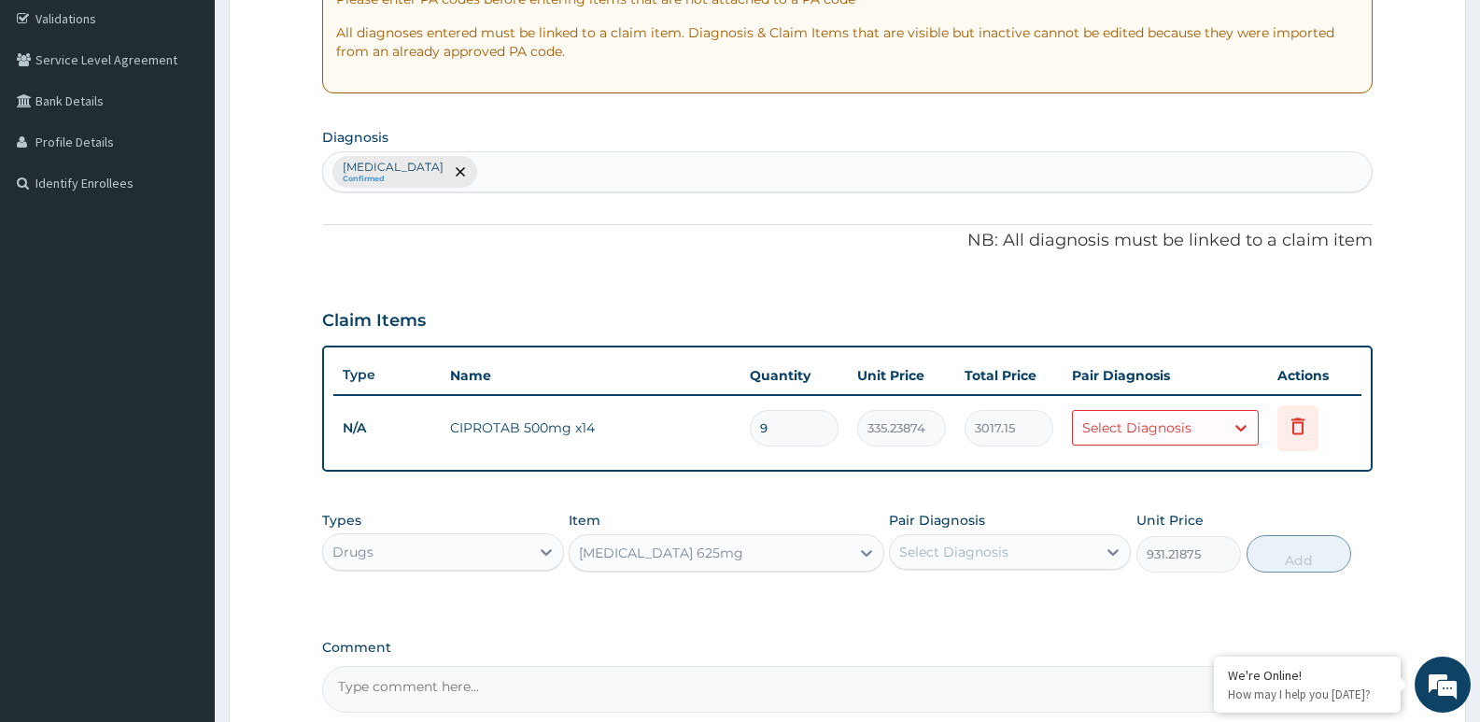
scroll to position [443, 0]
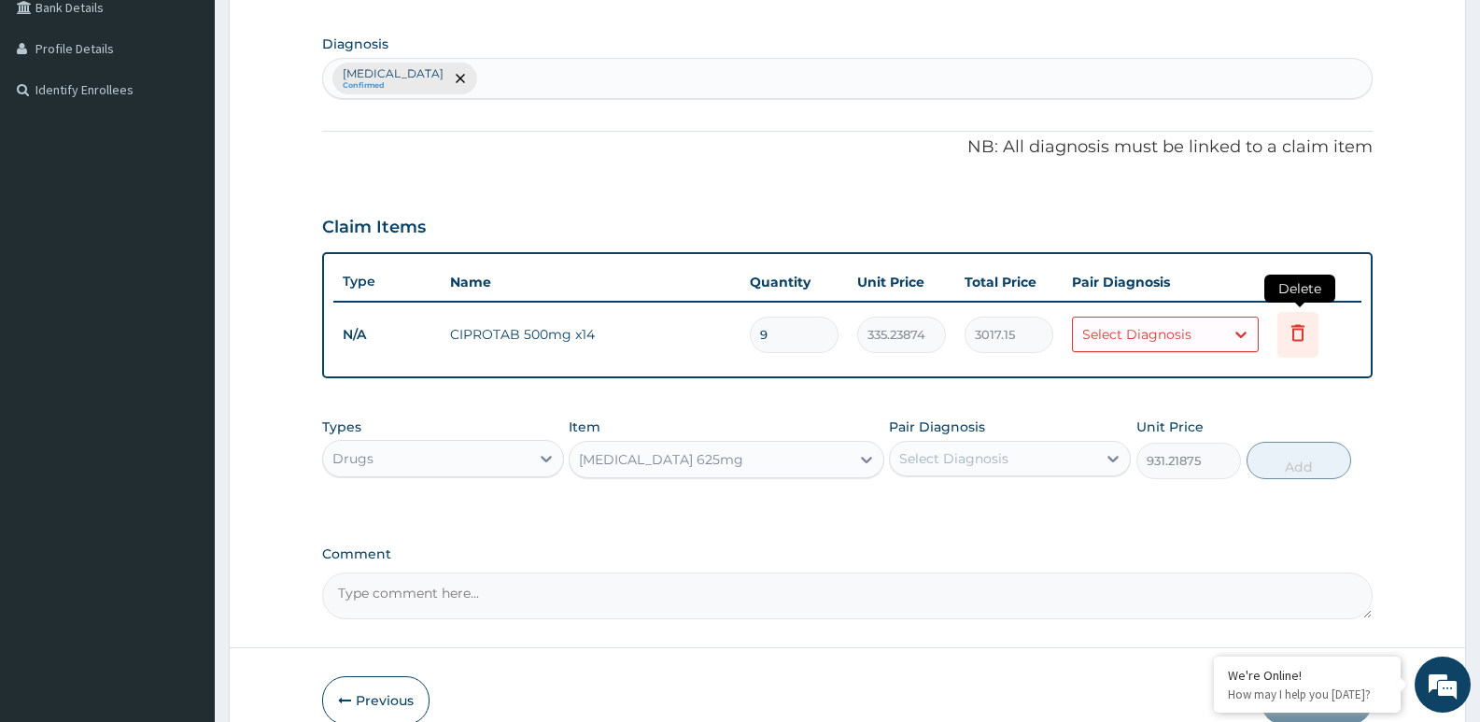
click at [1296, 340] on icon at bounding box center [1297, 332] width 13 height 17
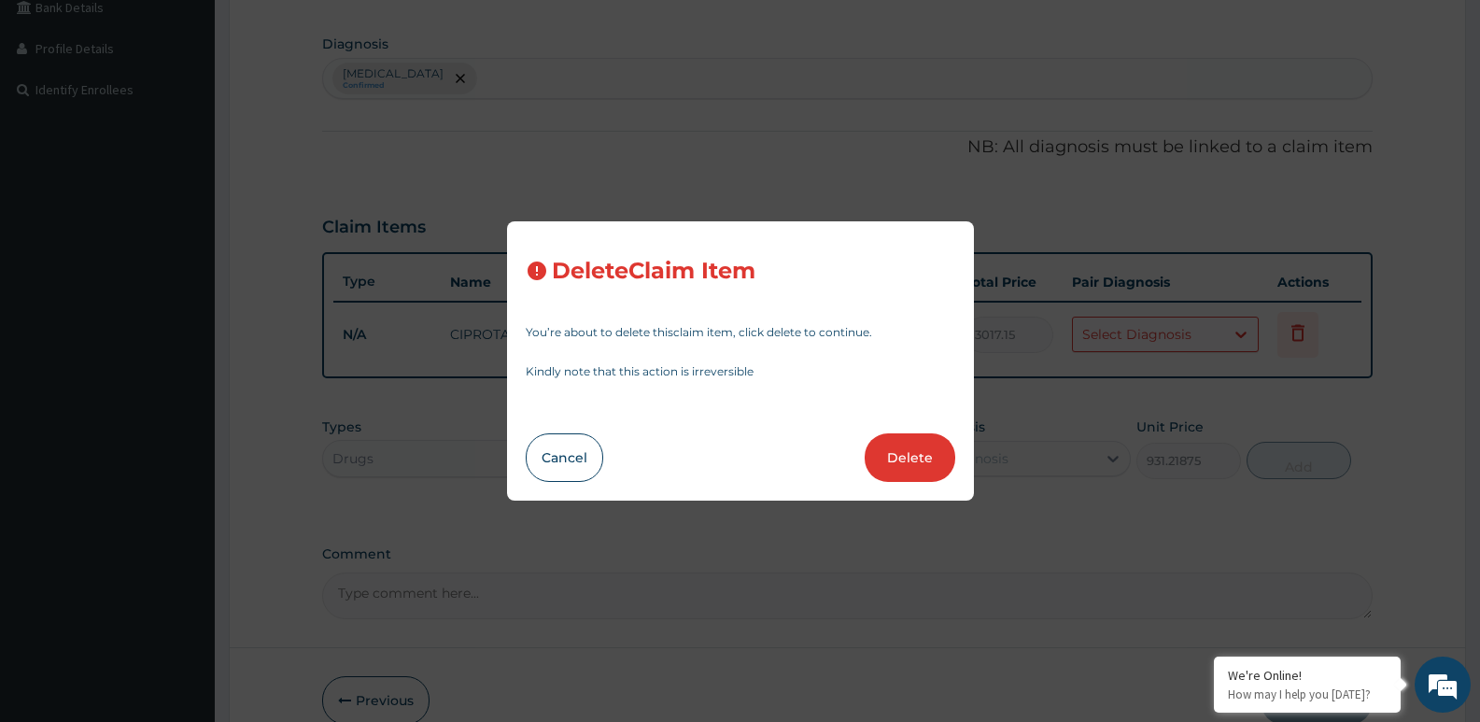
click at [901, 461] on button "Delete" at bounding box center [910, 457] width 91 height 49
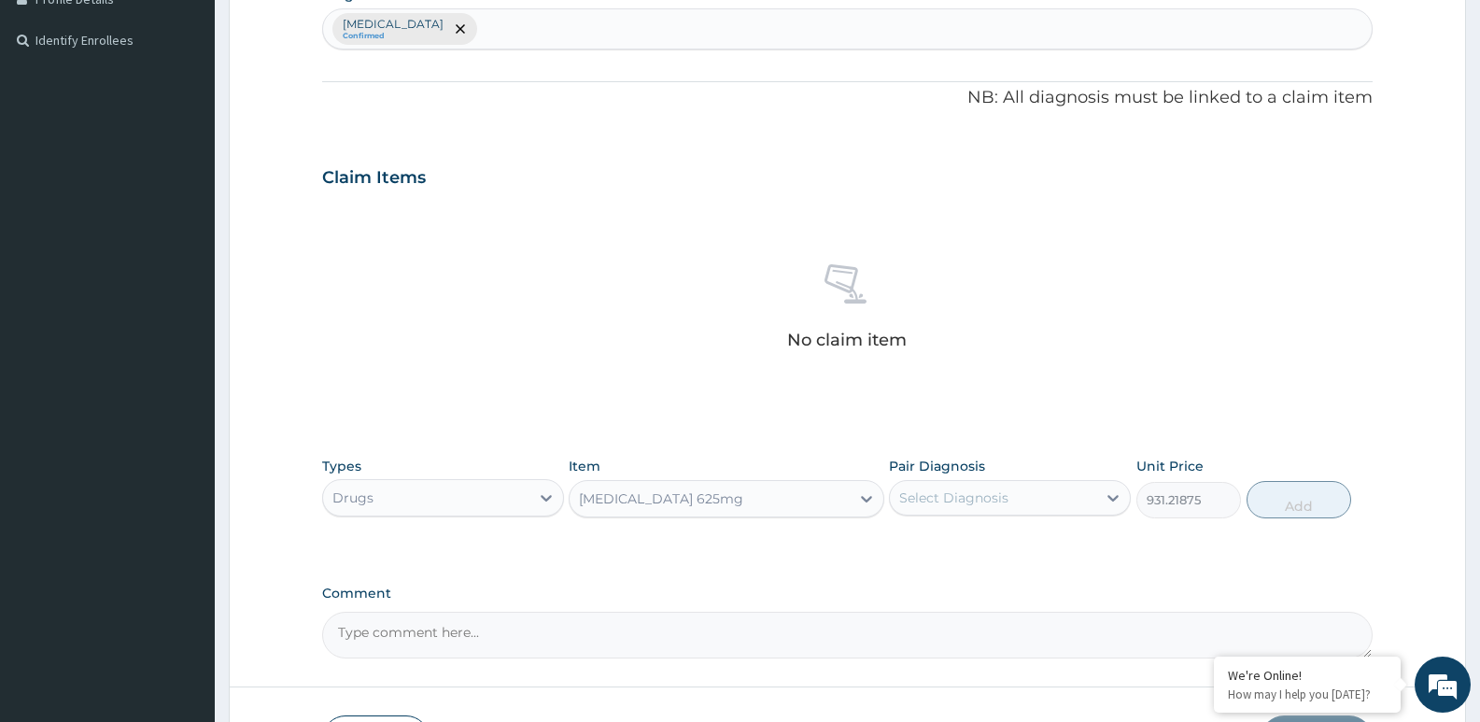
scroll to position [536, 0]
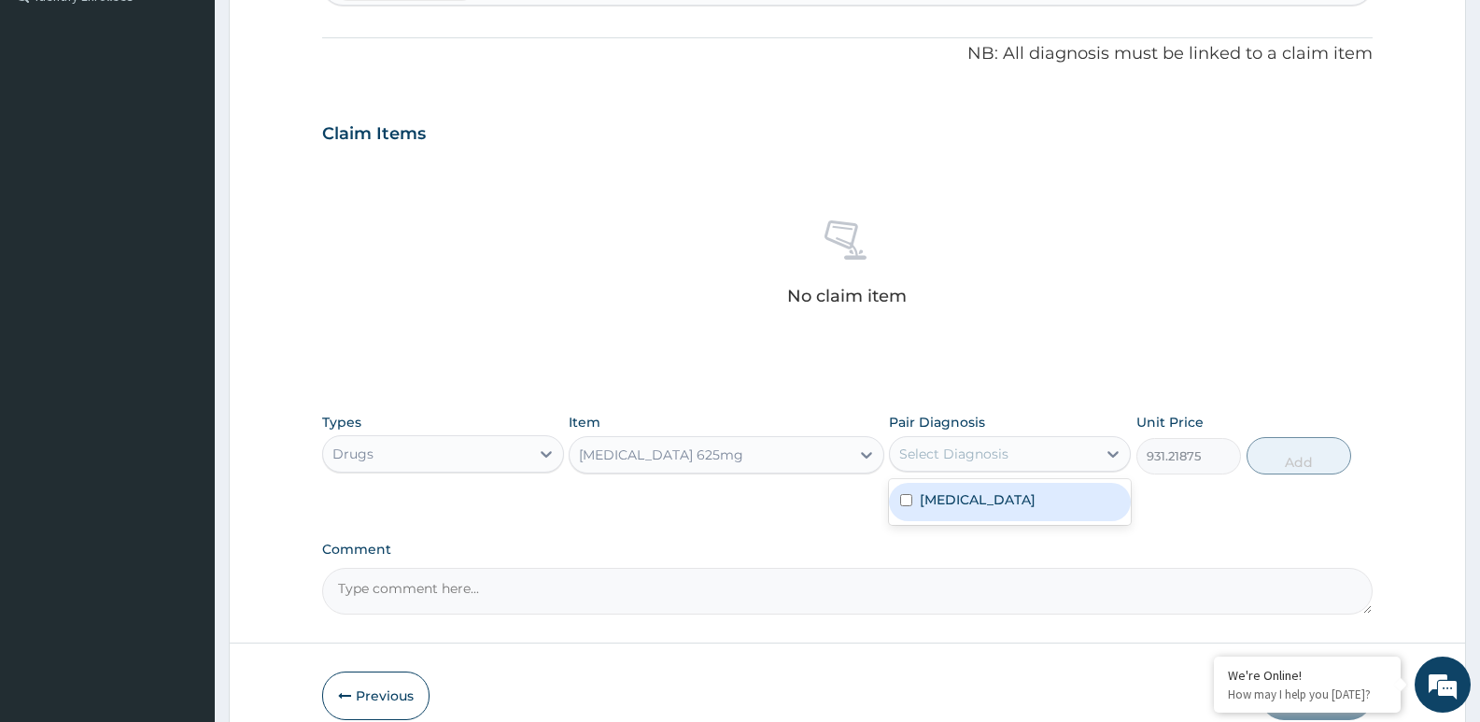
click at [970, 459] on div "Select Diagnosis" at bounding box center [953, 453] width 109 height 19
click at [911, 501] on input "checkbox" at bounding box center [906, 500] width 12 height 12
checkbox input "true"
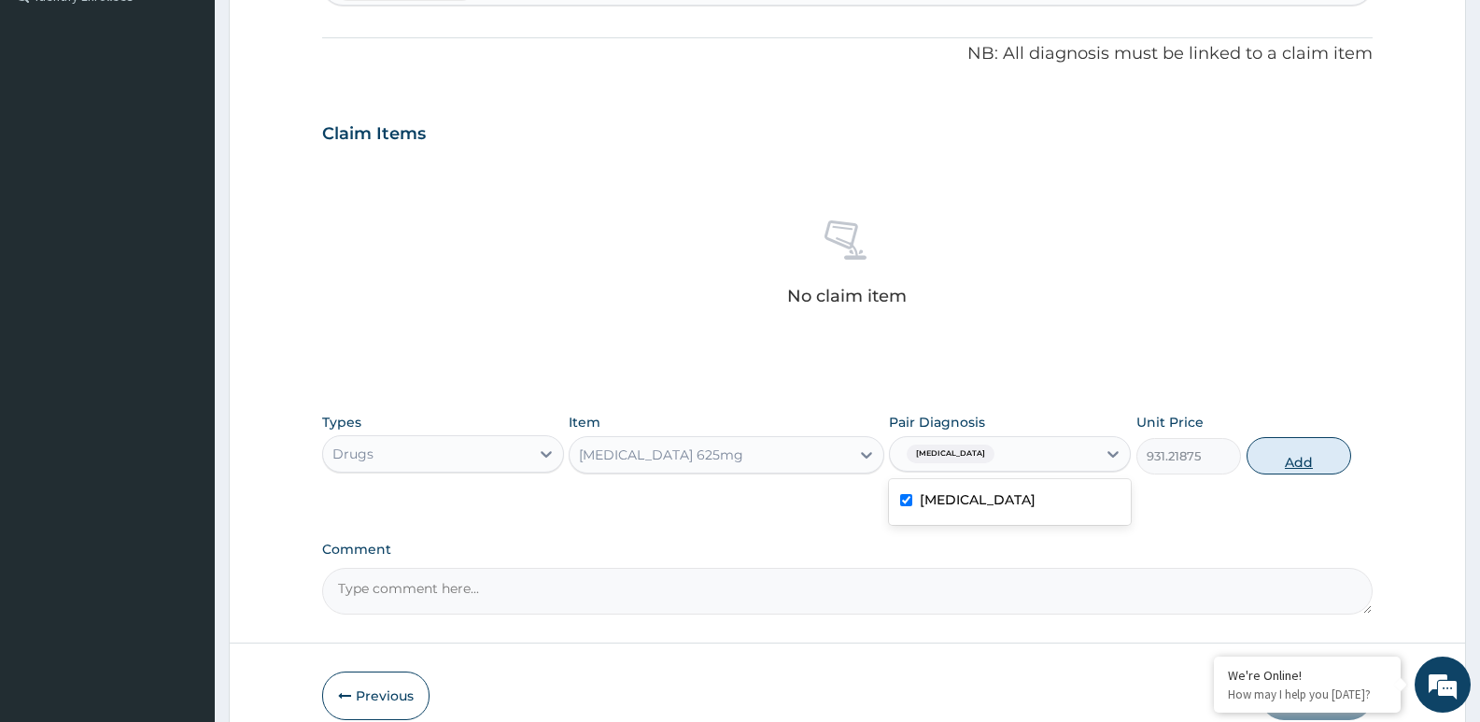
click at [1308, 461] on button "Add" at bounding box center [1299, 455] width 105 height 37
type input "0"
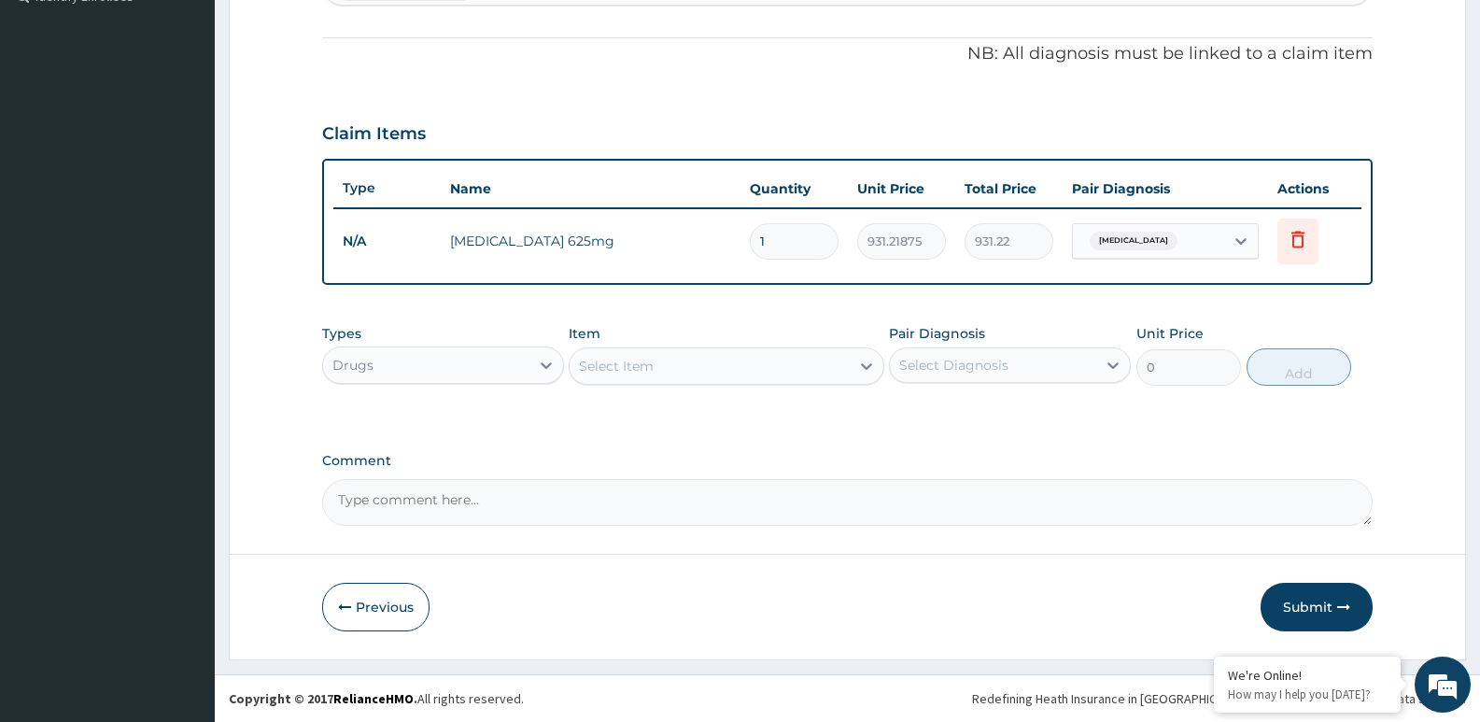
click at [791, 243] on input "1" at bounding box center [794, 241] width 89 height 36
type input "14"
type input "13037.06"
type input "14"
click at [1316, 609] on button "Submit" at bounding box center [1317, 607] width 112 height 49
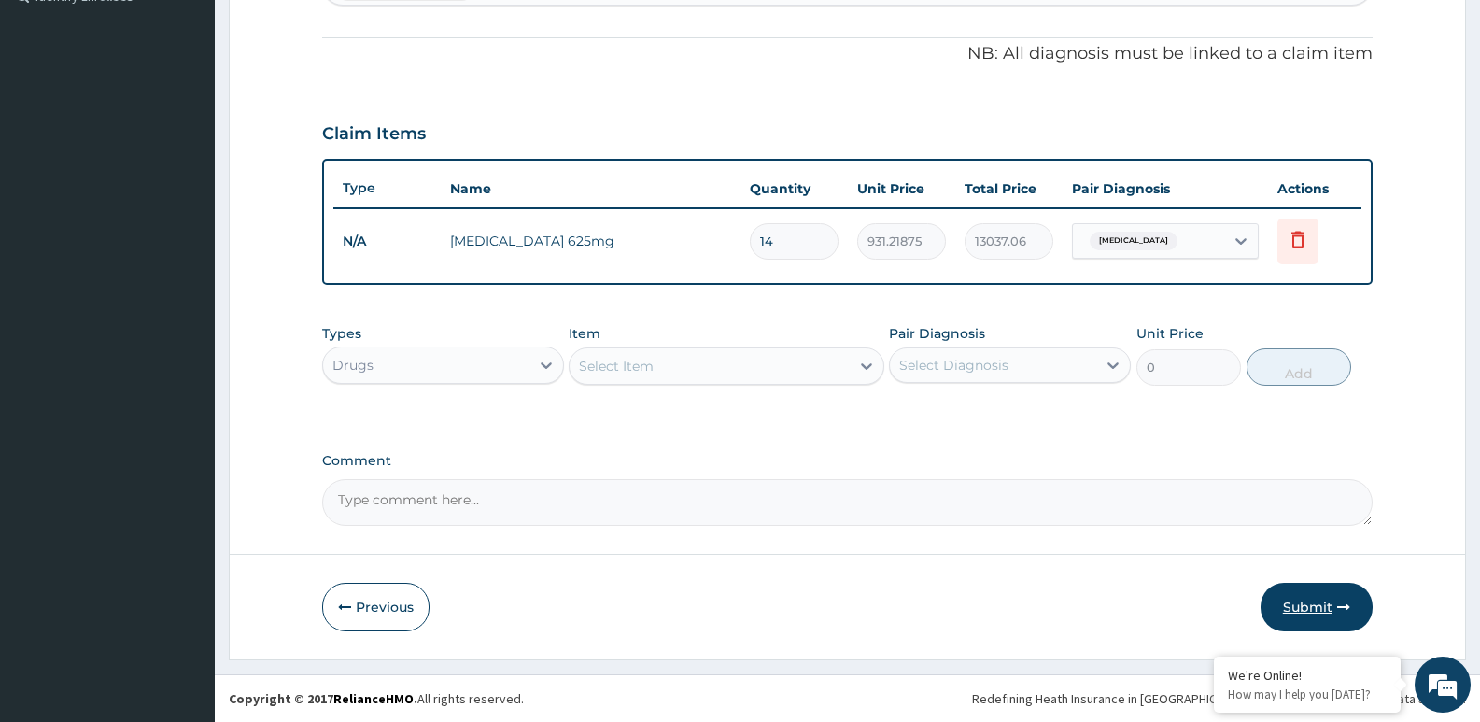
click at [1315, 609] on button "Submit" at bounding box center [1317, 607] width 112 height 49
click at [1314, 609] on button "Submit" at bounding box center [1317, 607] width 112 height 49
click at [1314, 600] on button "Submit" at bounding box center [1317, 607] width 112 height 49
click at [1315, 600] on button "Submit" at bounding box center [1317, 607] width 112 height 49
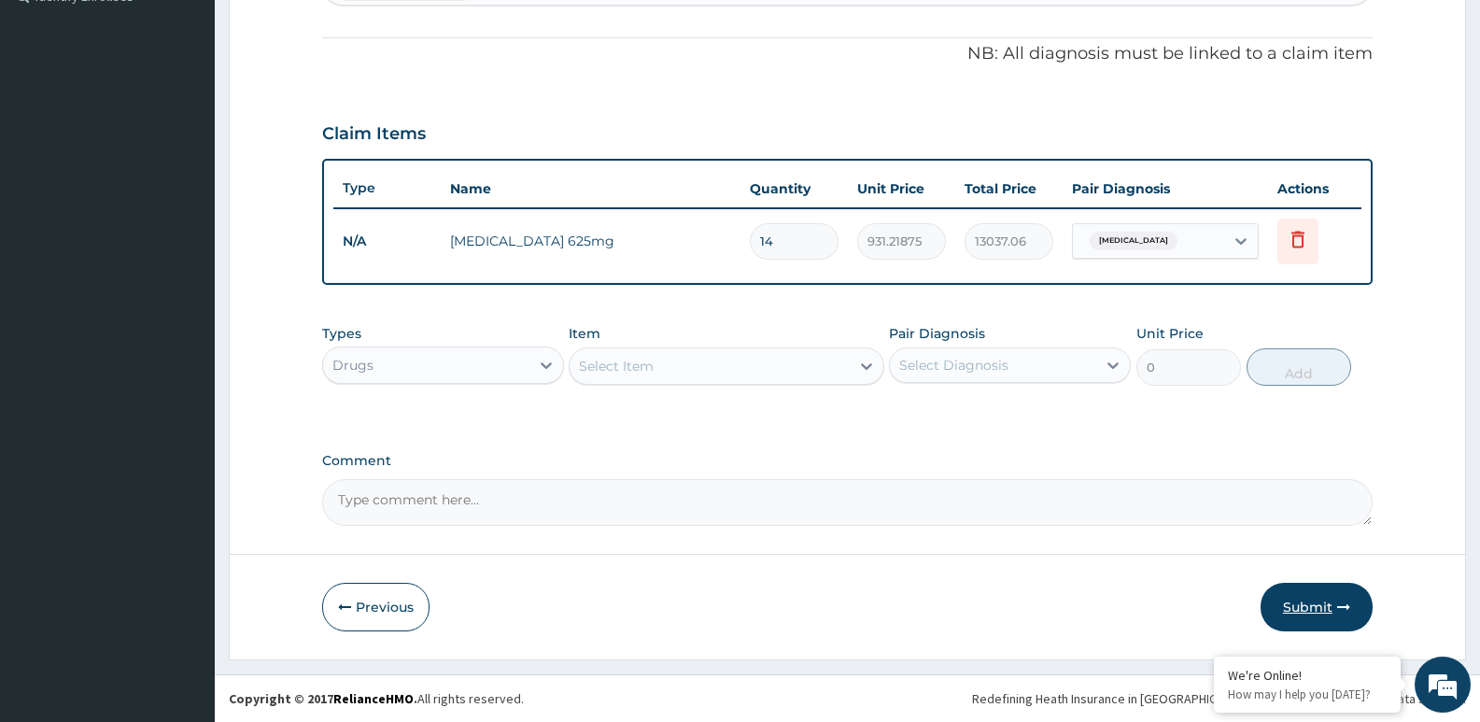
click at [1315, 600] on button "Submit" at bounding box center [1317, 607] width 112 height 49
click at [1317, 600] on button "Submit" at bounding box center [1317, 607] width 112 height 49
click at [1319, 598] on button "Submit" at bounding box center [1317, 607] width 112 height 49
click at [1320, 598] on button "Submit" at bounding box center [1317, 607] width 112 height 49
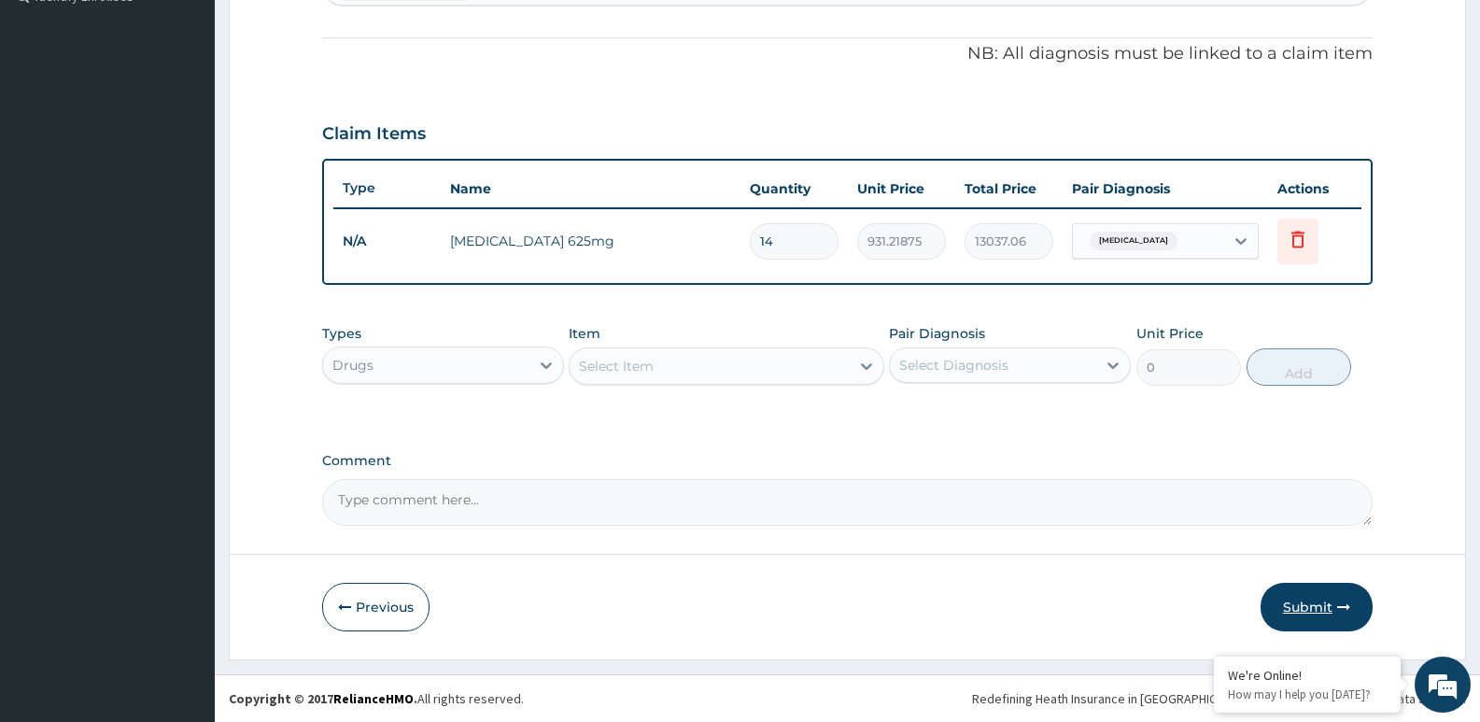
click at [1320, 597] on button "Submit" at bounding box center [1317, 607] width 112 height 49
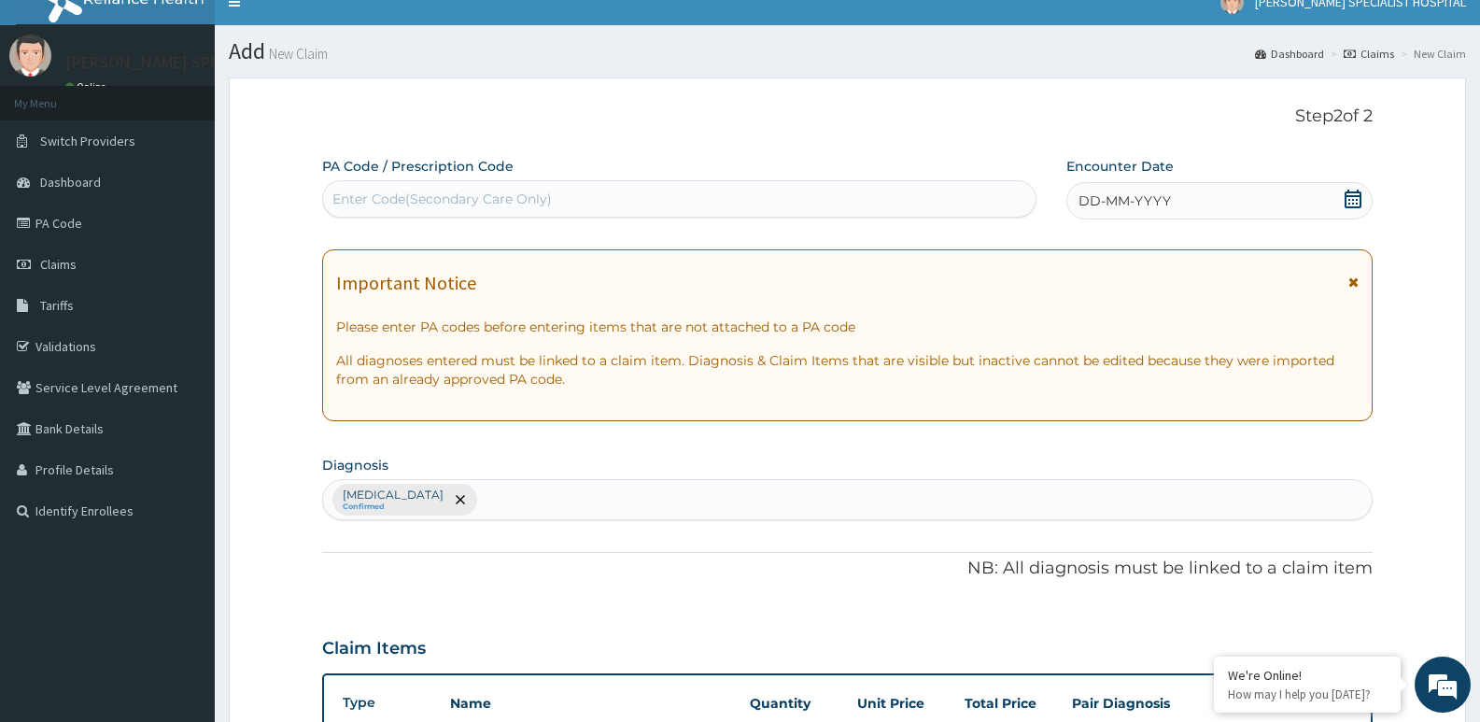
scroll to position [0, 0]
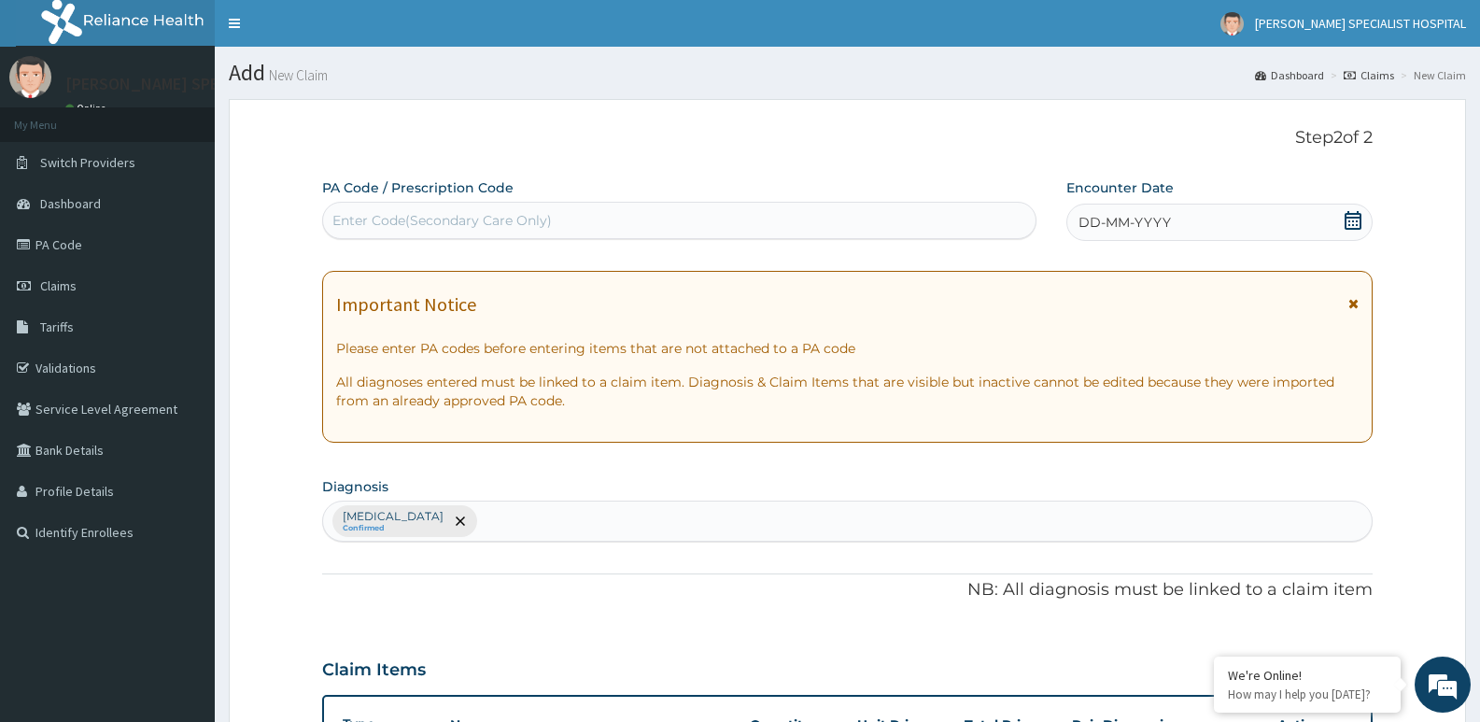
click at [1346, 219] on icon at bounding box center [1353, 220] width 17 height 19
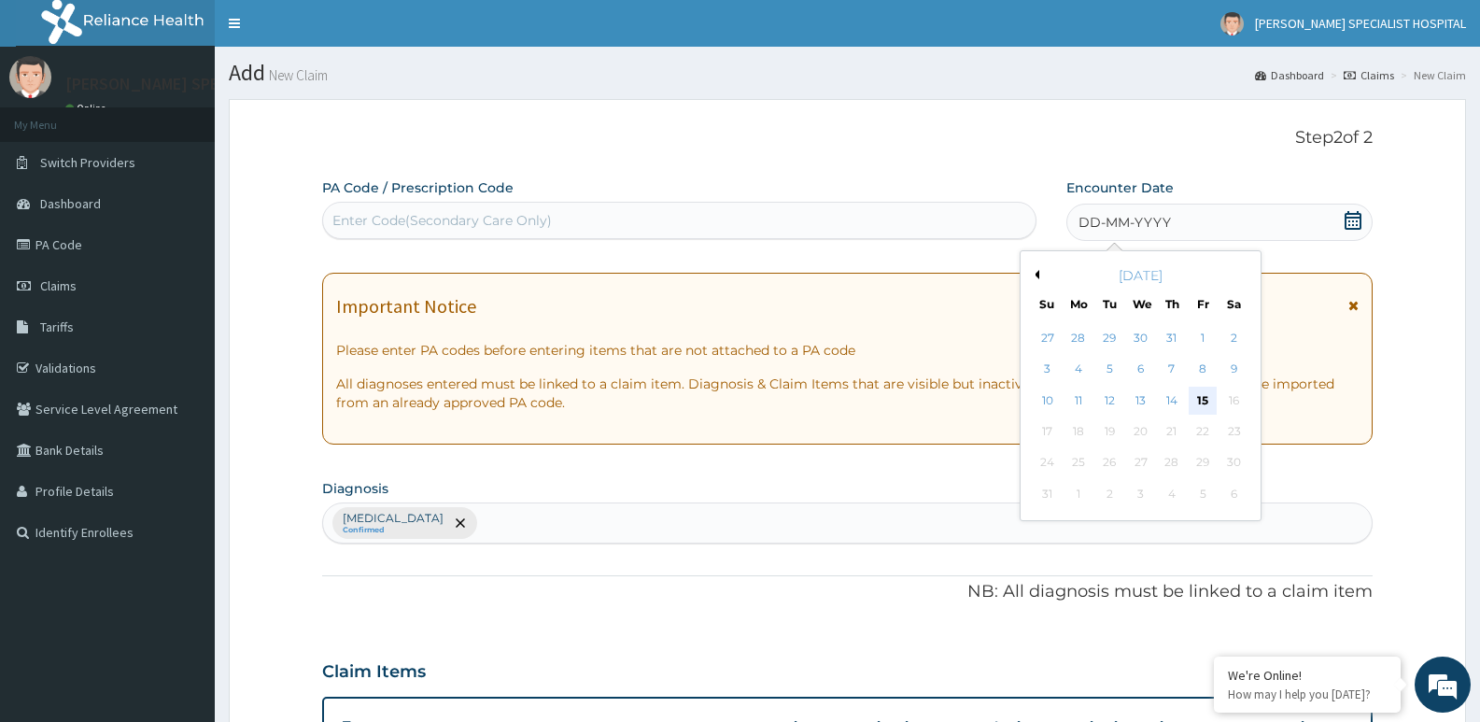
click at [1208, 400] on div "15" at bounding box center [1203, 401] width 28 height 28
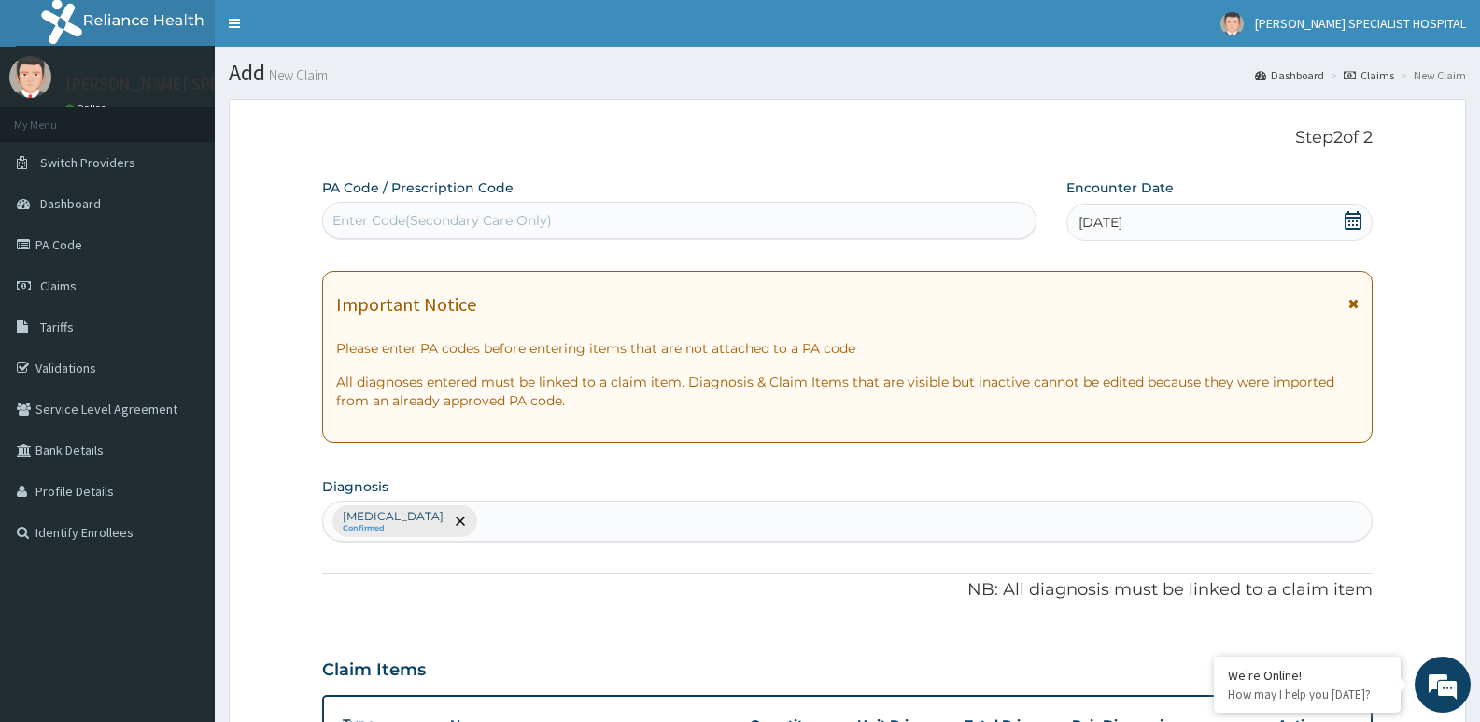
scroll to position [536, 0]
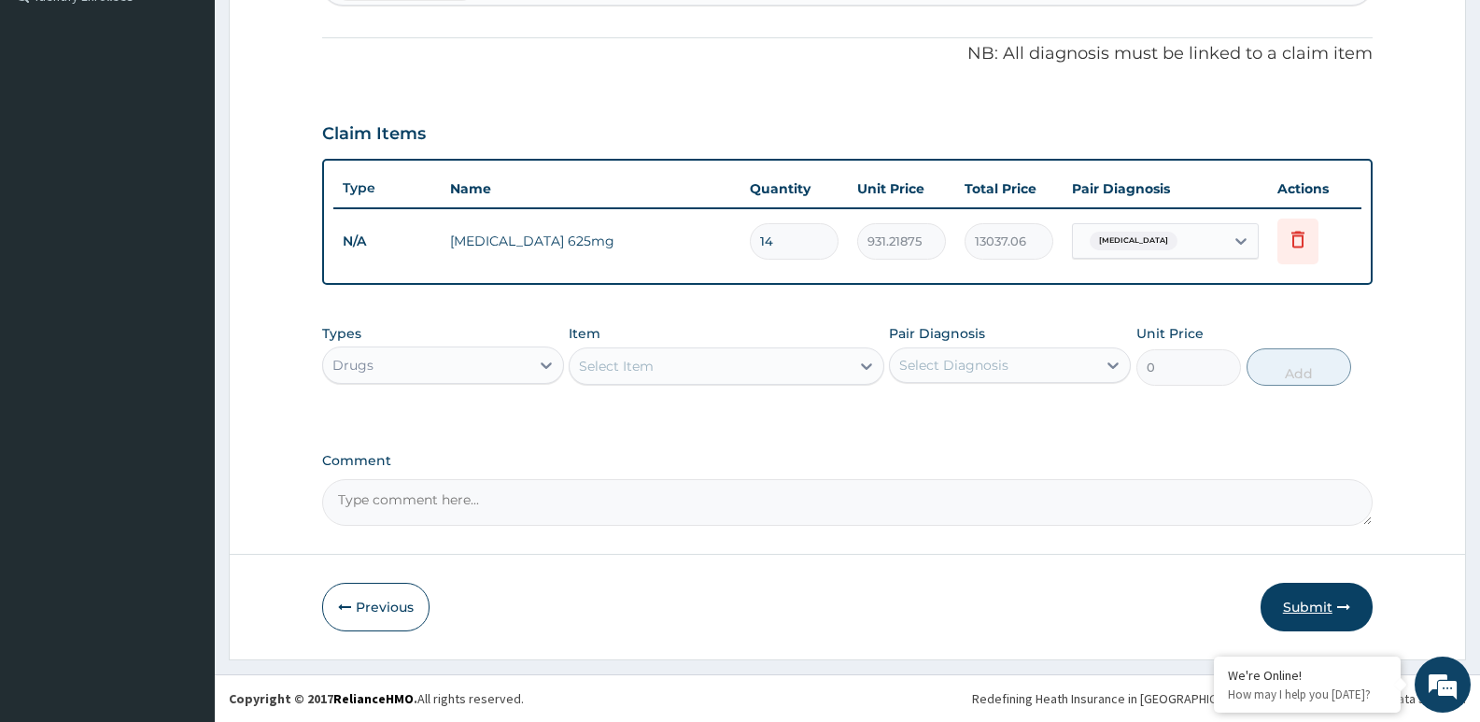
click at [1301, 600] on button "Submit" at bounding box center [1317, 607] width 112 height 49
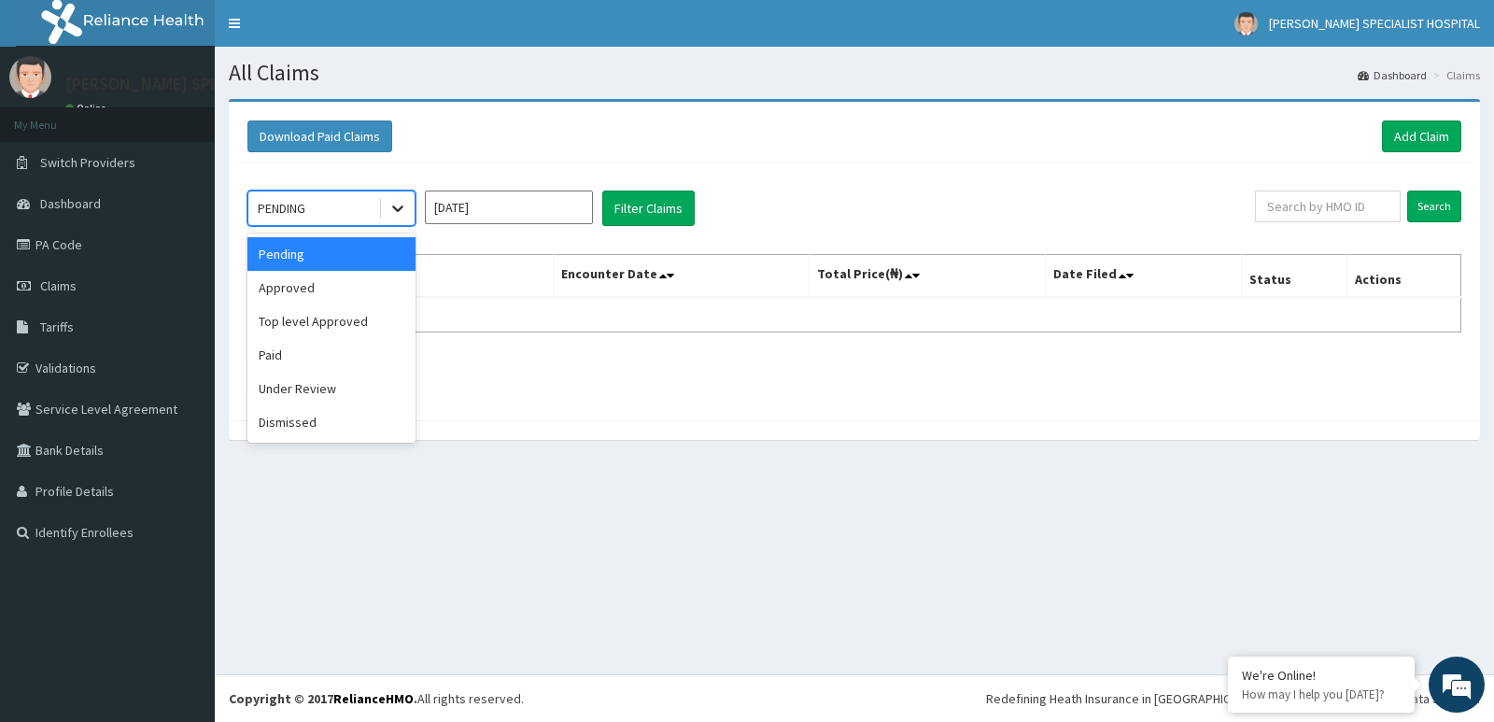
click at [390, 206] on icon at bounding box center [397, 208] width 19 height 19
click at [317, 283] on div "Approved" at bounding box center [331, 288] width 168 height 34
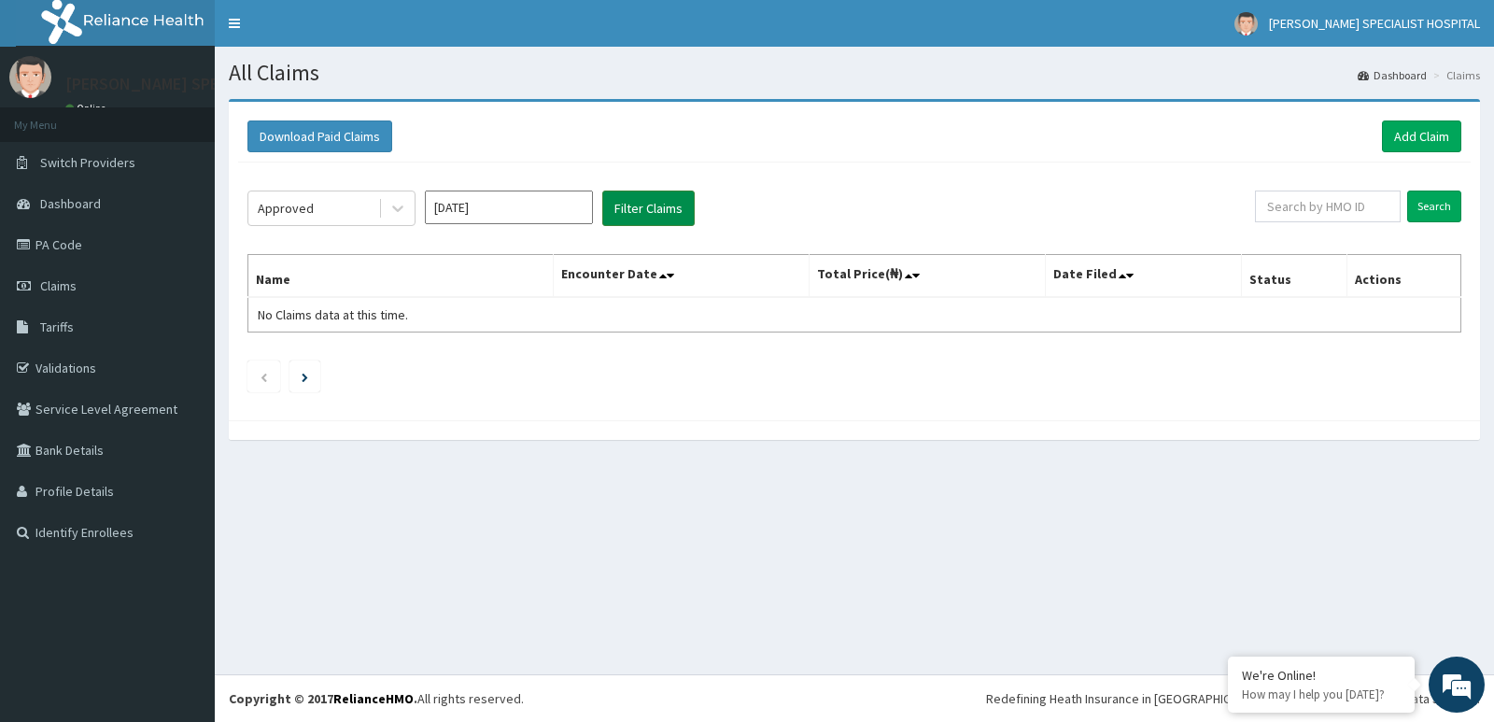
click at [659, 212] on button "Filter Claims" at bounding box center [648, 207] width 92 height 35
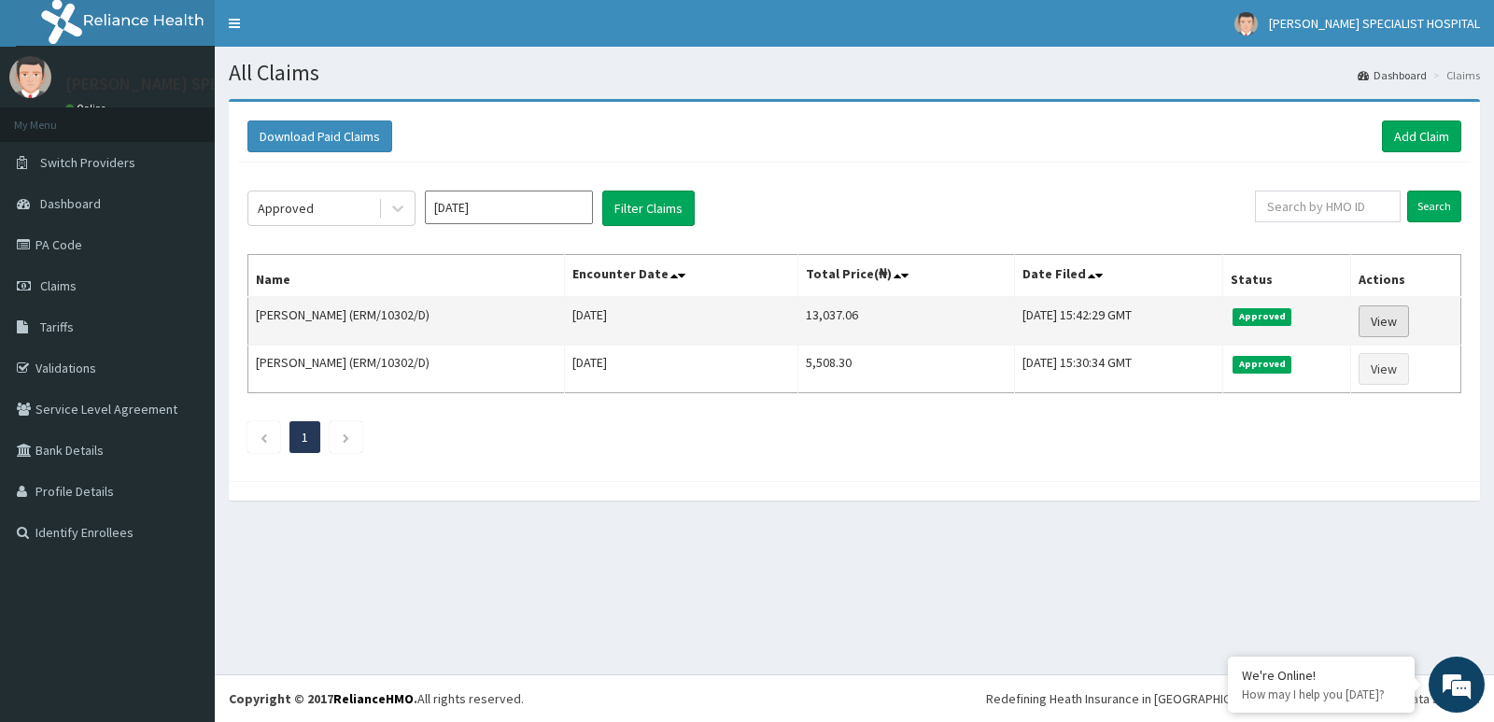
click at [1389, 317] on link "View" at bounding box center [1384, 321] width 50 height 32
